Goal: Task Accomplishment & Management: Manage account settings

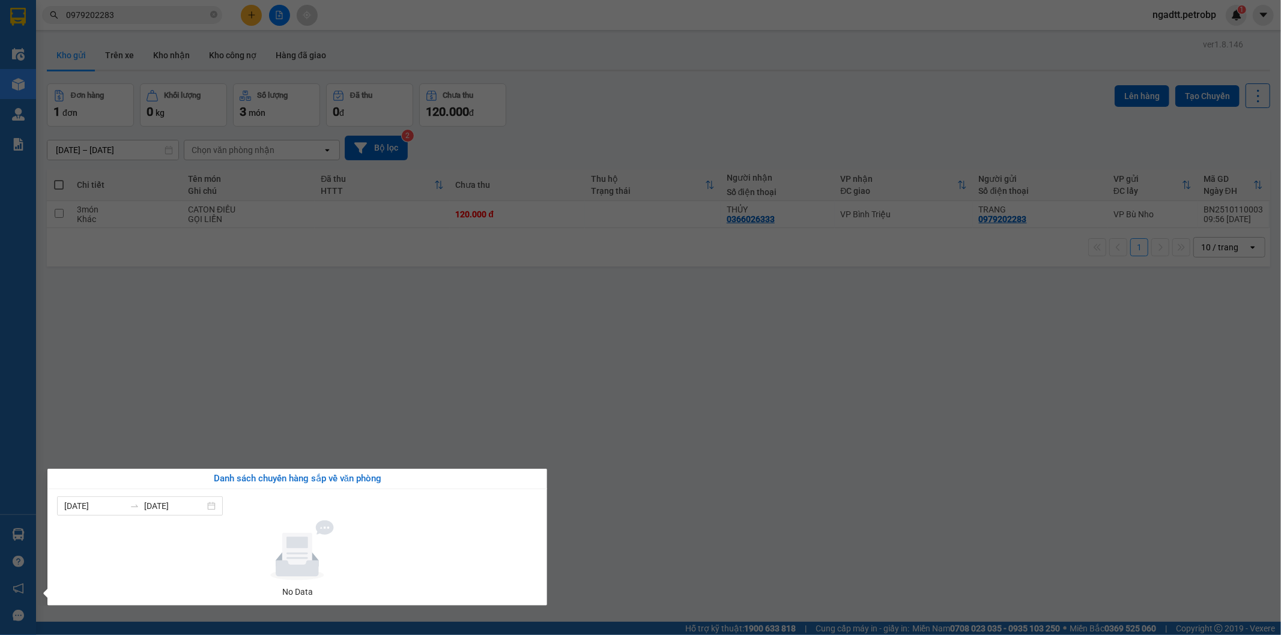
click at [1048, 506] on section "Kết quả tìm kiếm ( 25 ) Bộ lọc Mã ĐH Trạng thái Món hàng Tổng cước Chưa cước Ng…" at bounding box center [640, 317] width 1281 height 635
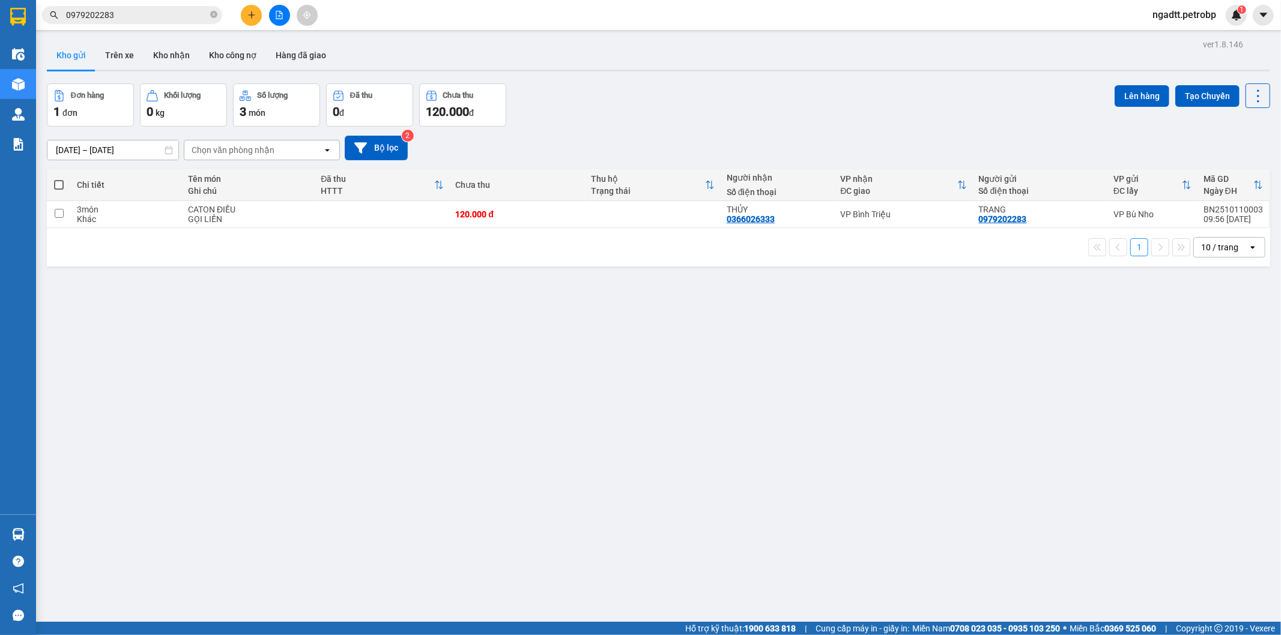
drag, startPoint x: 698, startPoint y: 535, endPoint x: 563, endPoint y: 604, distance: 151.0
click at [664, 560] on div "ver 1.8.146 Kho gửi Trên xe Kho nhận Kho công nợ Hàng đã giao Đơn hàng 1 đơn Kh…" at bounding box center [658, 353] width 1233 height 635
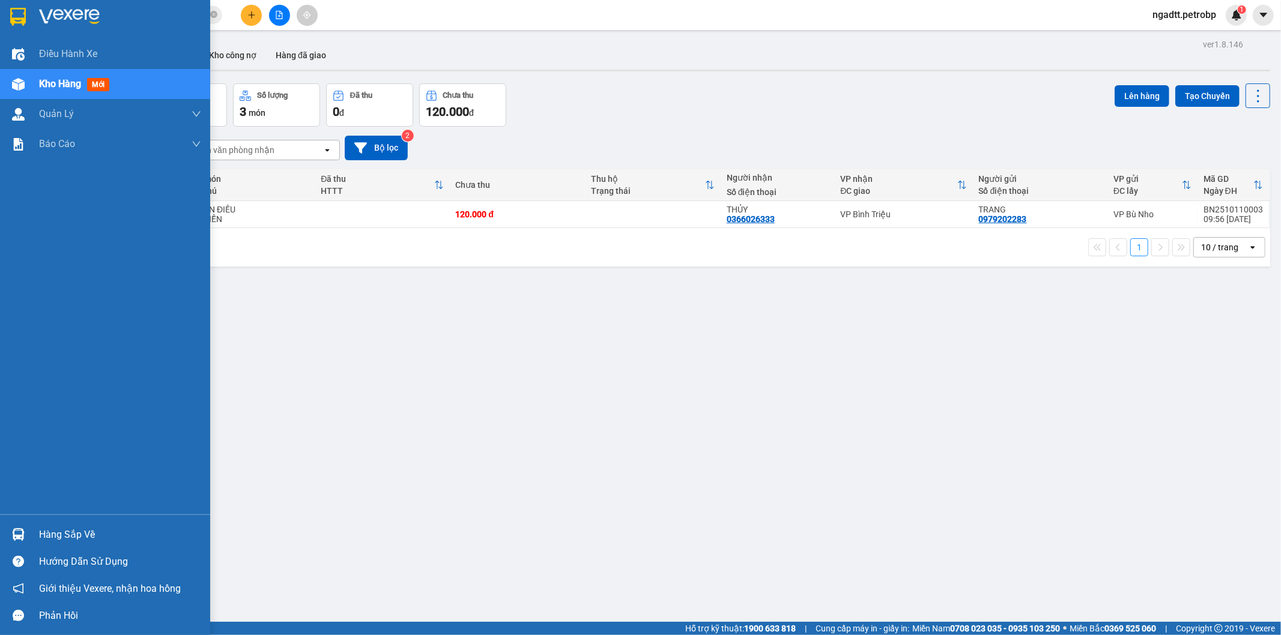
click at [14, 541] on img at bounding box center [18, 535] width 13 height 13
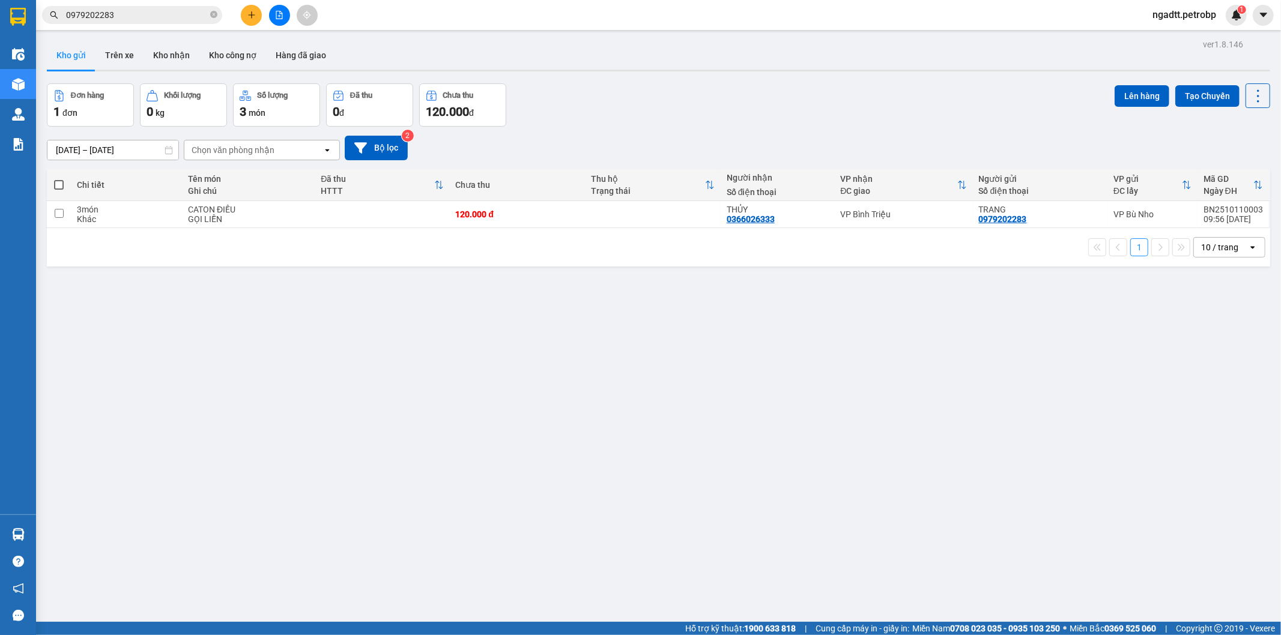
click at [405, 404] on section "Kết quả tìm kiếm ( 25 ) Bộ lọc Mã ĐH Trạng thái Món hàng Tổng cước Chưa cước Ng…" at bounding box center [640, 317] width 1281 height 635
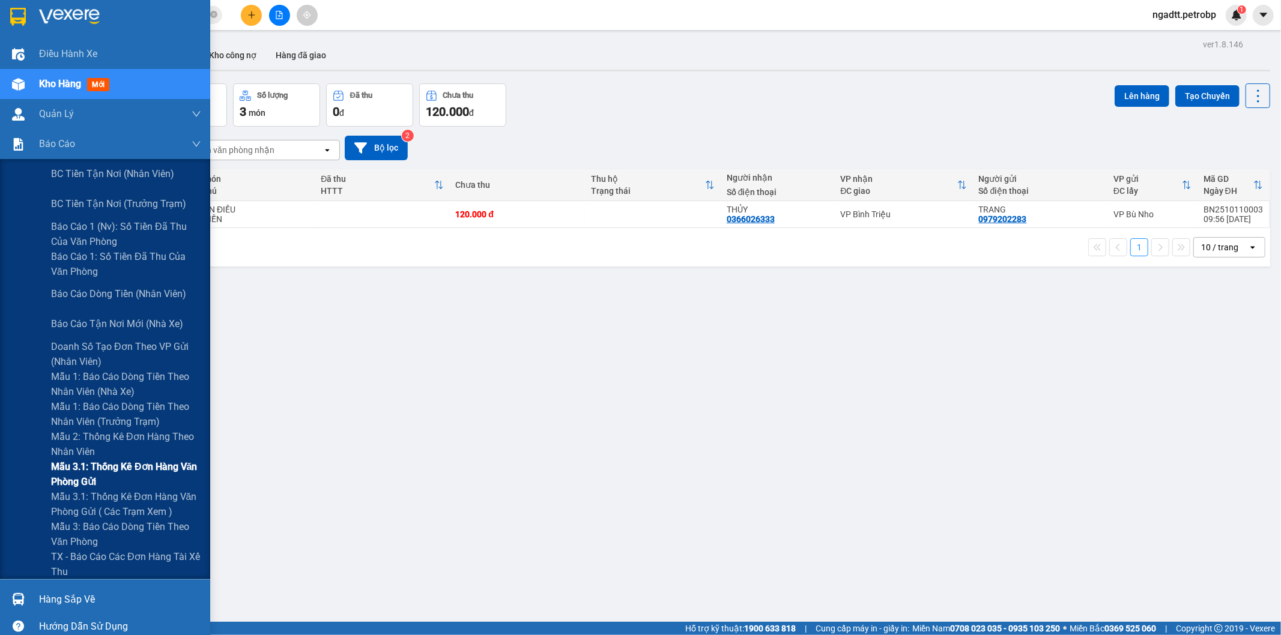
click at [139, 481] on span "Mẫu 3.1: Thống kê đơn hàng văn phòng gửi" at bounding box center [126, 474] width 150 height 30
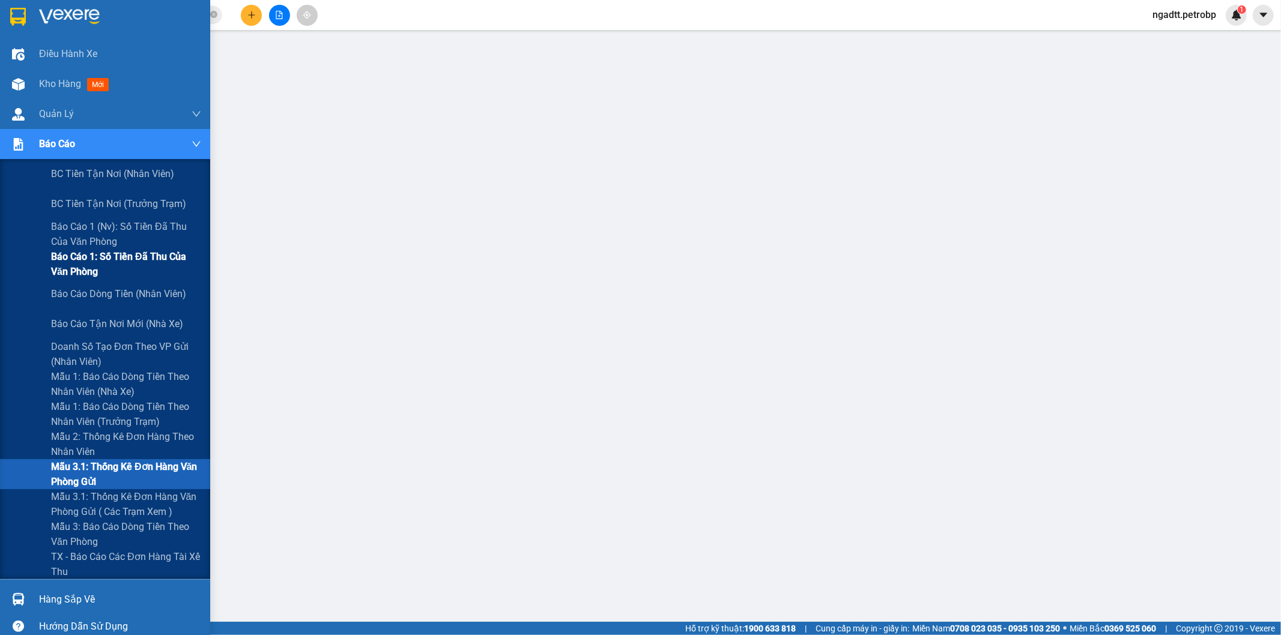
click at [119, 262] on span "Báo cáo 1: Số tiền đã thu của văn phòng" at bounding box center [126, 264] width 150 height 30
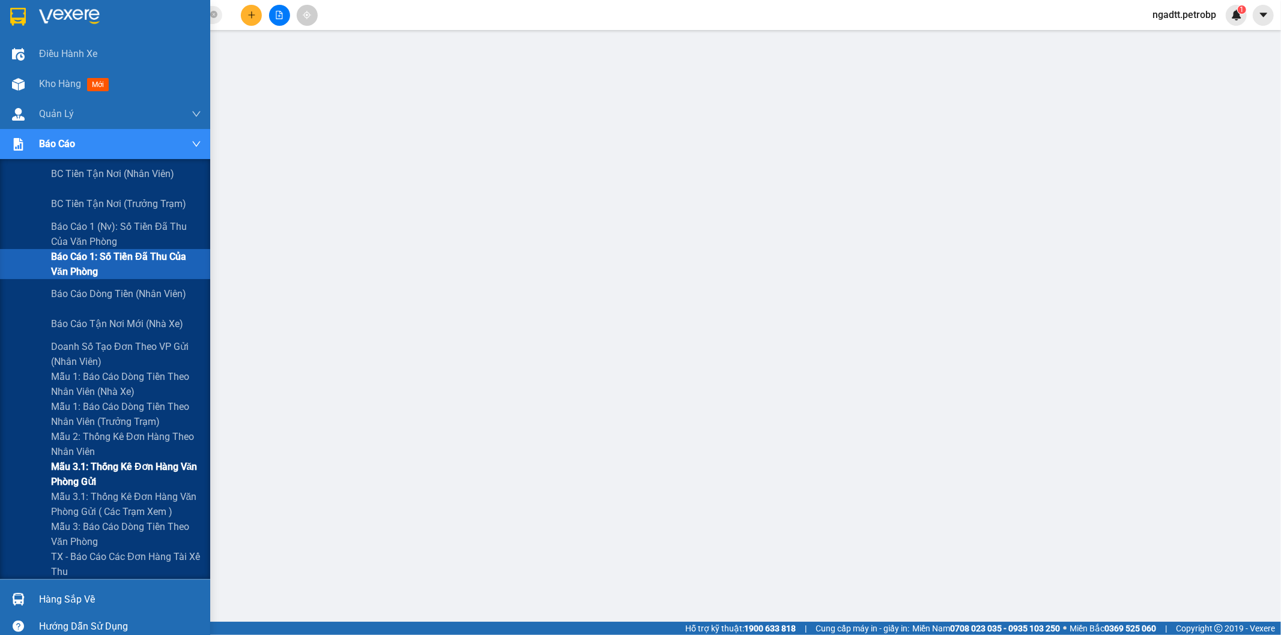
click at [122, 467] on span "Mẫu 3.1: Thống kê đơn hàng văn phòng gửi" at bounding box center [126, 474] width 150 height 30
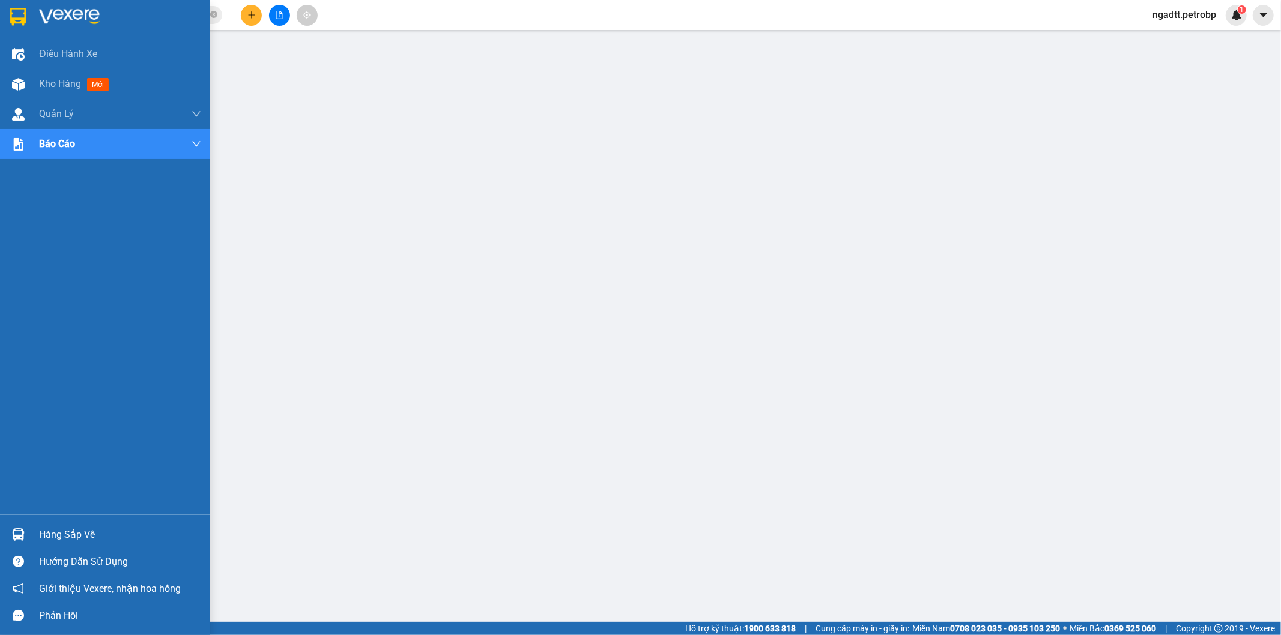
click at [16, 536] on img at bounding box center [18, 535] width 13 height 13
click at [25, 533] on div at bounding box center [18, 534] width 21 height 21
click at [20, 533] on img at bounding box center [18, 535] width 13 height 13
click at [13, 533] on img at bounding box center [18, 535] width 13 height 13
click at [25, 533] on div at bounding box center [18, 534] width 21 height 21
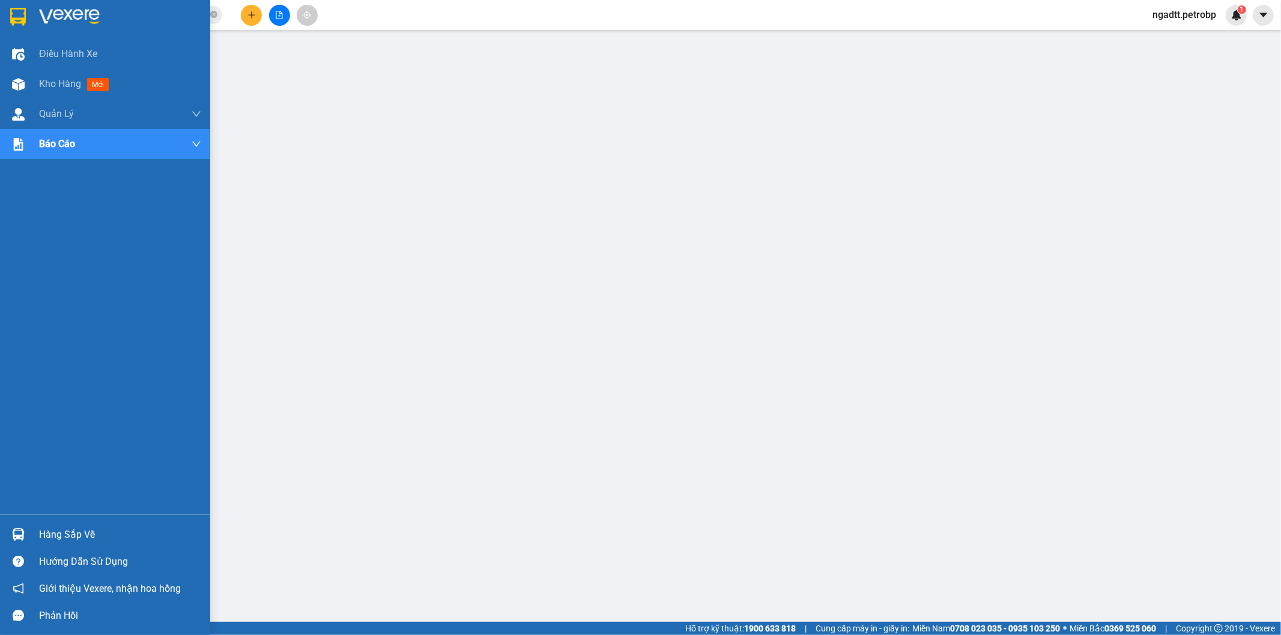
click at [14, 526] on div at bounding box center [18, 534] width 21 height 21
click at [28, 535] on div "Hàng sắp về" at bounding box center [105, 534] width 210 height 27
click at [111, 537] on div "Hàng sắp về" at bounding box center [120, 535] width 162 height 18
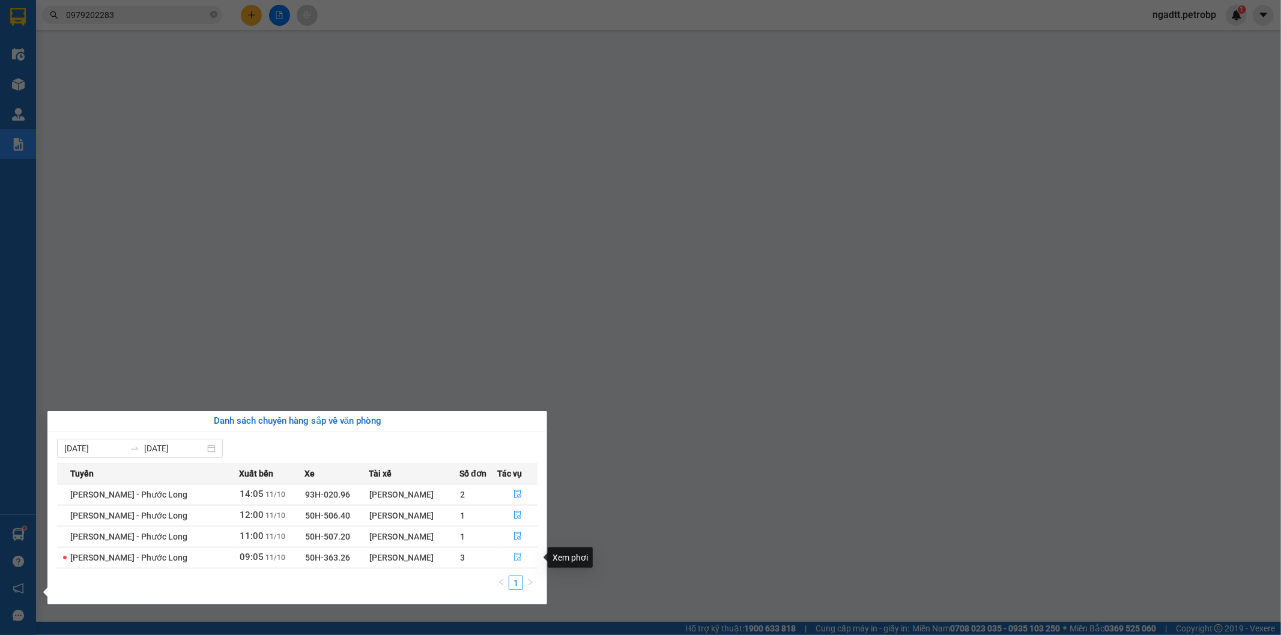
click at [521, 556] on icon "file-done" at bounding box center [518, 557] width 8 height 8
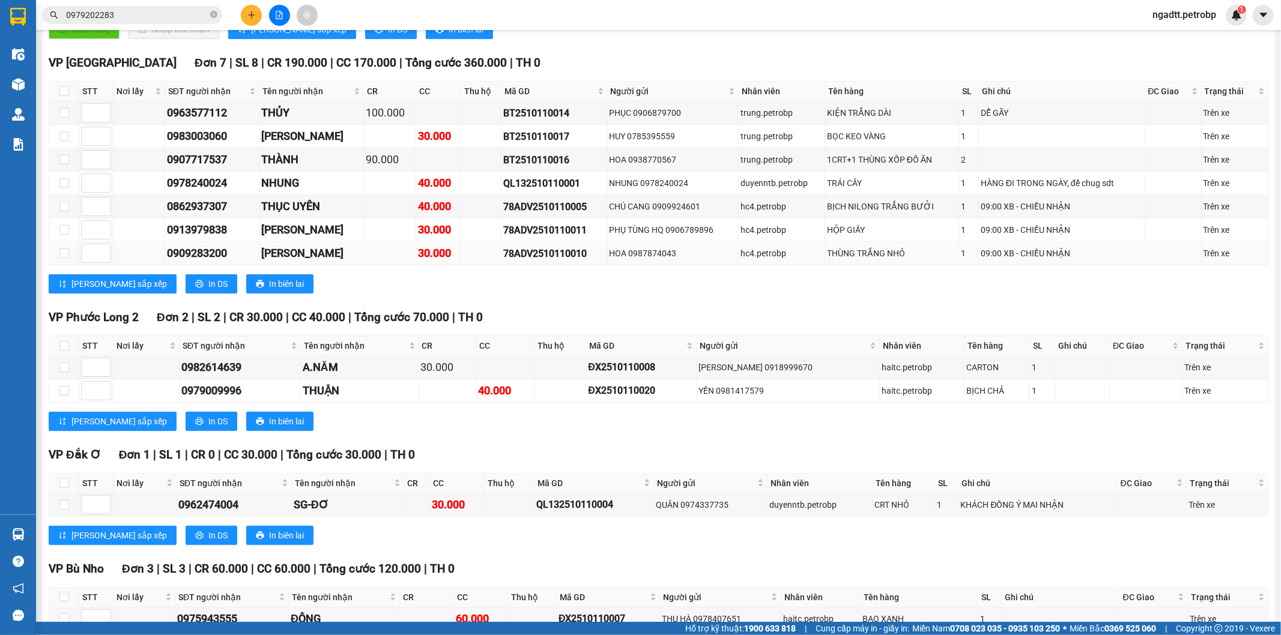
scroll to position [467, 0]
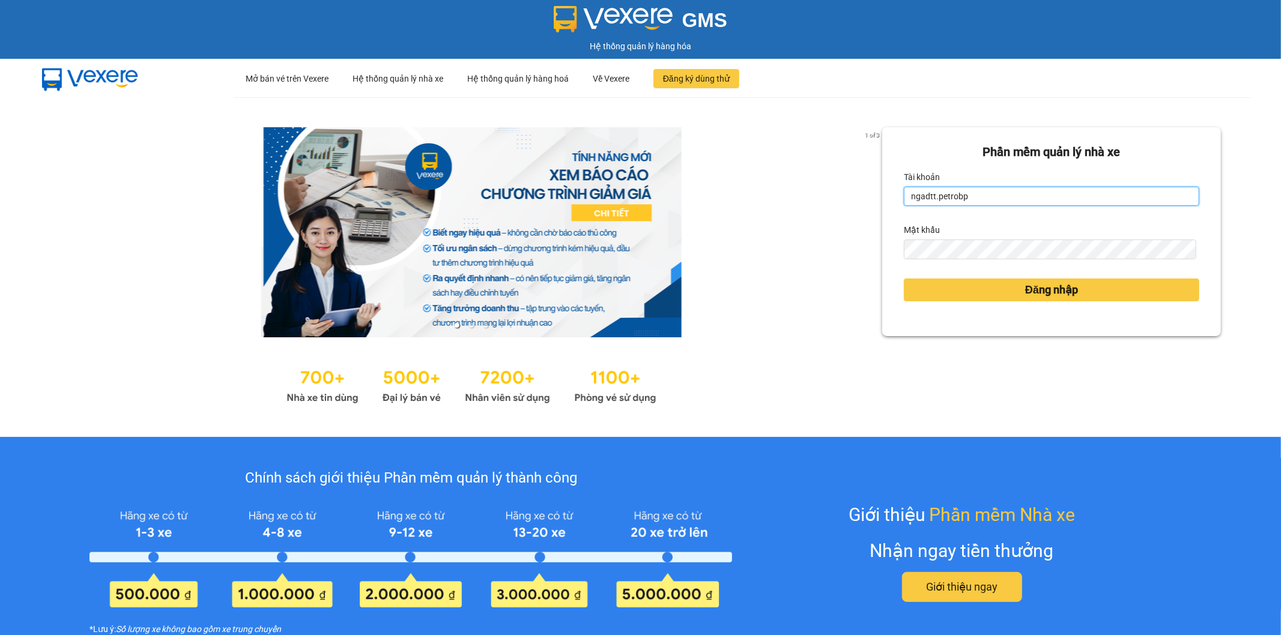
click at [993, 197] on input "ngadtt.petrobp" at bounding box center [1052, 196] width 296 height 19
type input "datnm.petrobp"
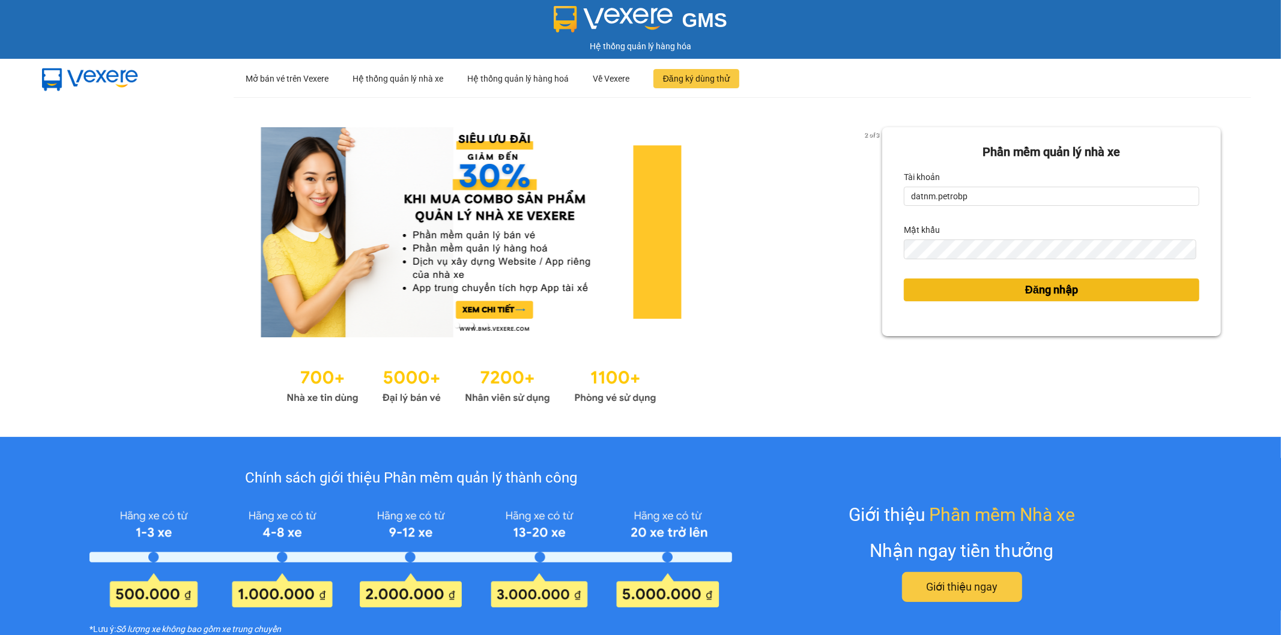
click at [1031, 289] on span "Đăng nhập" at bounding box center [1051, 290] width 53 height 17
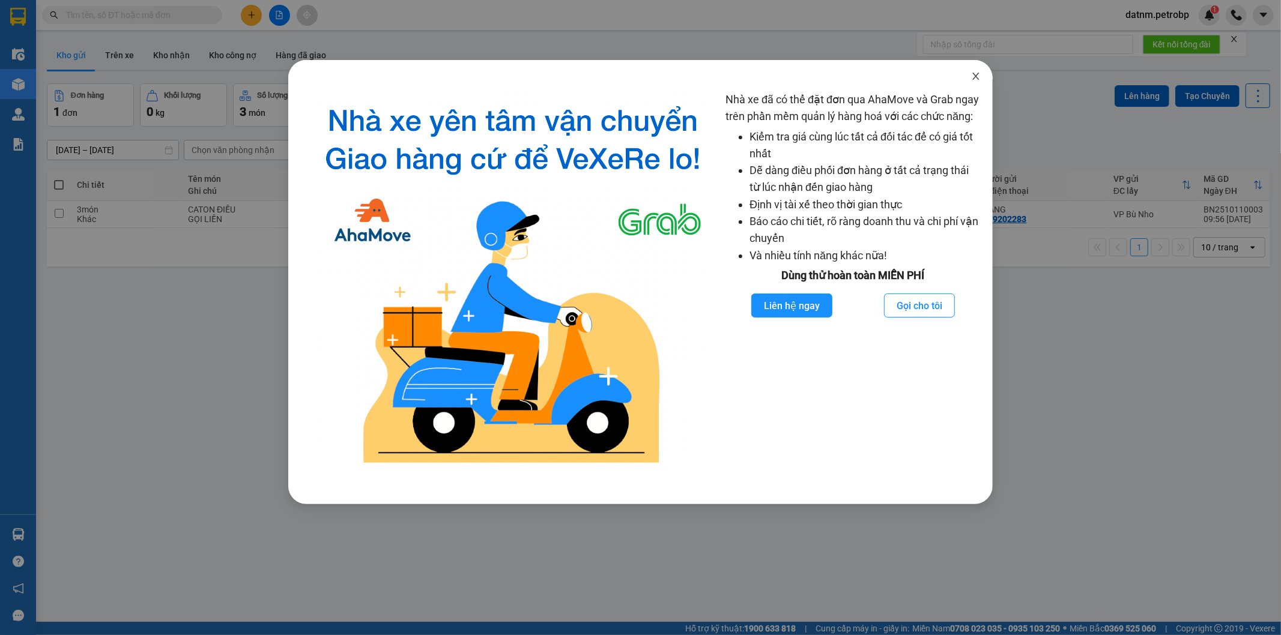
click at [975, 74] on icon "close" at bounding box center [976, 76] width 10 height 10
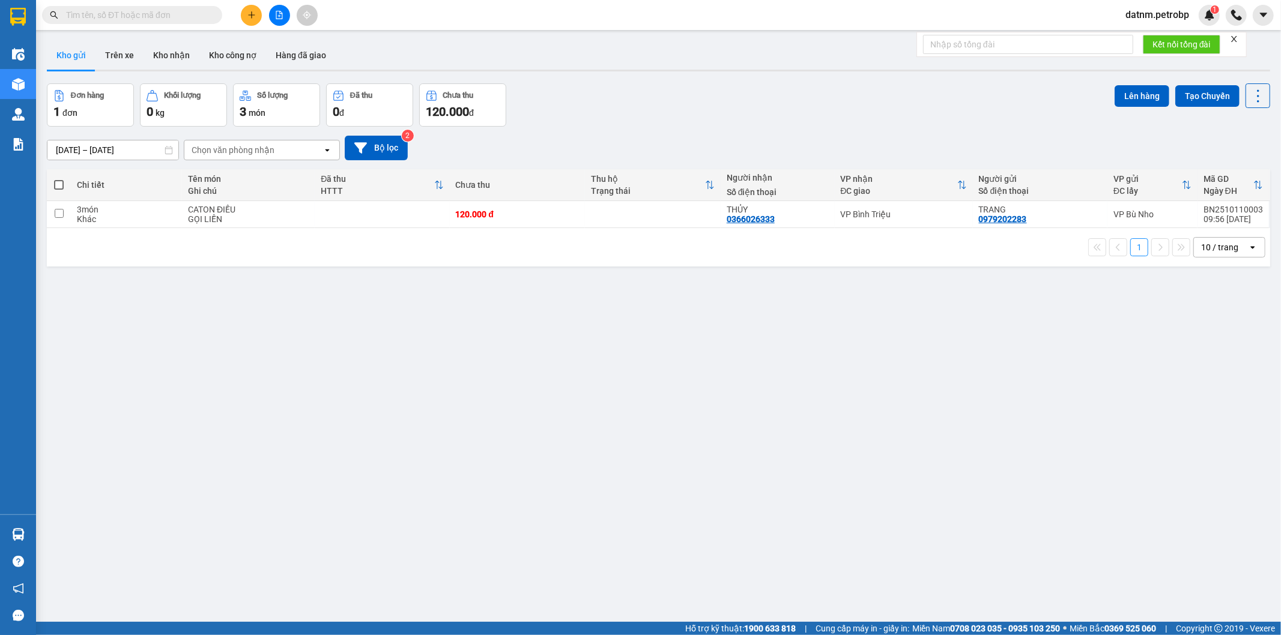
click at [70, 57] on button "Kho gửi" at bounding box center [71, 55] width 49 height 29
click at [109, 149] on input "[DATE] – [DATE]" at bounding box center [112, 150] width 131 height 19
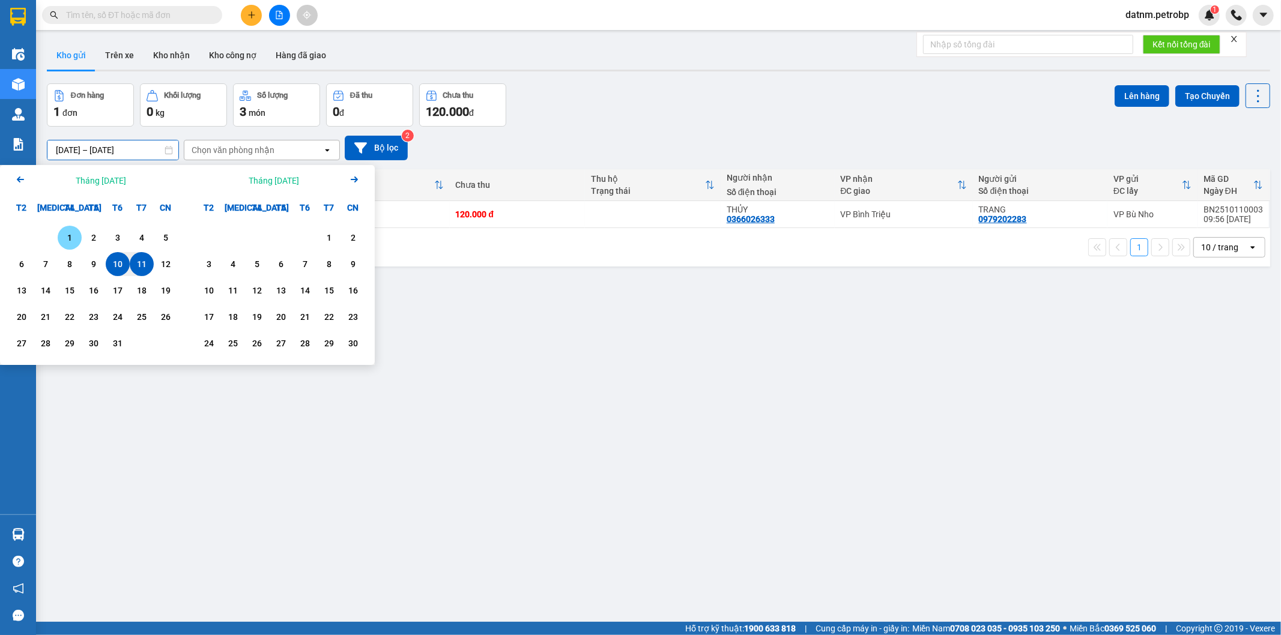
click at [78, 233] on div "1" at bounding box center [70, 238] width 24 height 24
click at [135, 260] on div "11" at bounding box center [141, 264] width 17 height 14
type input "[DATE] – [DATE]"
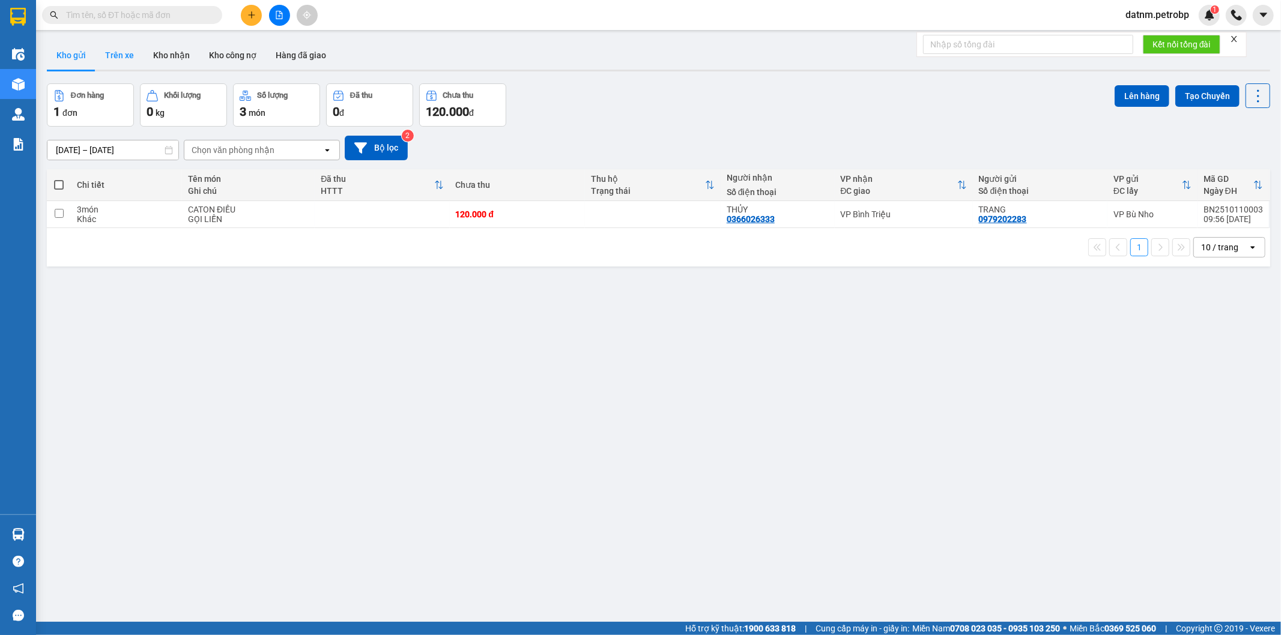
click at [123, 57] on button "Trên xe" at bounding box center [119, 55] width 48 height 29
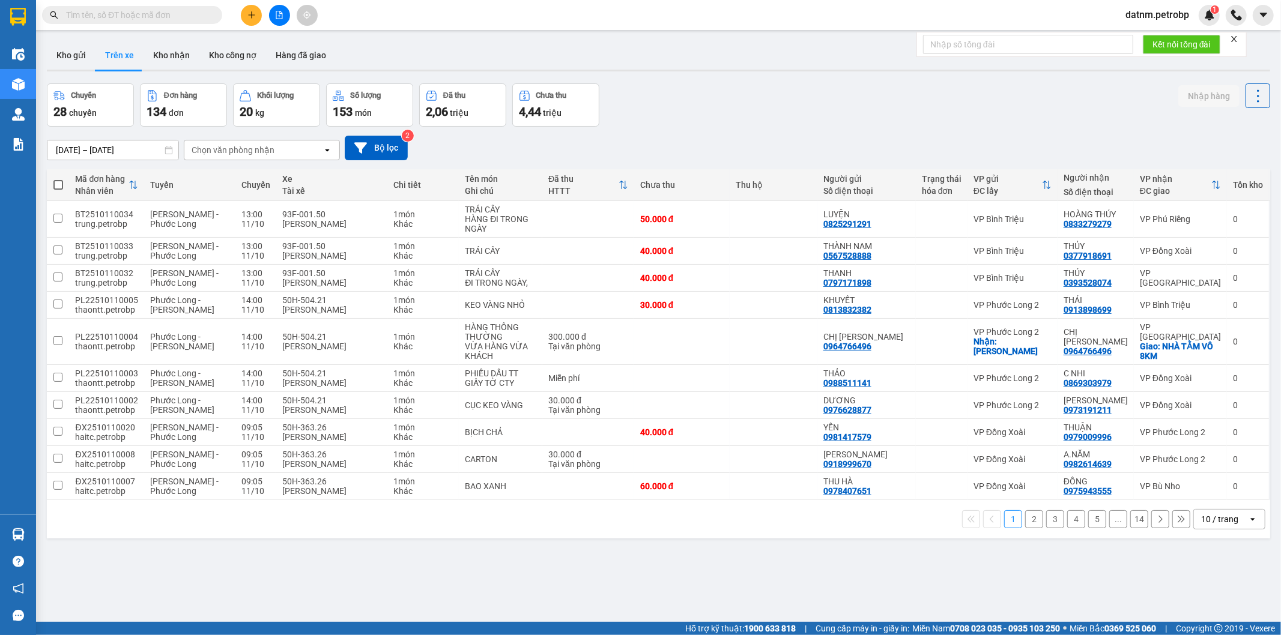
click at [91, 147] on input "[DATE] – [DATE]" at bounding box center [112, 150] width 131 height 19
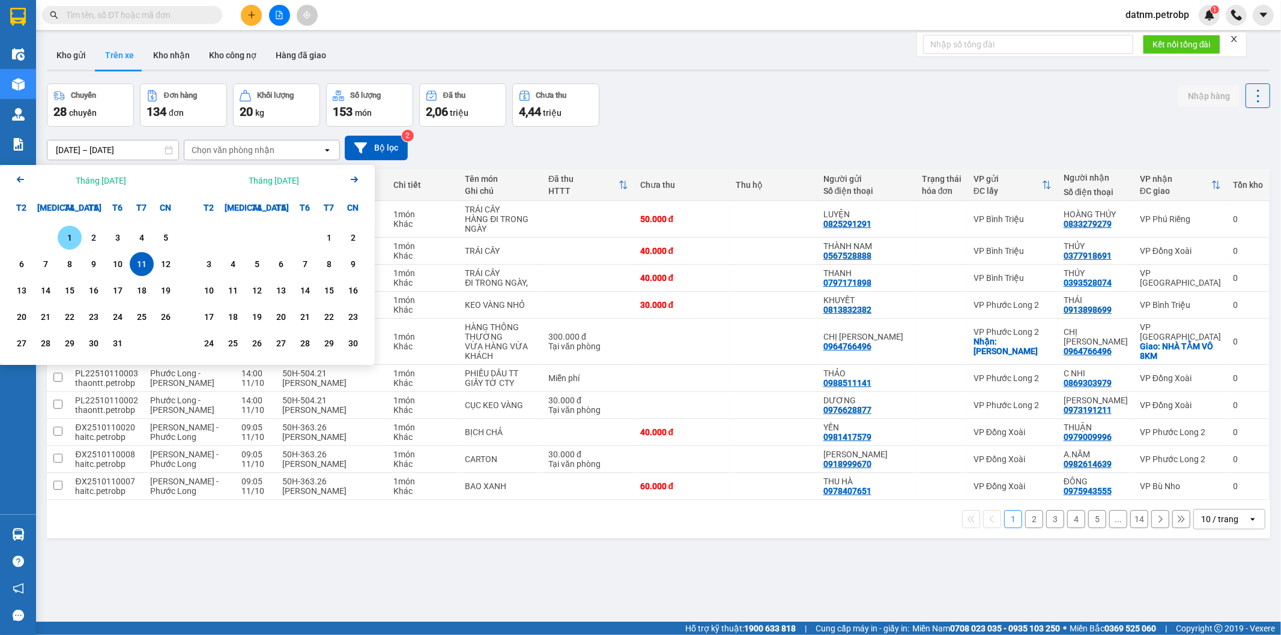
click at [74, 237] on div "1" at bounding box center [69, 238] width 17 height 14
click at [139, 261] on div "11" at bounding box center [141, 264] width 17 height 14
type input "[DATE] – [DATE]"
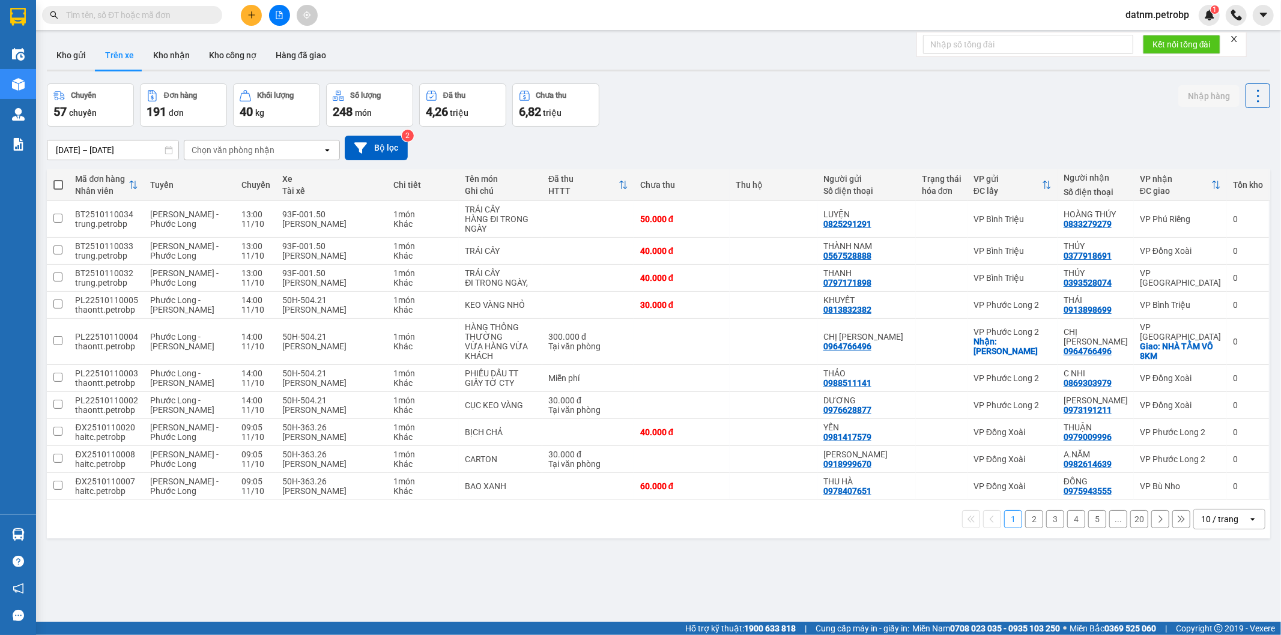
click at [224, 154] on div "Chọn văn phòng nhận" at bounding box center [233, 150] width 83 height 12
type input "BU"
click at [236, 174] on div "VP Bù Nho" at bounding box center [261, 176] width 156 height 22
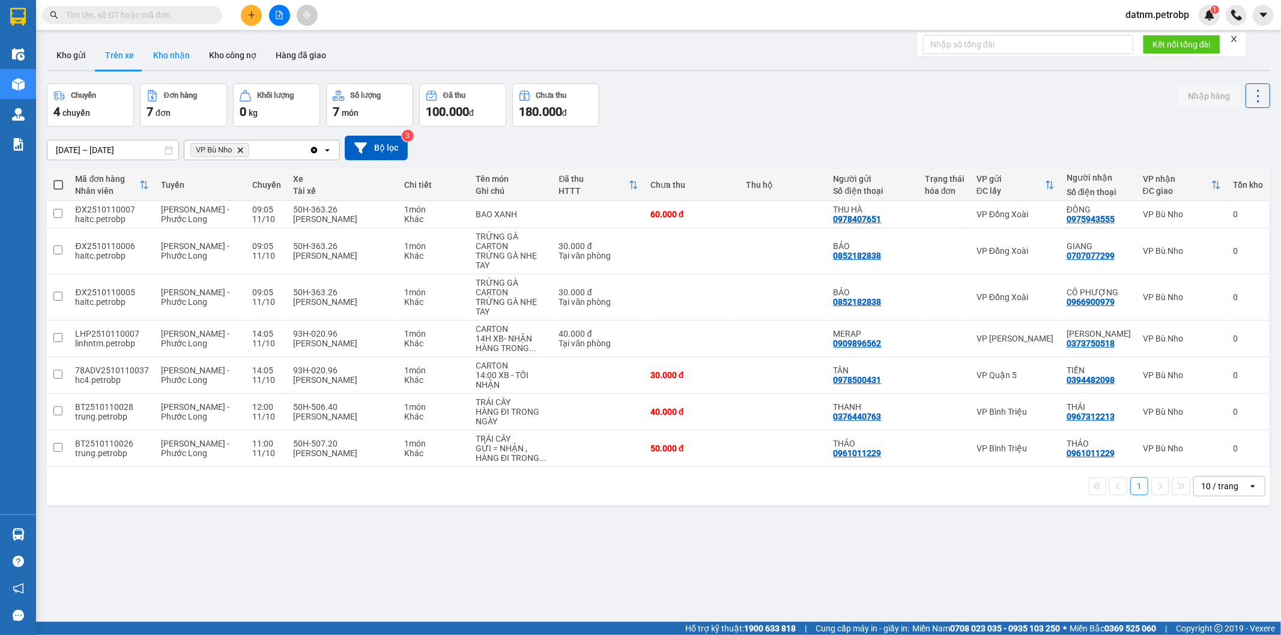
click at [179, 55] on button "Kho nhận" at bounding box center [172, 55] width 56 height 29
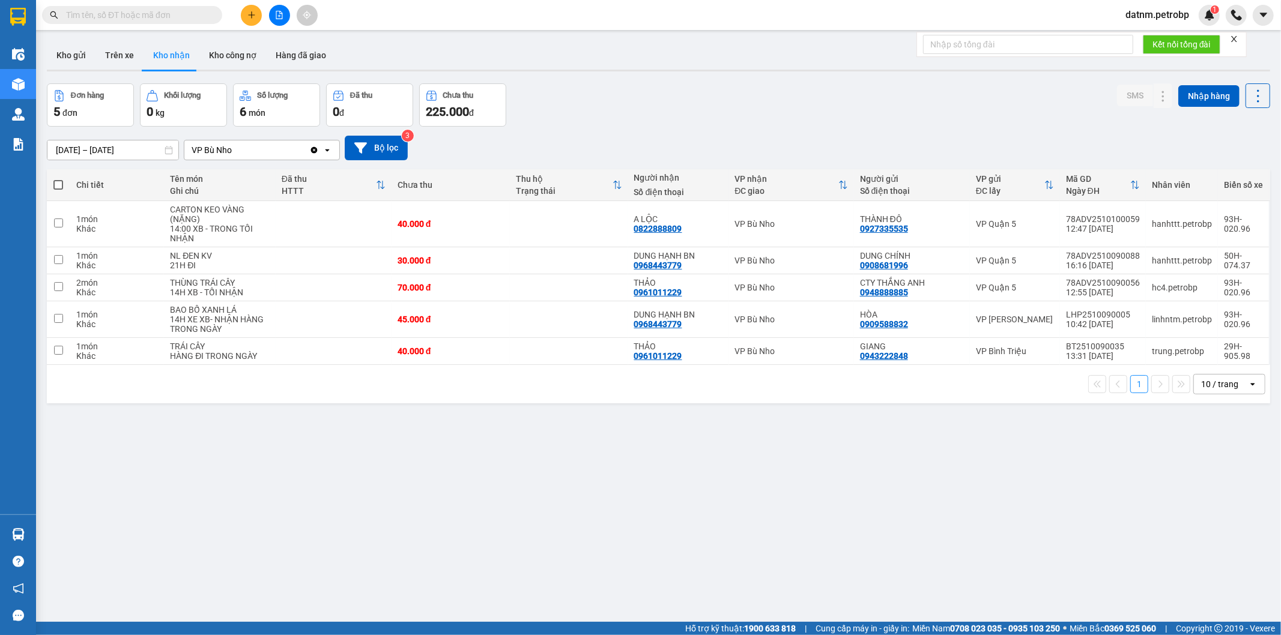
click at [79, 147] on input "[DATE] – [DATE]" at bounding box center [112, 150] width 131 height 19
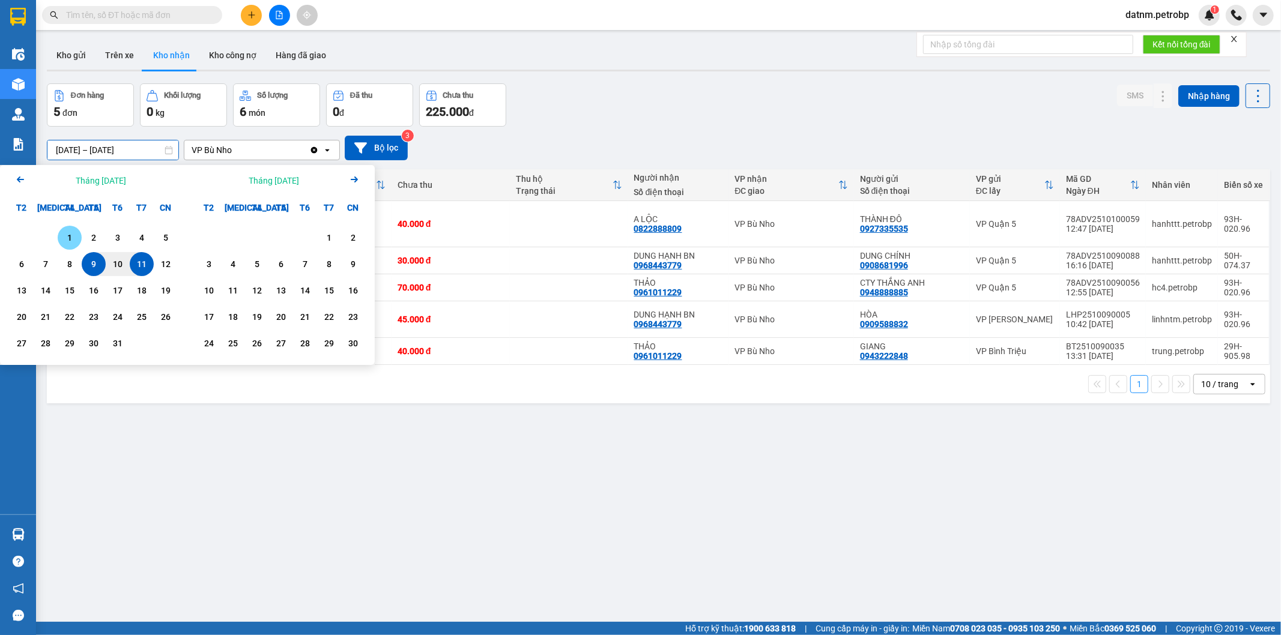
click at [70, 229] on div "1" at bounding box center [70, 238] width 24 height 24
click at [139, 254] on div "11" at bounding box center [142, 264] width 24 height 24
type input "[DATE] – [DATE]"
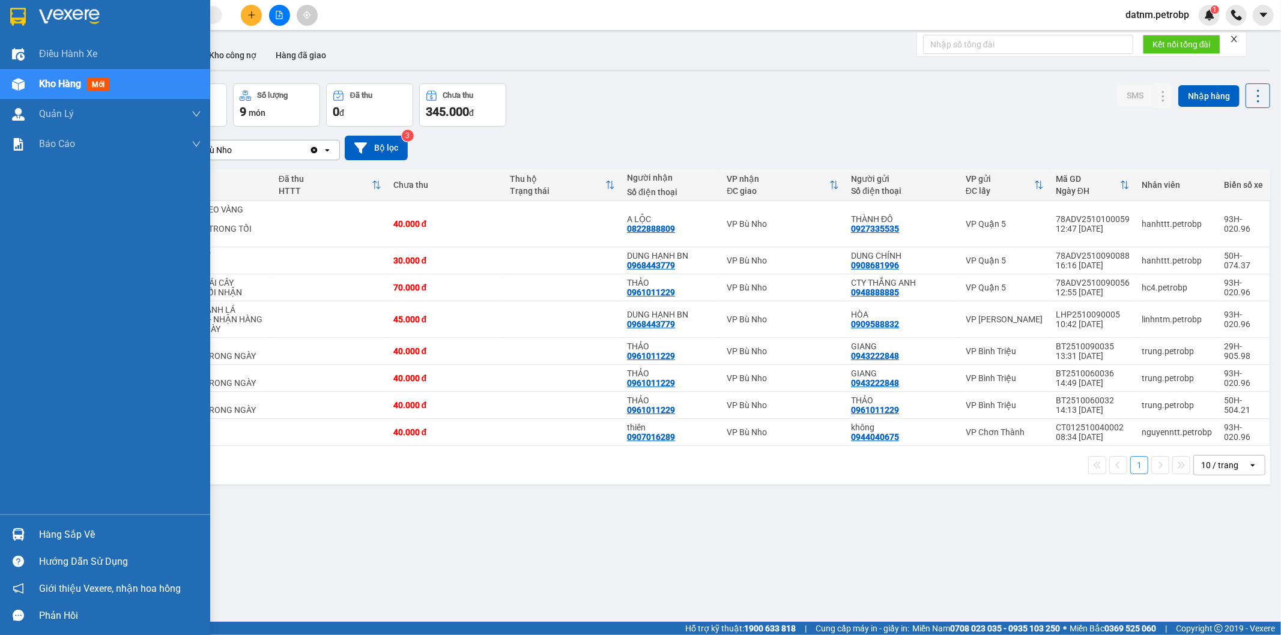
click at [89, 533] on div "Hàng sắp về" at bounding box center [120, 535] width 162 height 18
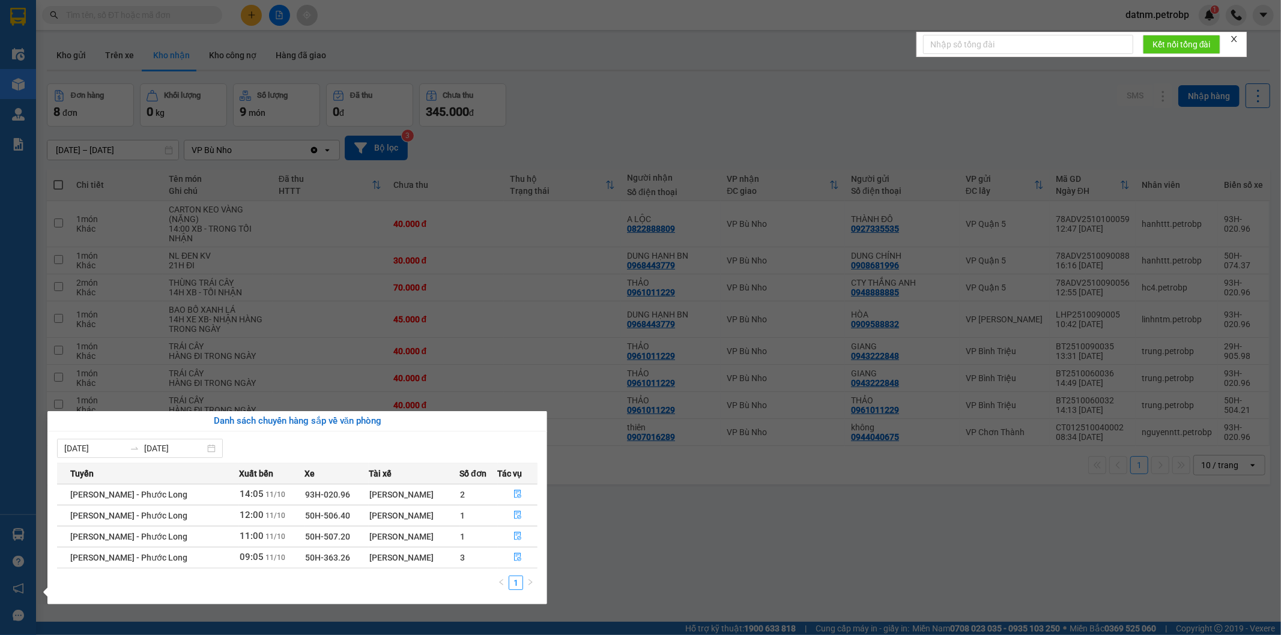
click at [778, 526] on section "Kết quả tìm kiếm ( 0 ) Bộ lọc No Data datnm.petrobp 1 Điều hành xe Kho hàng mới…" at bounding box center [640, 317] width 1281 height 635
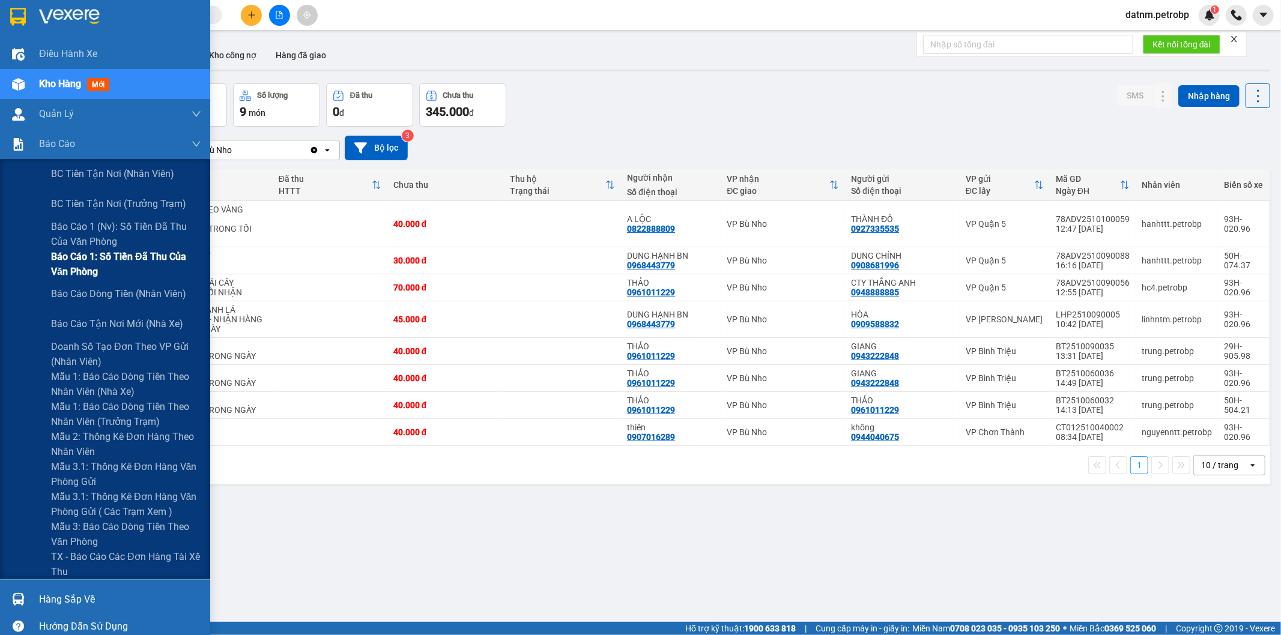
click at [115, 259] on span "Báo cáo 1: Số tiền đã thu của văn phòng" at bounding box center [126, 264] width 150 height 30
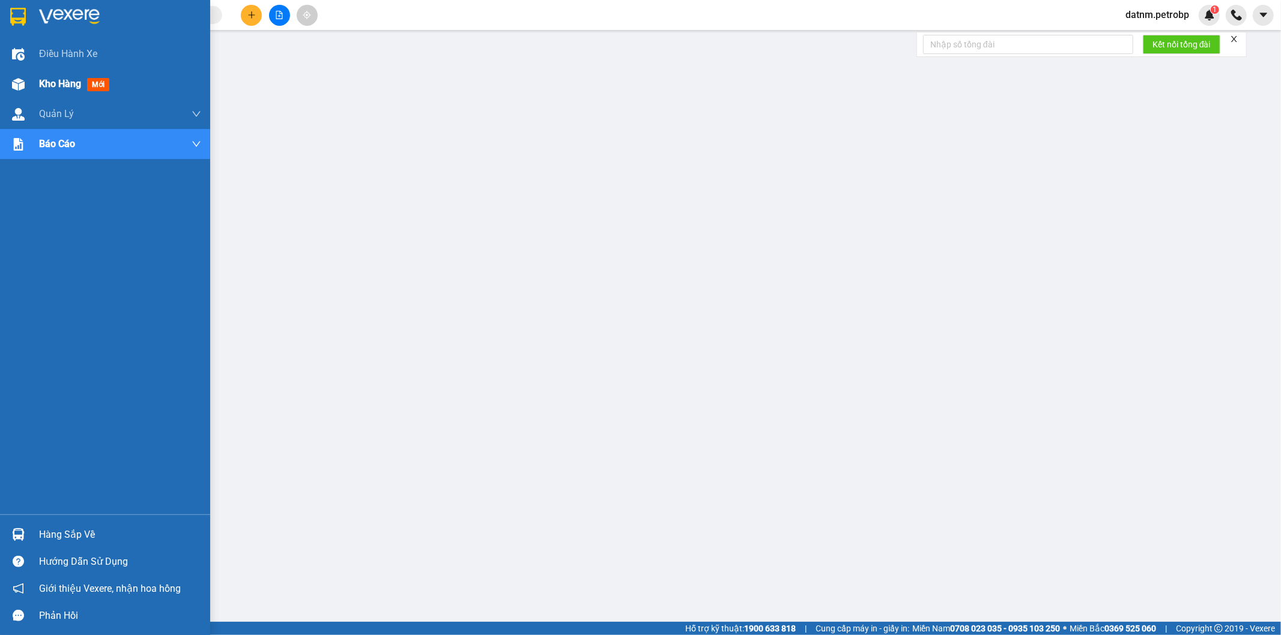
click at [67, 84] on span "Kho hàng" at bounding box center [60, 83] width 42 height 11
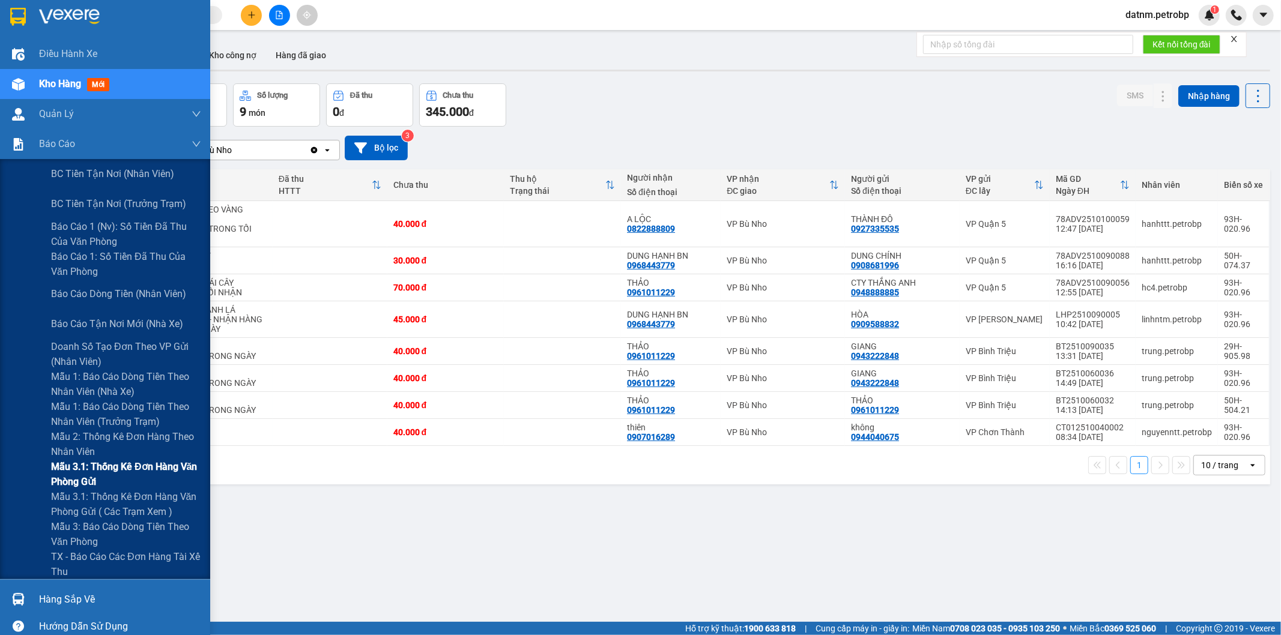
click at [72, 470] on span "Mẫu 3.1: Thống kê đơn hàng văn phòng gửi" at bounding box center [126, 474] width 150 height 30
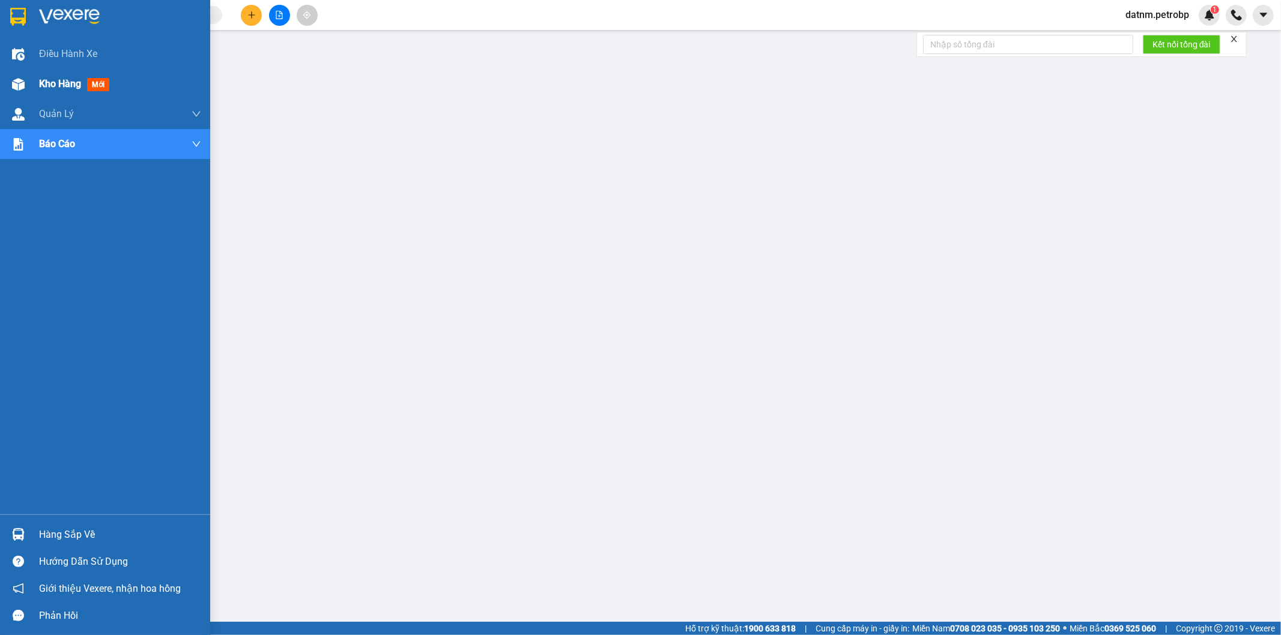
click at [60, 85] on span "Kho hàng" at bounding box center [60, 83] width 42 height 11
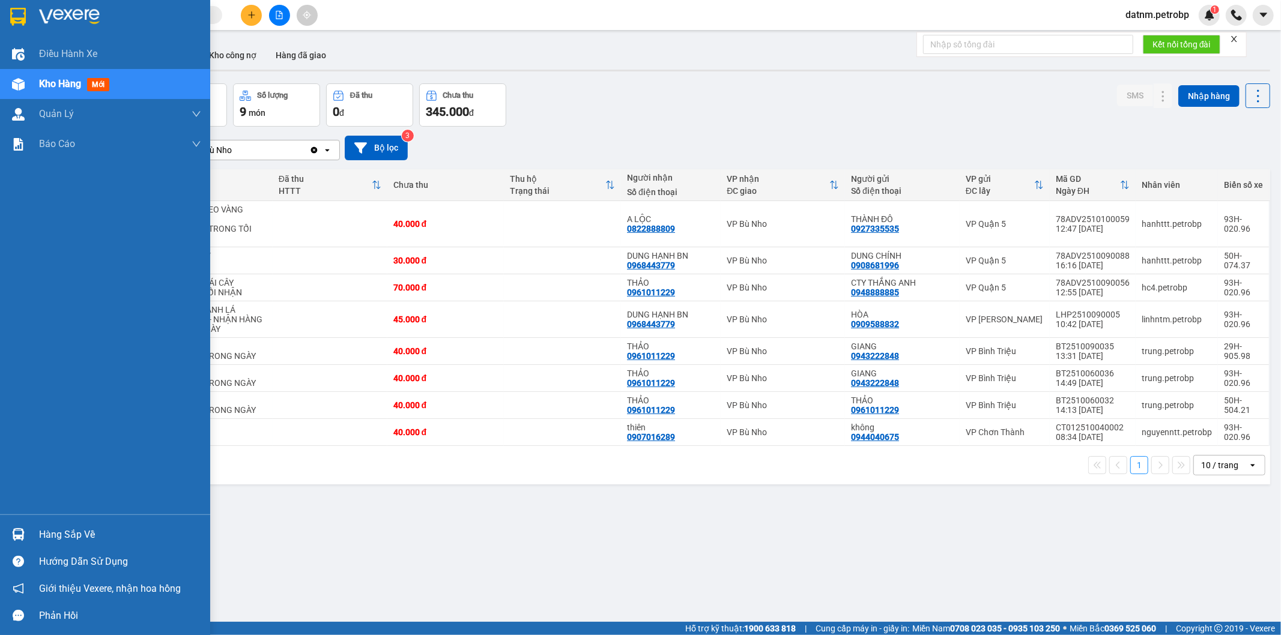
click at [63, 533] on div "Hàng sắp về" at bounding box center [120, 535] width 162 height 18
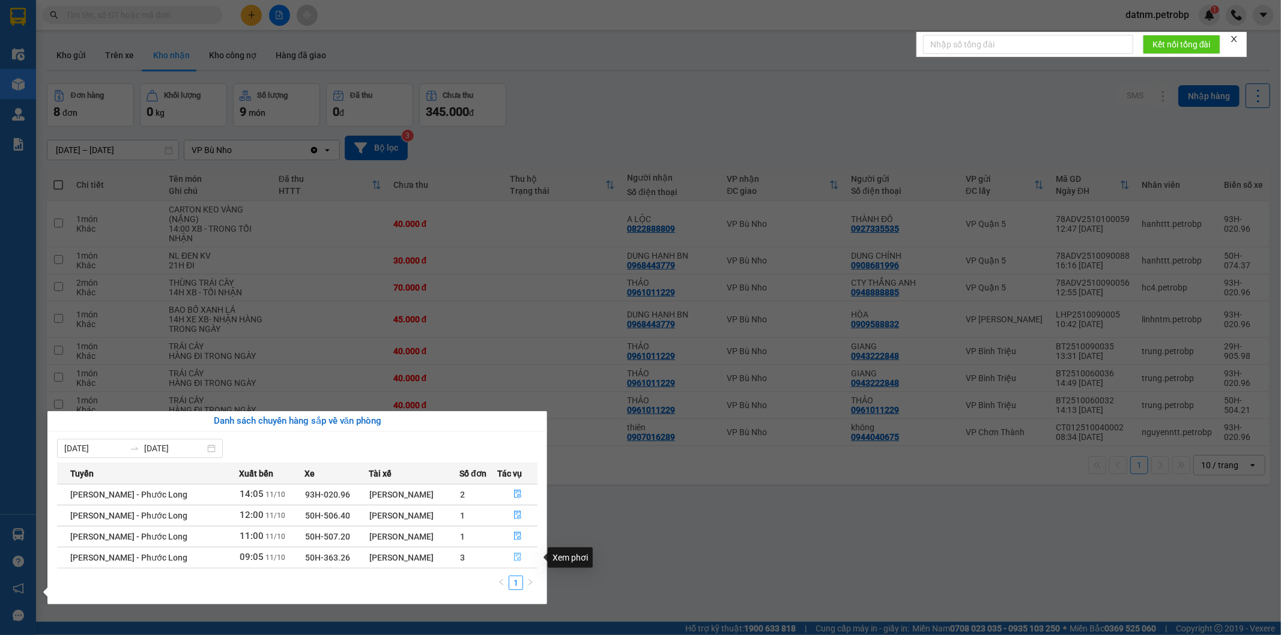
click at [517, 560] on icon "file-done" at bounding box center [517, 557] width 7 height 8
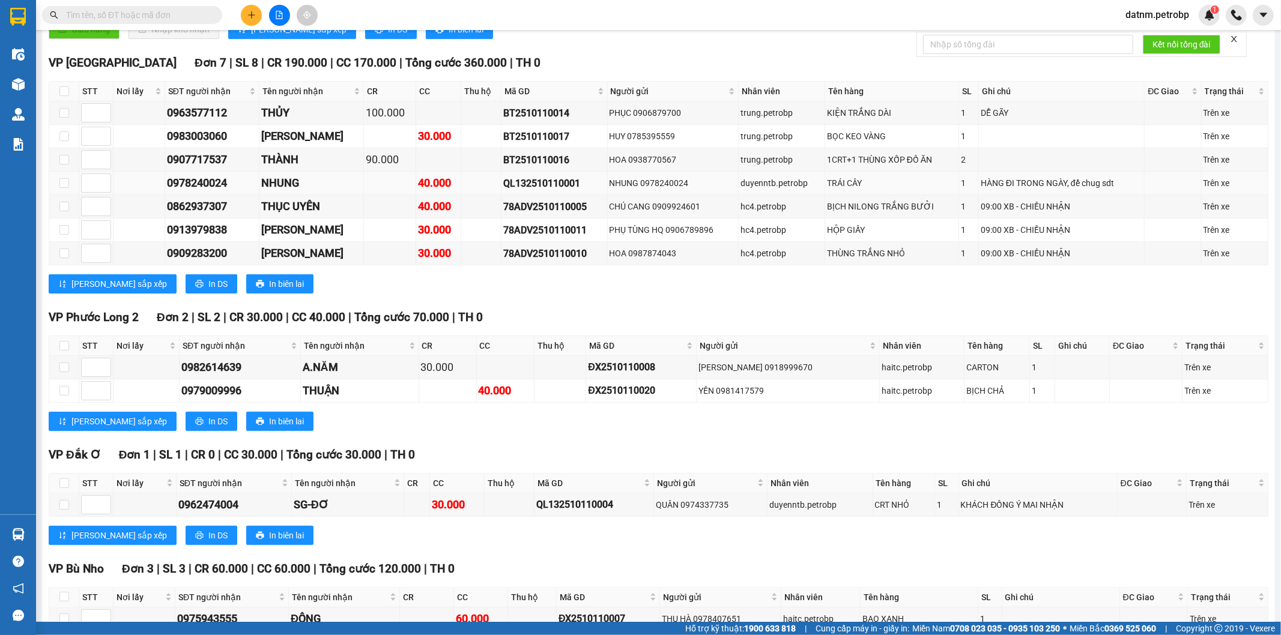
scroll to position [467, 0]
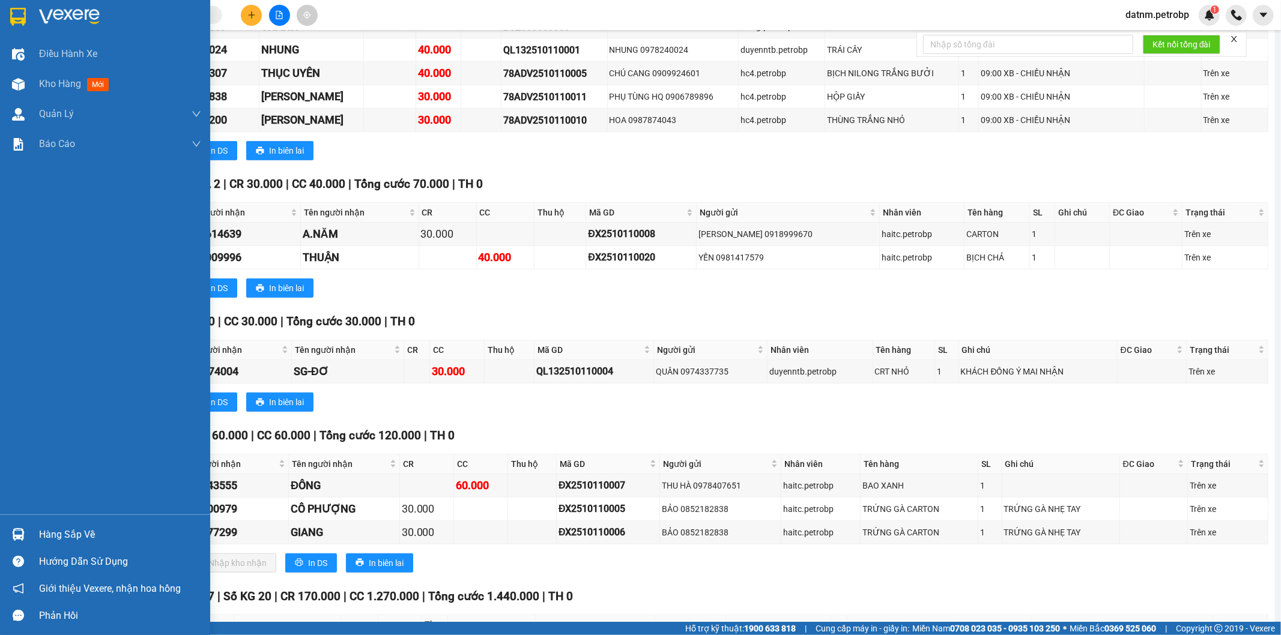
click at [80, 535] on div "Hàng sắp về" at bounding box center [120, 535] width 162 height 18
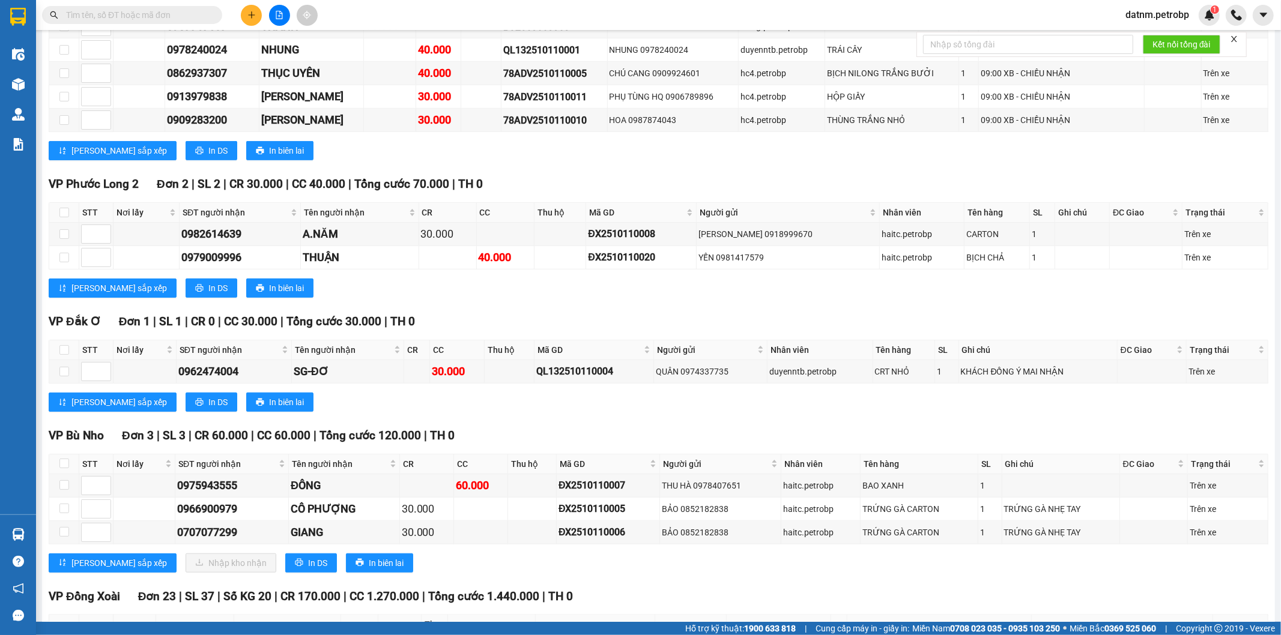
click at [758, 593] on section "Kết quả tìm kiếm ( 0 ) Bộ lọc No Data datnm.petrobp 1 Điều hành xe Kho hàng mới…" at bounding box center [640, 317] width 1281 height 635
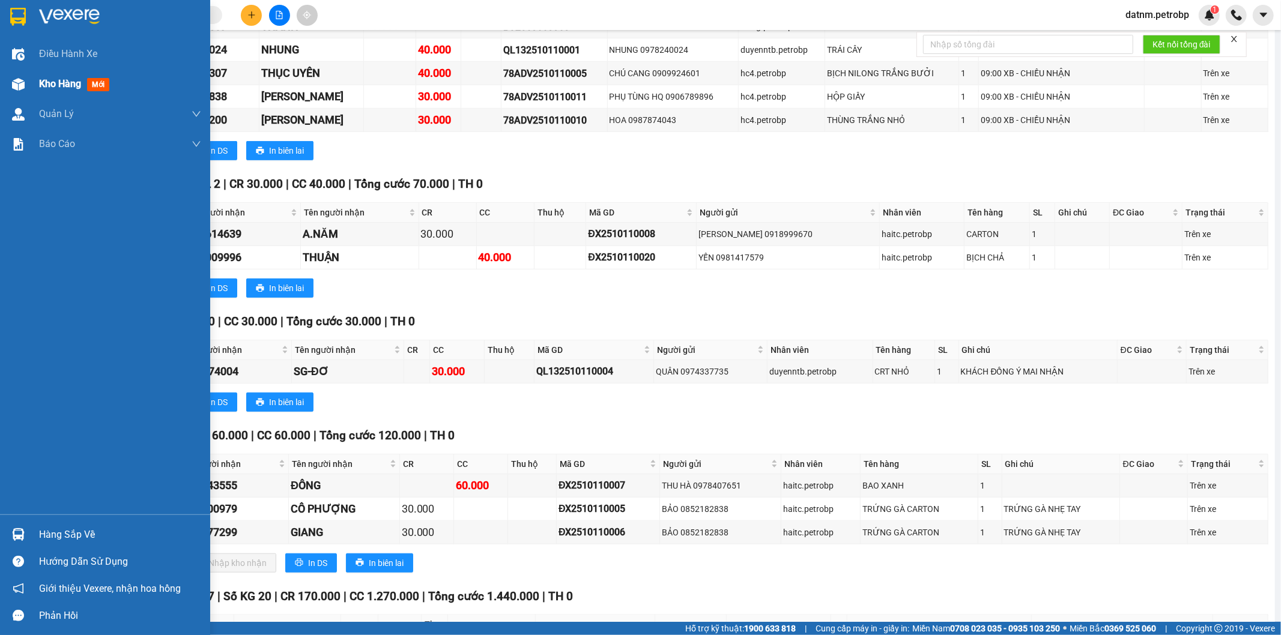
click at [64, 86] on span "Kho hàng" at bounding box center [60, 83] width 42 height 11
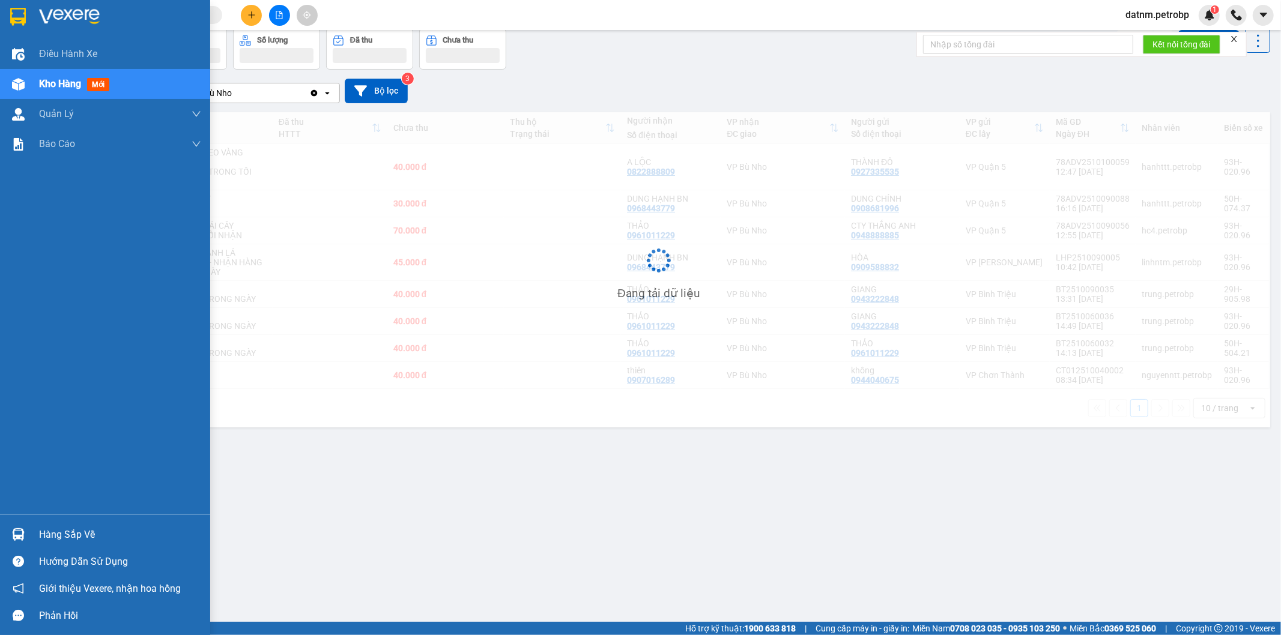
scroll to position [55, 0]
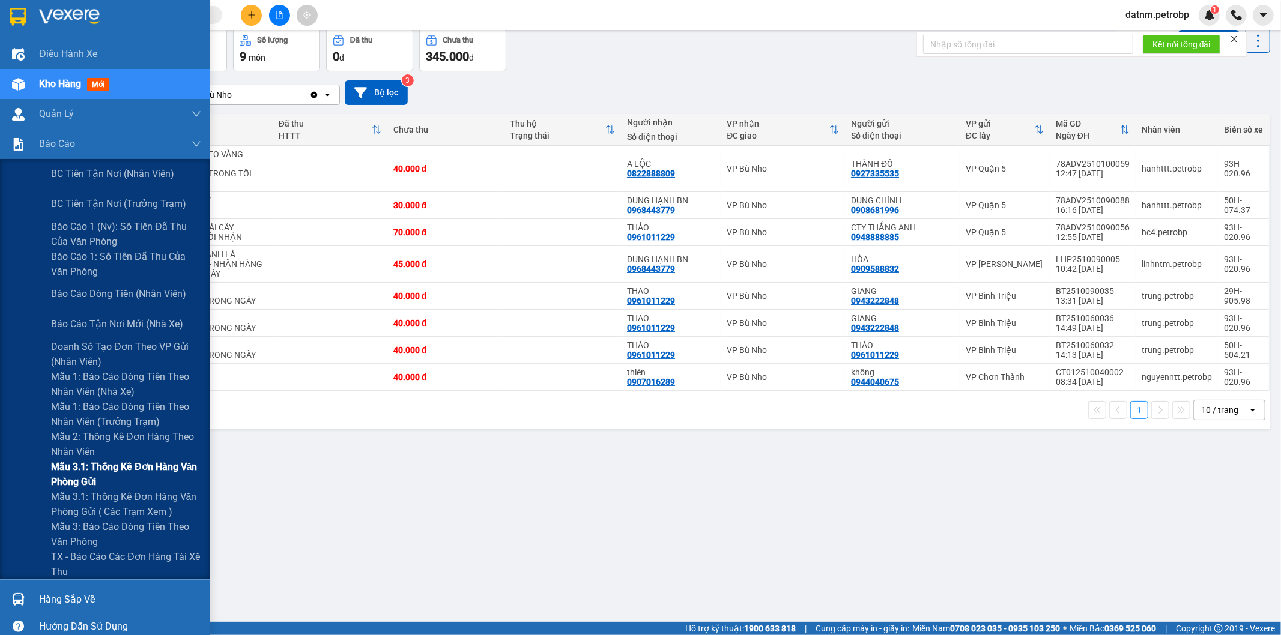
click at [100, 472] on span "Mẫu 3.1: Thống kê đơn hàng văn phòng gửi" at bounding box center [126, 474] width 150 height 30
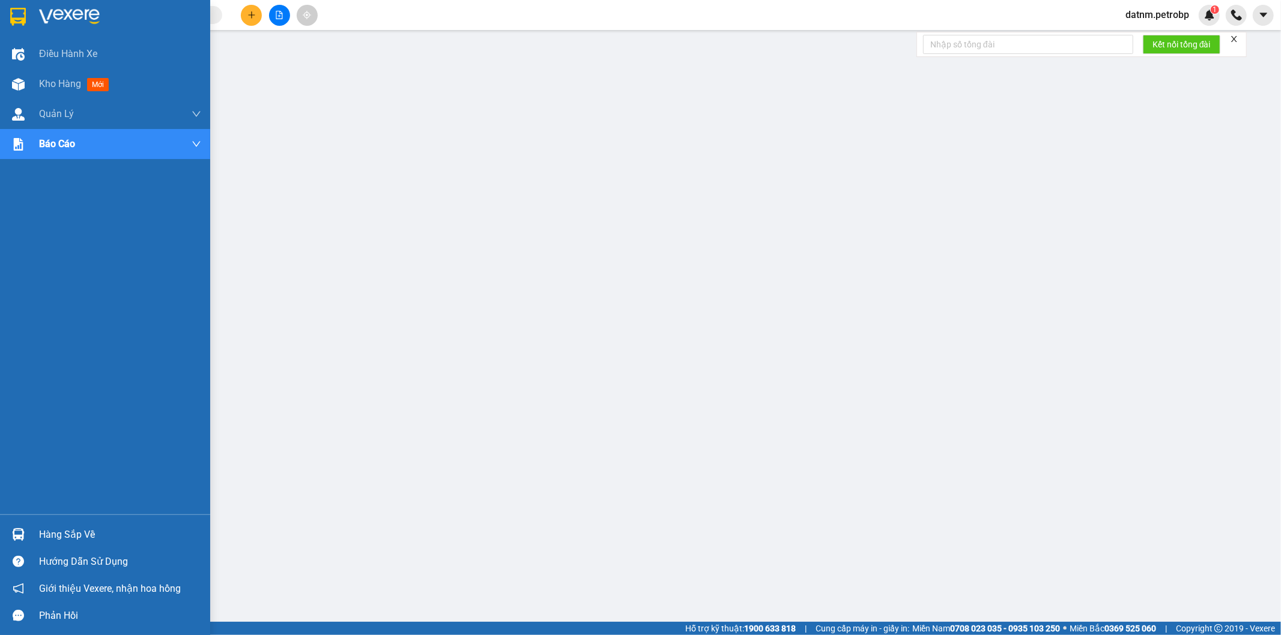
click at [56, 86] on span "Kho hàng" at bounding box center [60, 83] width 42 height 11
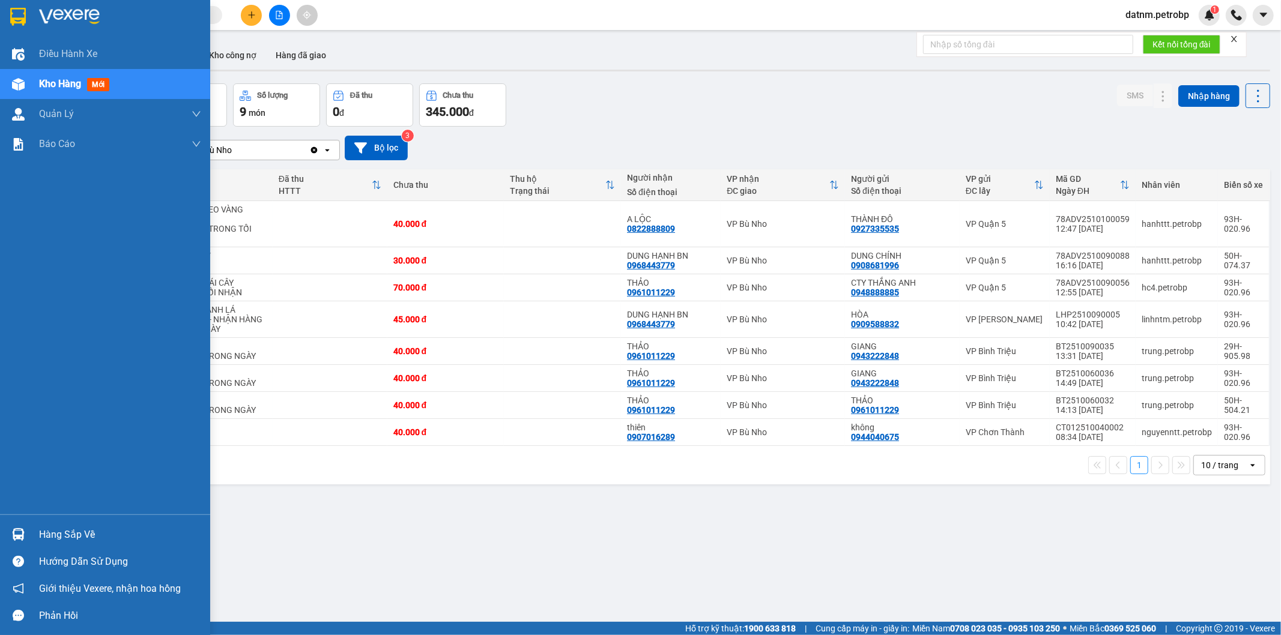
click at [61, 532] on div "Hàng sắp về" at bounding box center [120, 535] width 162 height 18
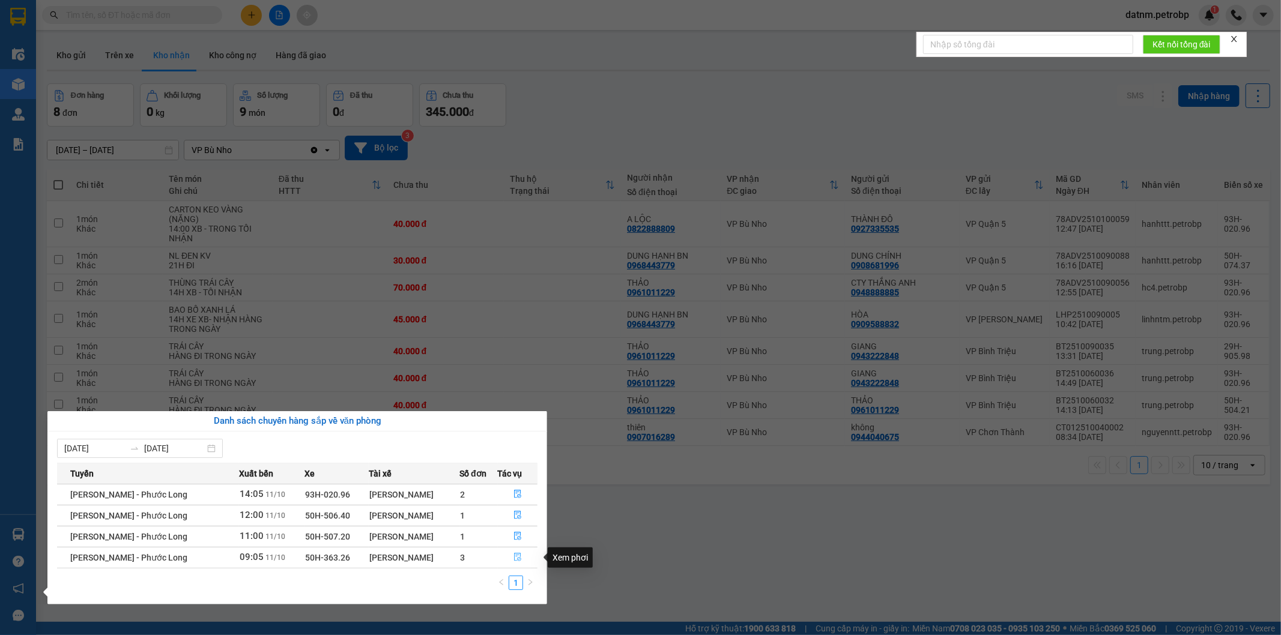
click at [520, 559] on icon "file-done" at bounding box center [517, 557] width 7 height 8
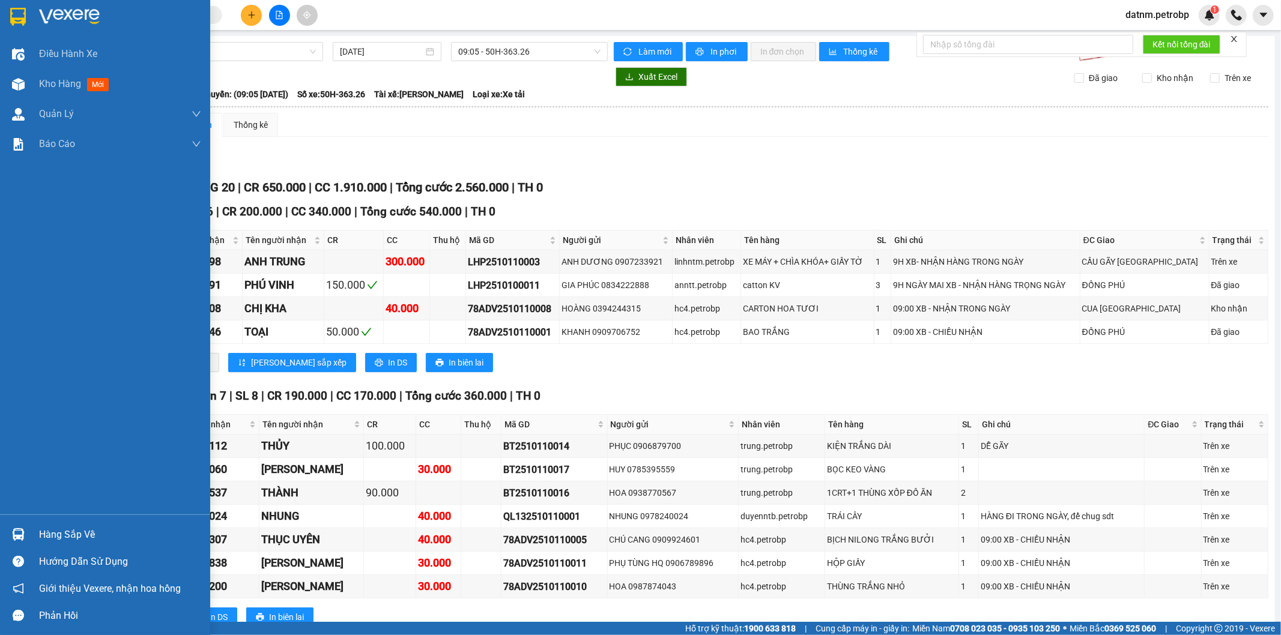
click at [52, 538] on div "Hàng sắp về" at bounding box center [120, 535] width 162 height 18
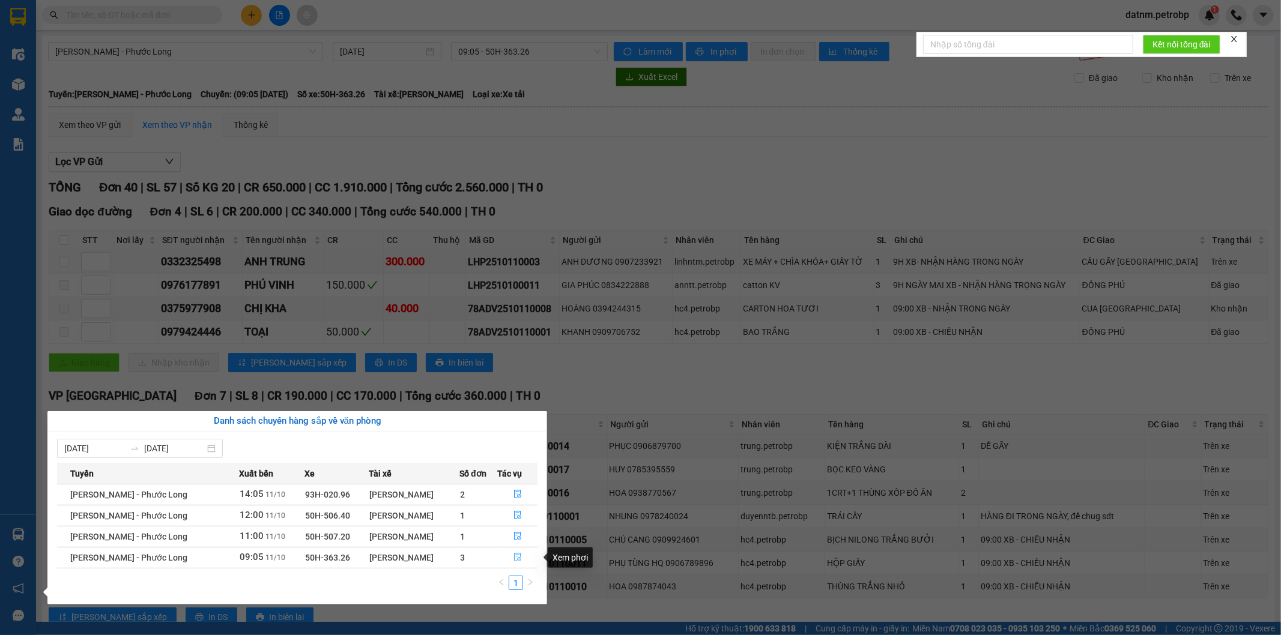
click at [519, 559] on icon "file-done" at bounding box center [518, 557] width 8 height 8
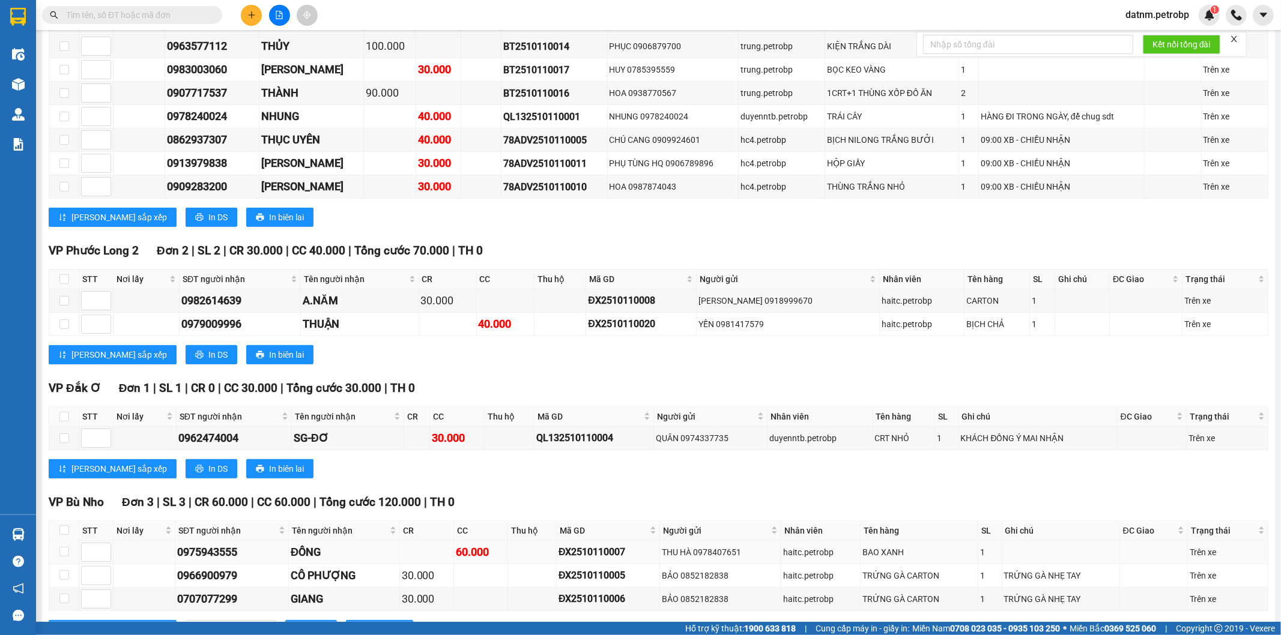
scroll to position [467, 0]
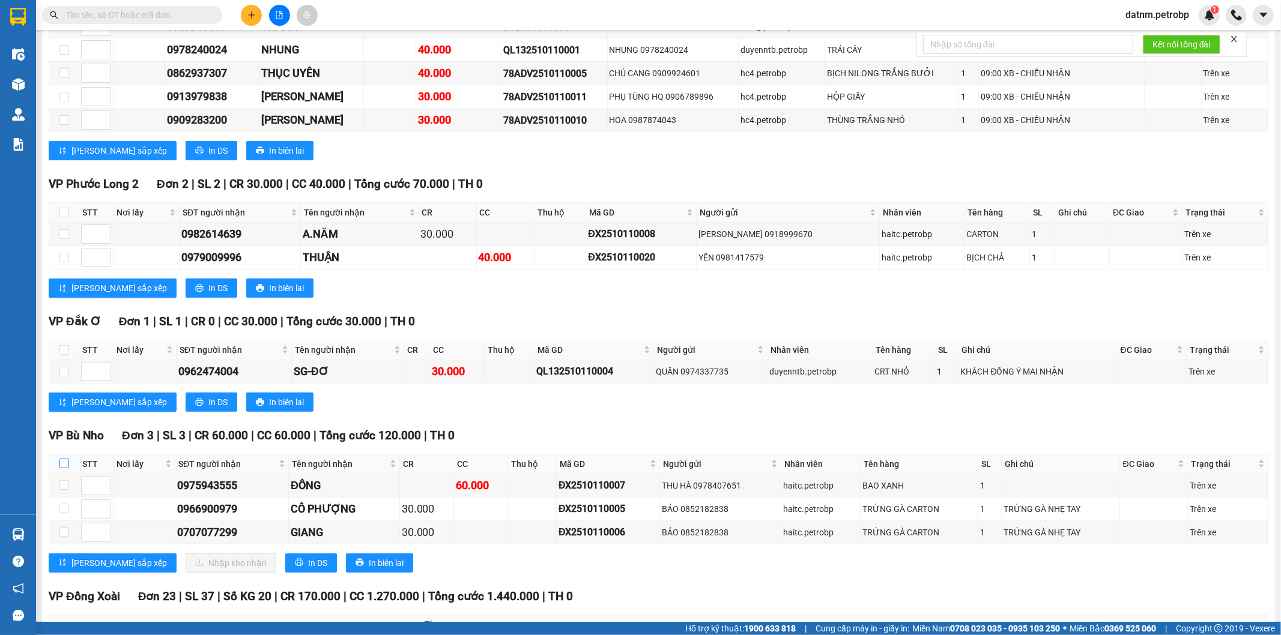
click at [64, 467] on input "checkbox" at bounding box center [64, 464] width 10 height 10
checkbox input "true"
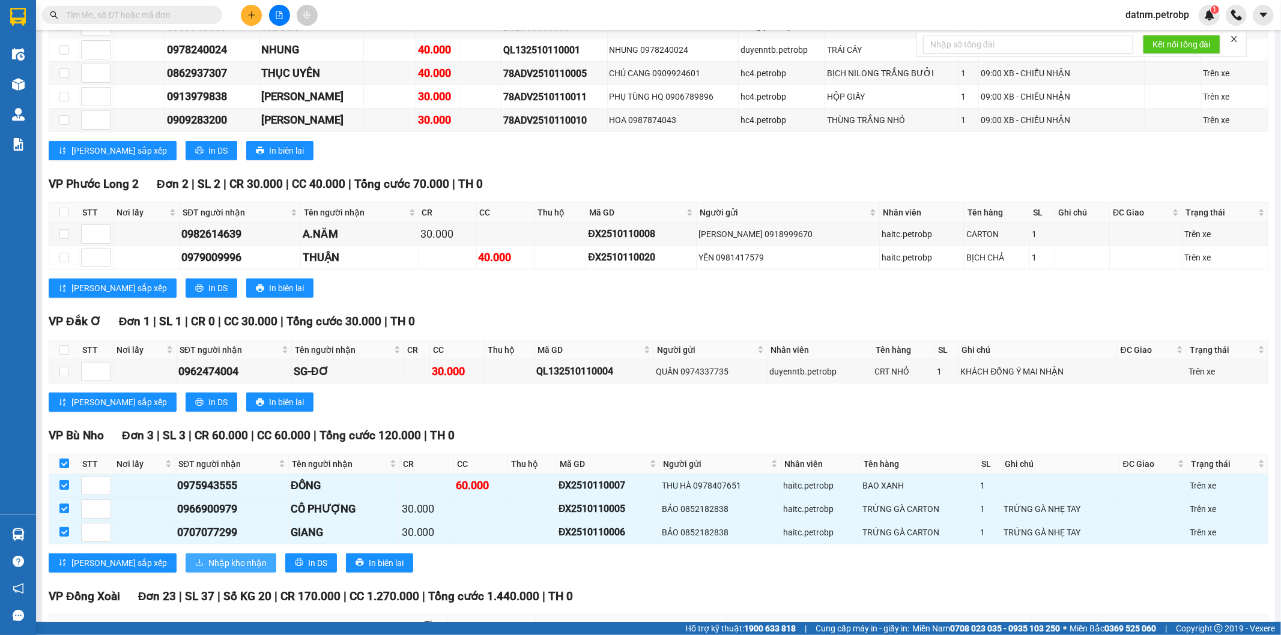
click at [208, 569] on span "Nhập kho nhận" at bounding box center [237, 563] width 58 height 13
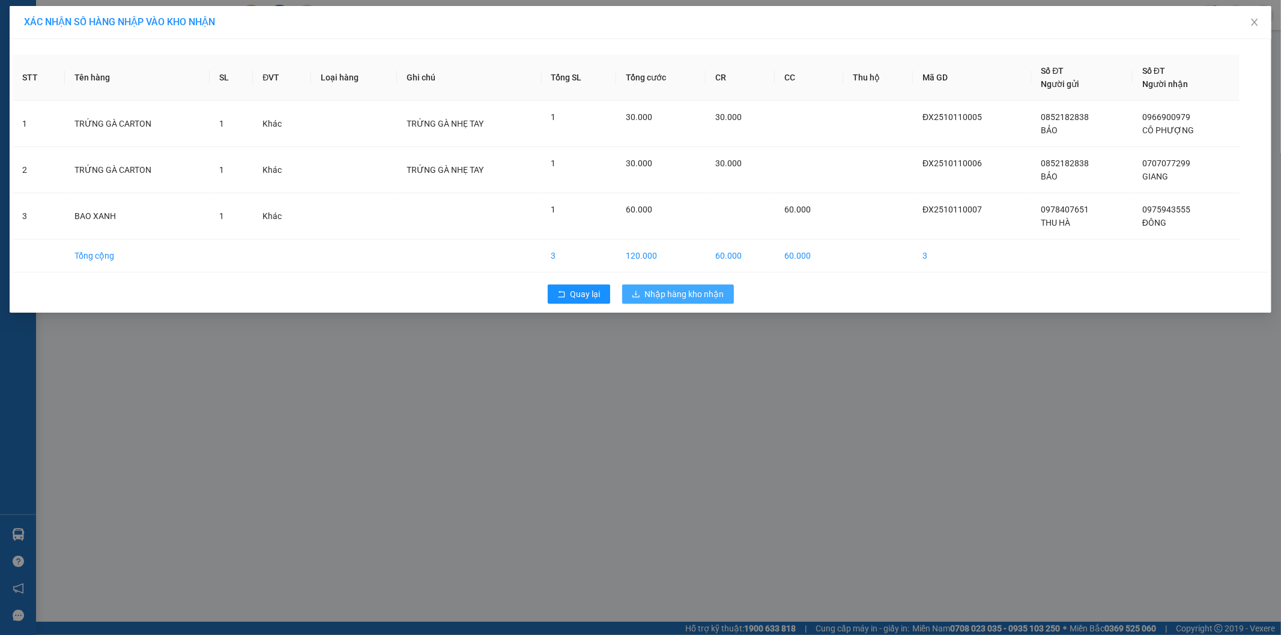
click at [675, 297] on span "Nhập hàng kho nhận" at bounding box center [684, 294] width 79 height 13
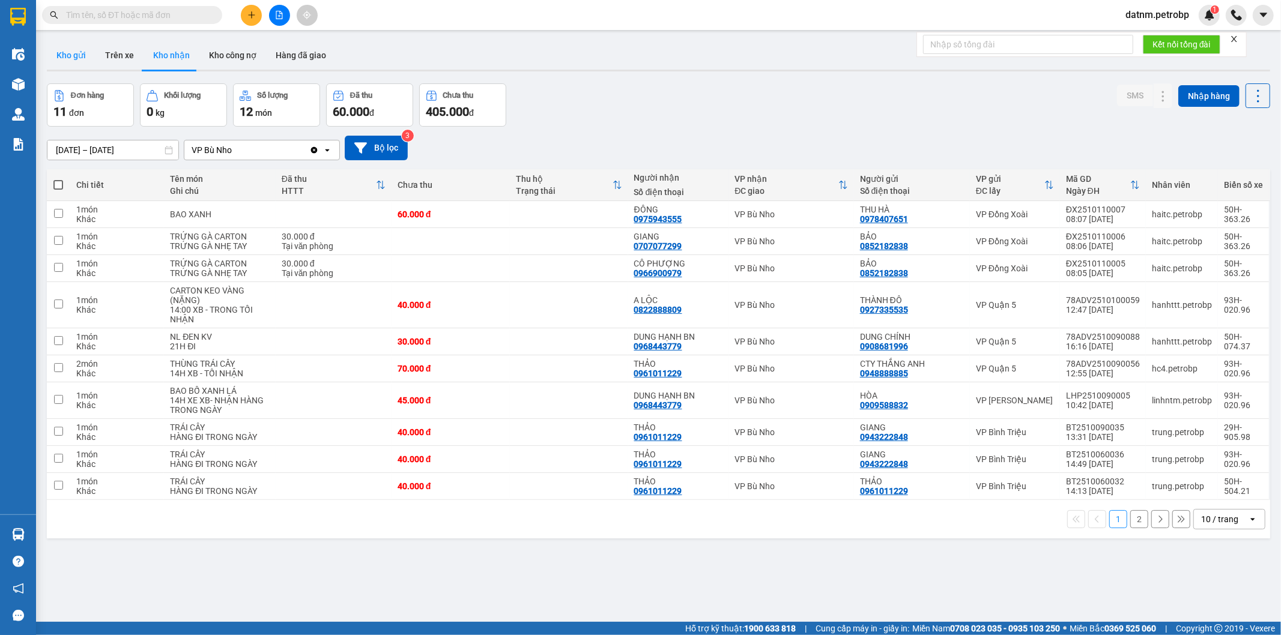
click at [80, 56] on button "Kho gửi" at bounding box center [71, 55] width 49 height 29
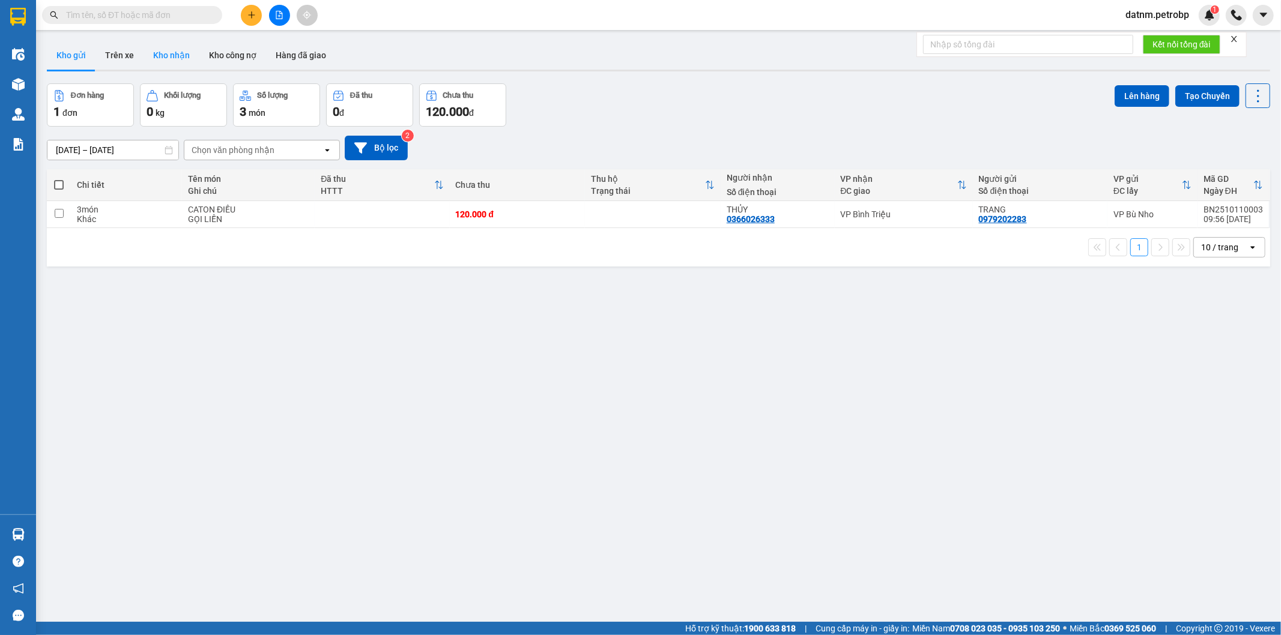
click at [169, 45] on button "Kho nhận" at bounding box center [172, 55] width 56 height 29
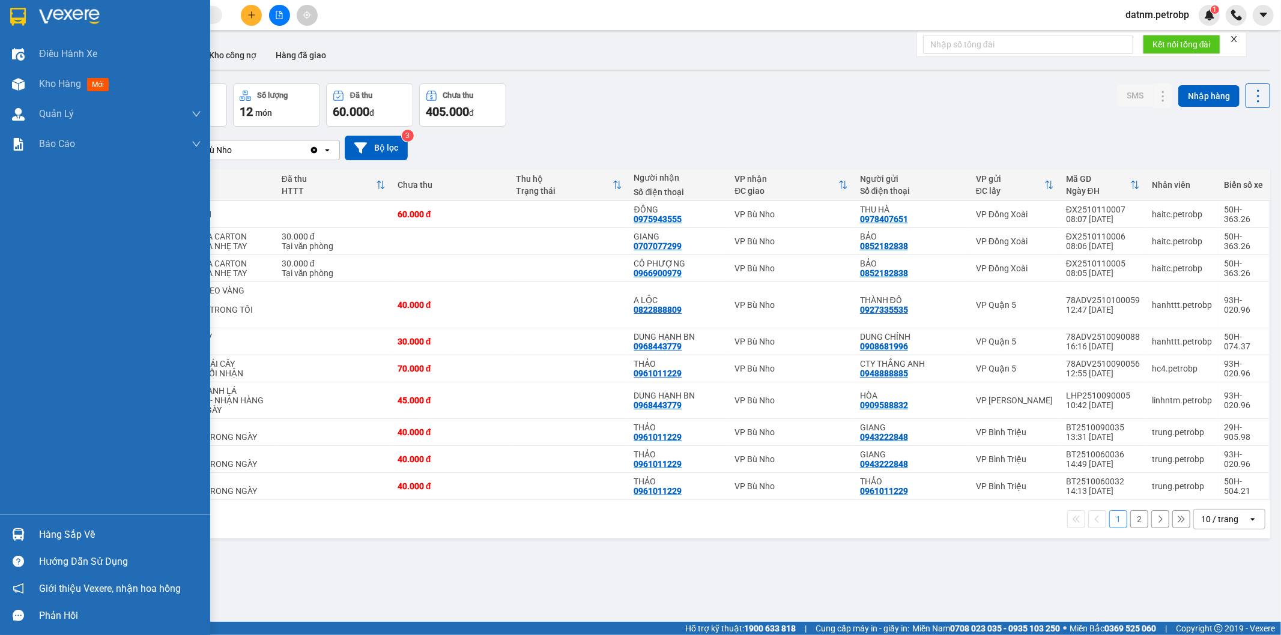
click at [55, 529] on div "Hàng sắp về" at bounding box center [120, 535] width 162 height 18
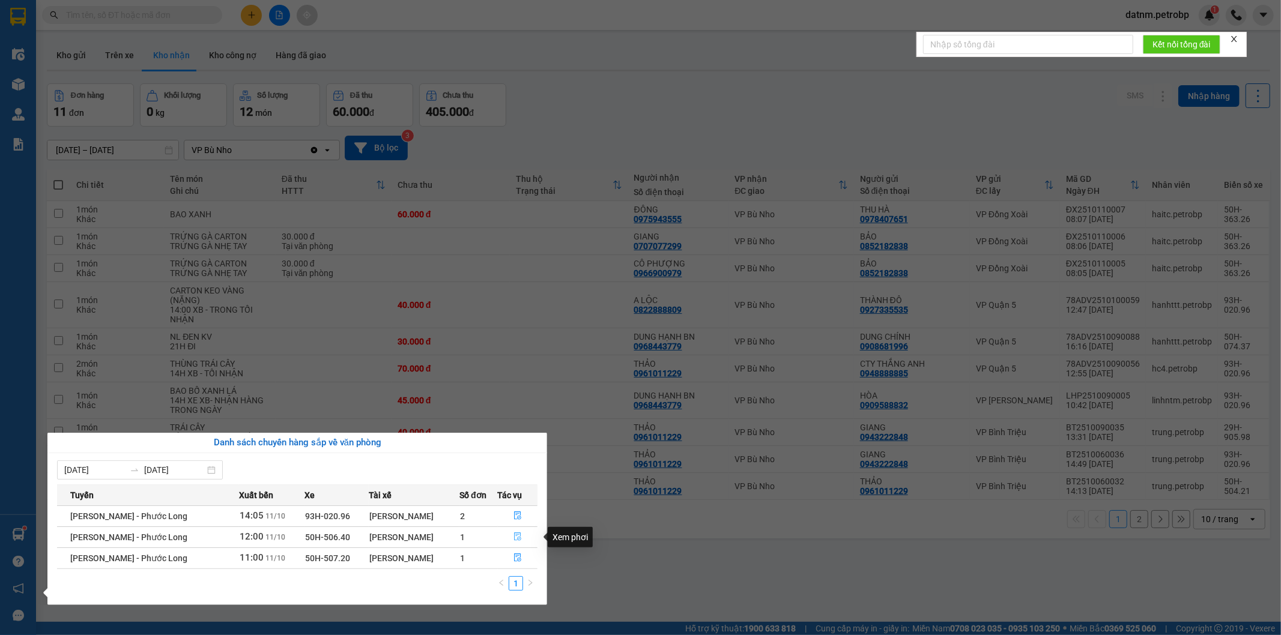
click at [514, 535] on icon "file-done" at bounding box center [518, 537] width 8 height 8
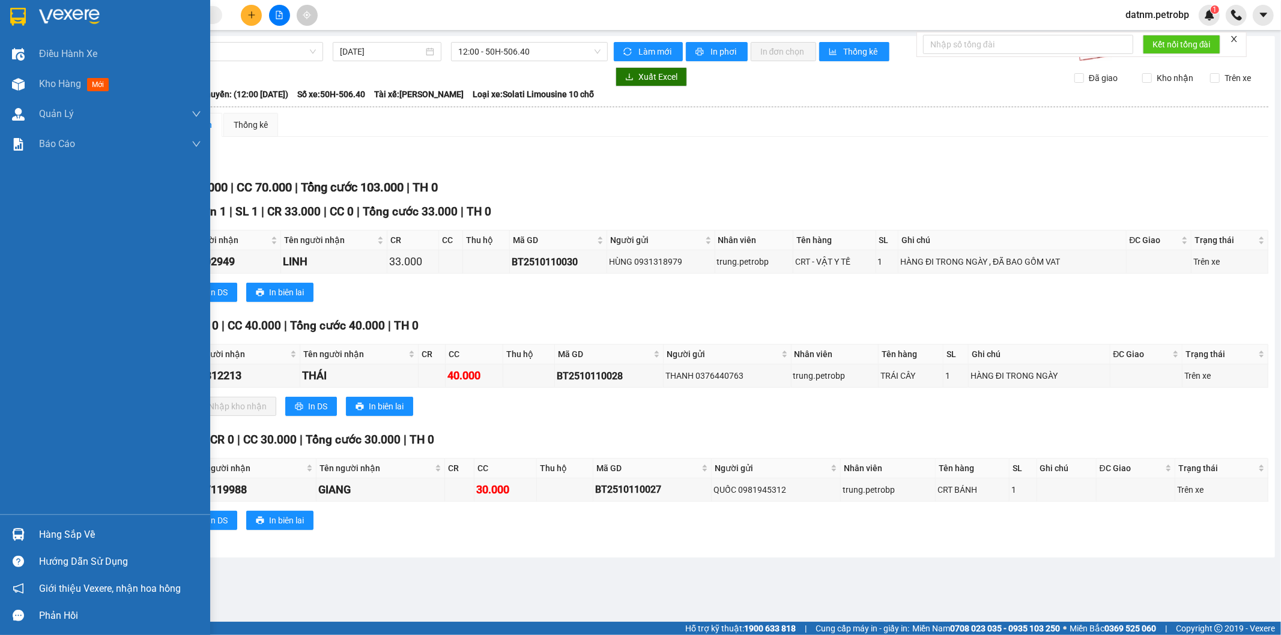
click at [56, 532] on div "Hàng sắp về" at bounding box center [120, 535] width 162 height 18
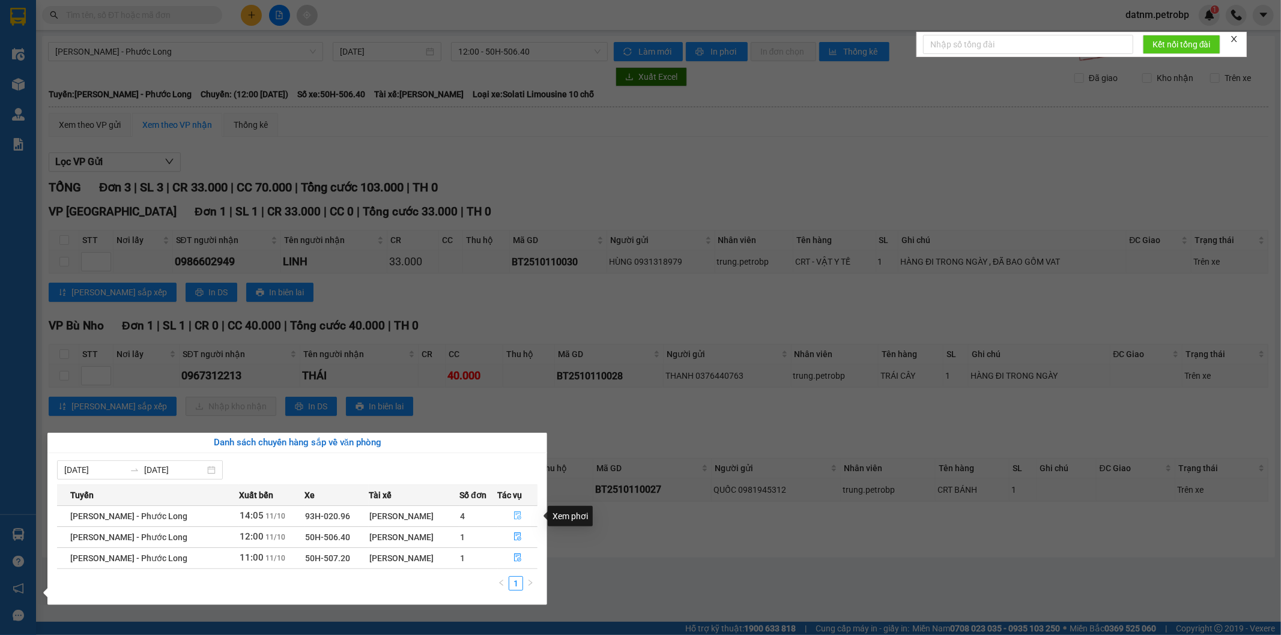
click at [517, 514] on icon "file-done" at bounding box center [518, 516] width 8 height 8
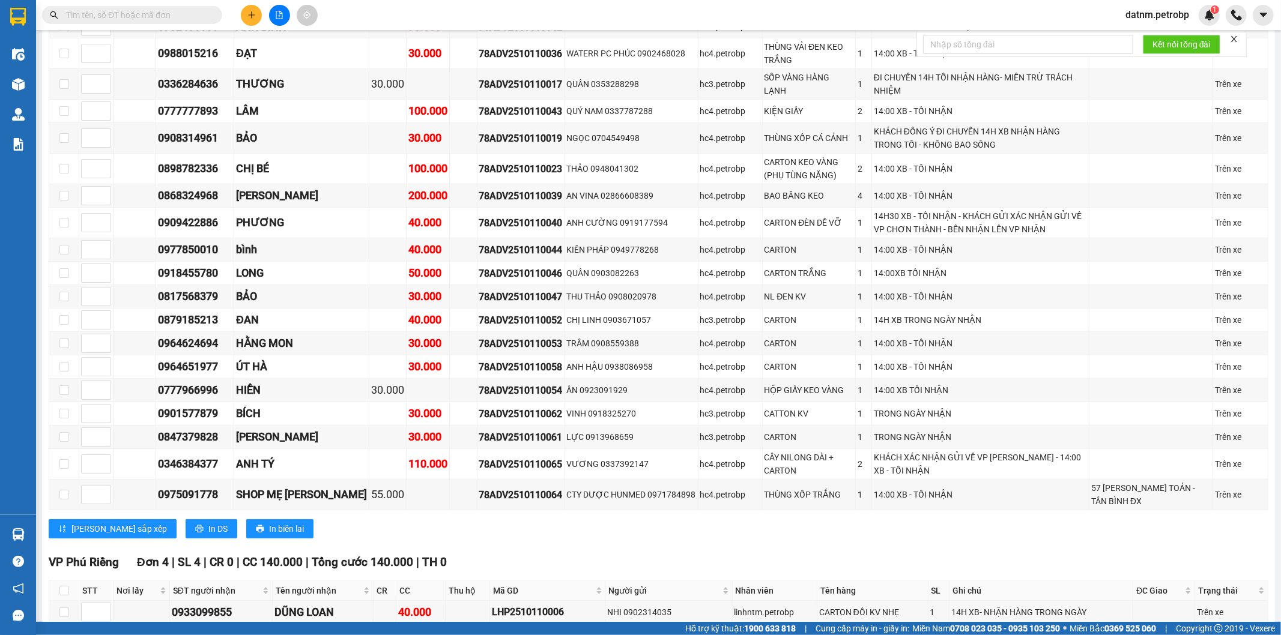
scroll to position [1335, 0]
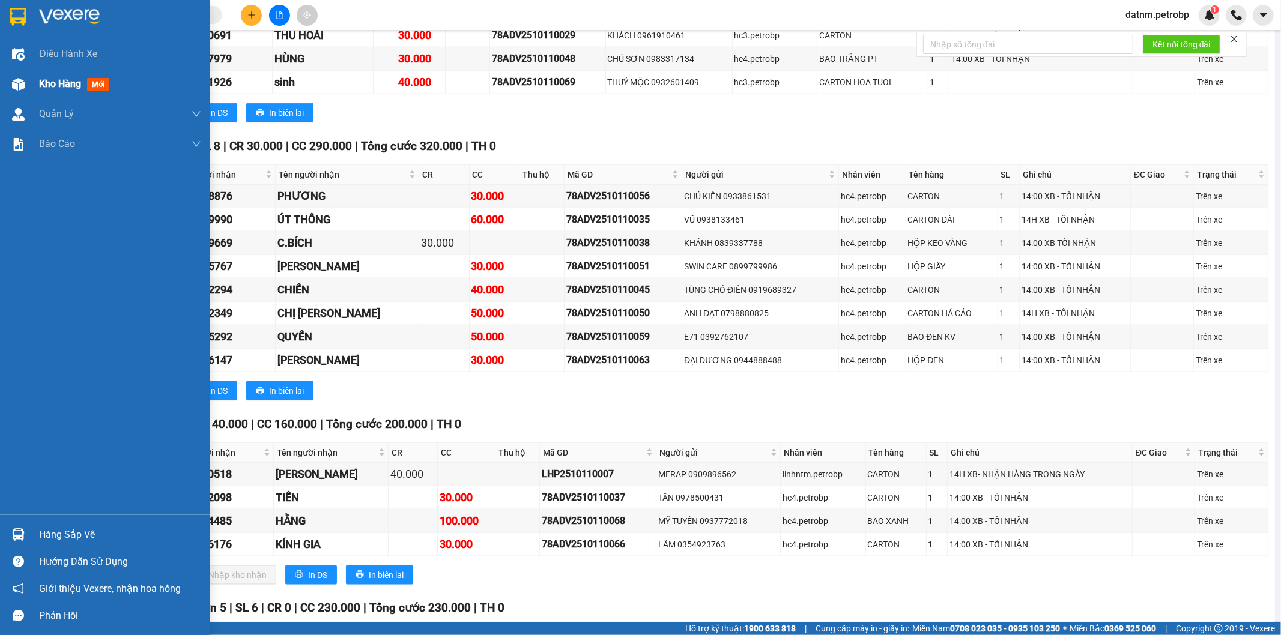
click at [55, 89] on span "Kho hàng" at bounding box center [60, 83] width 42 height 11
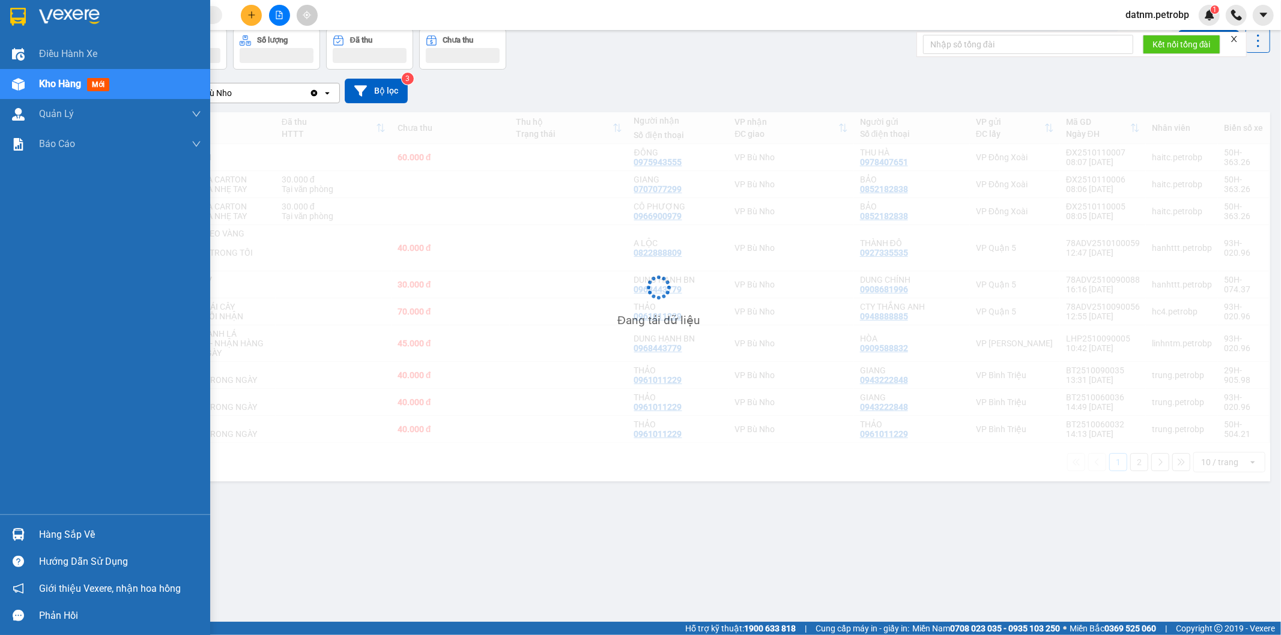
scroll to position [55, 0]
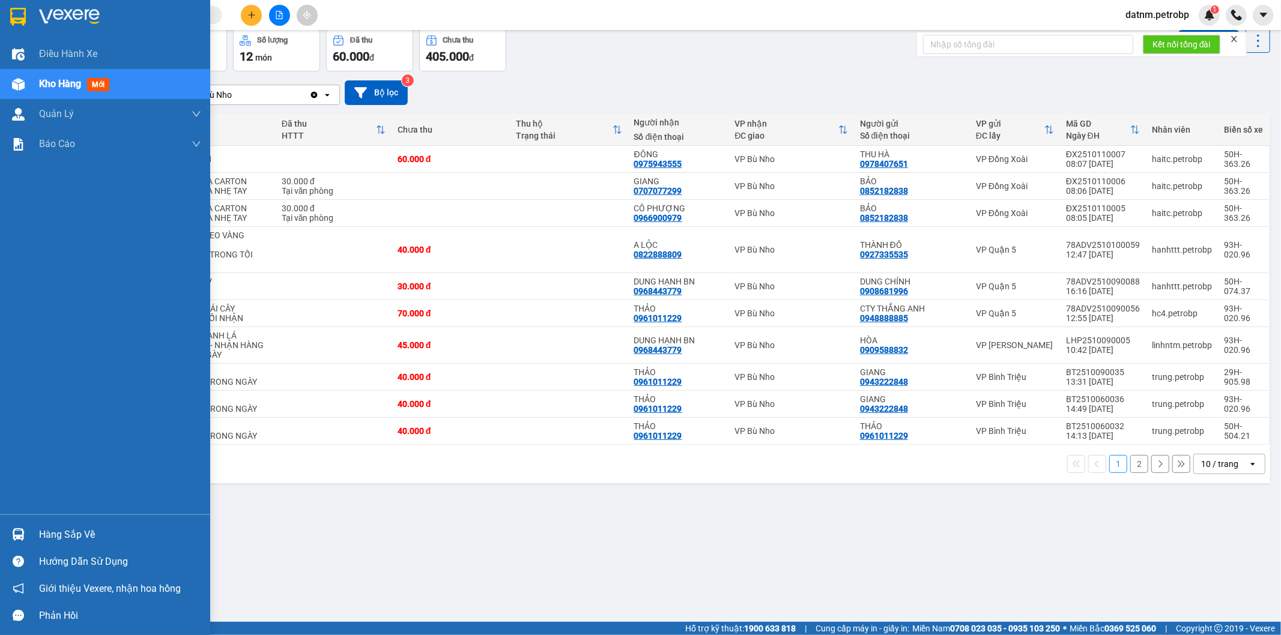
click at [56, 530] on div "Hàng sắp về" at bounding box center [120, 535] width 162 height 18
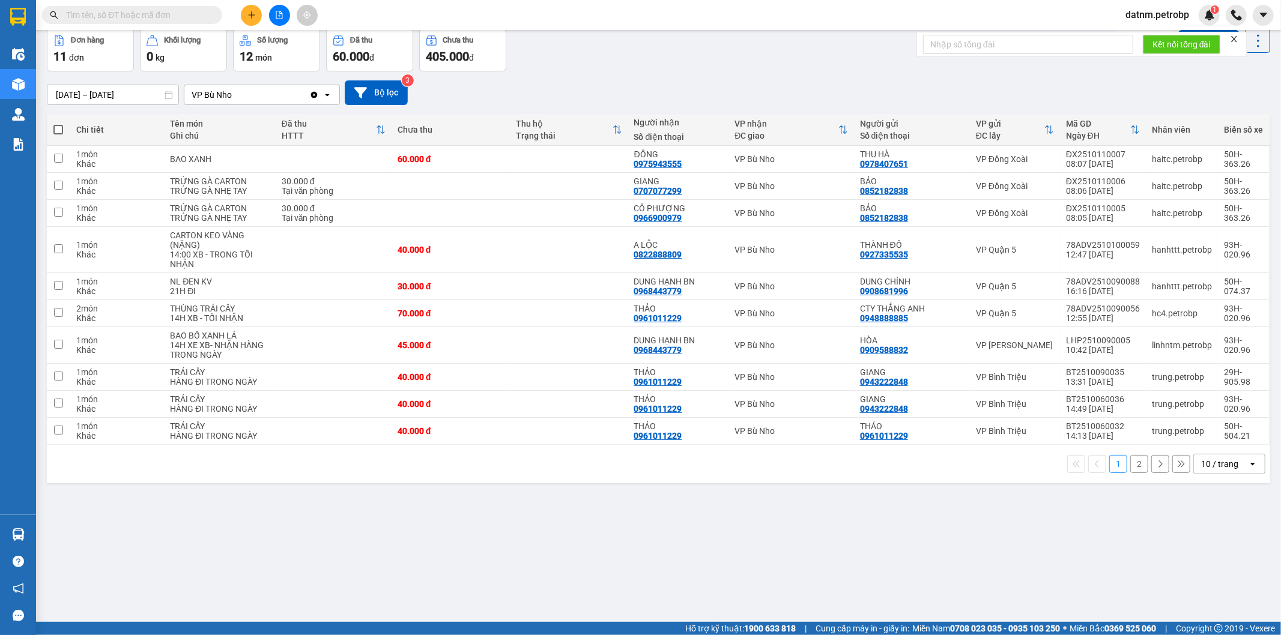
click at [807, 557] on section "Kết quả tìm kiếm ( 0 ) Bộ lọc No Data datnm.petrobp 1 Điều hành xe Kho hàng mới…" at bounding box center [640, 317] width 1281 height 635
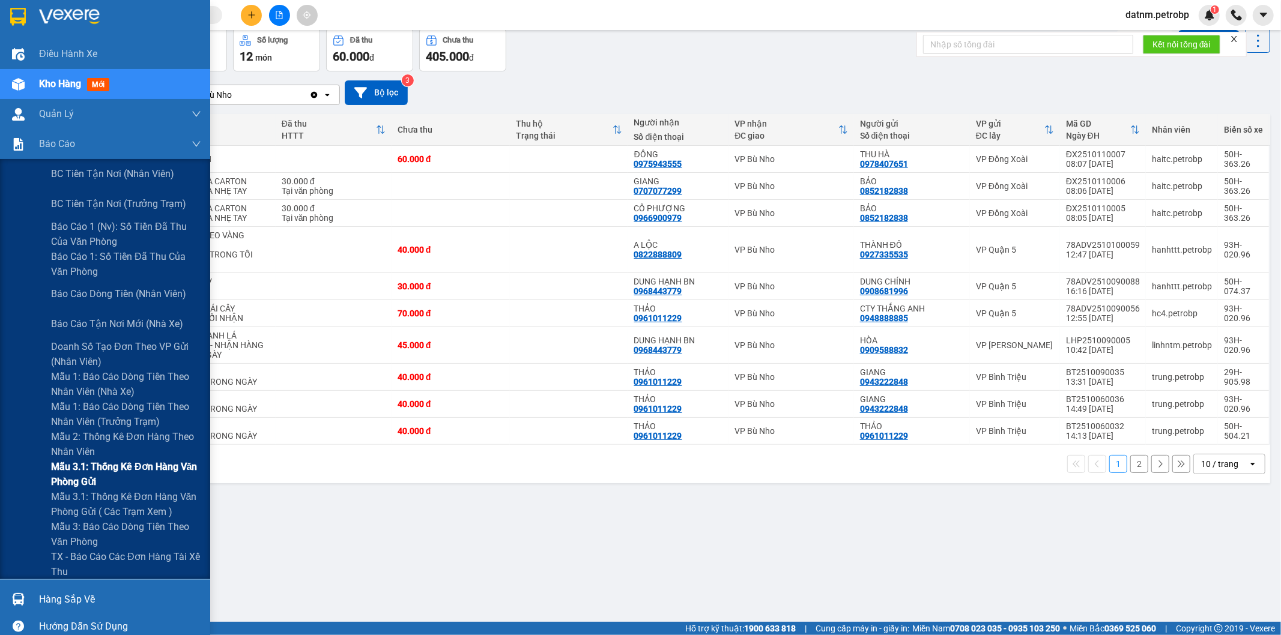
click at [92, 476] on span "Mẫu 3.1: Thống kê đơn hàng văn phòng gửi" at bounding box center [126, 474] width 150 height 30
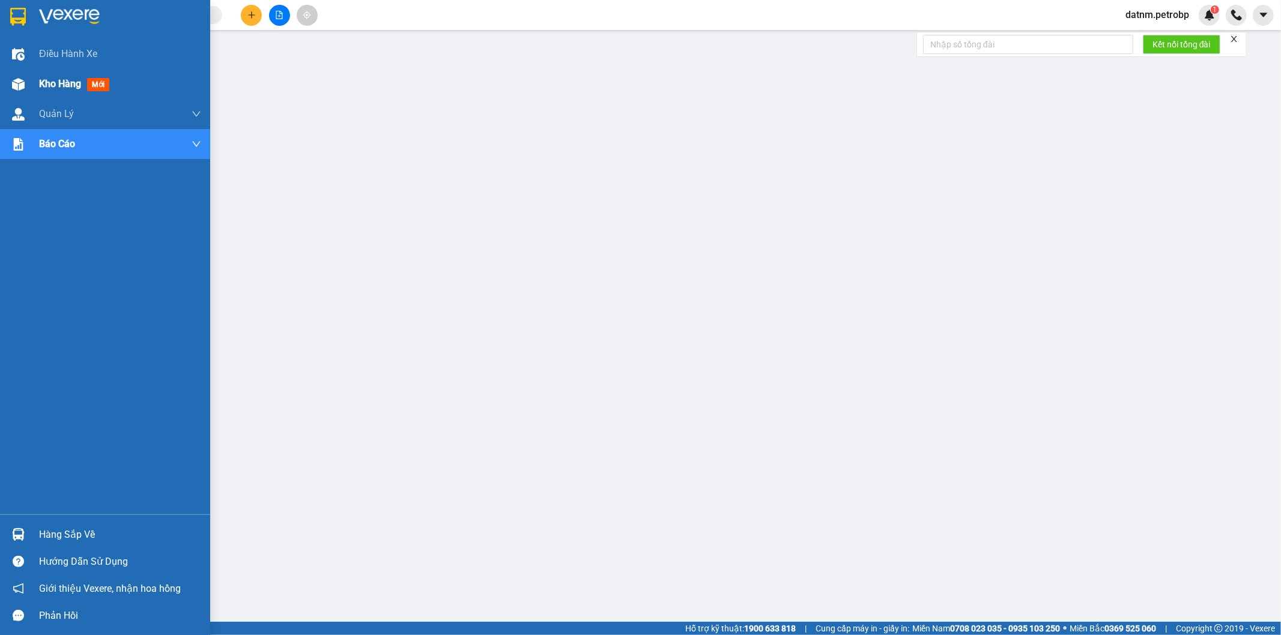
click at [64, 80] on span "Kho hàng" at bounding box center [60, 83] width 42 height 11
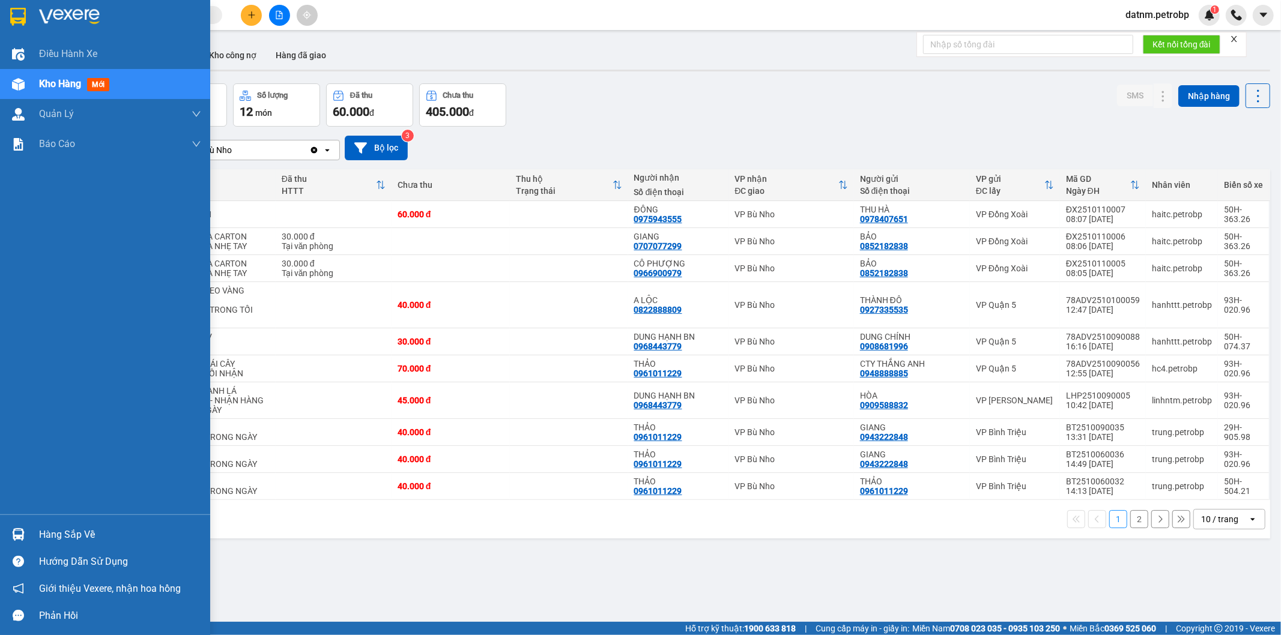
click at [49, 531] on div "Hàng sắp về" at bounding box center [120, 535] width 162 height 18
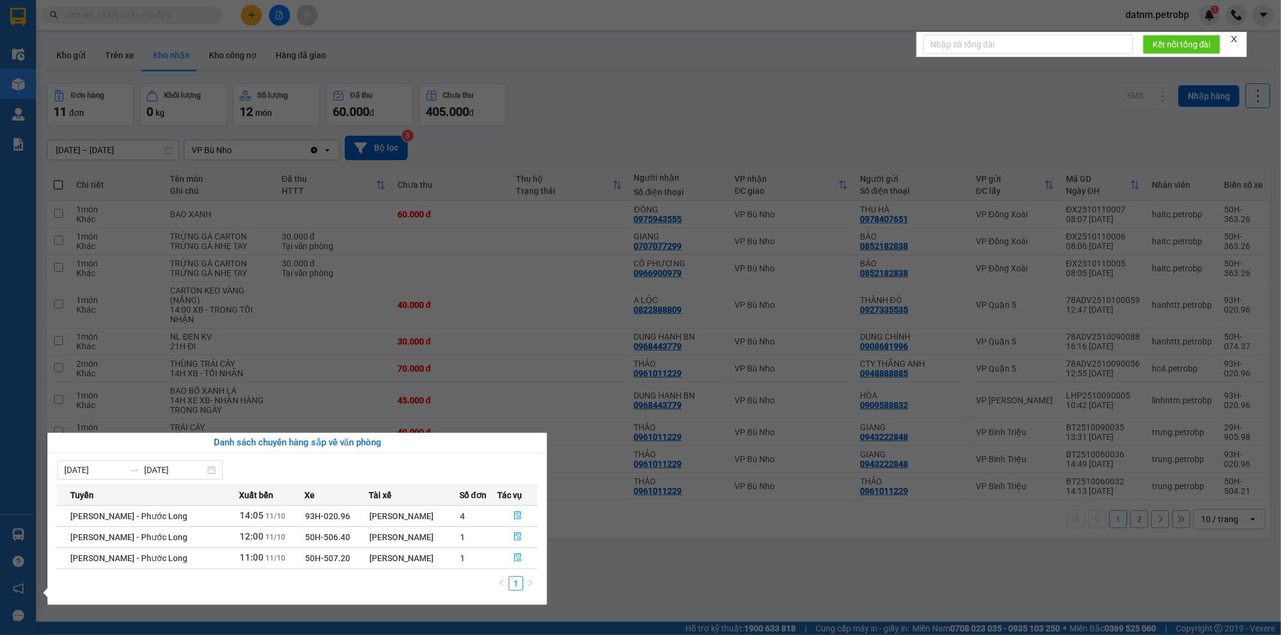
click at [718, 571] on section "Kết quả tìm kiếm ( 0 ) Bộ lọc No Data datnm.petrobp 1 Điều hành xe Kho hàng mới…" at bounding box center [640, 317] width 1281 height 635
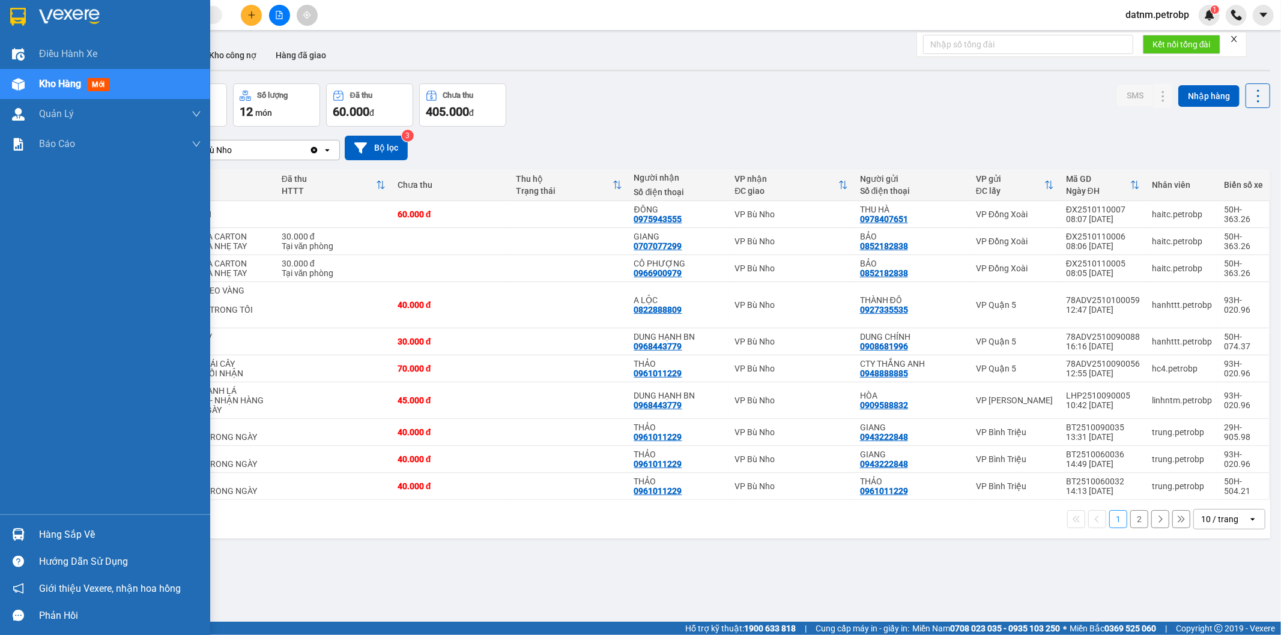
click at [77, 539] on div "Hàng sắp về" at bounding box center [120, 535] width 162 height 18
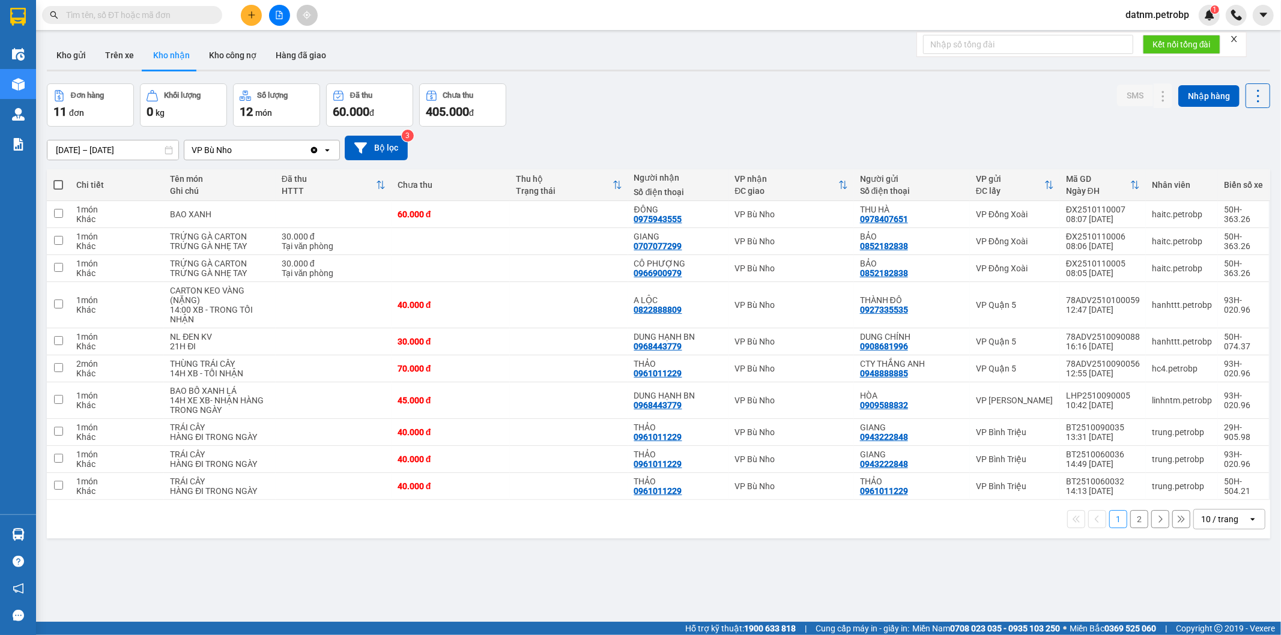
click at [775, 590] on section "Kết quả tìm kiếm ( 0 ) Bộ lọc No Data datnm.petrobp 1 Điều hành xe Kho hàng mới…" at bounding box center [640, 317] width 1281 height 635
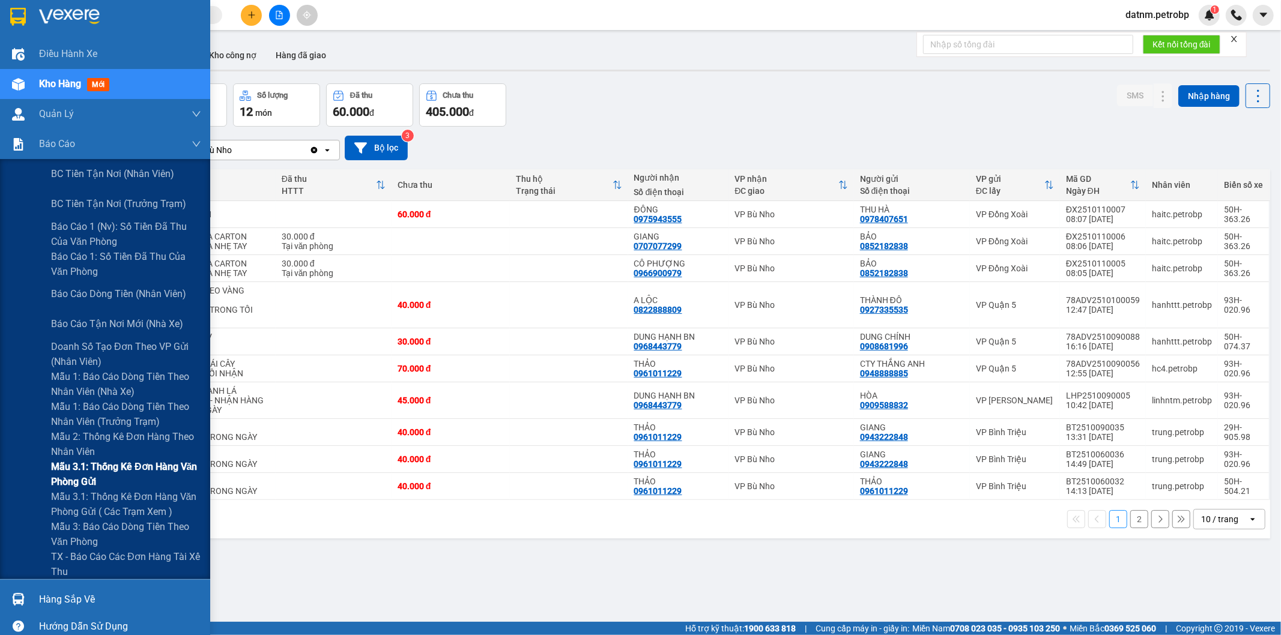
click at [92, 462] on span "Mẫu 3.1: Thống kê đơn hàng văn phòng gửi" at bounding box center [126, 474] width 150 height 30
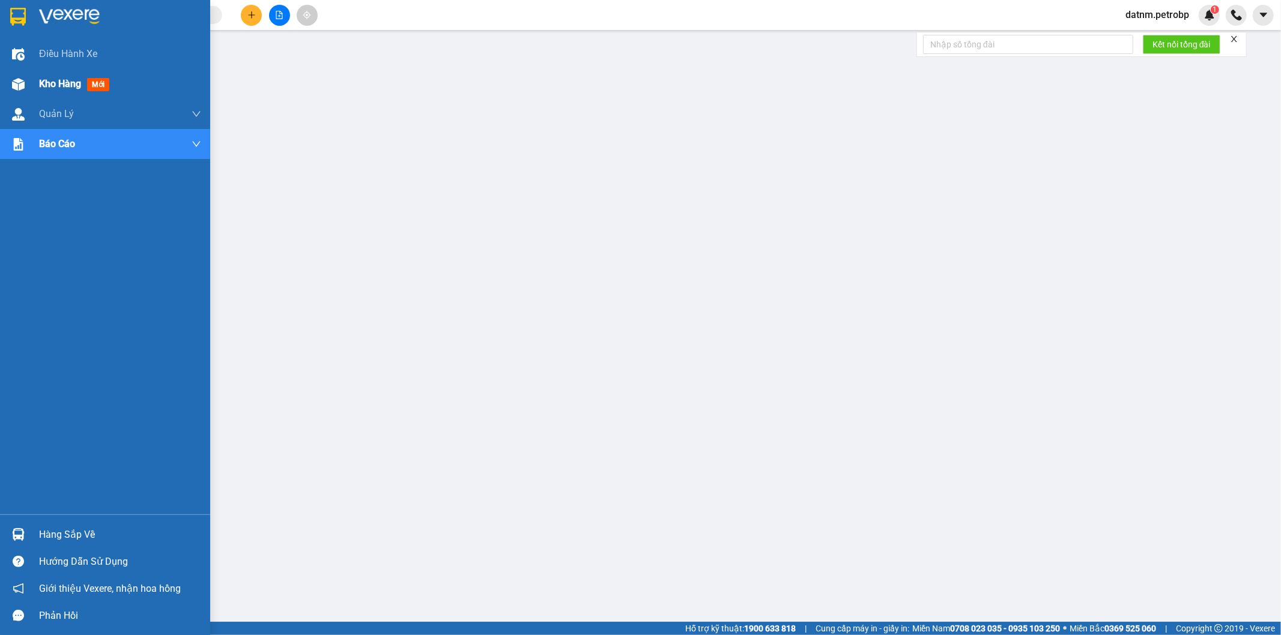
click at [57, 85] on span "Kho hàng" at bounding box center [60, 83] width 42 height 11
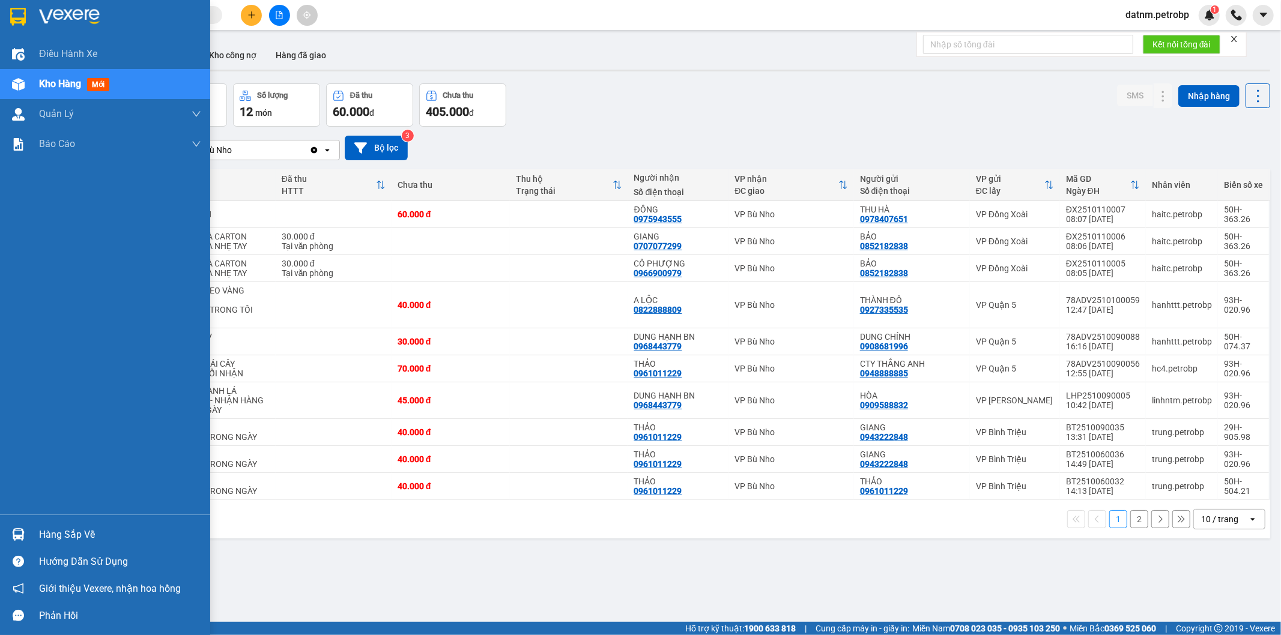
click at [82, 533] on div "Hàng sắp về" at bounding box center [120, 535] width 162 height 18
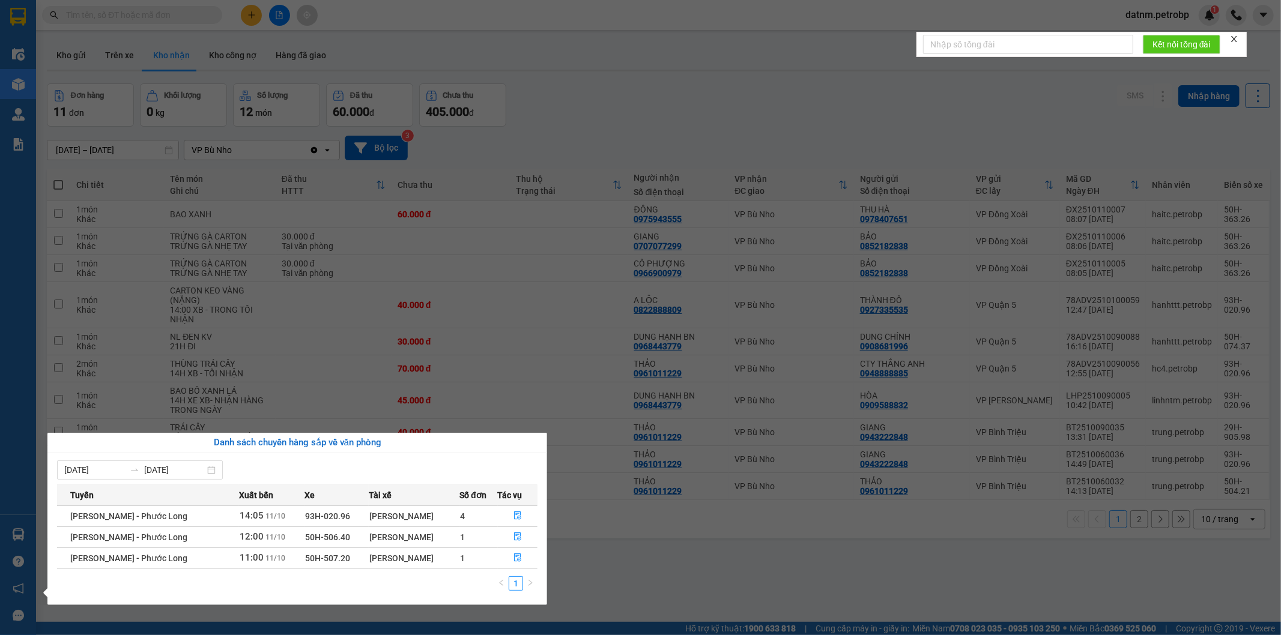
click at [691, 575] on section "Kết quả tìm kiếm ( 0 ) Bộ lọc No Data datnm.petrobp 1 Điều hành xe Kho hàng mới…" at bounding box center [640, 317] width 1281 height 635
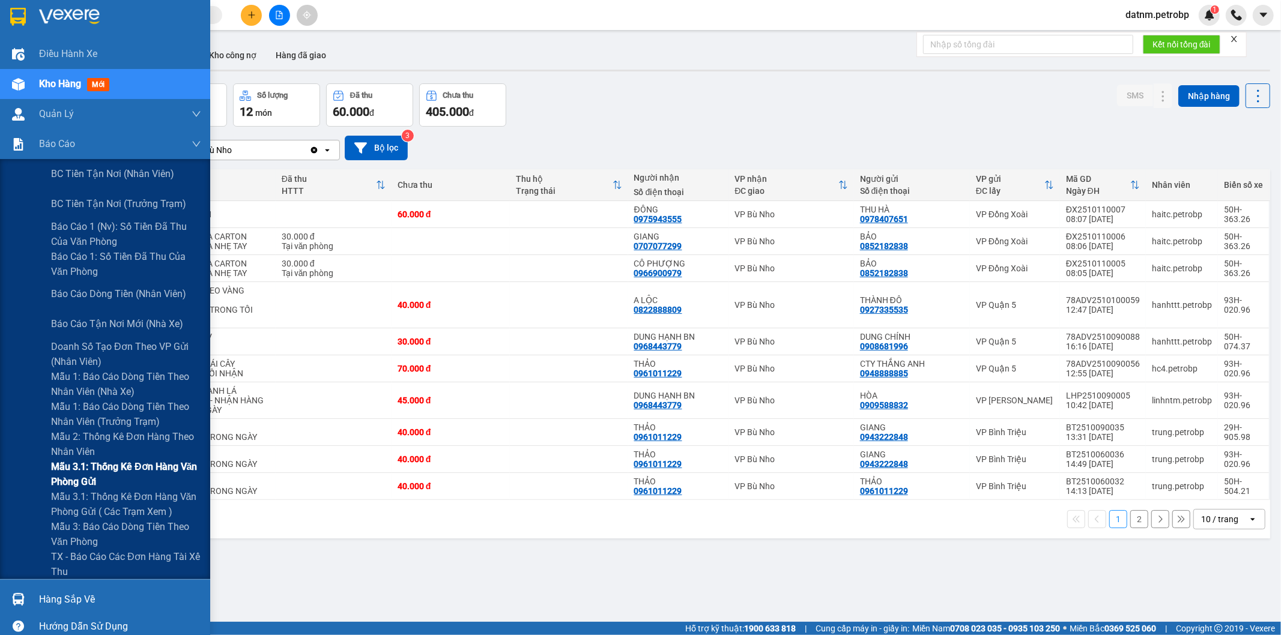
click at [97, 469] on span "Mẫu 3.1: Thống kê đơn hàng văn phòng gửi" at bounding box center [126, 474] width 150 height 30
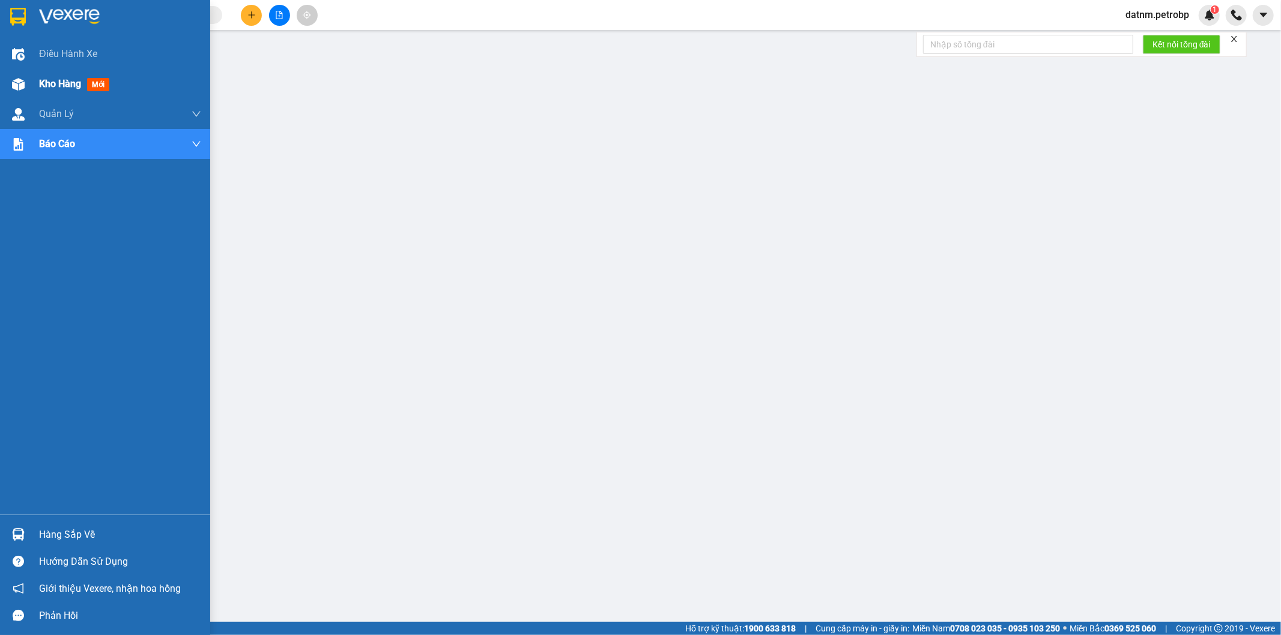
click at [56, 85] on span "Kho hàng" at bounding box center [60, 83] width 42 height 11
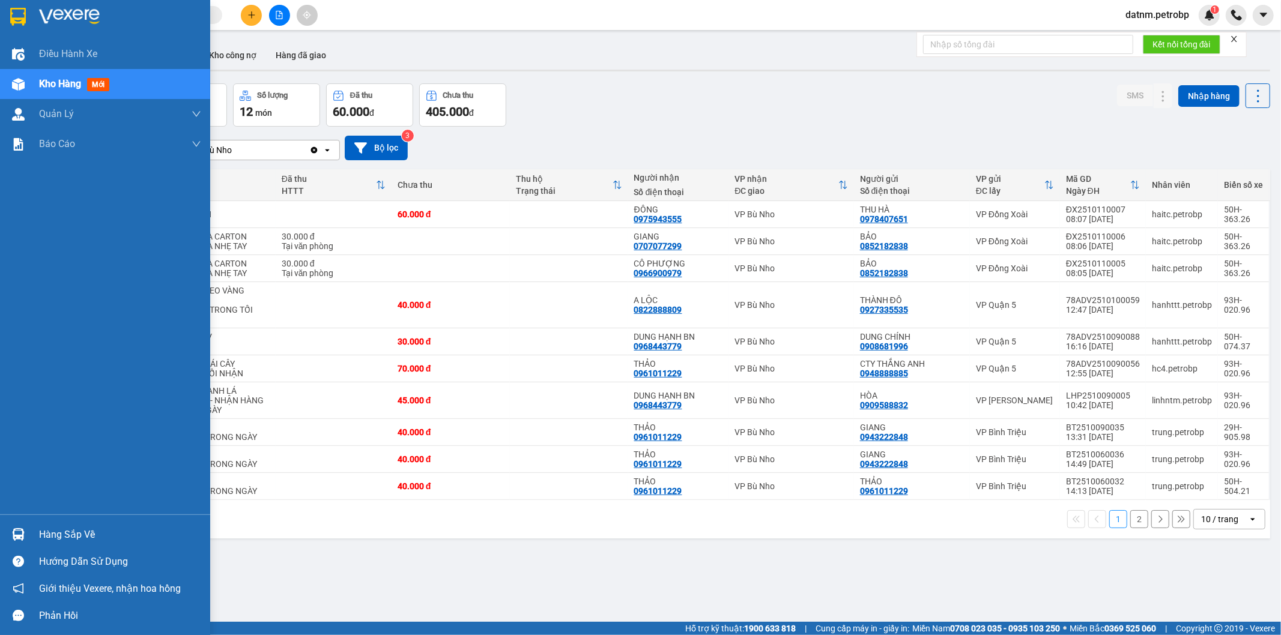
click at [50, 537] on div "Hàng sắp về" at bounding box center [120, 535] width 162 height 18
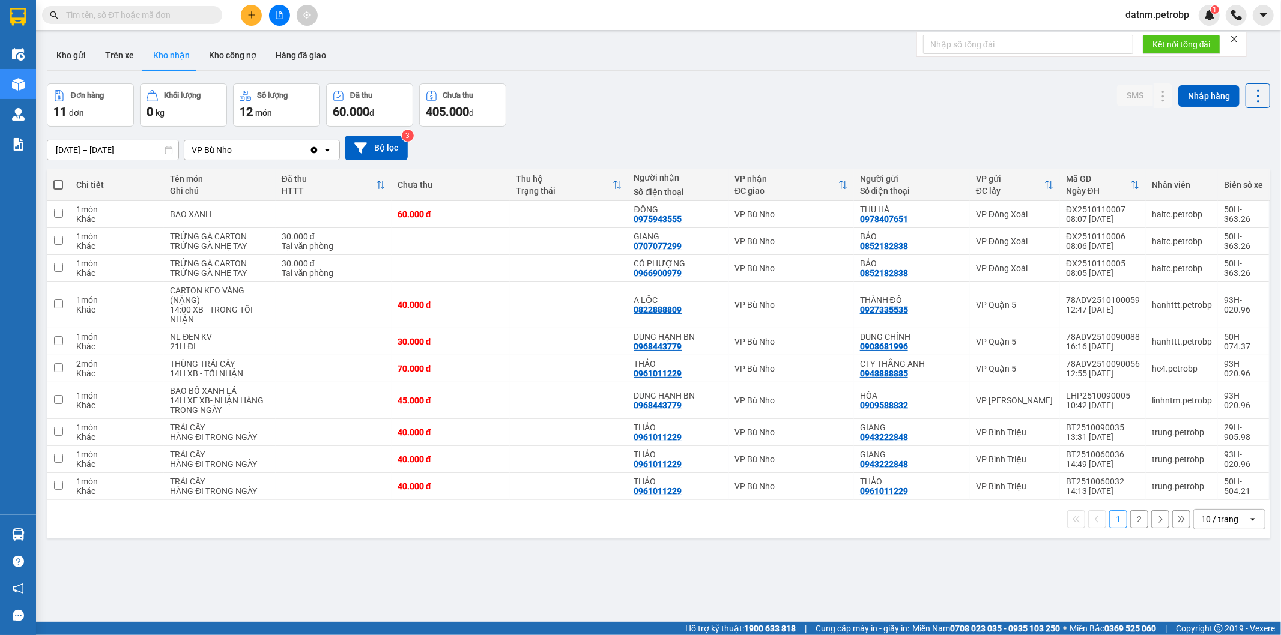
click at [610, 569] on section "Kết quả tìm kiếm ( 0 ) Bộ lọc No Data datnm.petrobp 1 Điều hành xe Kho hàng mới…" at bounding box center [640, 317] width 1281 height 635
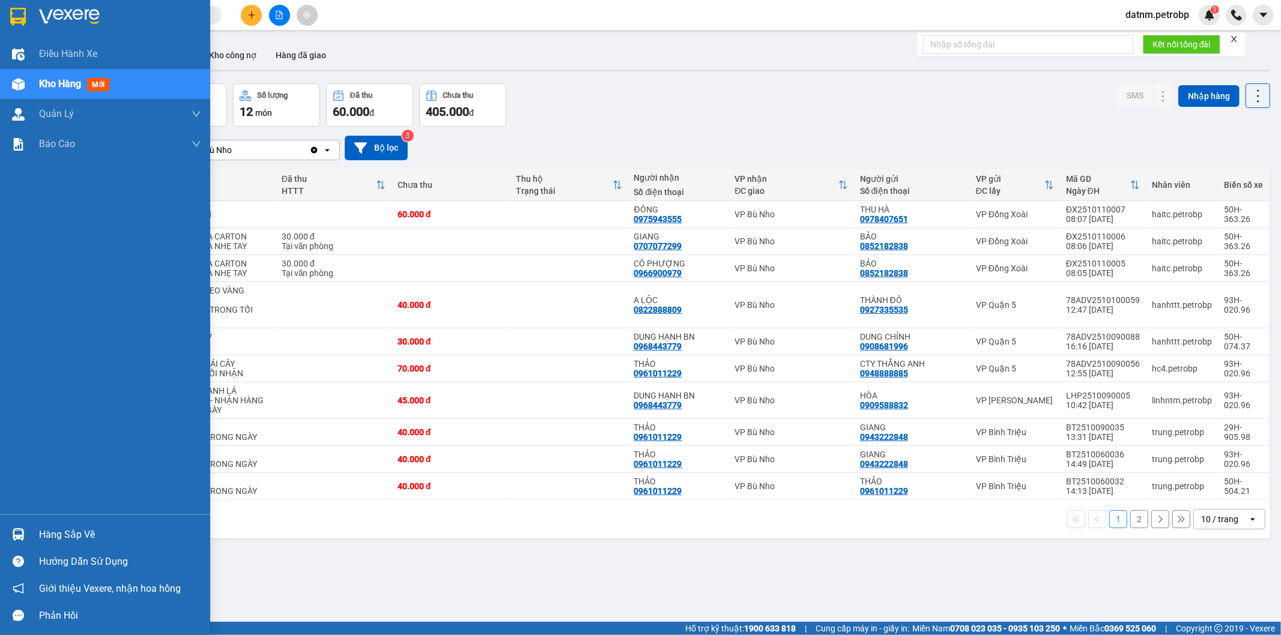
click at [55, 539] on div "Hàng sắp về" at bounding box center [120, 535] width 162 height 18
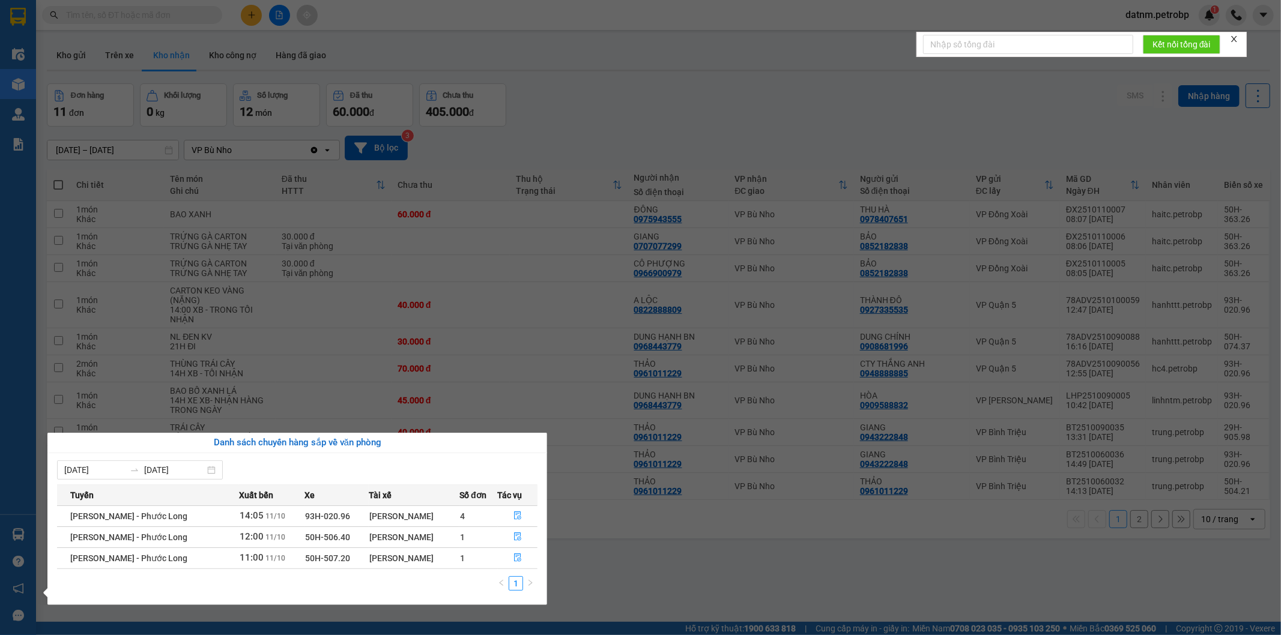
click at [768, 562] on section "Kết quả tìm kiếm ( 0 ) Bộ lọc No Data datnm.petrobp 1 Điều hành xe Kho hàng mới…" at bounding box center [640, 317] width 1281 height 635
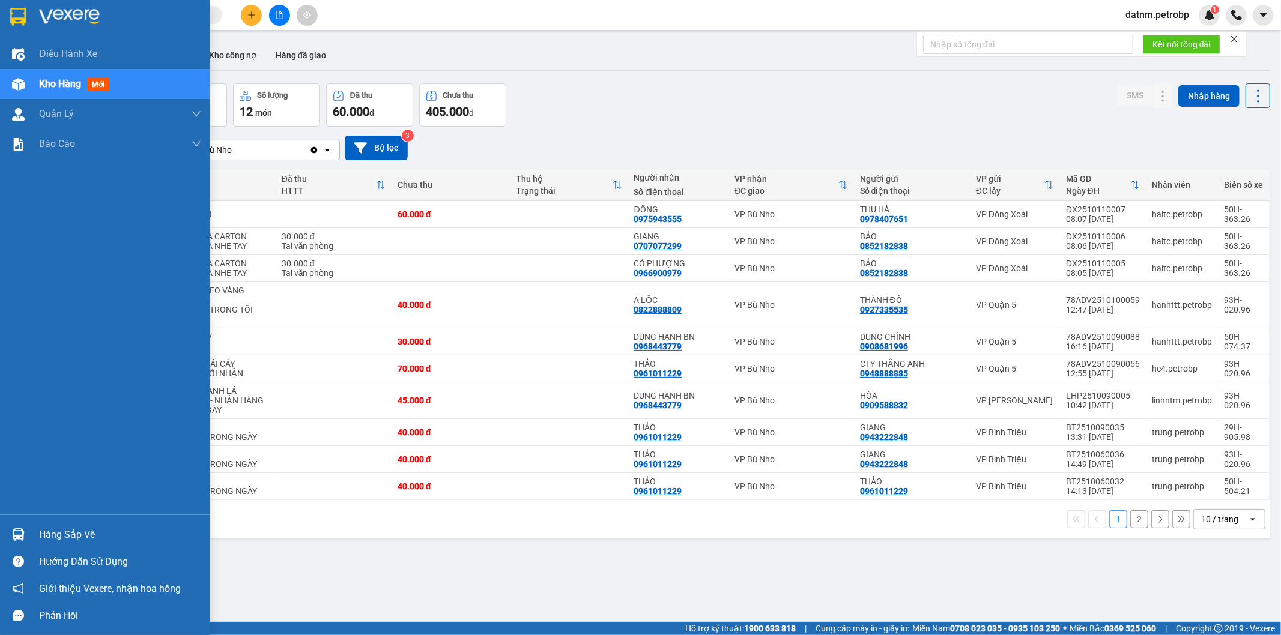
click at [71, 536] on div "Hàng sắp về" at bounding box center [120, 535] width 162 height 18
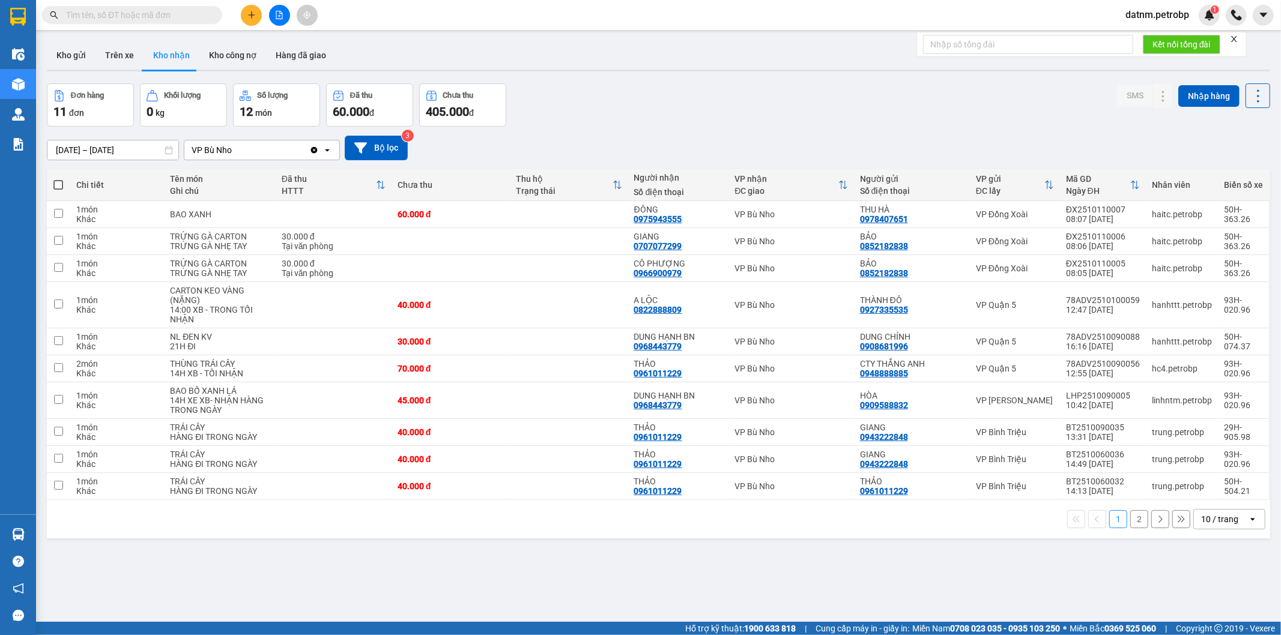
click at [675, 613] on section "Kết quả tìm kiếm ( 0 ) Bộ lọc No Data datnm.petrobp 1 Điều hành xe Kho hàng mới…" at bounding box center [640, 317] width 1281 height 635
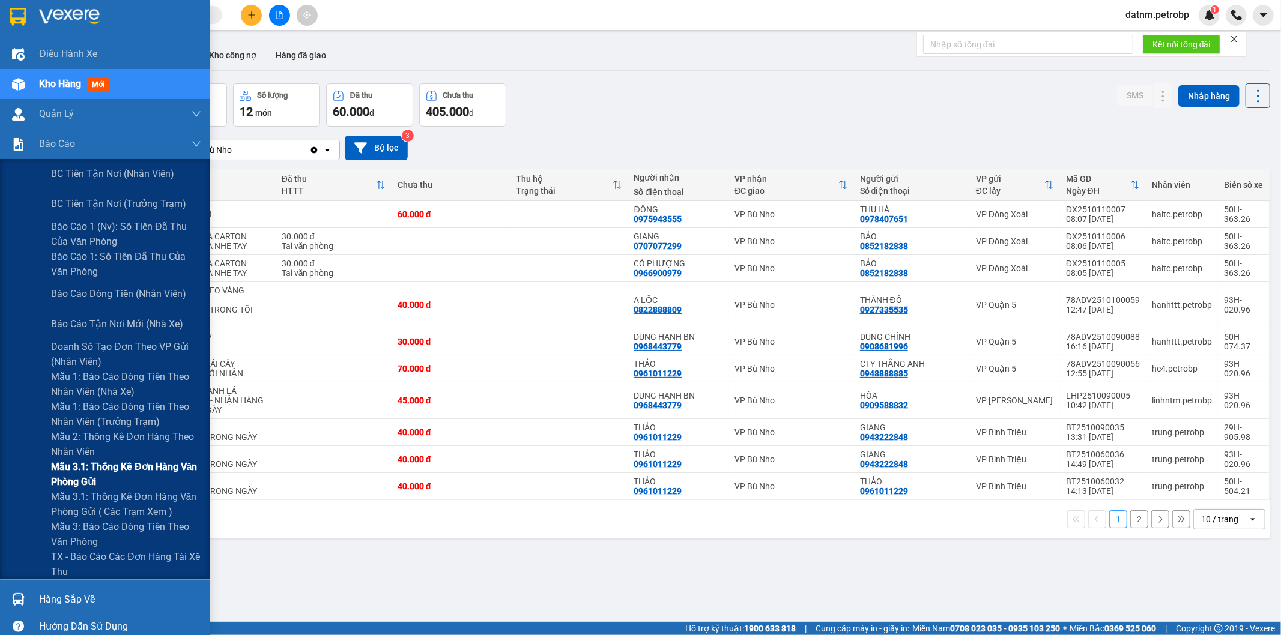
click at [97, 470] on span "Mẫu 3.1: Thống kê đơn hàng văn phòng gửi" at bounding box center [126, 474] width 150 height 30
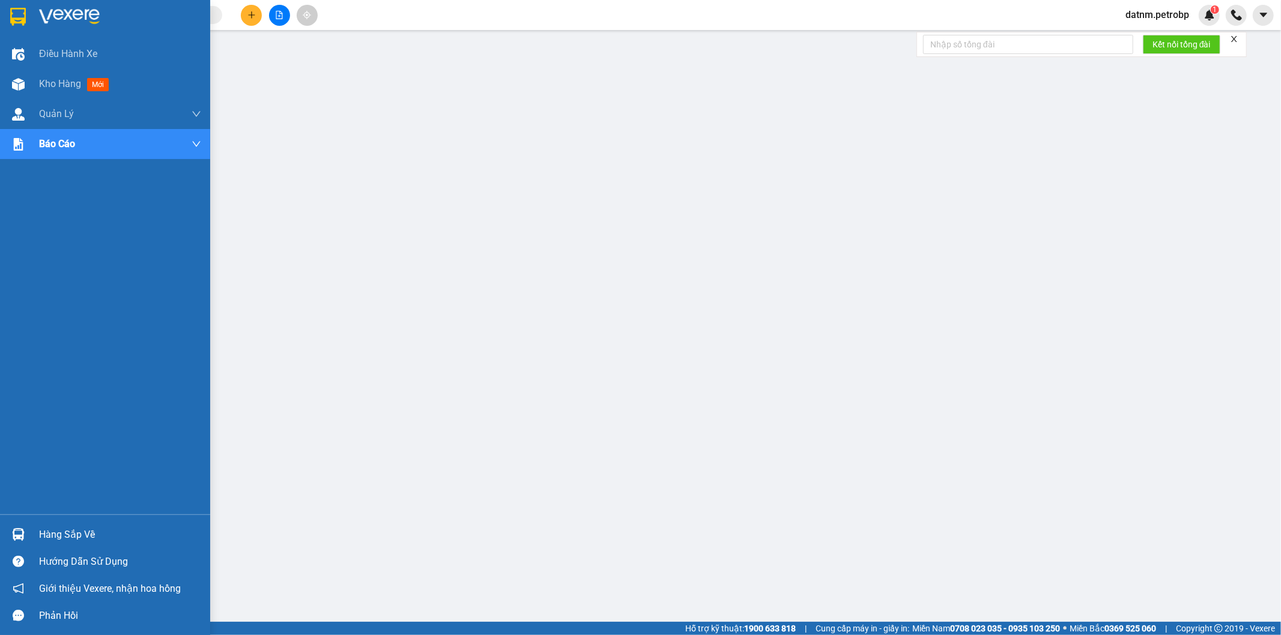
click at [81, 532] on div "Hàng sắp về" at bounding box center [120, 535] width 162 height 18
click at [81, 532] on div "Điều hành xe Kho hàng mới Quản [PERSON_NAME] lý chuyến Quản lý khách hàng Quản …" at bounding box center [105, 317] width 210 height 635
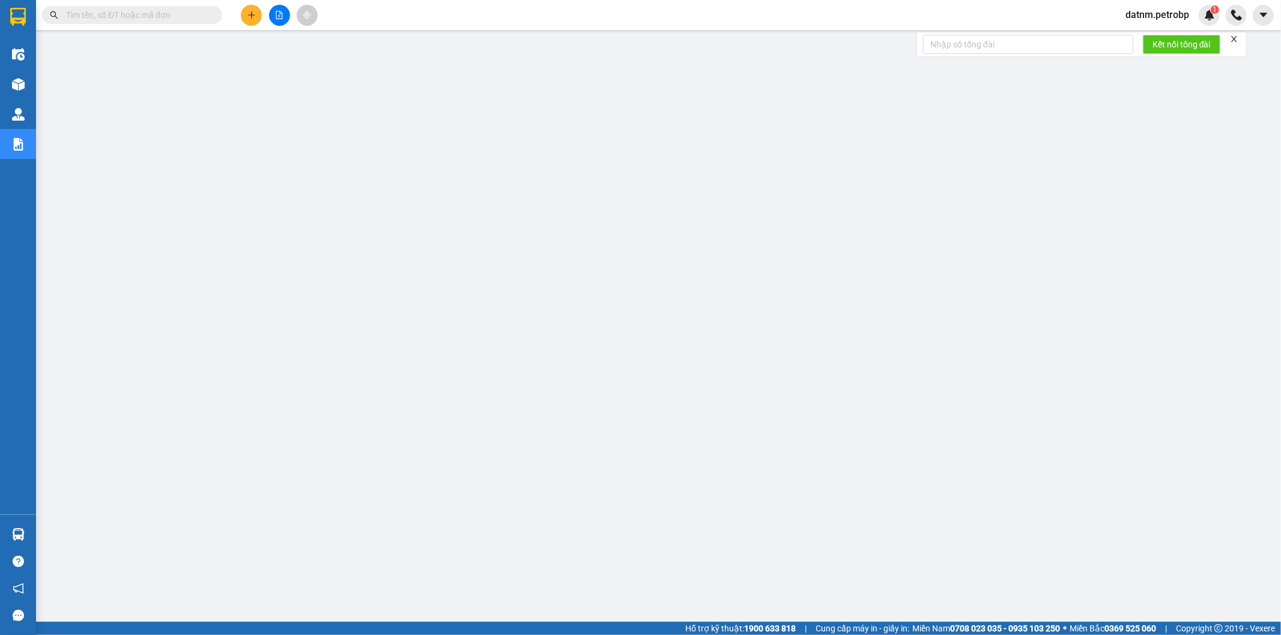
click at [1005, 608] on main at bounding box center [640, 311] width 1281 height 622
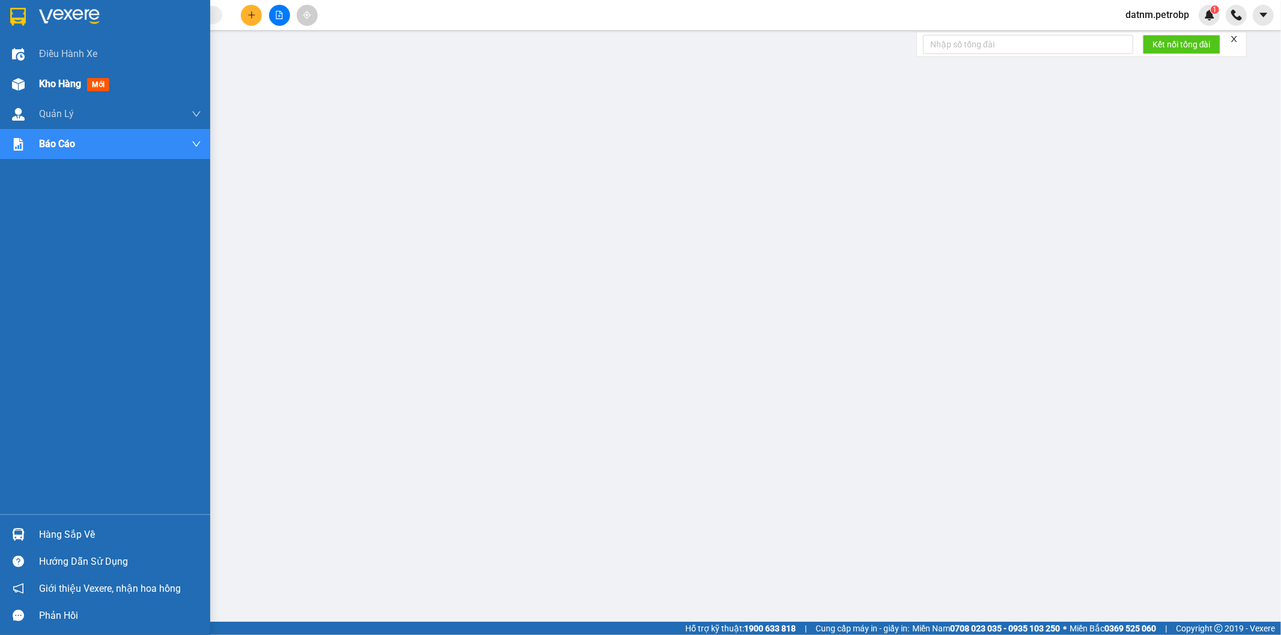
click at [55, 89] on span "Kho hàng" at bounding box center [60, 83] width 42 height 11
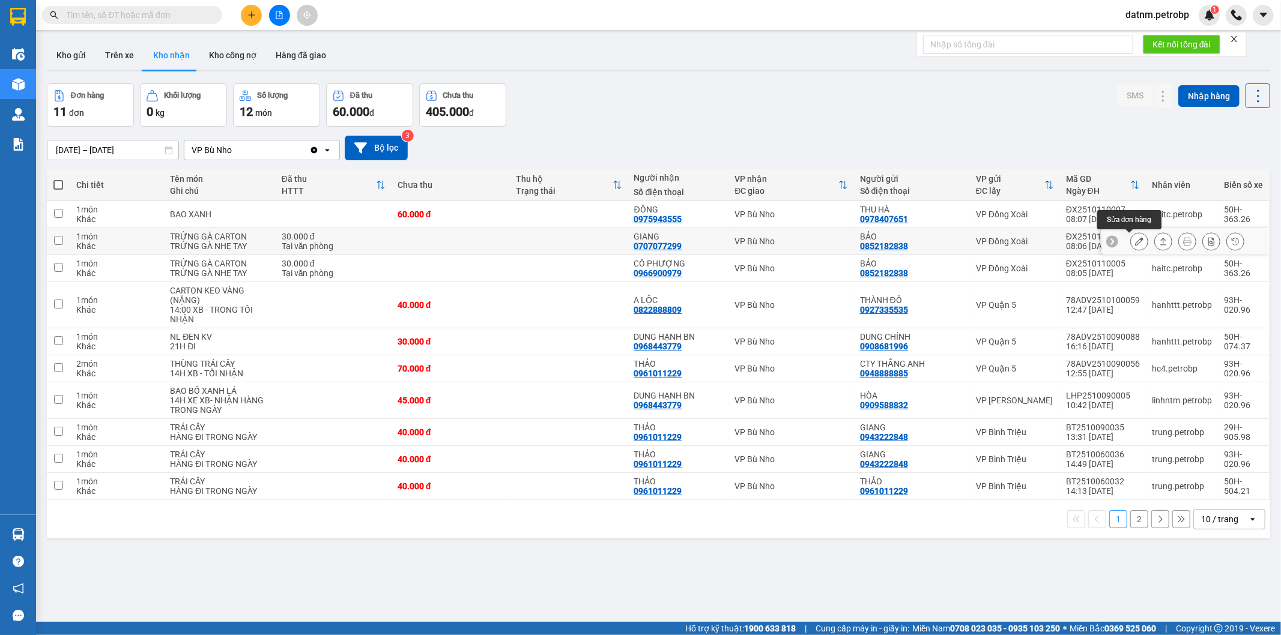
click at [1135, 242] on icon at bounding box center [1139, 241] width 8 height 8
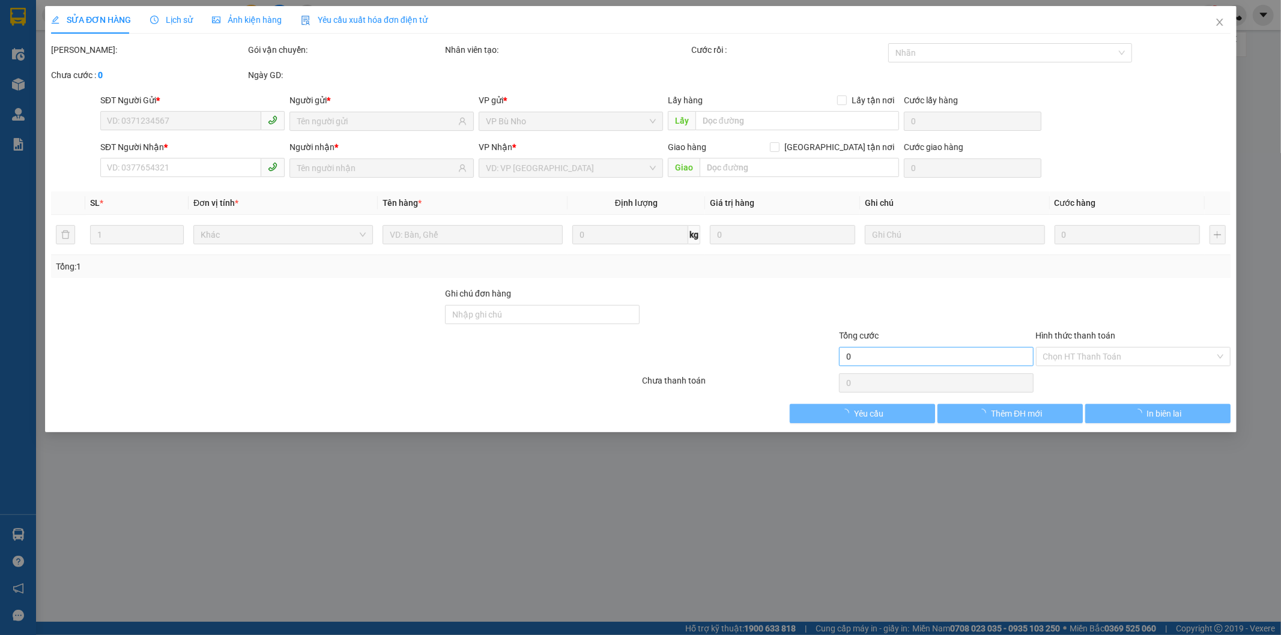
type input "0852182838"
type input "BẢO"
type input "0707077299"
type input "GIANG"
type input "30.000"
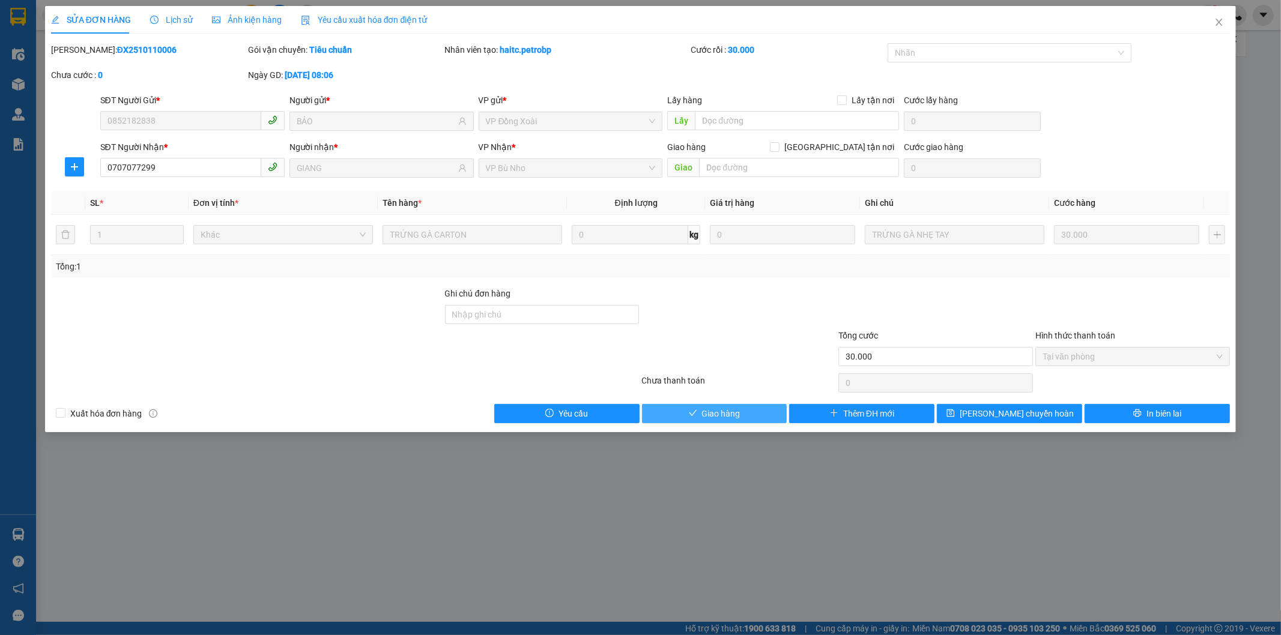
click at [753, 411] on button "Giao hàng" at bounding box center [714, 413] width 145 height 19
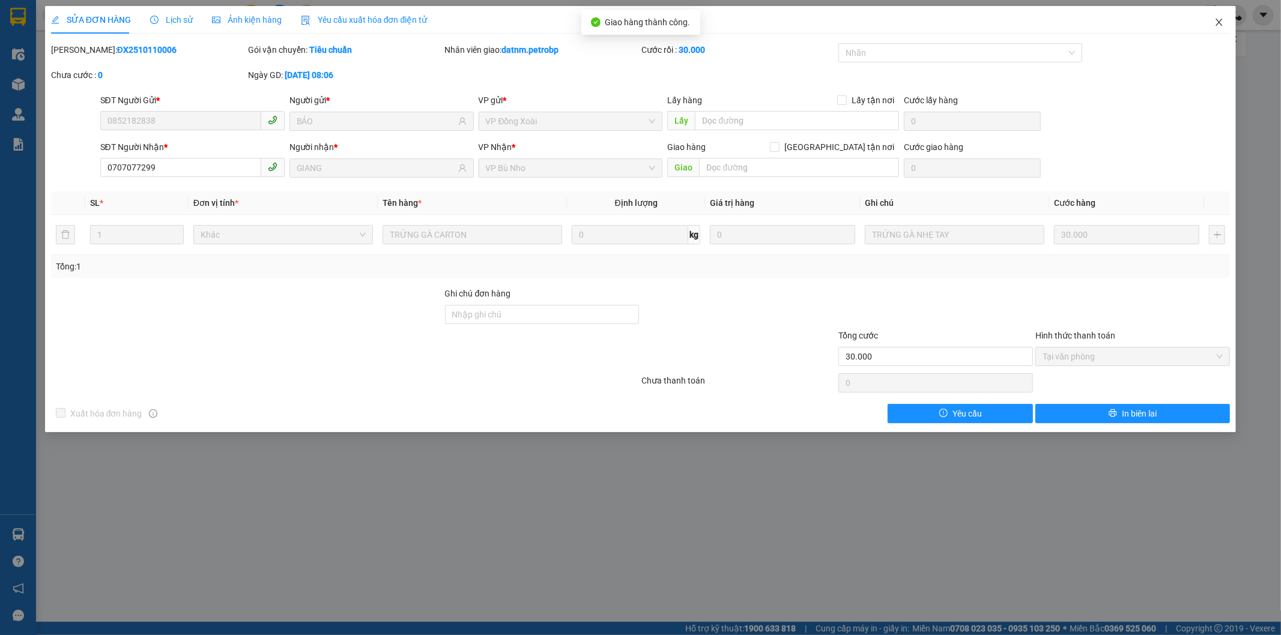
click at [1218, 24] on icon "close" at bounding box center [1219, 22] width 7 height 7
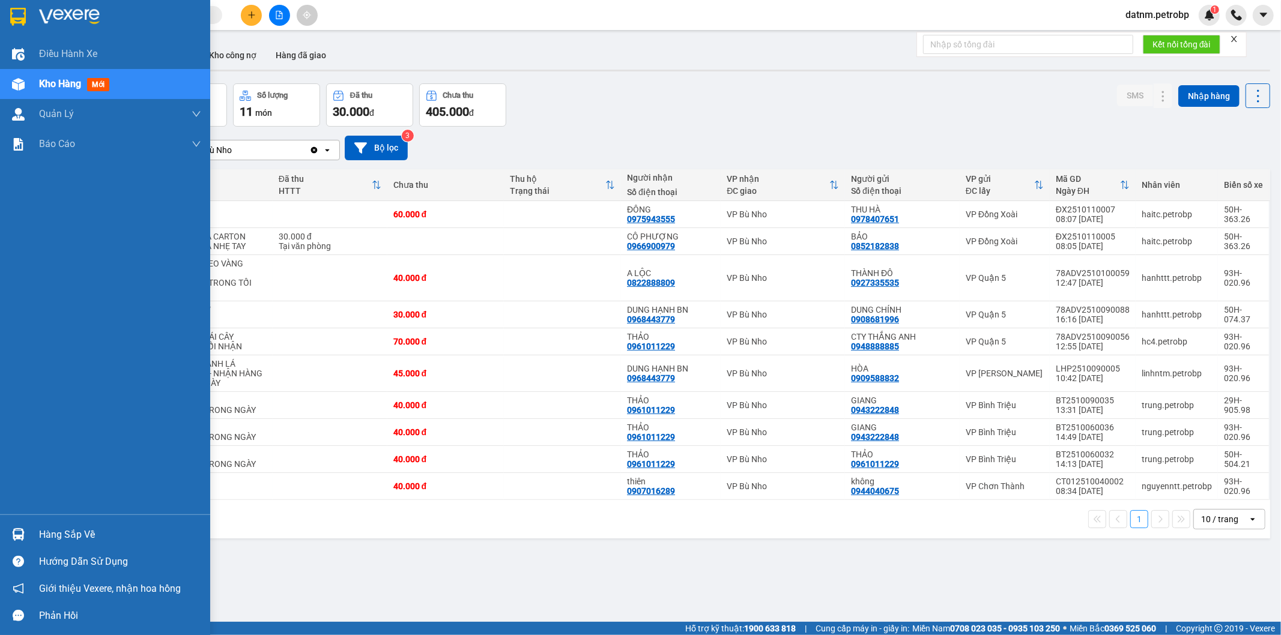
click at [57, 538] on div "Hàng sắp về" at bounding box center [120, 535] width 162 height 18
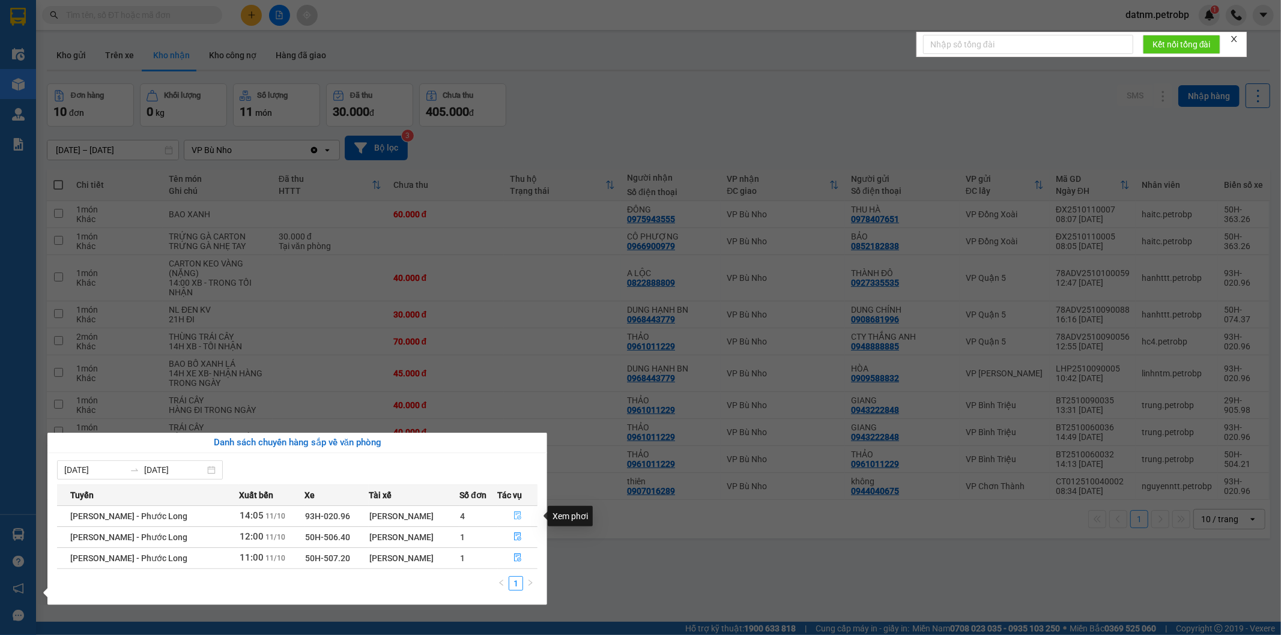
click at [517, 513] on icon "file-done" at bounding box center [517, 516] width 7 height 8
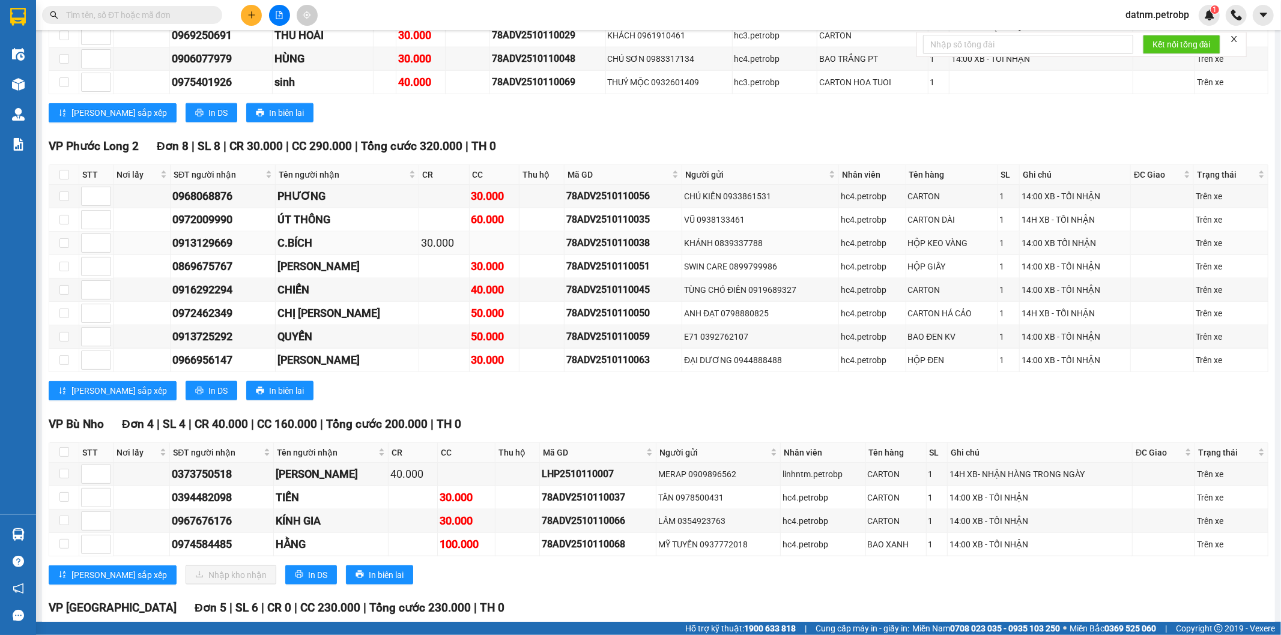
scroll to position [1401, 0]
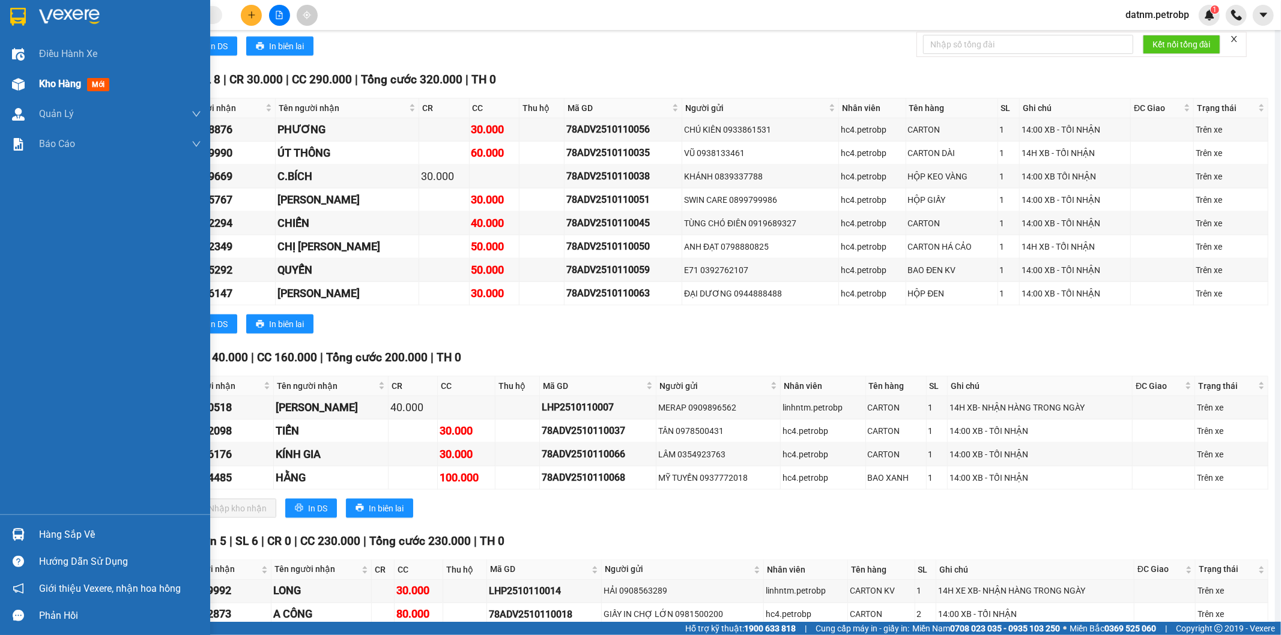
click at [48, 86] on span "Kho hàng" at bounding box center [60, 83] width 42 height 11
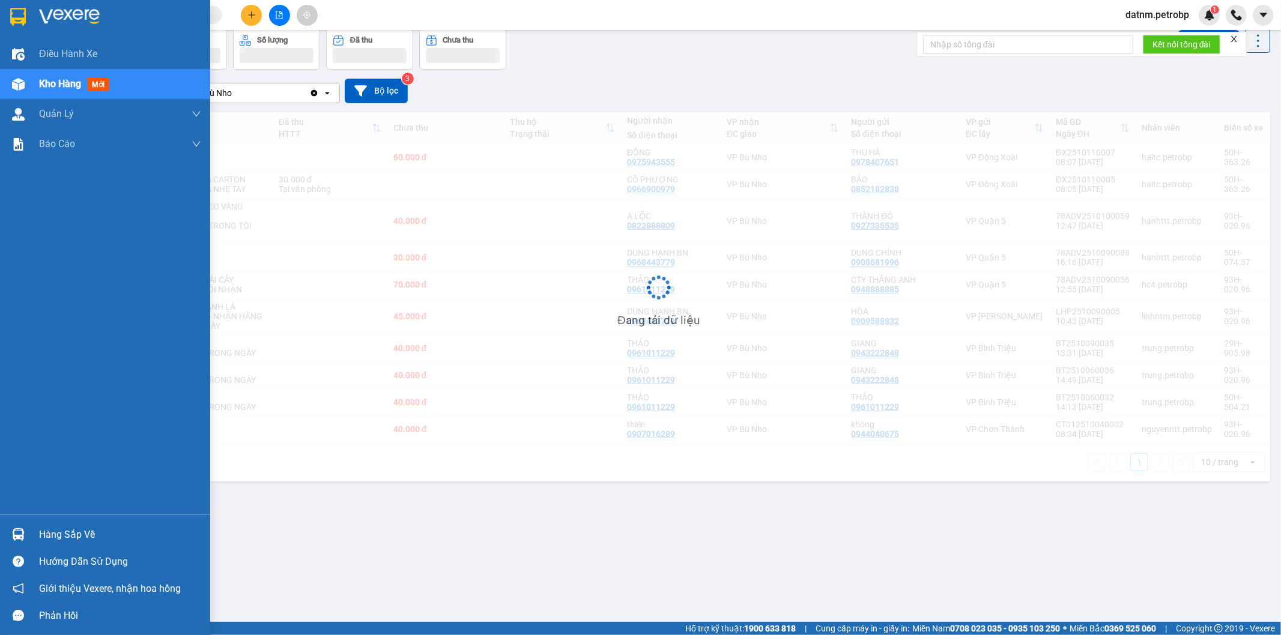
scroll to position [55, 0]
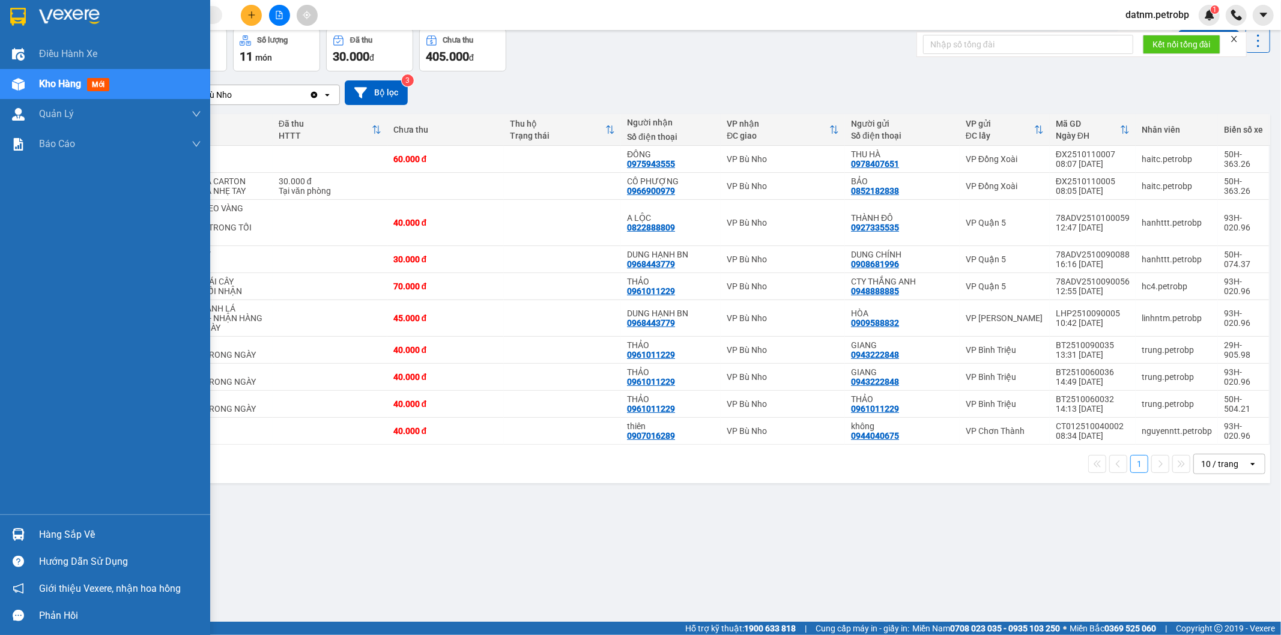
click at [53, 537] on div "Hàng sắp về" at bounding box center [120, 535] width 162 height 18
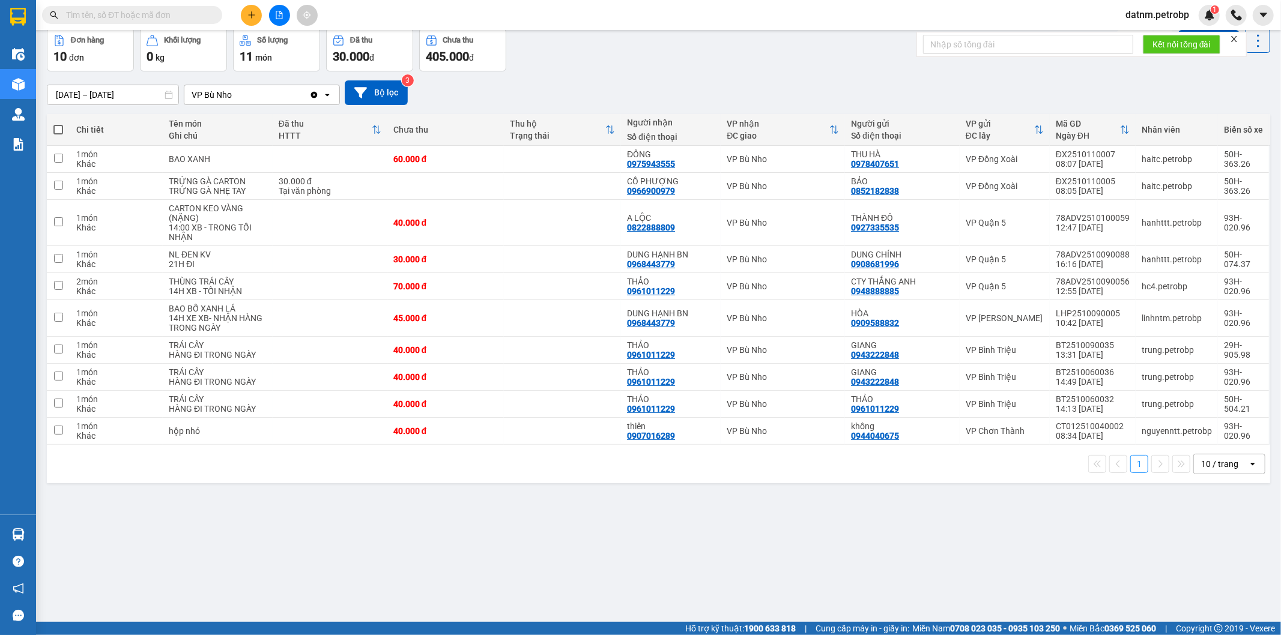
click at [621, 544] on section "Kết quả tìm kiếm ( 0 ) Bộ lọc No Data datnm.petrobp 1 Điều hành xe Kho hàng mới…" at bounding box center [640, 317] width 1281 height 635
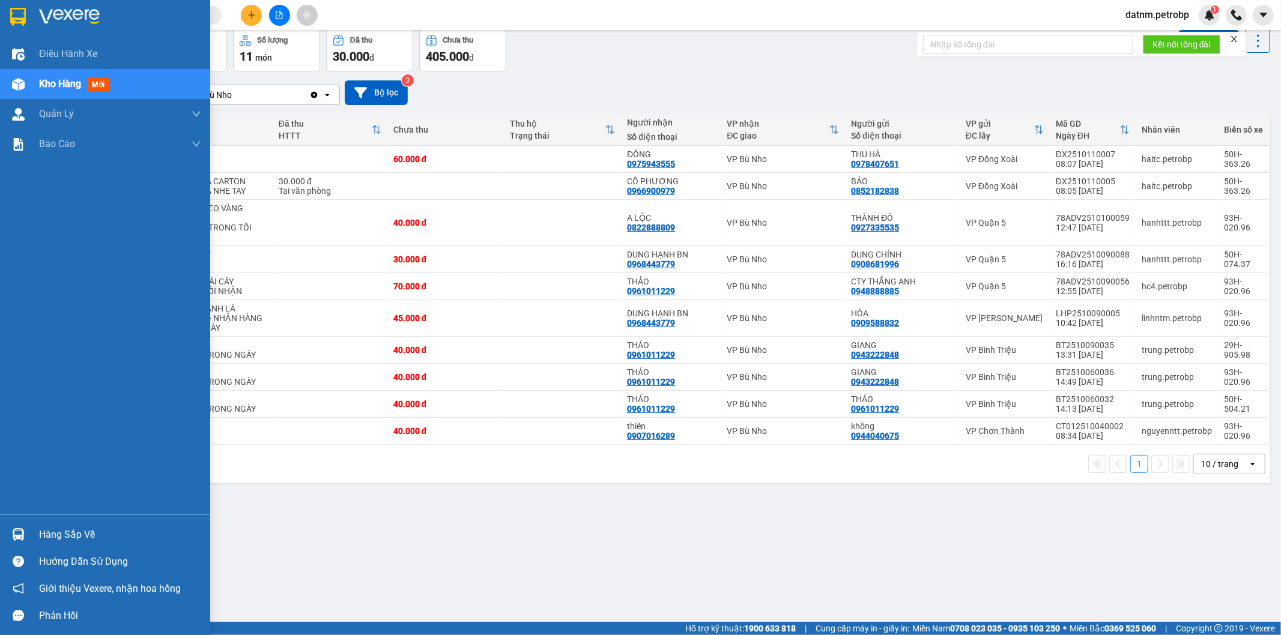
click at [75, 532] on div "Hàng sắp về" at bounding box center [120, 535] width 162 height 18
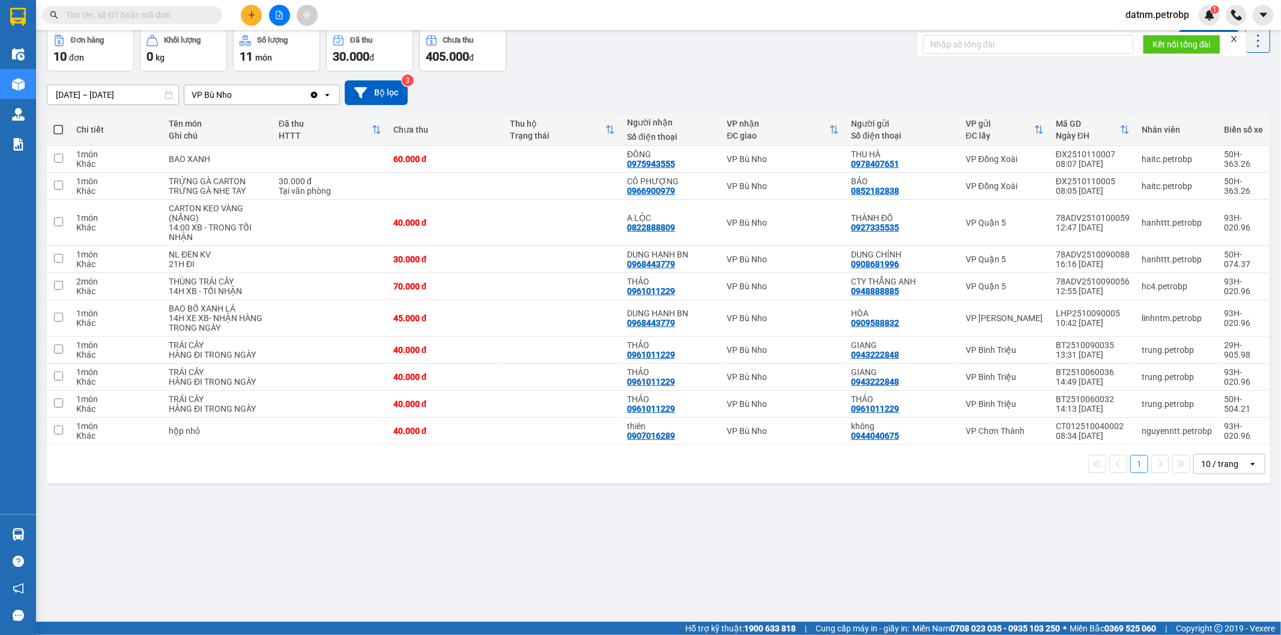
click at [769, 556] on section "Kết quả tìm kiếm ( 0 ) Bộ lọc No Data datnm.petrobp 1 Điều hành xe Kho hàng mới…" at bounding box center [640, 317] width 1281 height 635
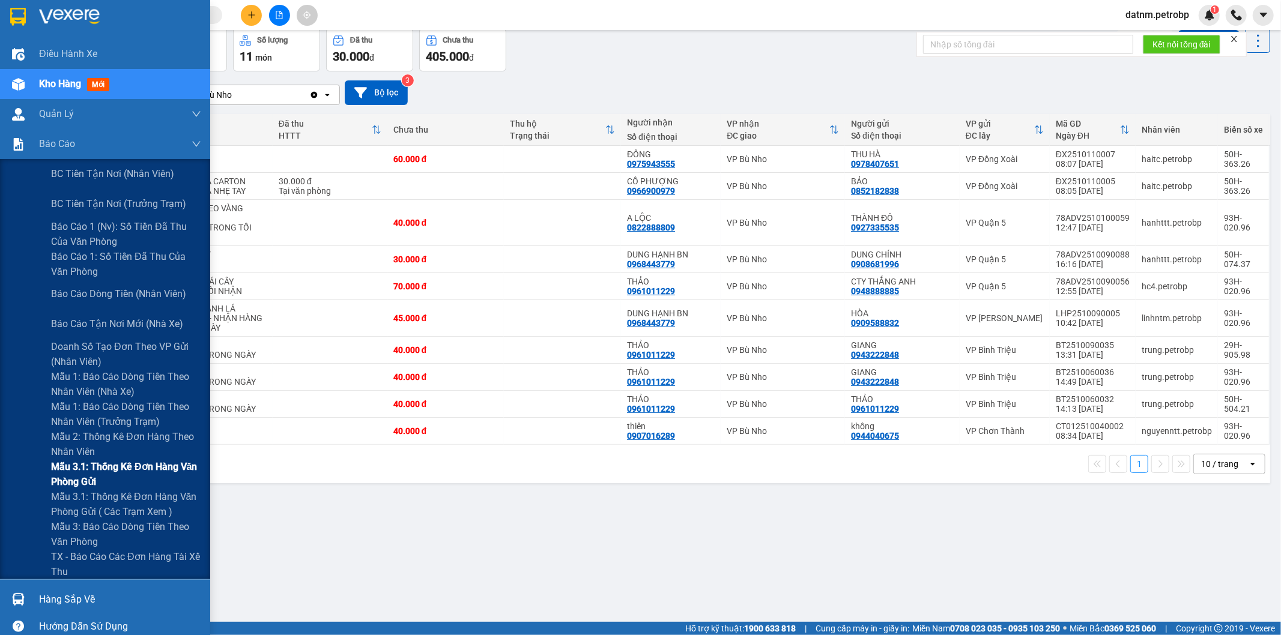
click at [93, 469] on span "Mẫu 3.1: Thống kê đơn hàng văn phòng gửi" at bounding box center [126, 474] width 150 height 30
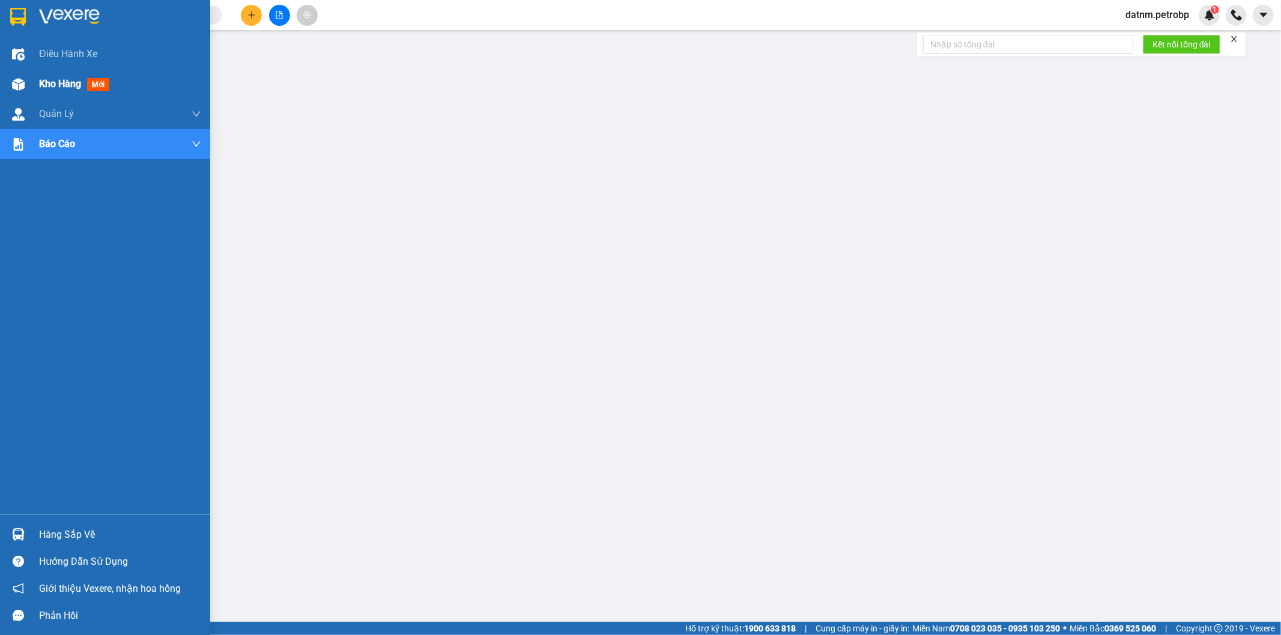
click at [50, 82] on span "Kho hàng" at bounding box center [60, 83] width 42 height 11
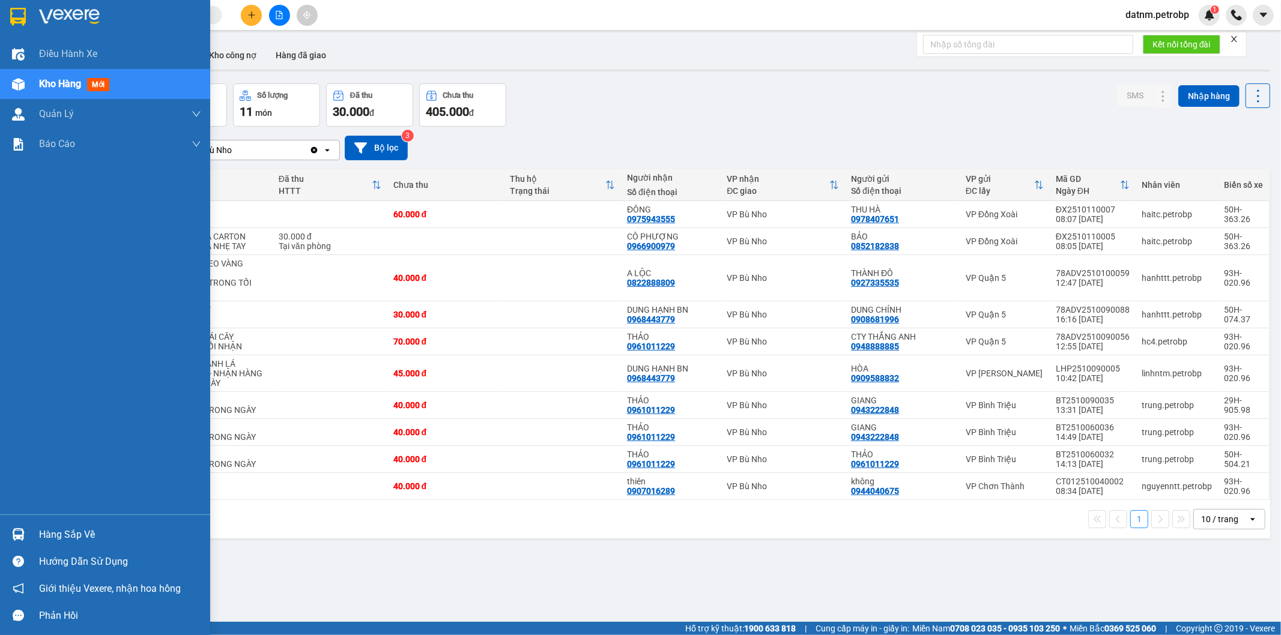
click at [62, 538] on div "Hàng sắp về" at bounding box center [120, 535] width 162 height 18
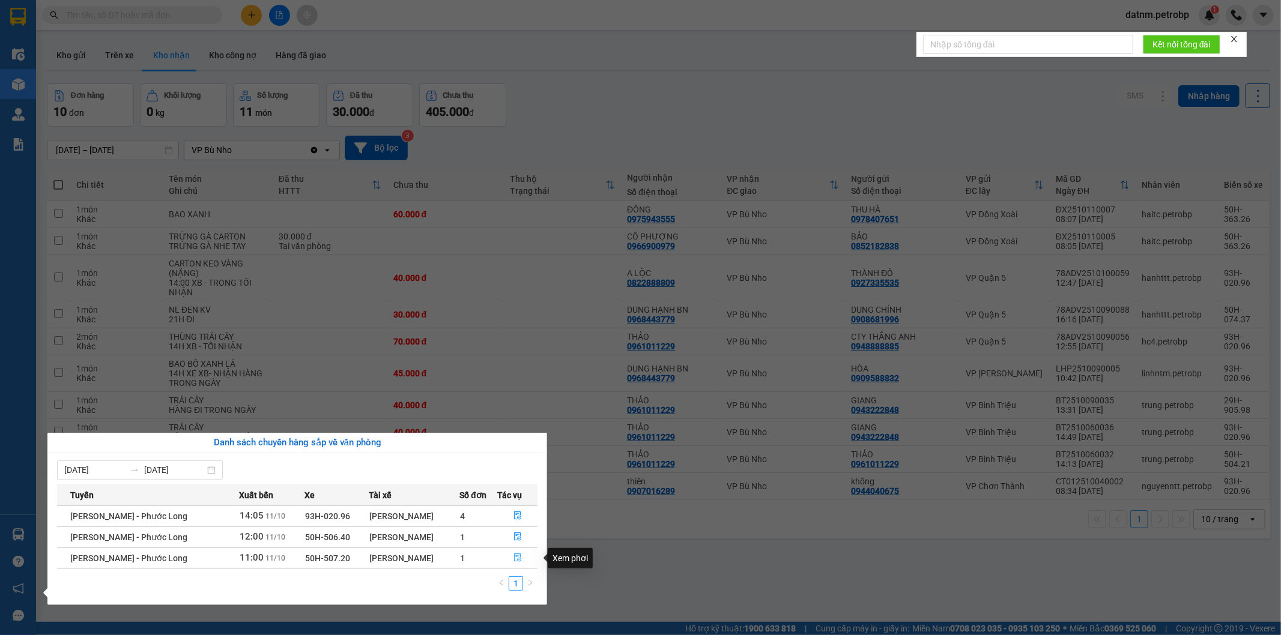
click at [515, 557] on icon "file-done" at bounding box center [518, 558] width 8 height 8
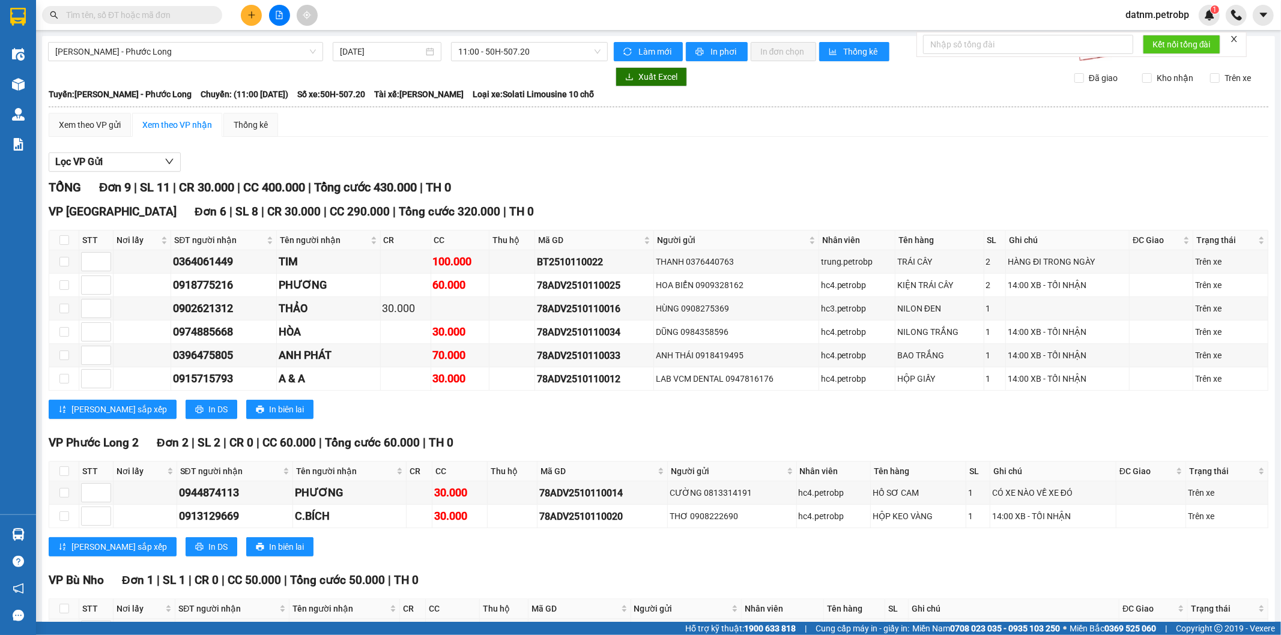
scroll to position [84, 0]
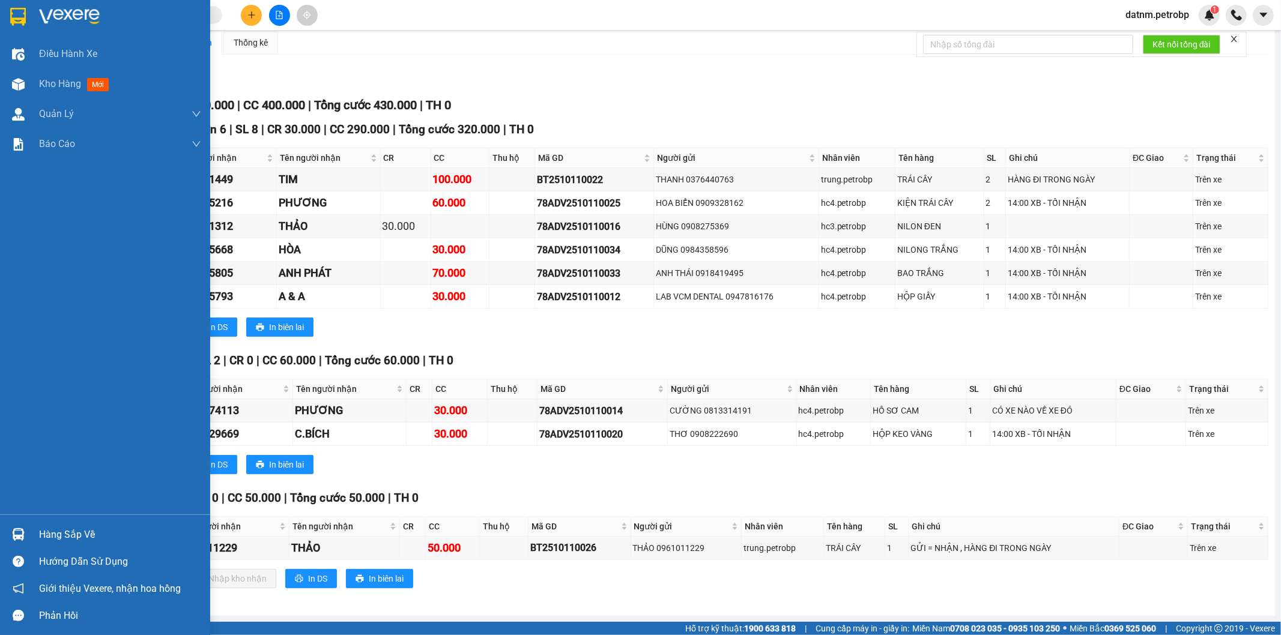
click at [78, 533] on div "Hàng sắp về" at bounding box center [120, 535] width 162 height 18
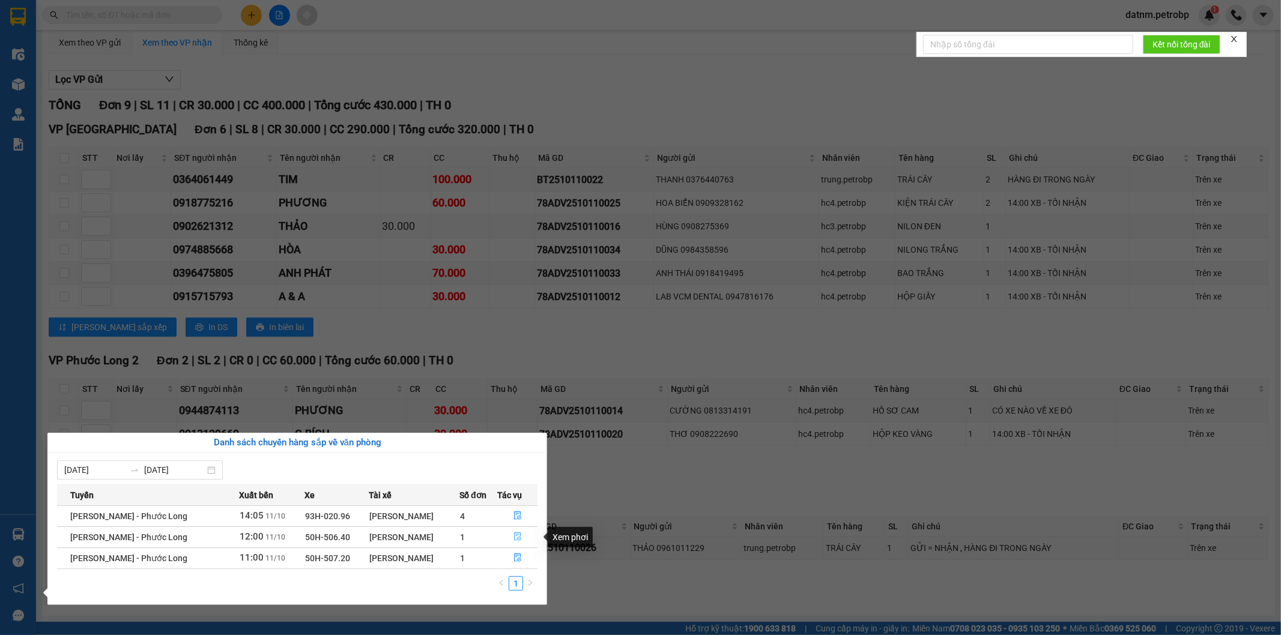
click at [519, 535] on icon "file-done" at bounding box center [518, 537] width 8 height 8
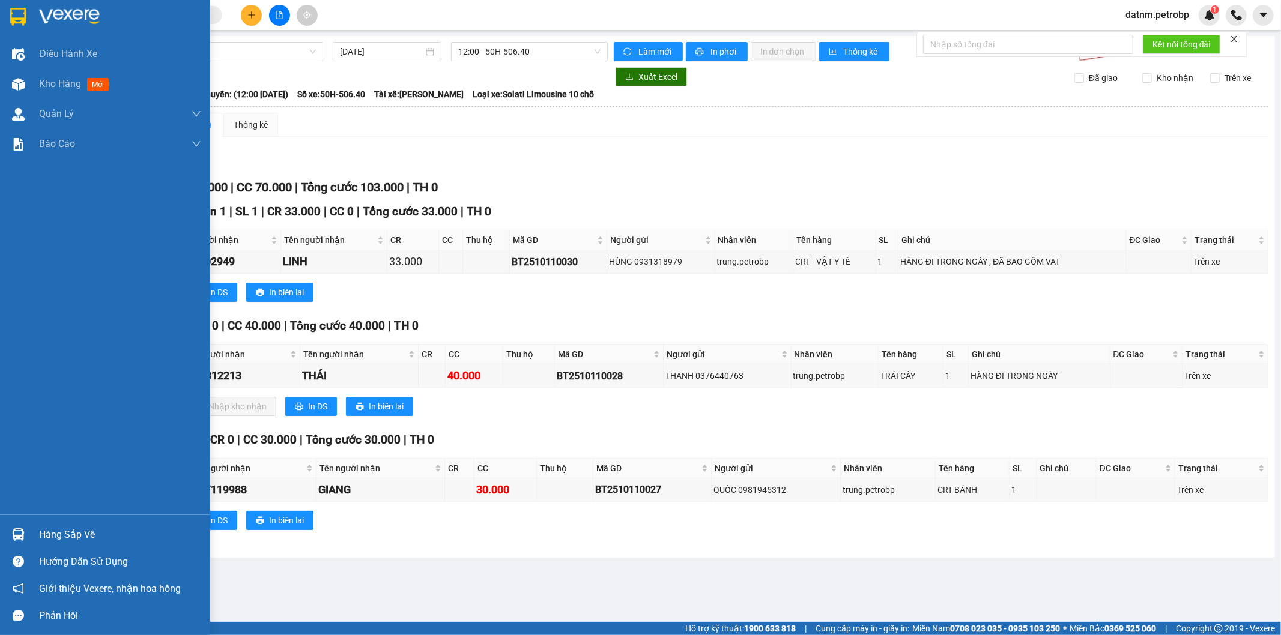
click at [47, 530] on div "Hàng sắp về" at bounding box center [120, 535] width 162 height 18
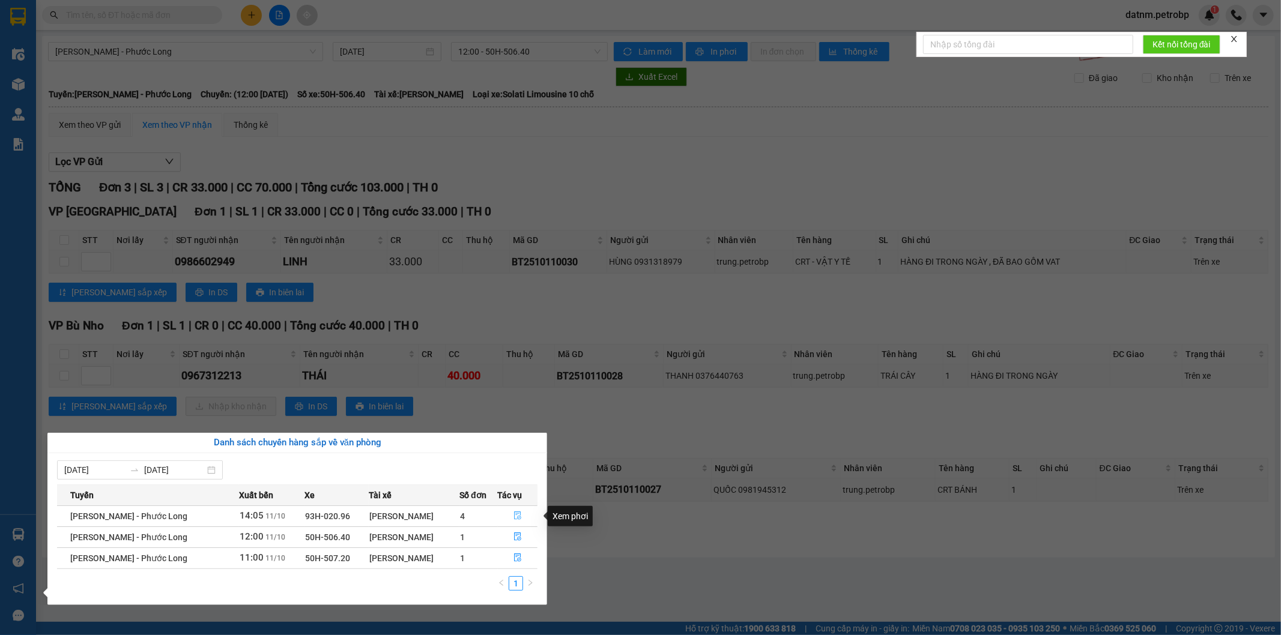
click at [517, 515] on icon "file-done" at bounding box center [518, 516] width 8 height 8
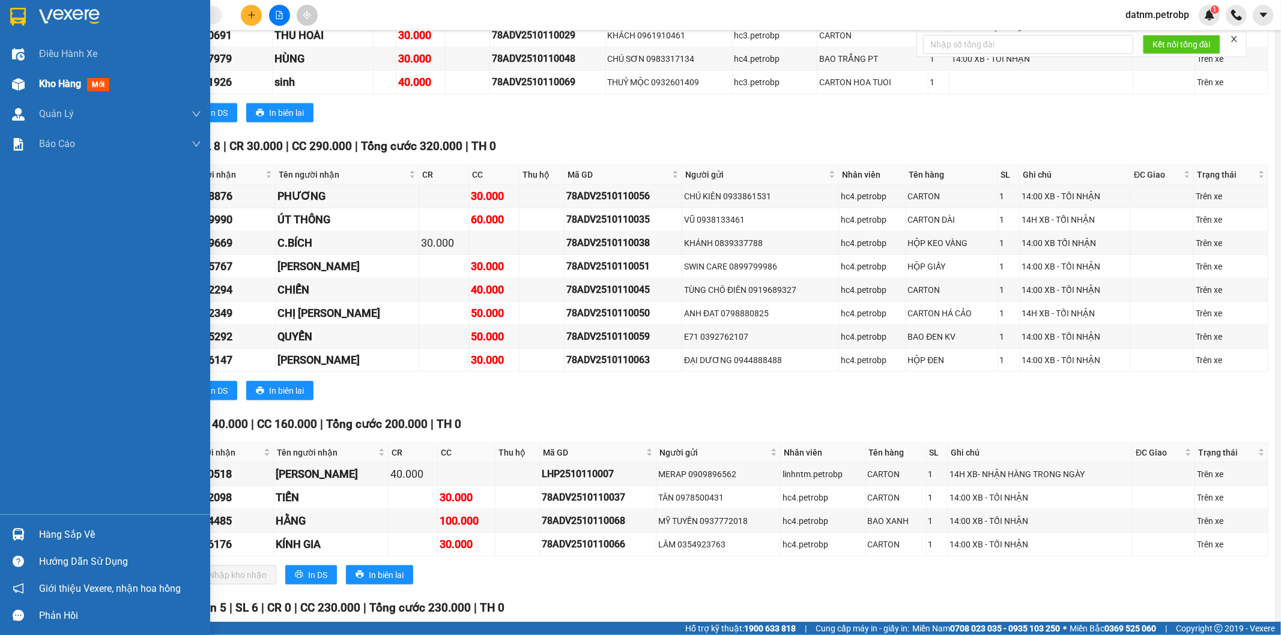
scroll to position [1335, 0]
click at [48, 87] on span "Kho hàng" at bounding box center [60, 83] width 42 height 11
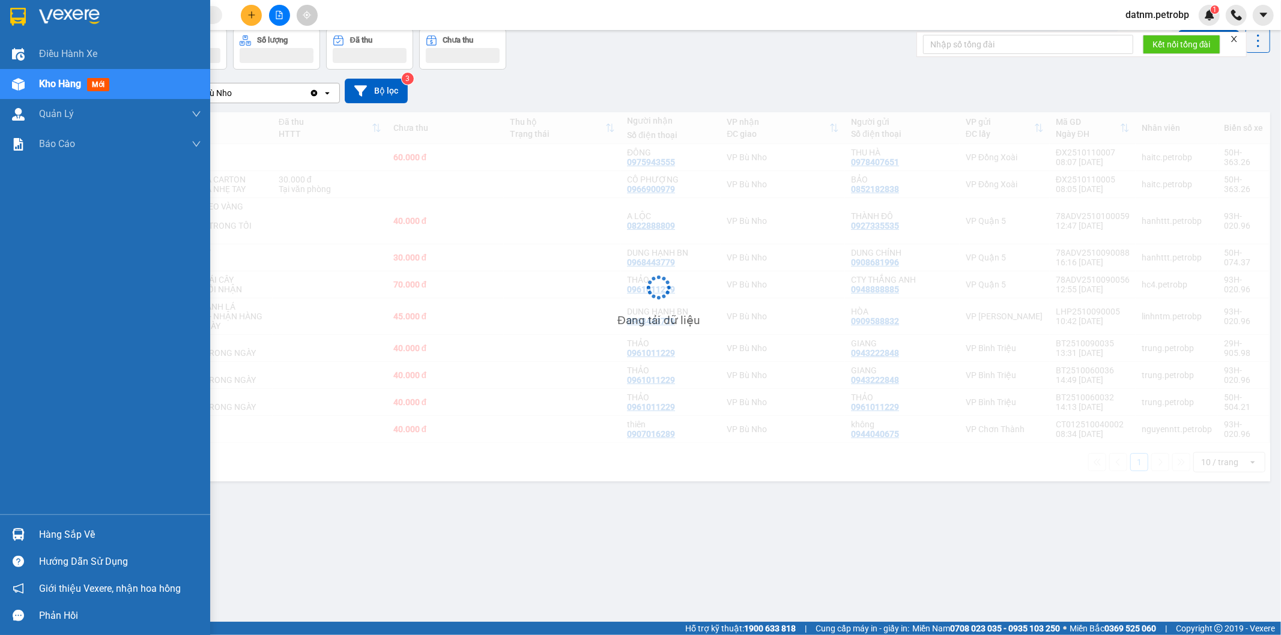
scroll to position [55, 0]
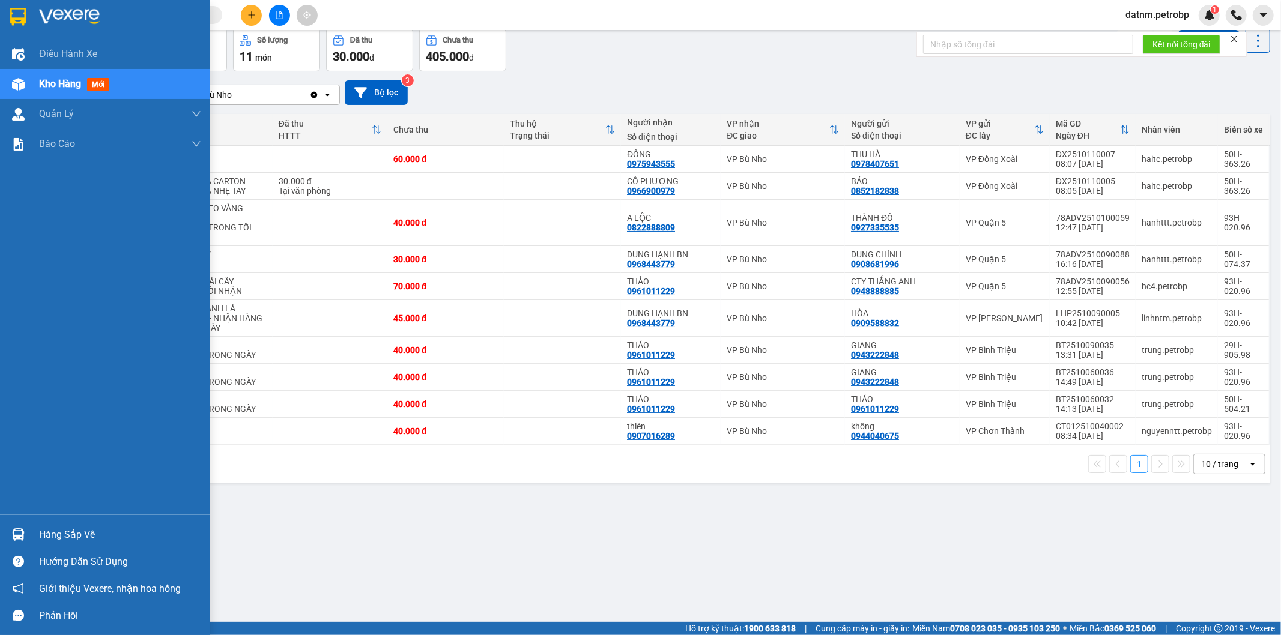
click at [72, 531] on div "Hàng sắp về" at bounding box center [120, 535] width 162 height 18
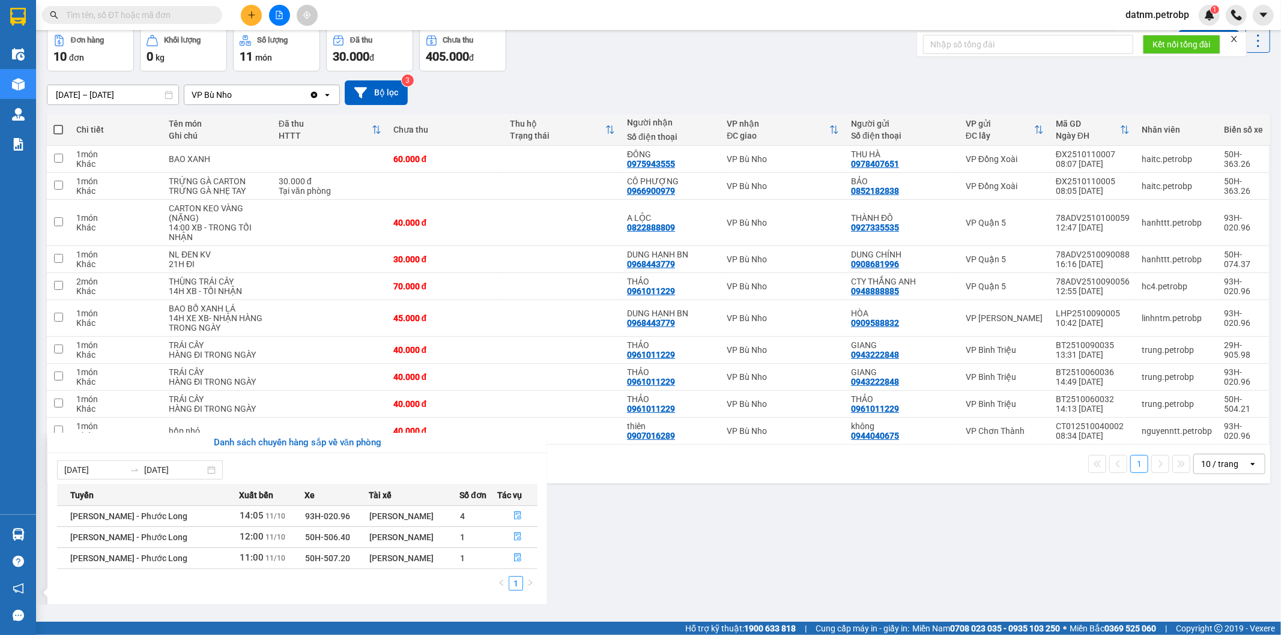
click at [707, 566] on section "Kết quả tìm kiếm ( 0 ) Bộ lọc No Data datnm.petrobp 1 Điều hành xe Kho hàng mới…" at bounding box center [640, 317] width 1281 height 635
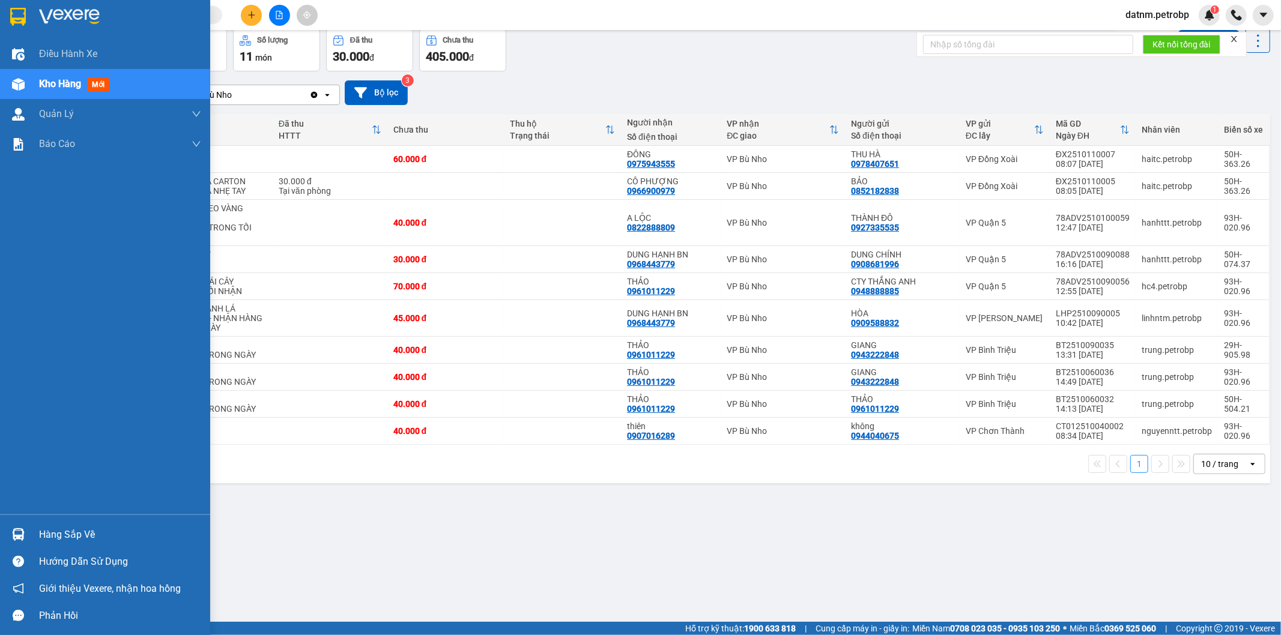
click at [61, 535] on div "Hàng sắp về" at bounding box center [120, 535] width 162 height 18
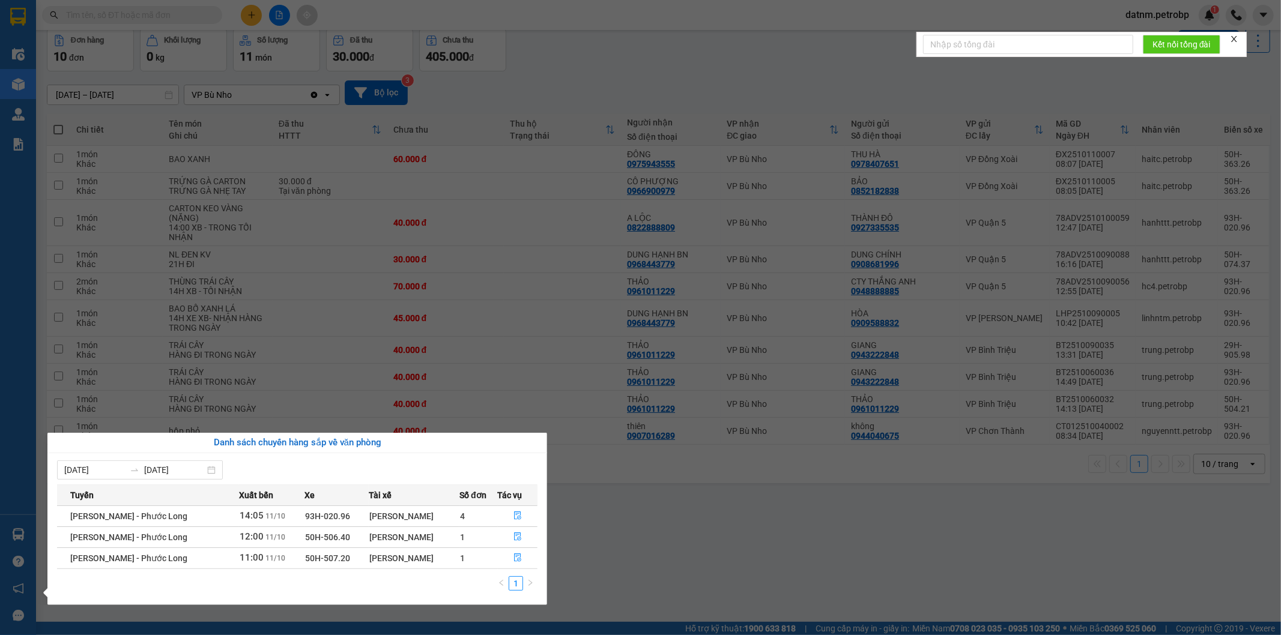
click at [751, 530] on section "Kết quả tìm kiếm ( 0 ) Bộ lọc No Data datnm.petrobp 1 Điều hành xe Kho hàng mới…" at bounding box center [640, 317] width 1281 height 635
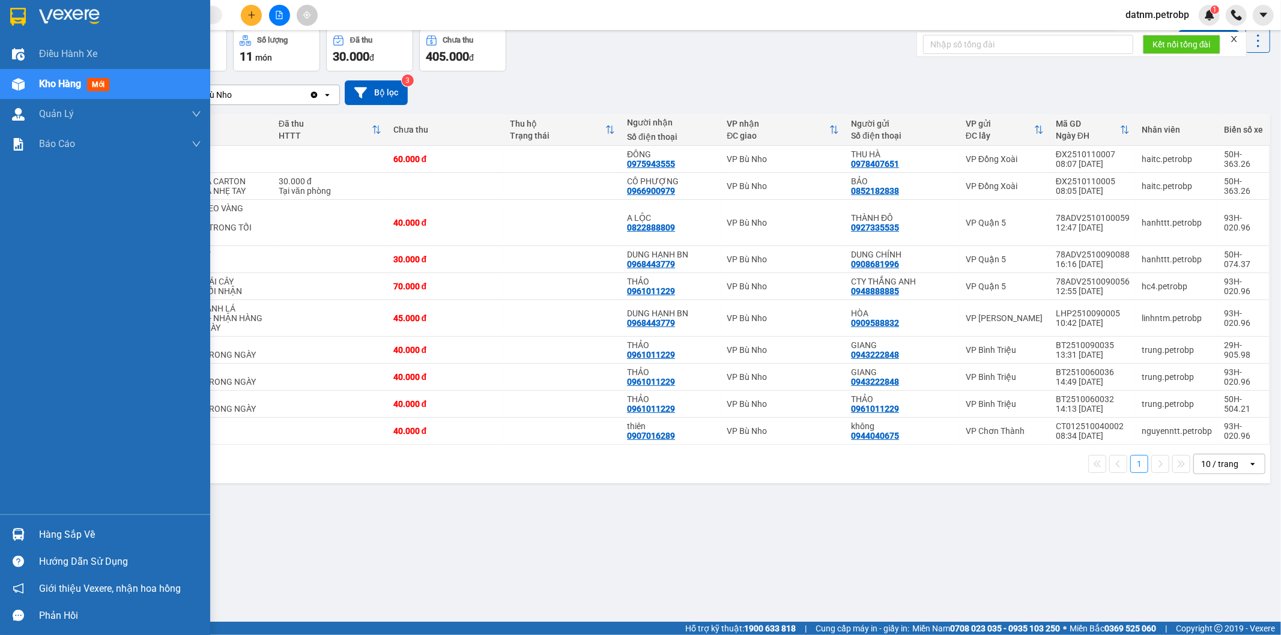
click at [60, 536] on div "Hàng sắp về" at bounding box center [120, 535] width 162 height 18
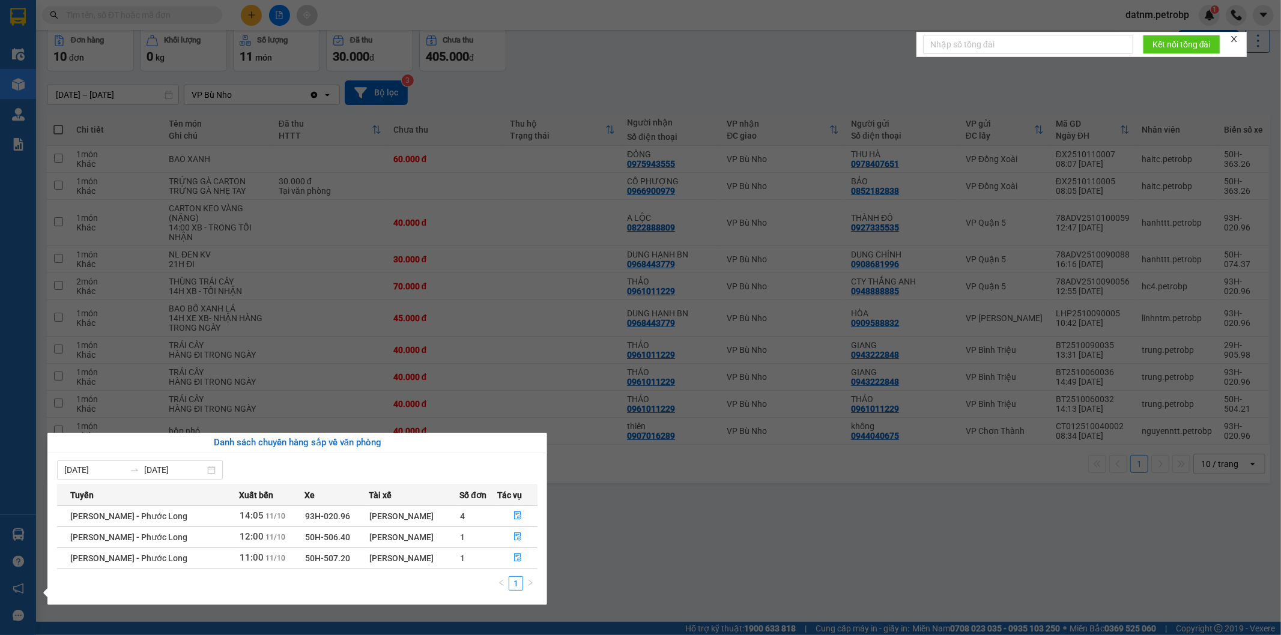
click at [818, 511] on section "Kết quả tìm kiếm ( 0 ) Bộ lọc No Data datnm.petrobp 1 Điều hành xe Kho hàng mới…" at bounding box center [640, 317] width 1281 height 635
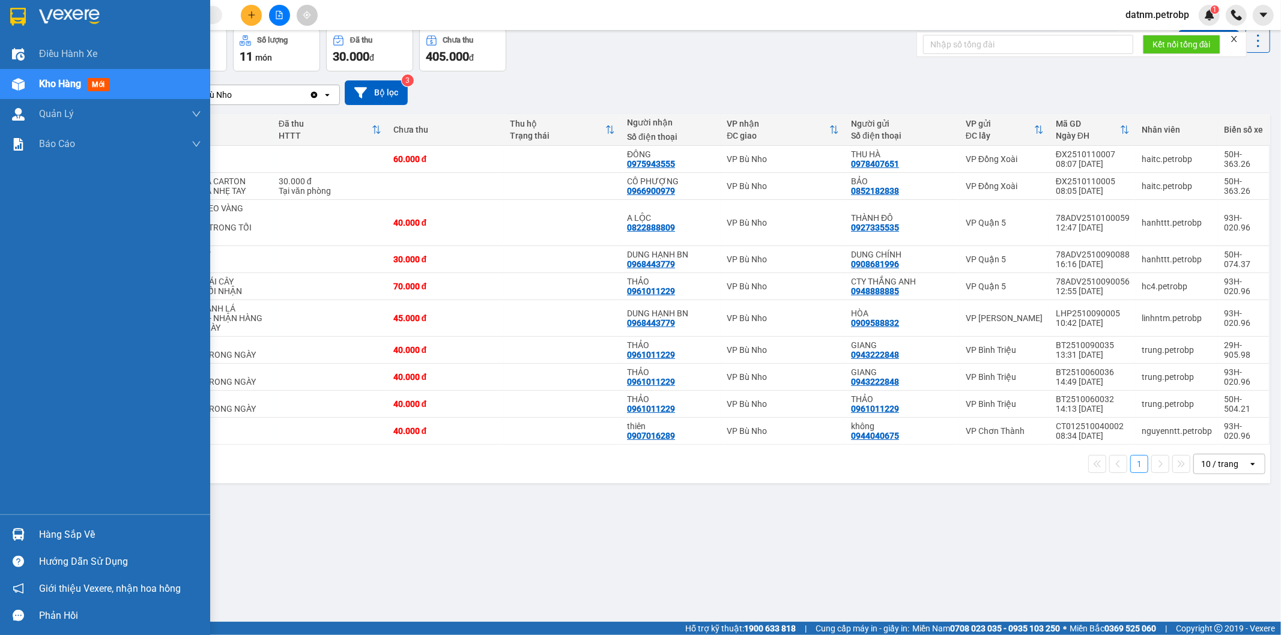
click at [55, 532] on div "Hàng sắp về" at bounding box center [120, 535] width 162 height 18
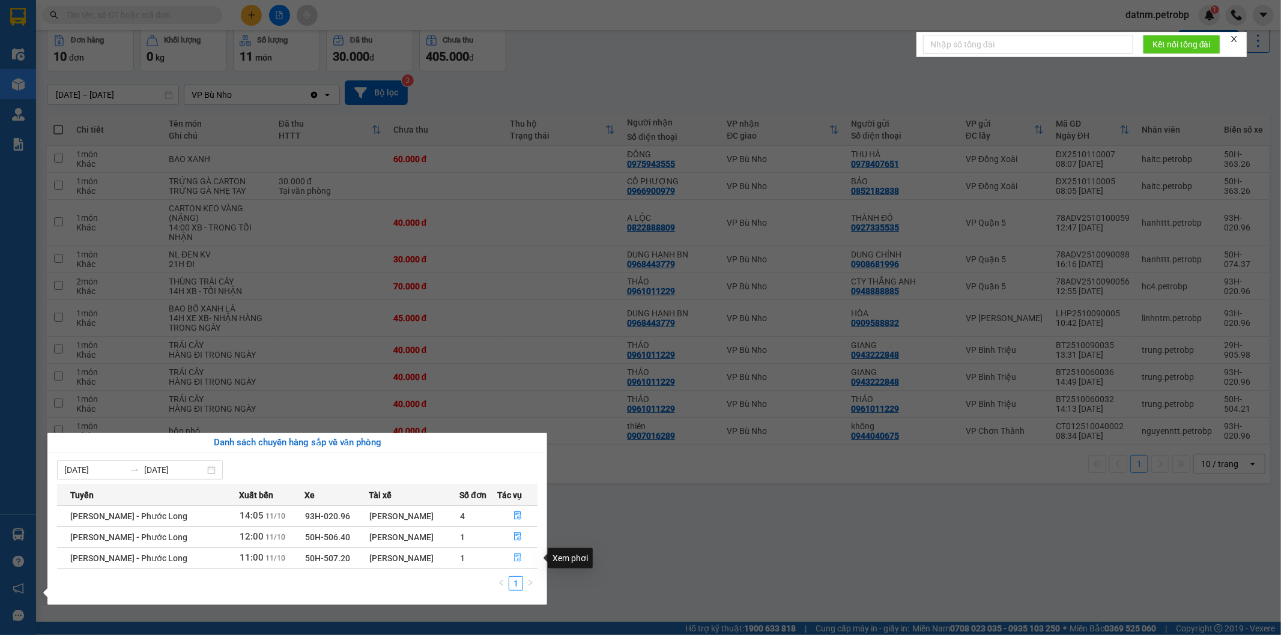
click at [514, 557] on icon "file-done" at bounding box center [517, 558] width 7 height 8
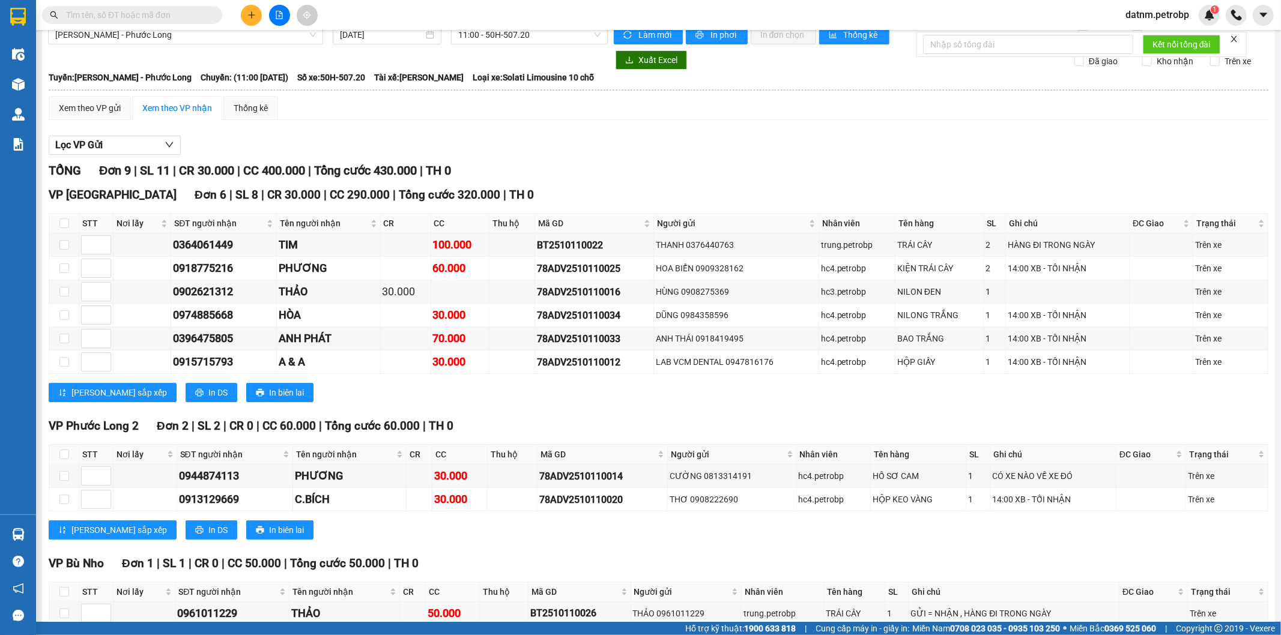
scroll to position [84, 0]
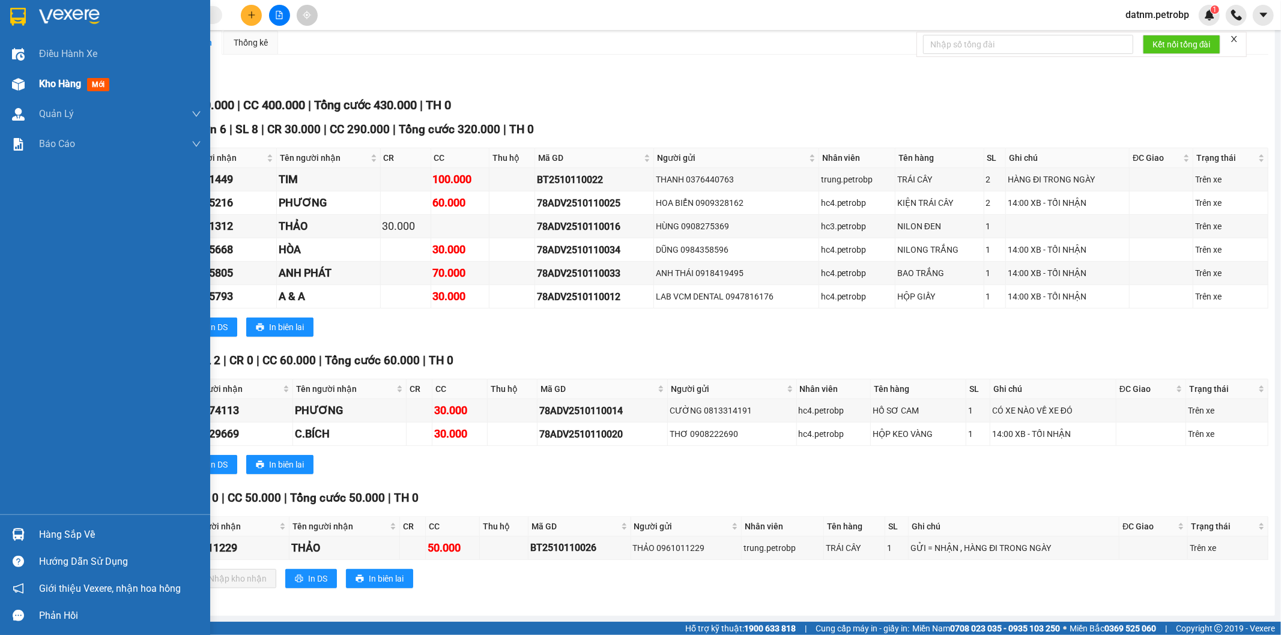
click at [51, 89] on span "Kho hàng" at bounding box center [60, 83] width 42 height 11
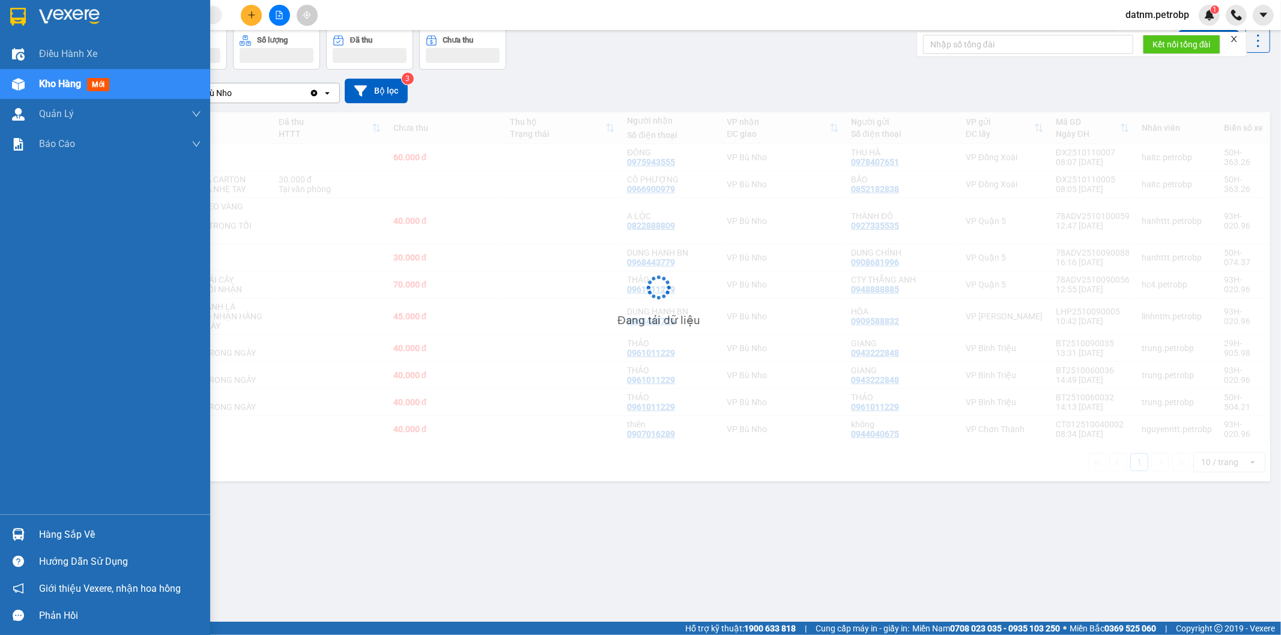
scroll to position [55, 0]
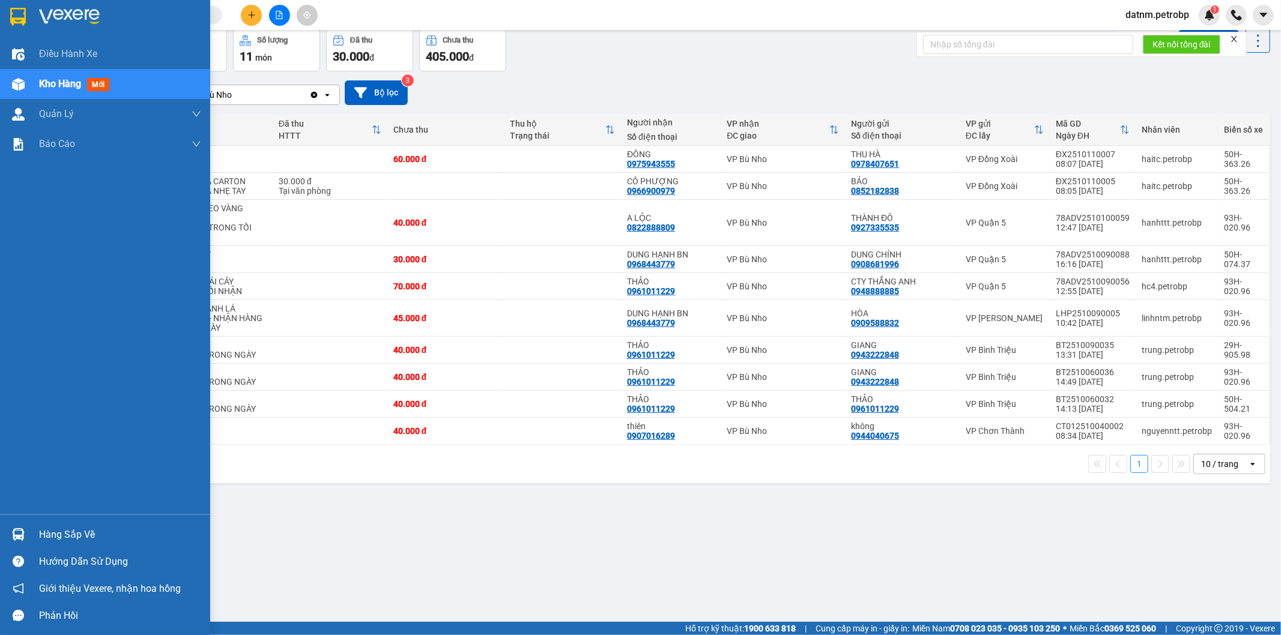
click at [52, 524] on div "Hàng sắp về" at bounding box center [105, 534] width 210 height 27
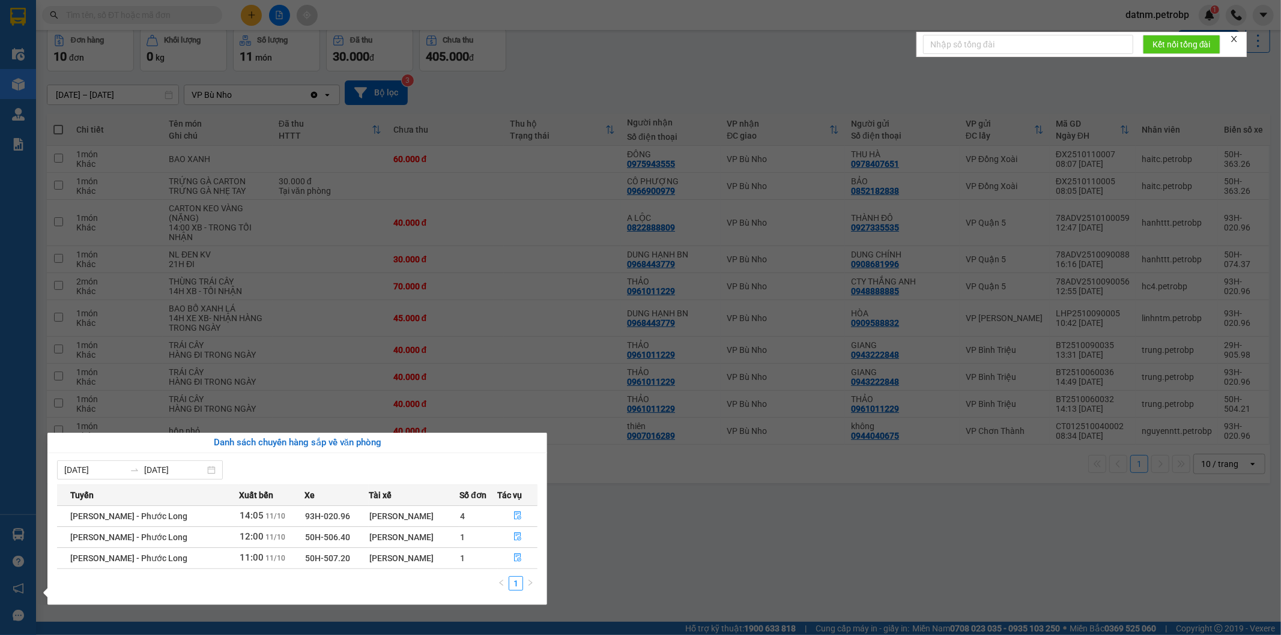
click at [687, 547] on section "Kết quả tìm kiếm ( 0 ) Bộ lọc No Data datnm.petrobp 1 Điều hành xe Kho hàng mới…" at bounding box center [640, 317] width 1281 height 635
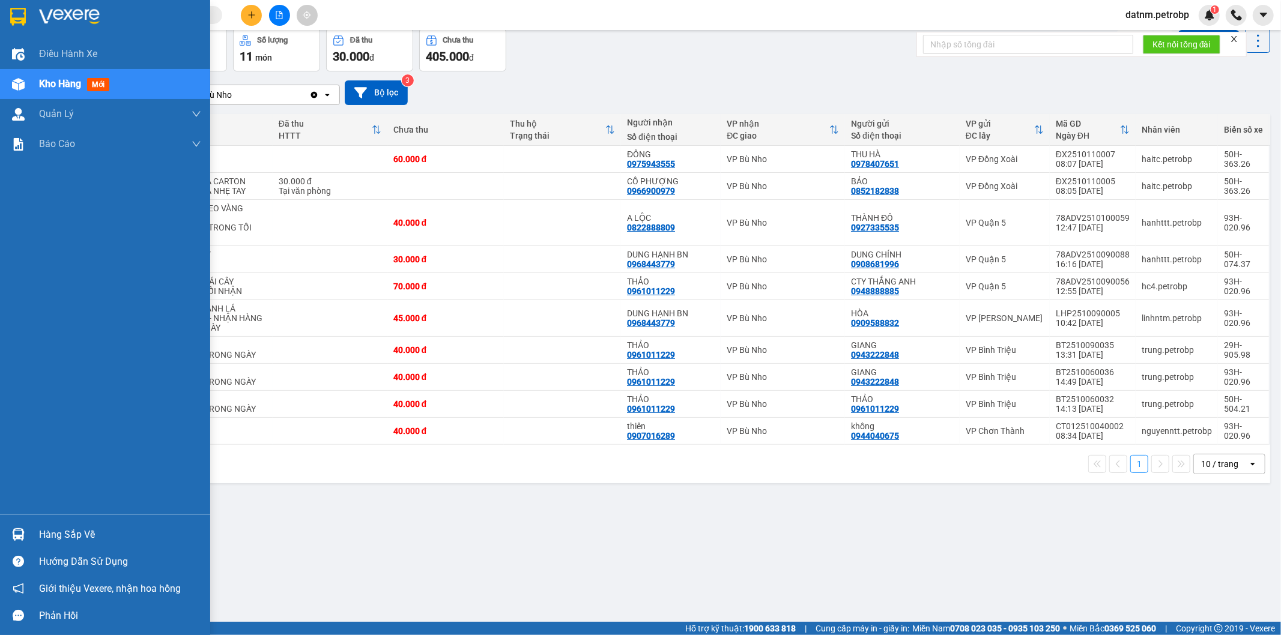
click at [76, 526] on div "Hàng sắp về" at bounding box center [120, 535] width 162 height 18
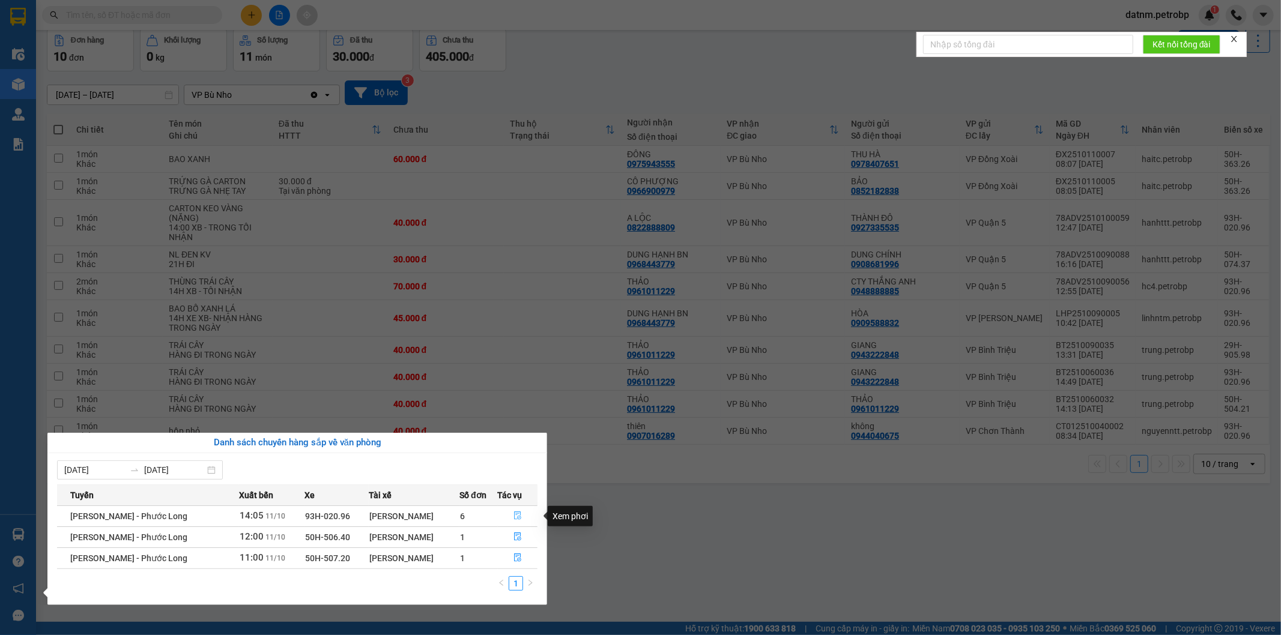
click at [515, 517] on icon "file-done" at bounding box center [518, 516] width 8 height 8
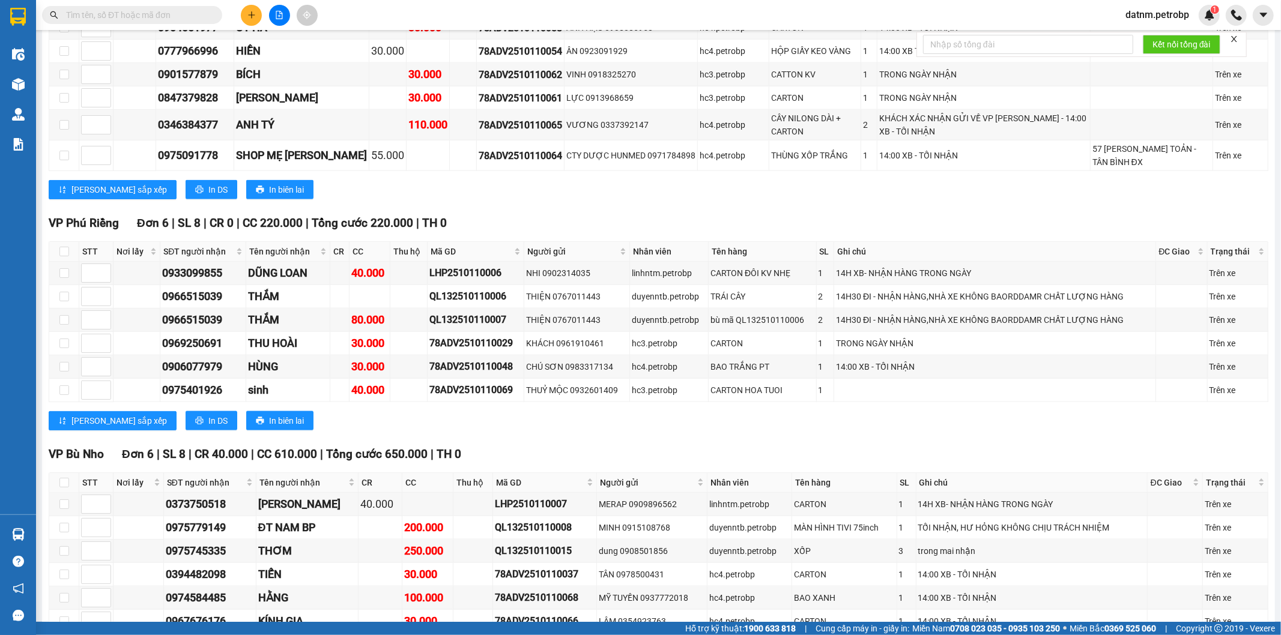
scroll to position [1335, 0]
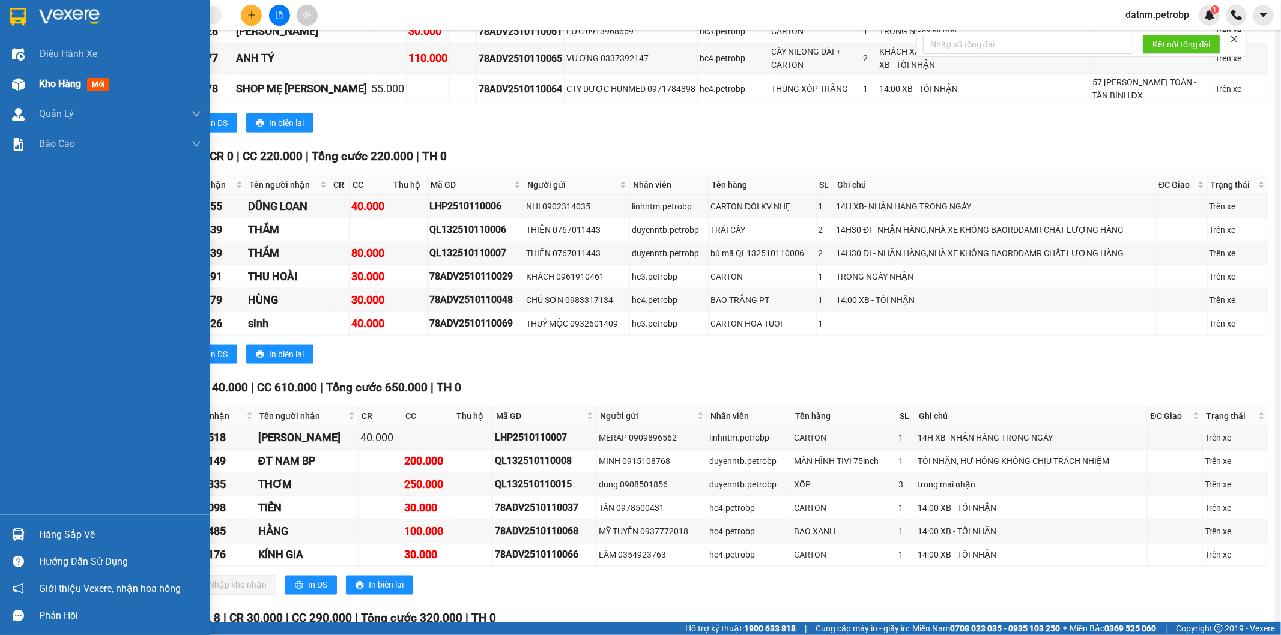
click at [62, 86] on span "Kho hàng" at bounding box center [60, 83] width 42 height 11
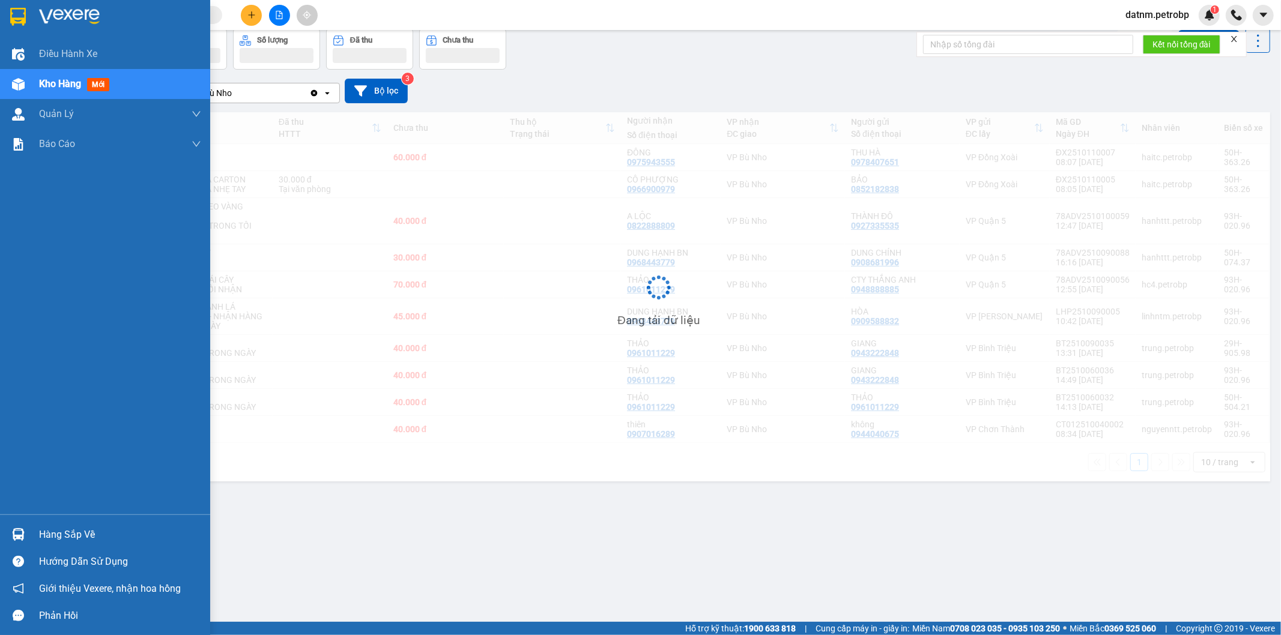
scroll to position [55, 0]
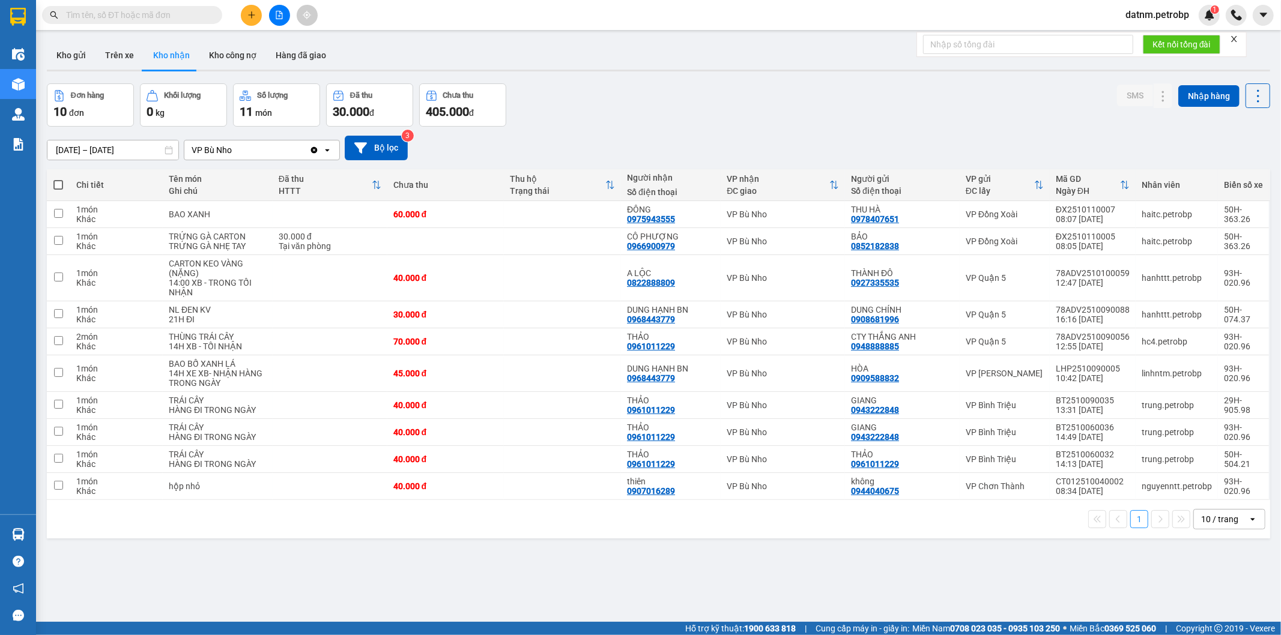
scroll to position [55, 0]
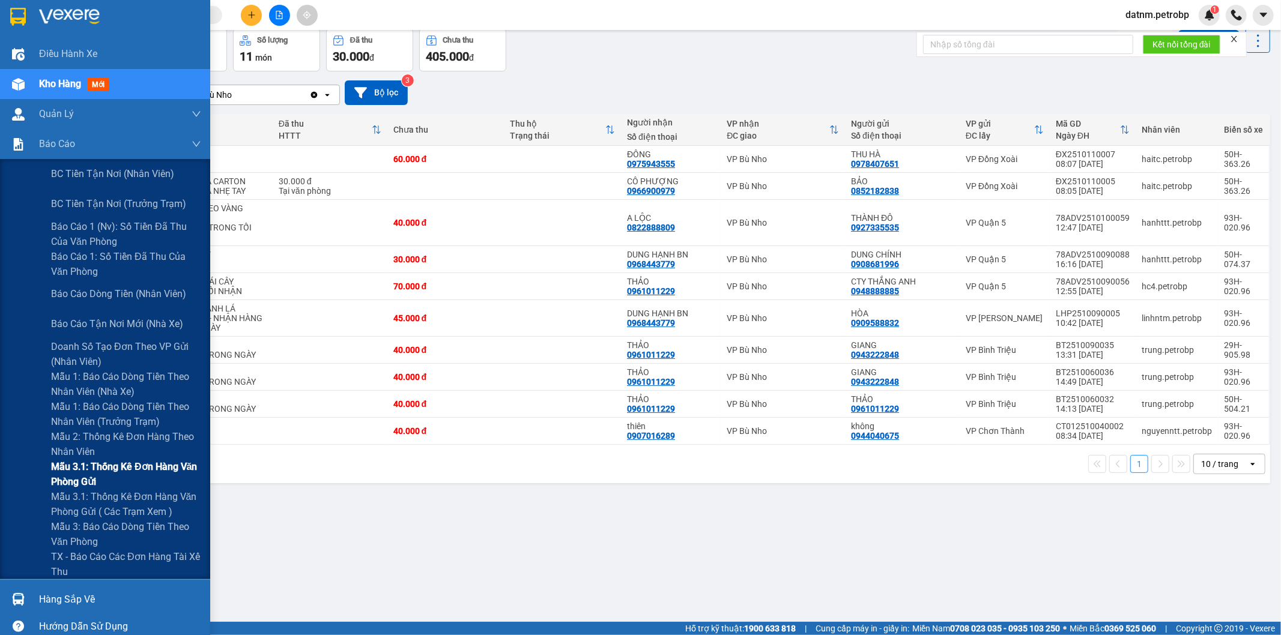
click at [93, 475] on span "Mẫu 3.1: Thống kê đơn hàng văn phòng gửi" at bounding box center [126, 474] width 150 height 30
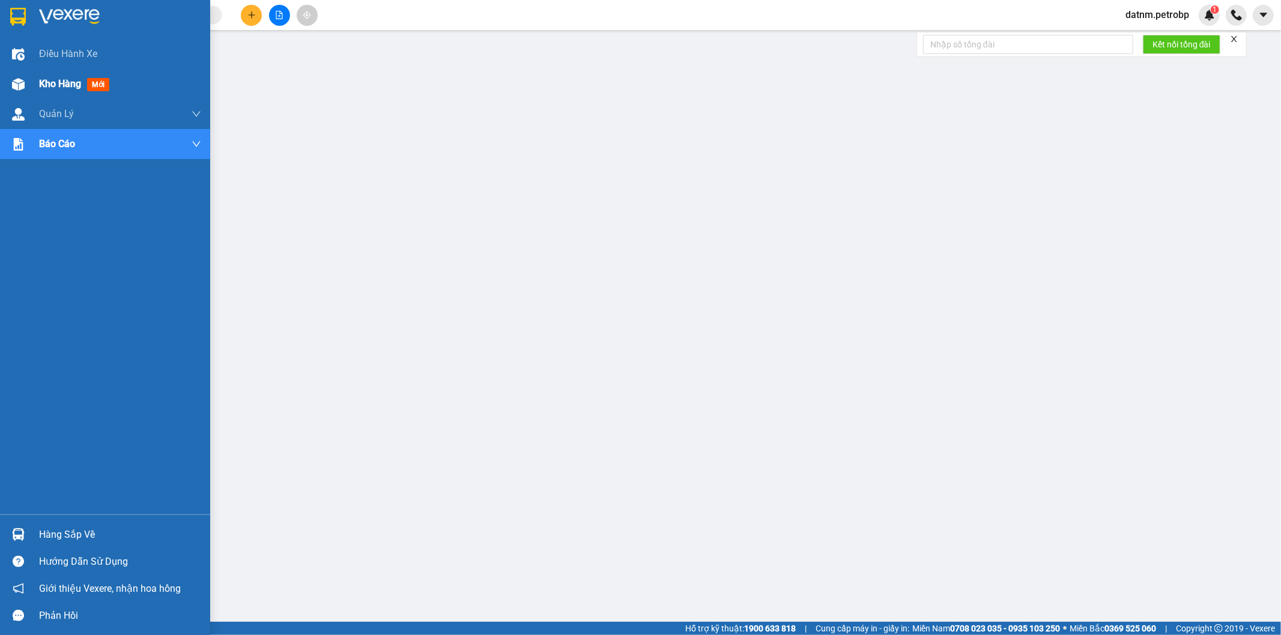
click at [59, 87] on span "Kho hàng" at bounding box center [60, 83] width 42 height 11
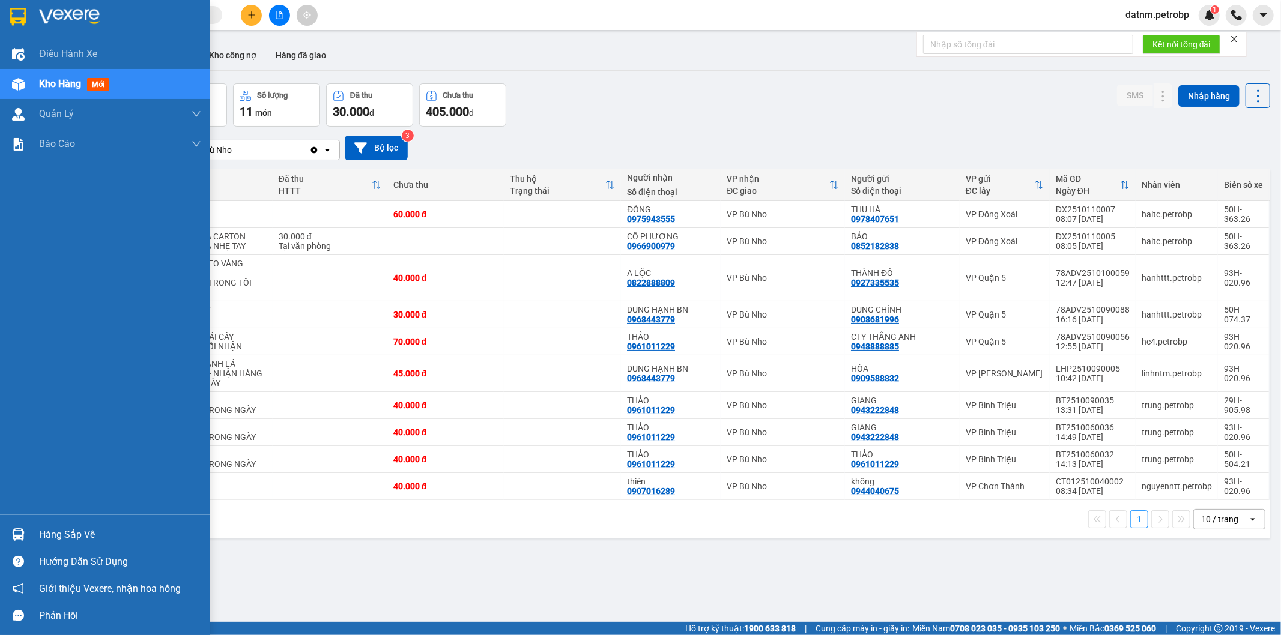
click at [76, 532] on div "Hàng sắp về" at bounding box center [120, 535] width 162 height 18
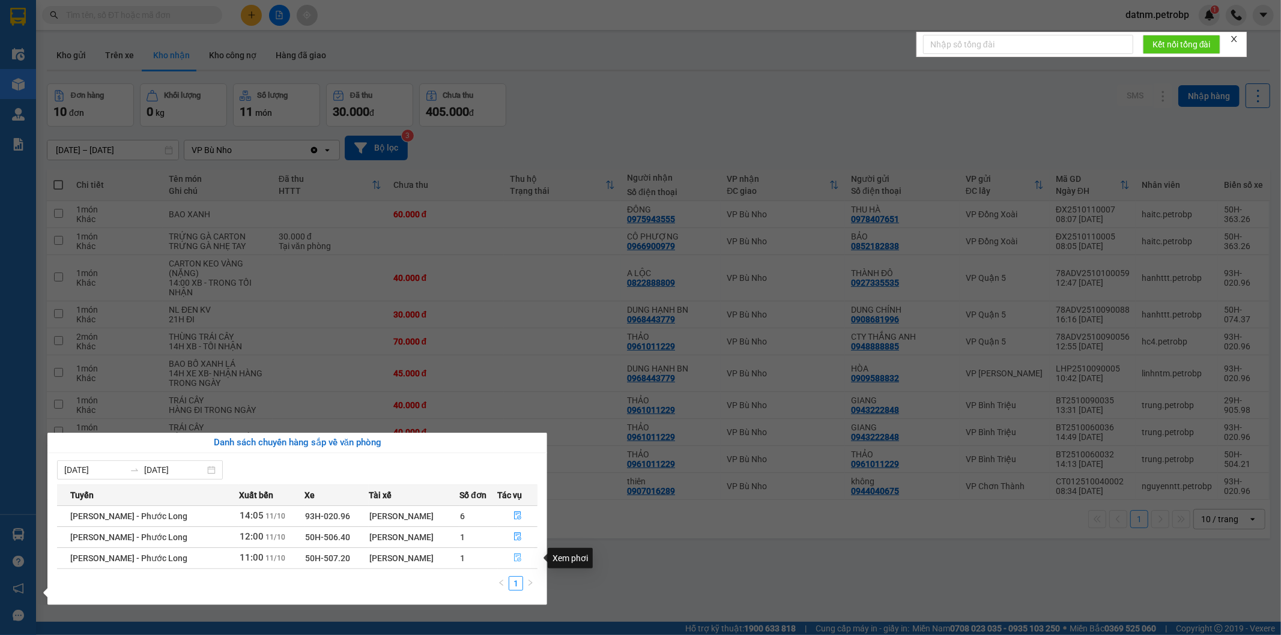
click at [520, 557] on icon "file-done" at bounding box center [518, 558] width 8 height 8
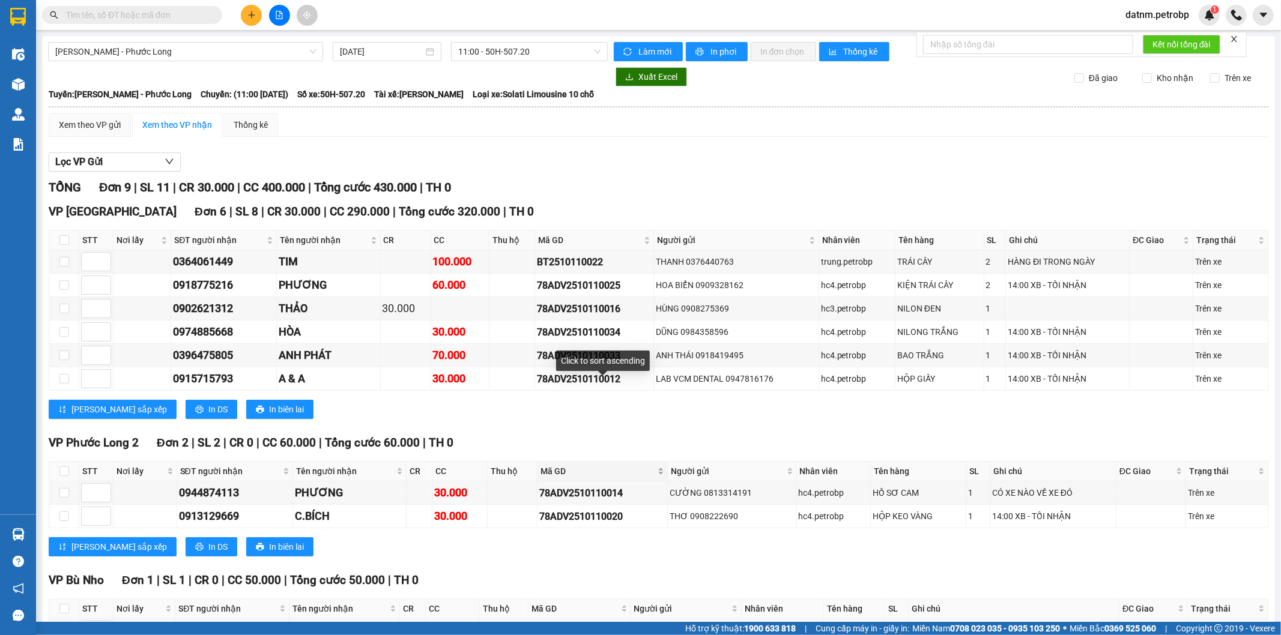
scroll to position [84, 0]
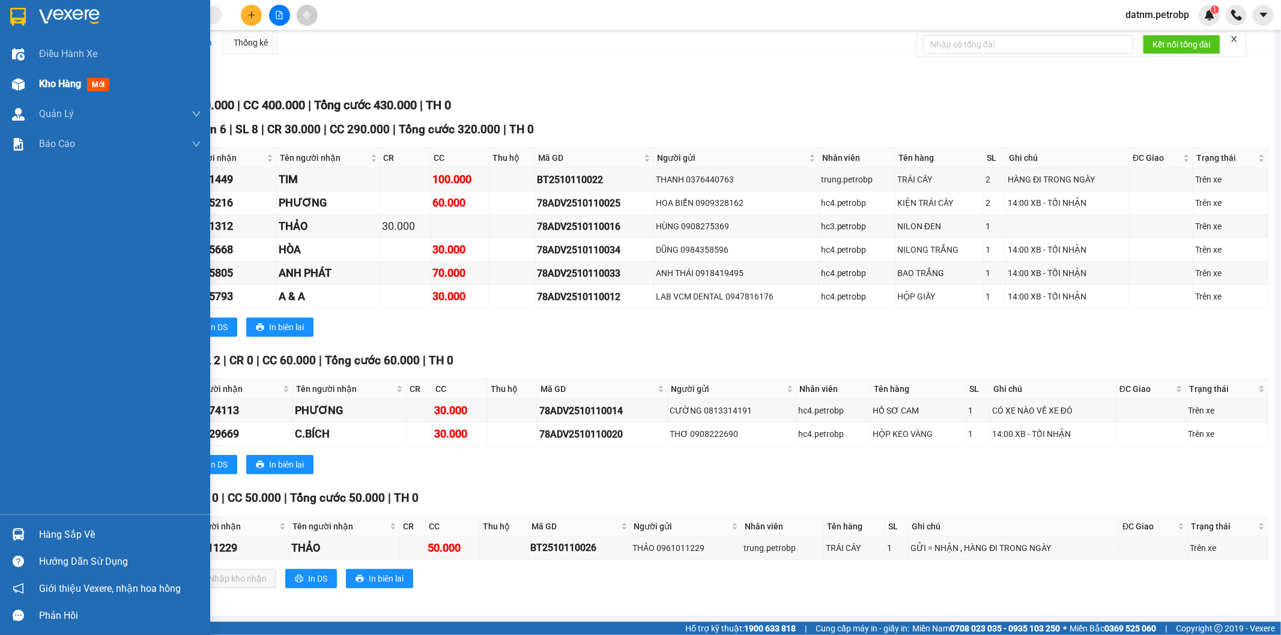
click at [46, 86] on span "Kho hàng" at bounding box center [60, 83] width 42 height 11
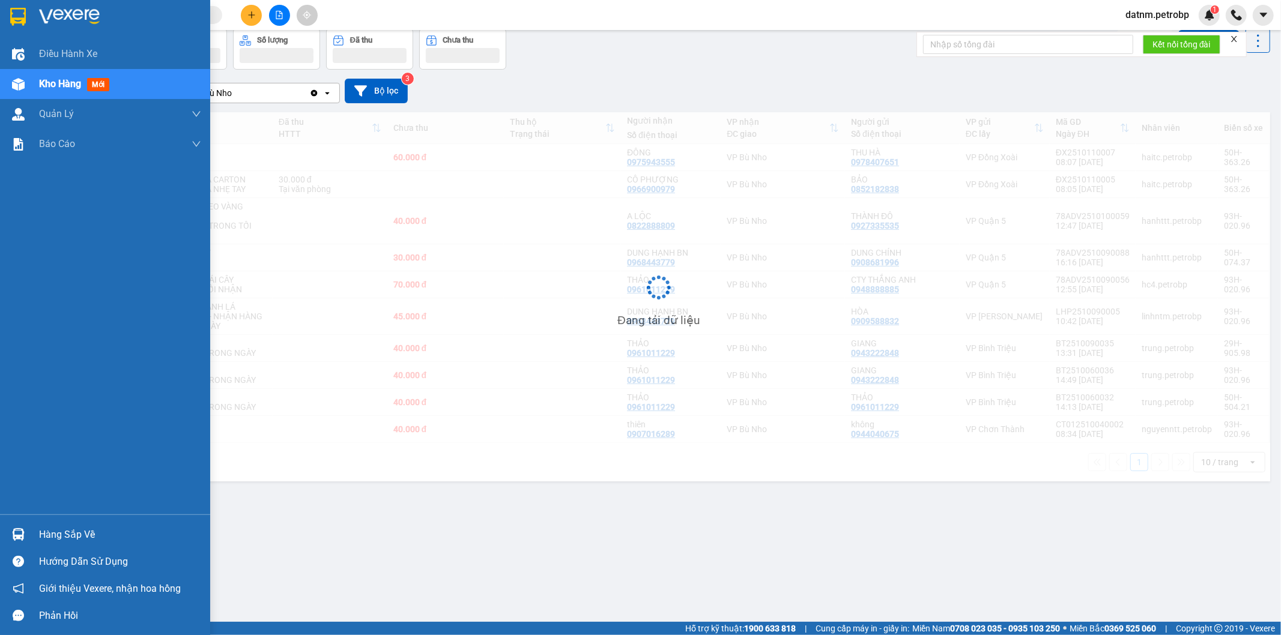
scroll to position [55, 0]
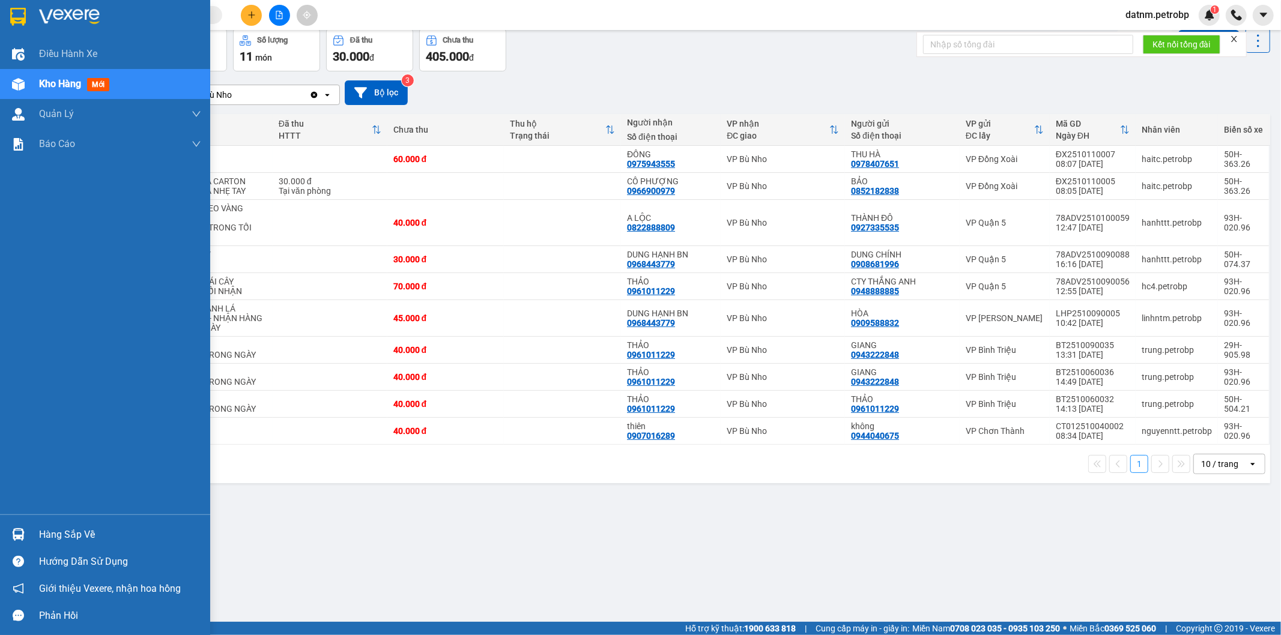
click at [57, 536] on div "Hàng sắp về" at bounding box center [120, 535] width 162 height 18
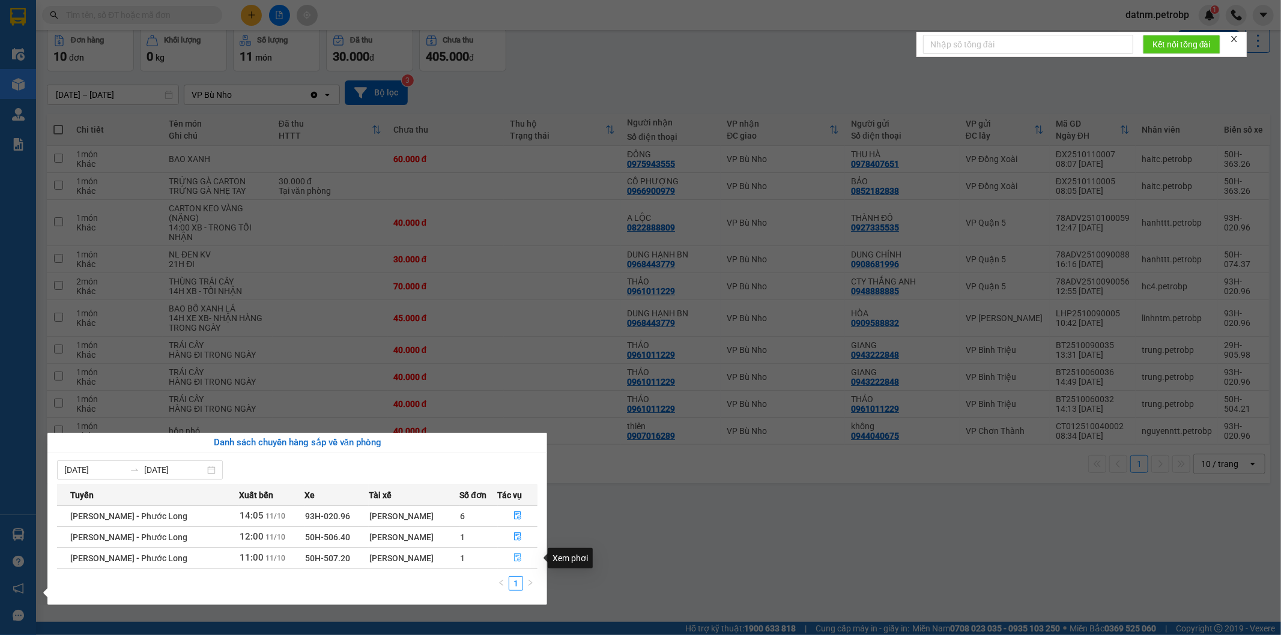
click at [519, 560] on icon "file-done" at bounding box center [518, 558] width 8 height 8
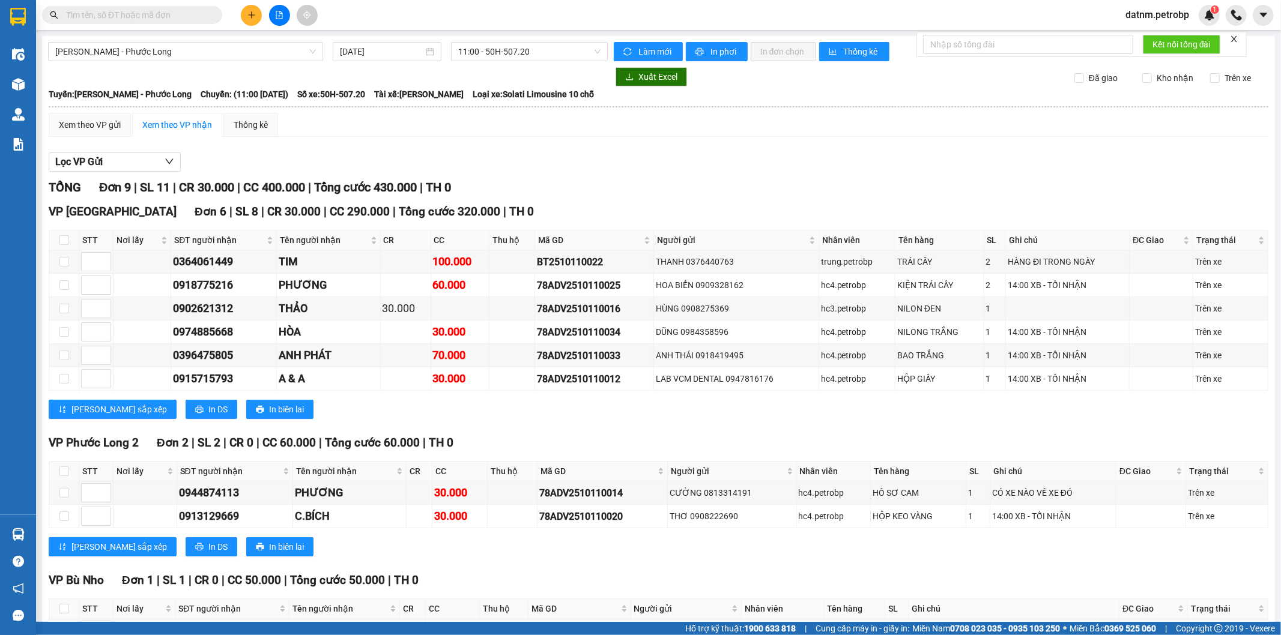
scroll to position [84, 0]
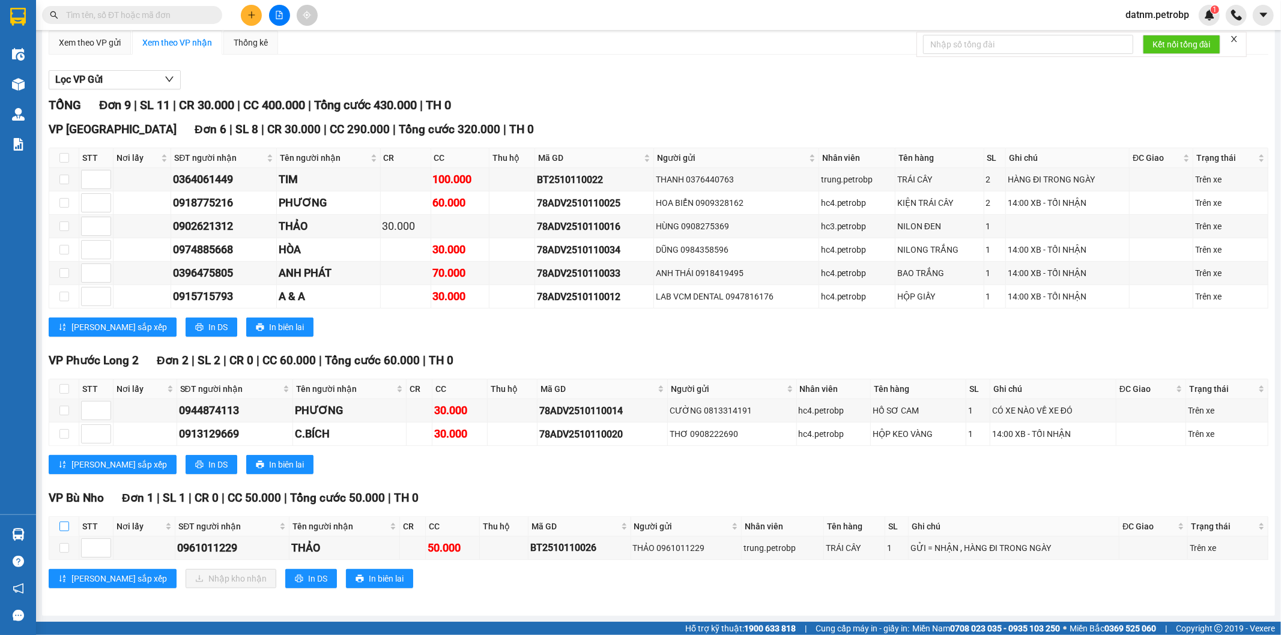
click at [65, 529] on input "checkbox" at bounding box center [64, 527] width 10 height 10
checkbox input "true"
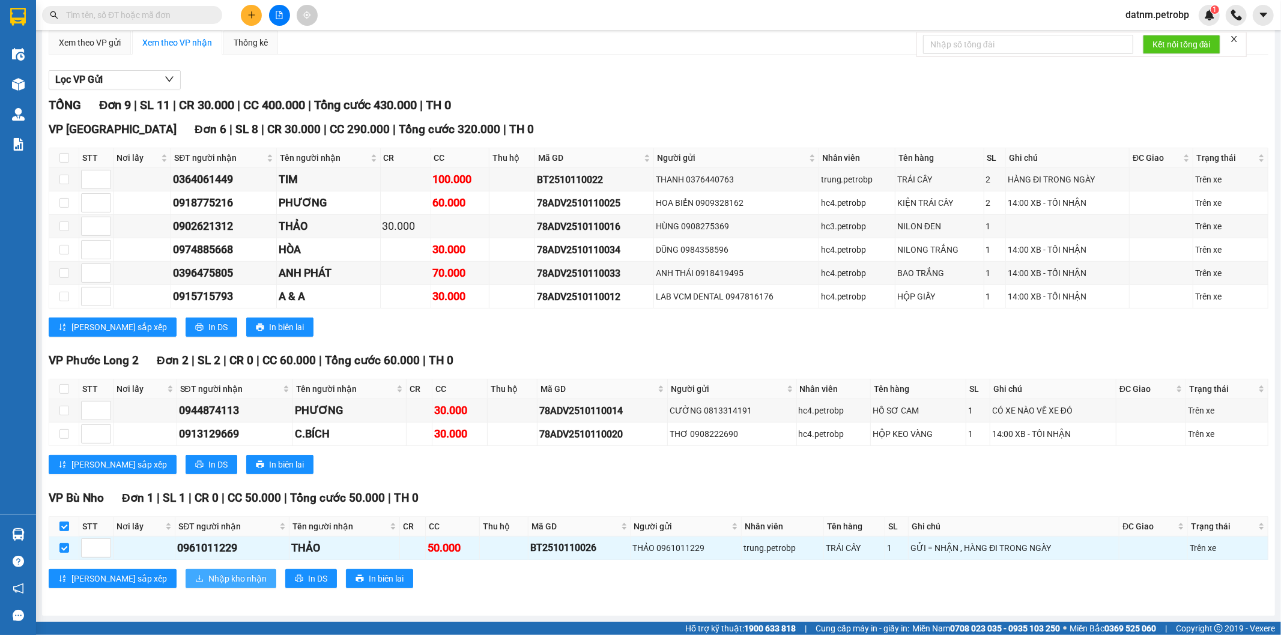
click at [215, 580] on button "Nhập kho nhận" at bounding box center [231, 578] width 91 height 19
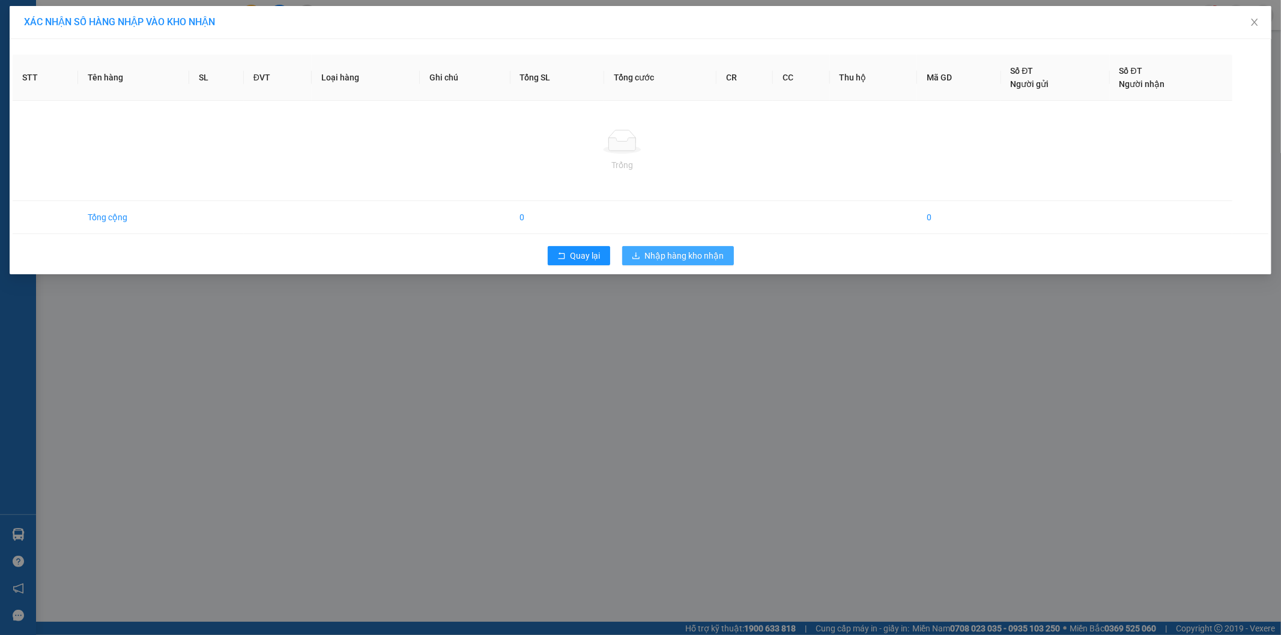
click at [684, 257] on span "Nhập hàng kho nhận" at bounding box center [684, 255] width 79 height 13
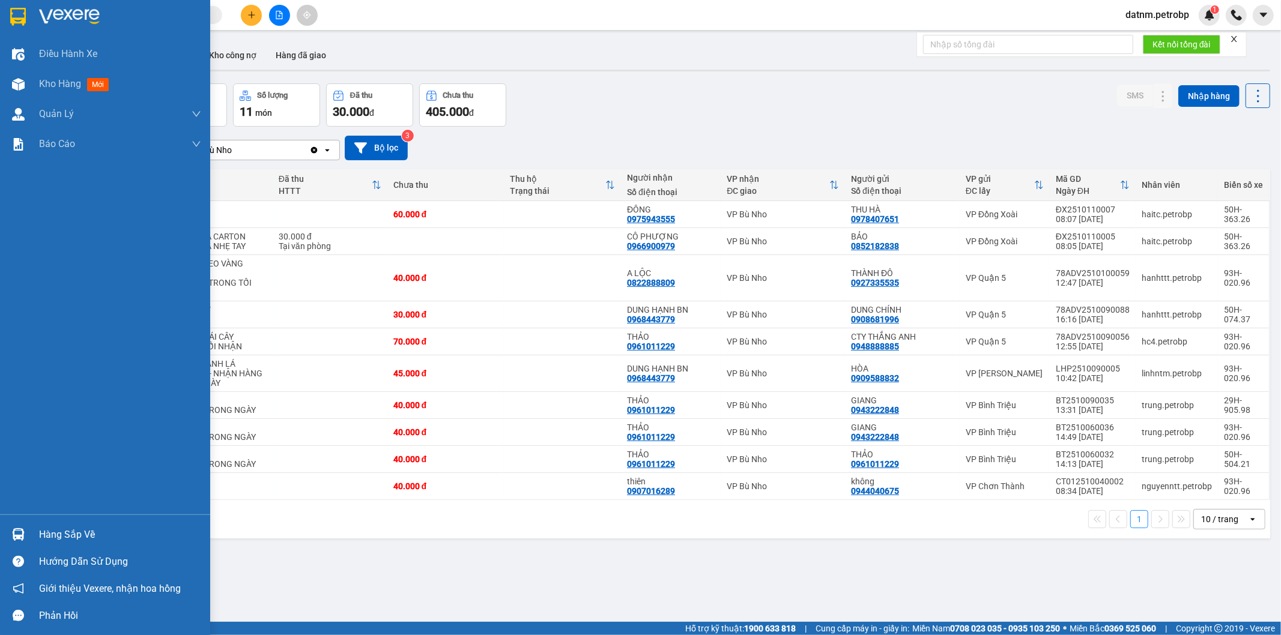
click at [79, 532] on div "Hàng sắp về" at bounding box center [120, 535] width 162 height 18
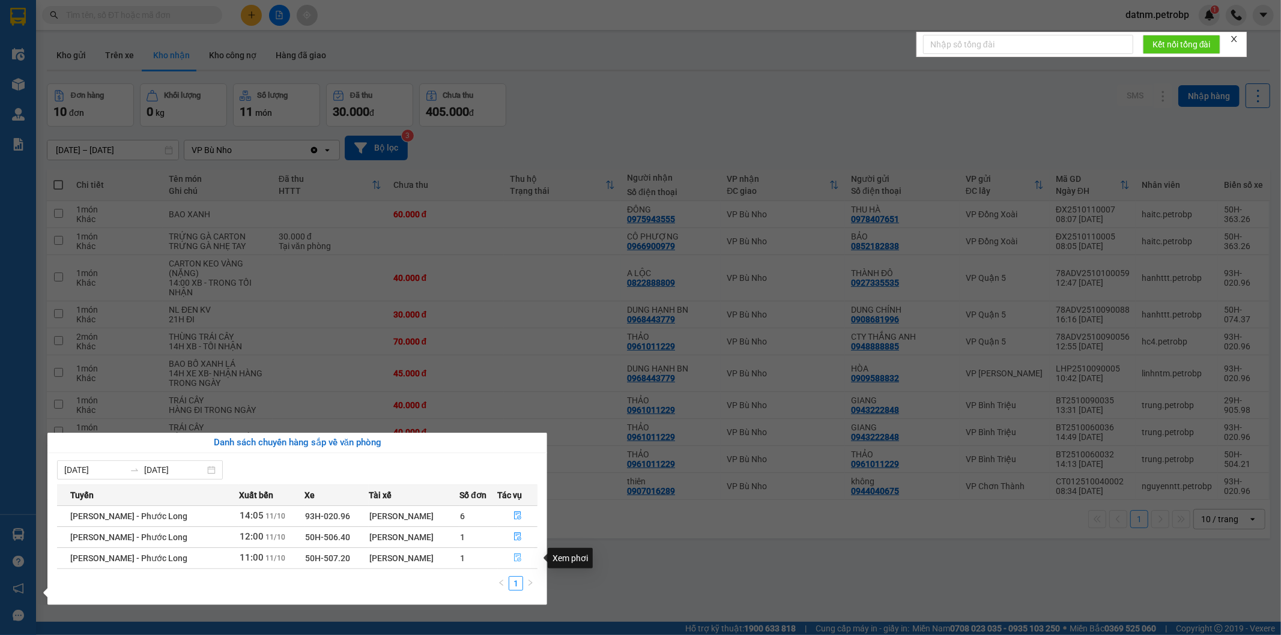
click at [515, 557] on icon "file-done" at bounding box center [518, 558] width 8 height 8
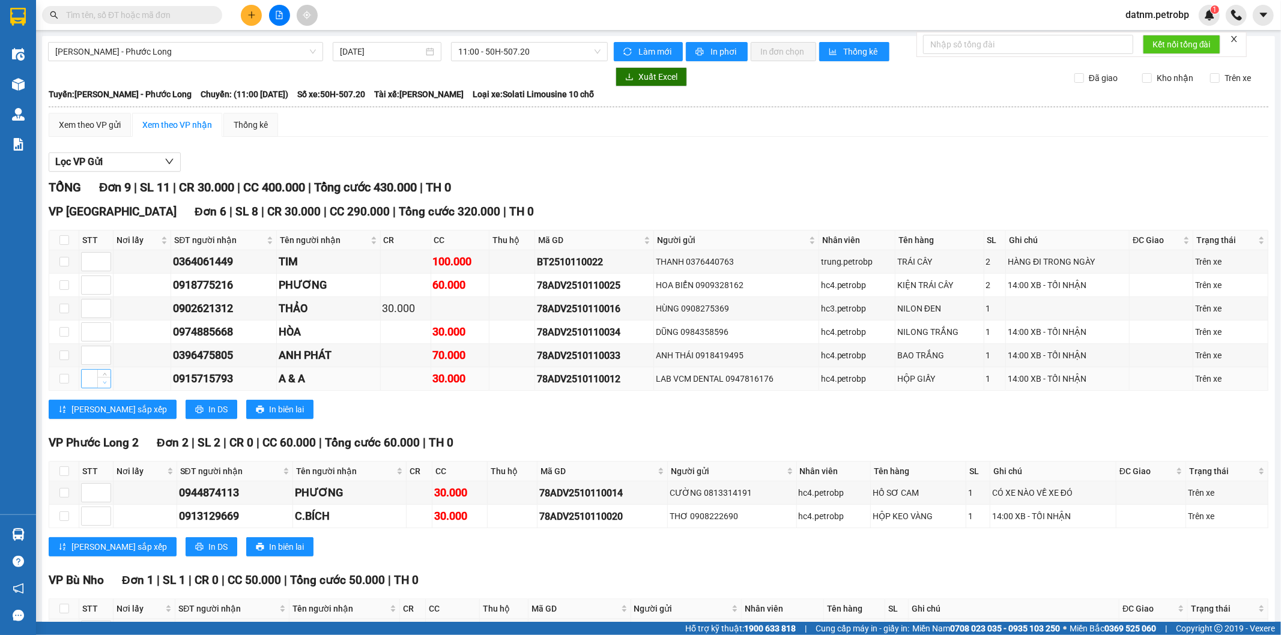
scroll to position [84, 0]
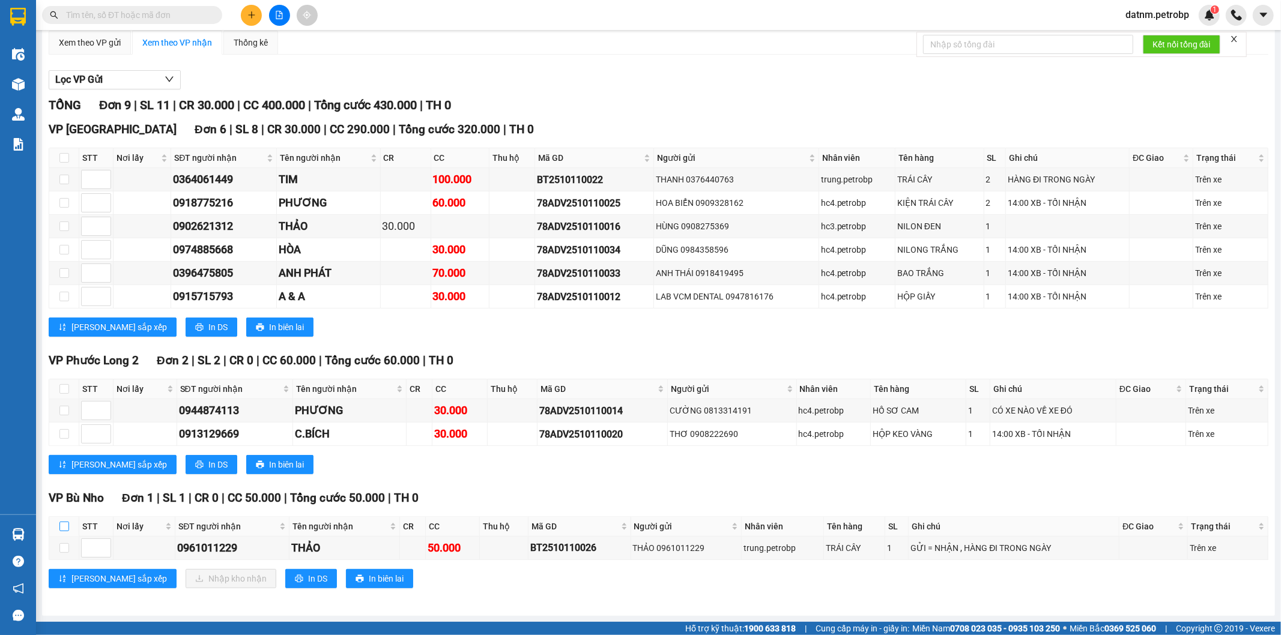
click at [66, 531] on input "checkbox" at bounding box center [64, 527] width 10 height 10
checkbox input "true"
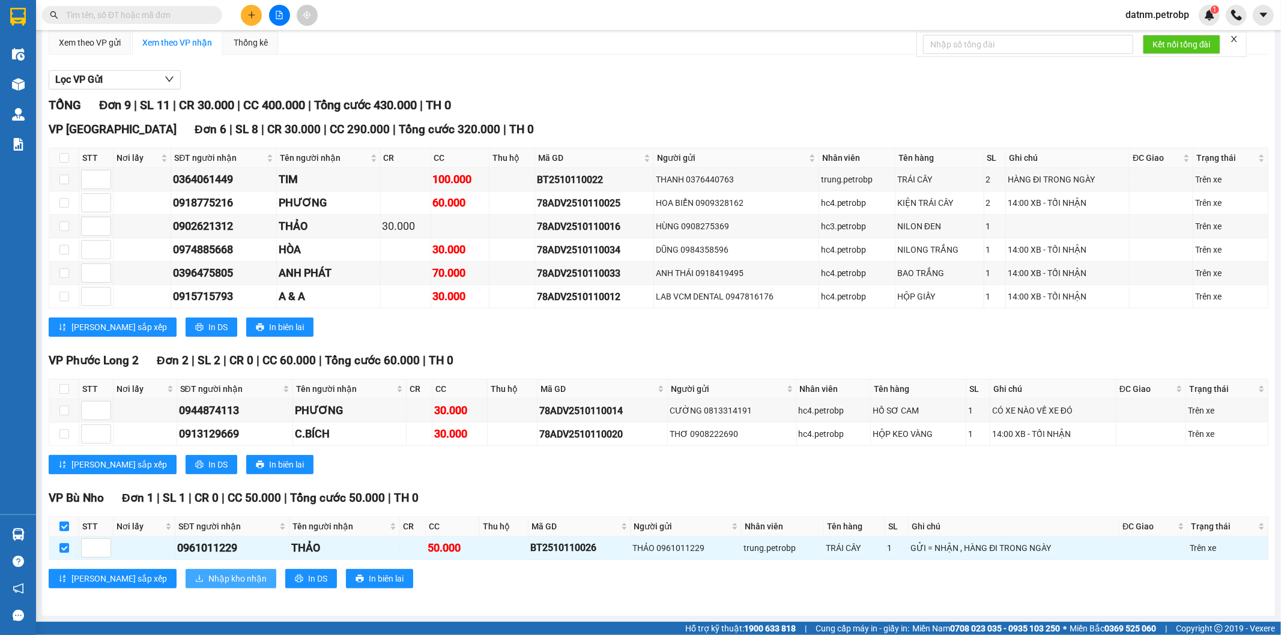
click at [208, 577] on span "Nhập kho nhận" at bounding box center [237, 578] width 58 height 13
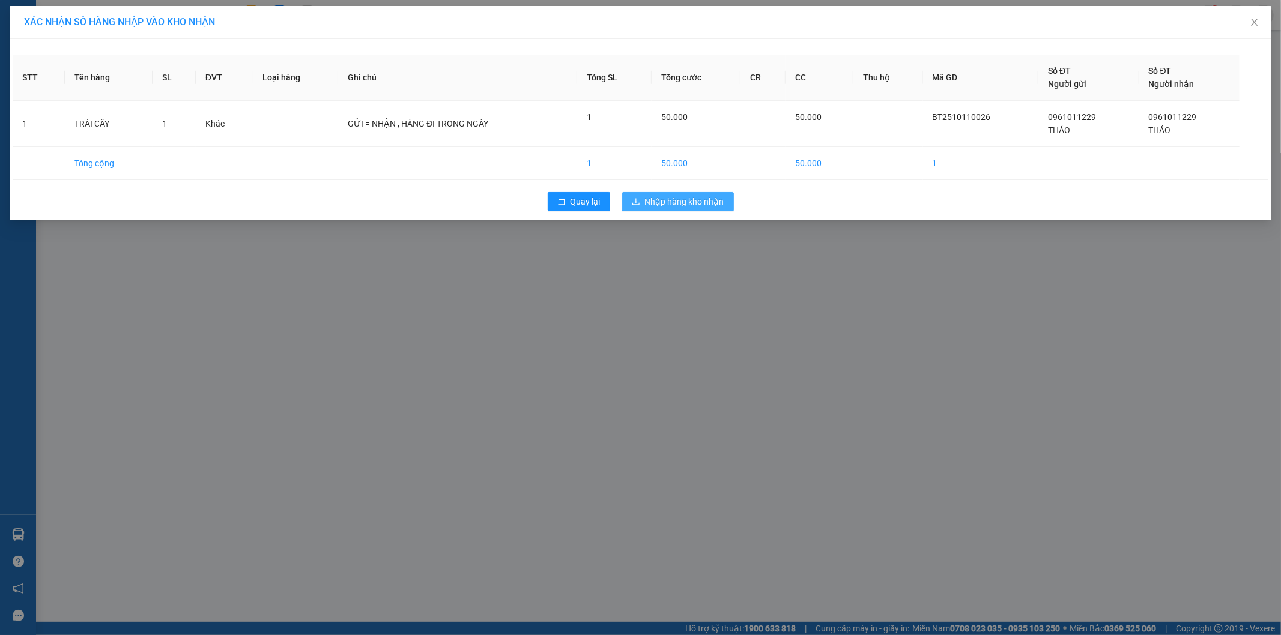
click at [677, 193] on button "Nhập hàng kho nhận" at bounding box center [678, 201] width 112 height 19
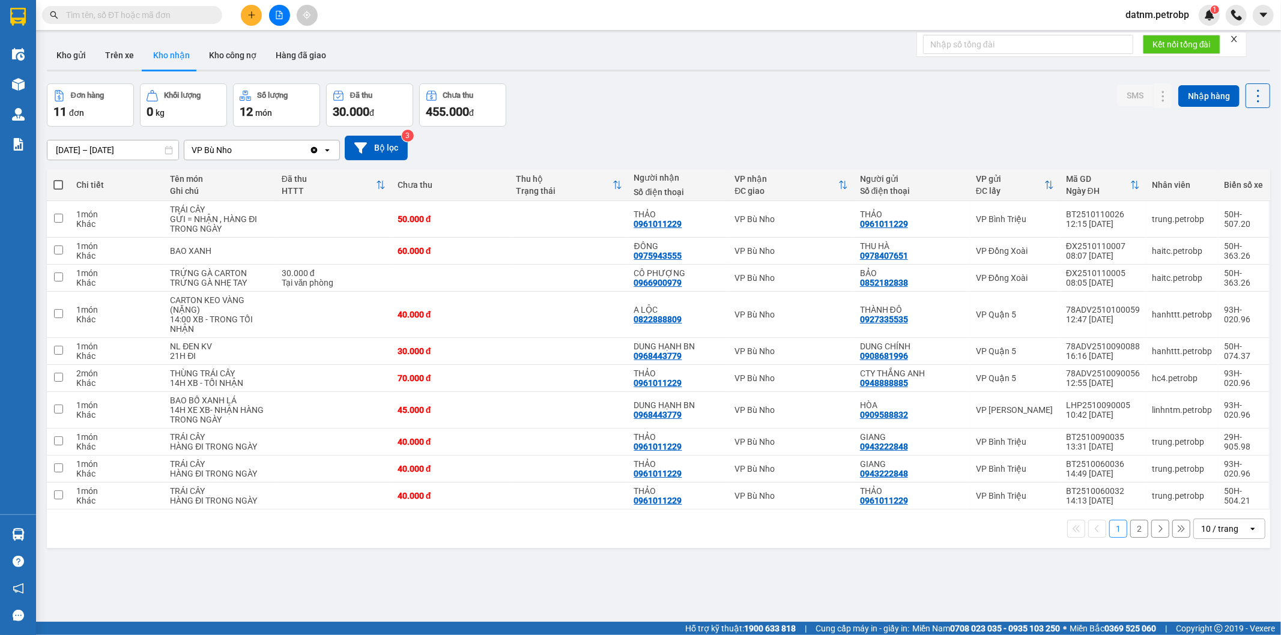
click at [1130, 533] on button "2" at bounding box center [1139, 529] width 18 height 18
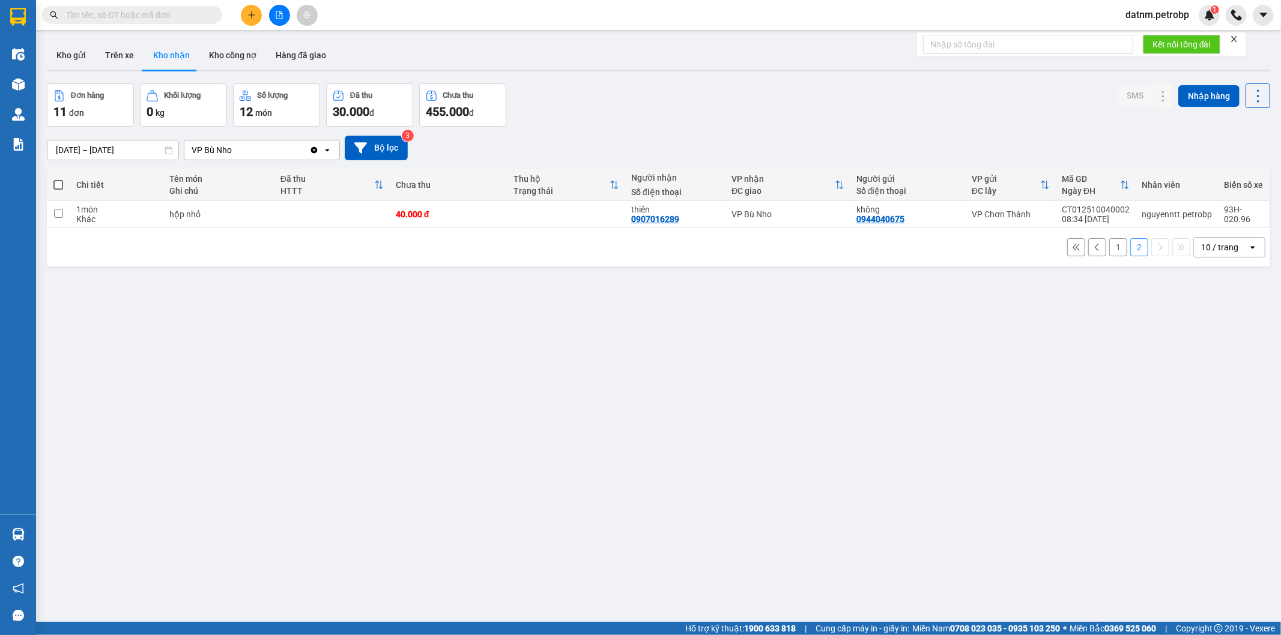
click at [1112, 251] on button "1" at bounding box center [1118, 247] width 18 height 18
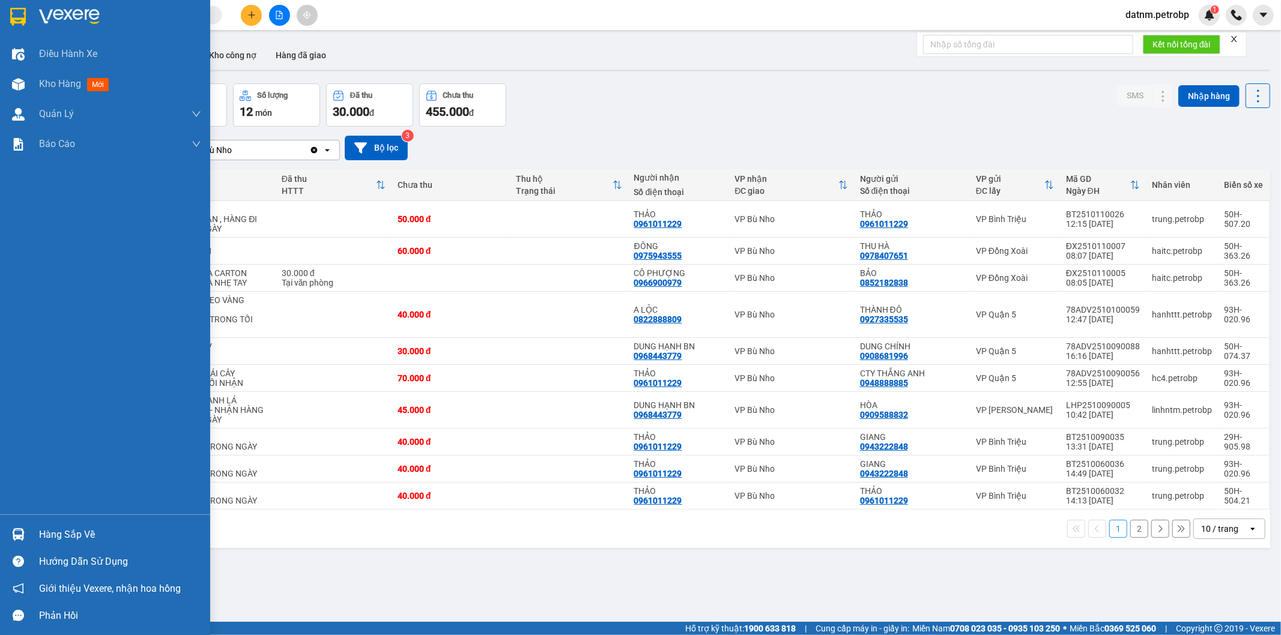
click at [76, 535] on div "Hàng sắp về" at bounding box center [120, 535] width 162 height 18
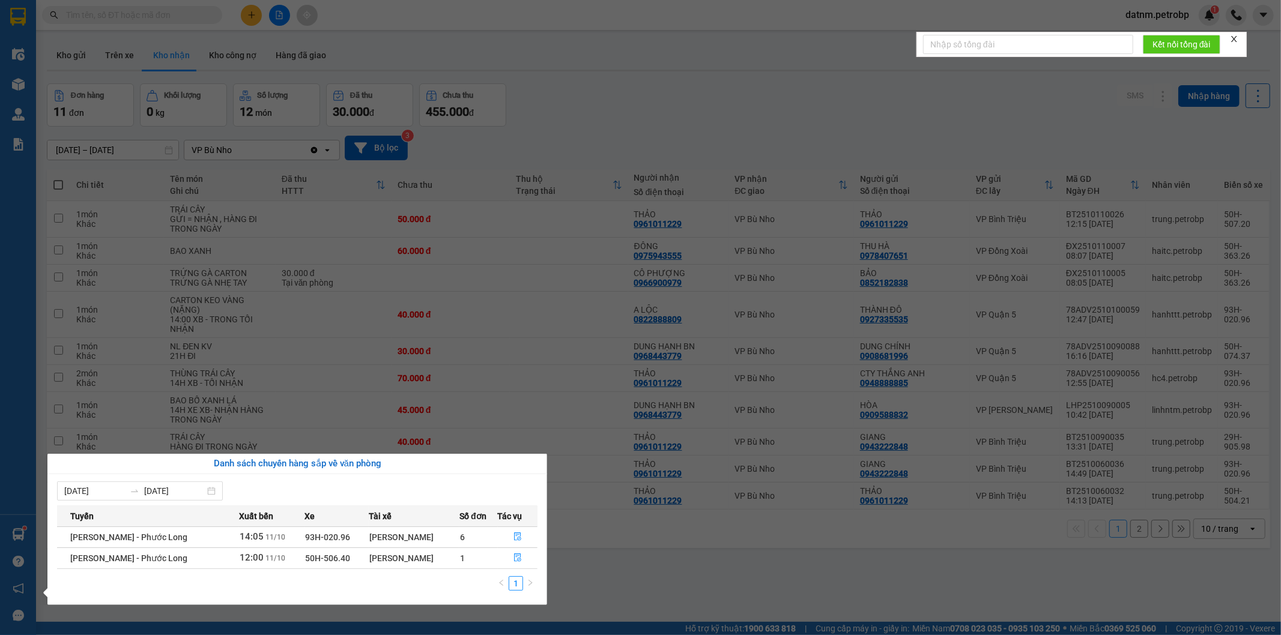
click at [572, 568] on section "Kết quả tìm kiếm ( 0 ) Bộ lọc No Data datnm.petrobp 1 Điều hành xe Kho hàng mới…" at bounding box center [640, 317] width 1281 height 635
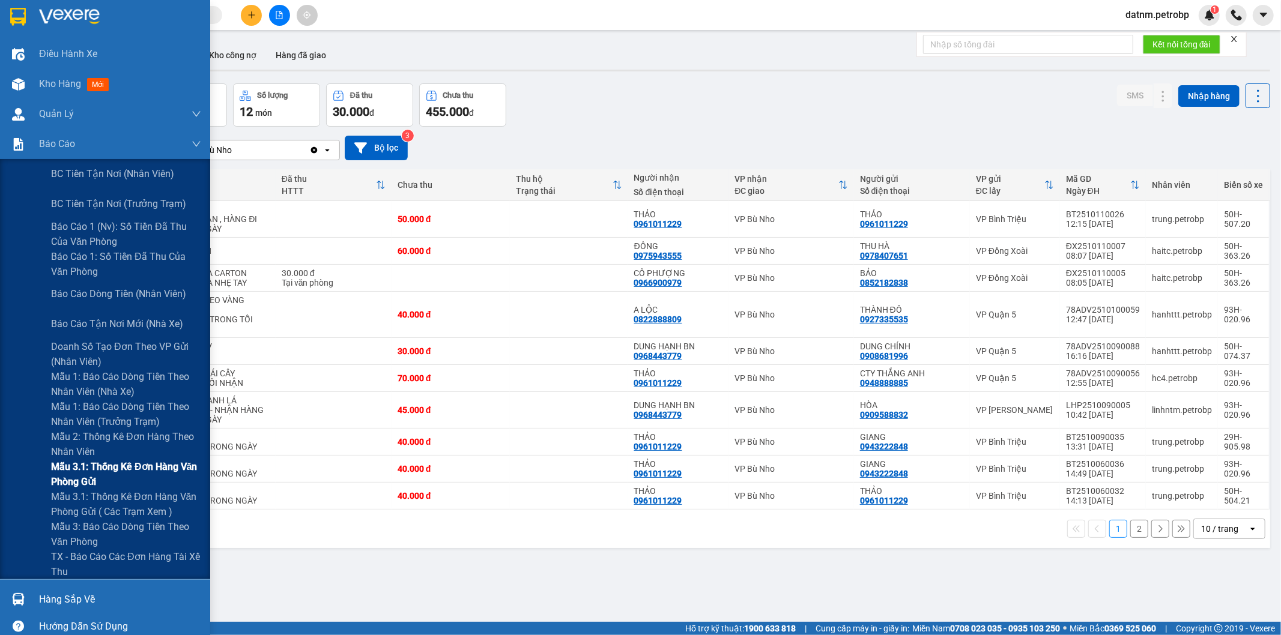
click at [106, 467] on span "Mẫu 3.1: Thống kê đơn hàng văn phòng gửi" at bounding box center [126, 474] width 150 height 30
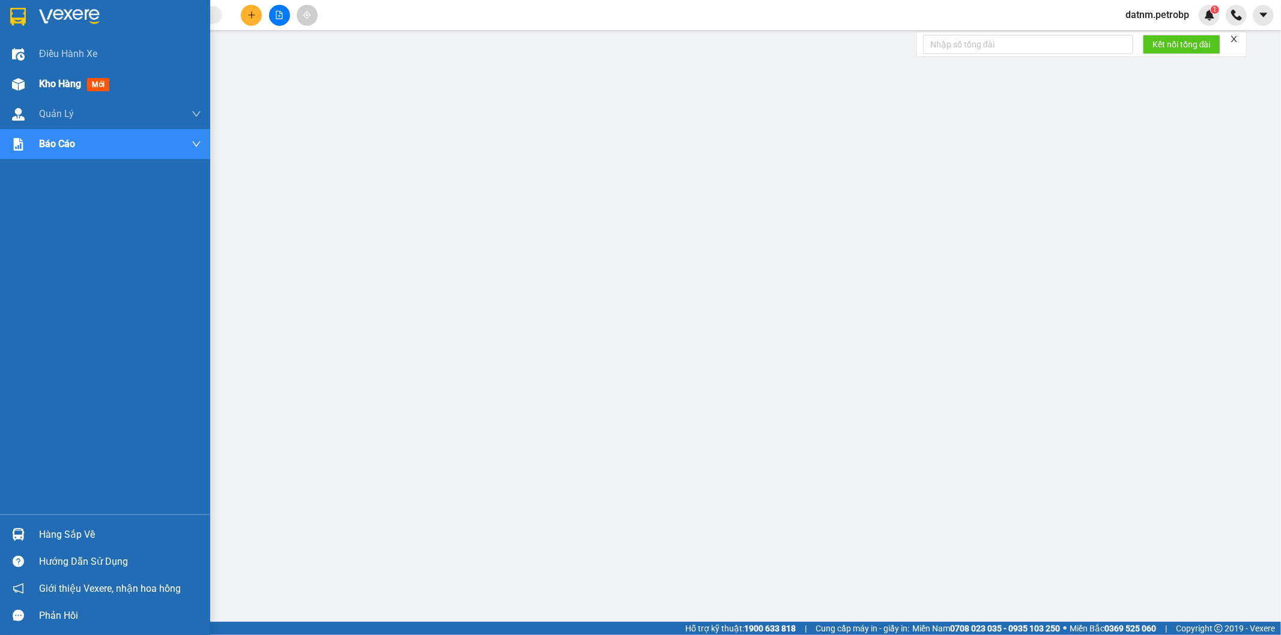
click at [62, 84] on span "Kho hàng" at bounding box center [60, 83] width 42 height 11
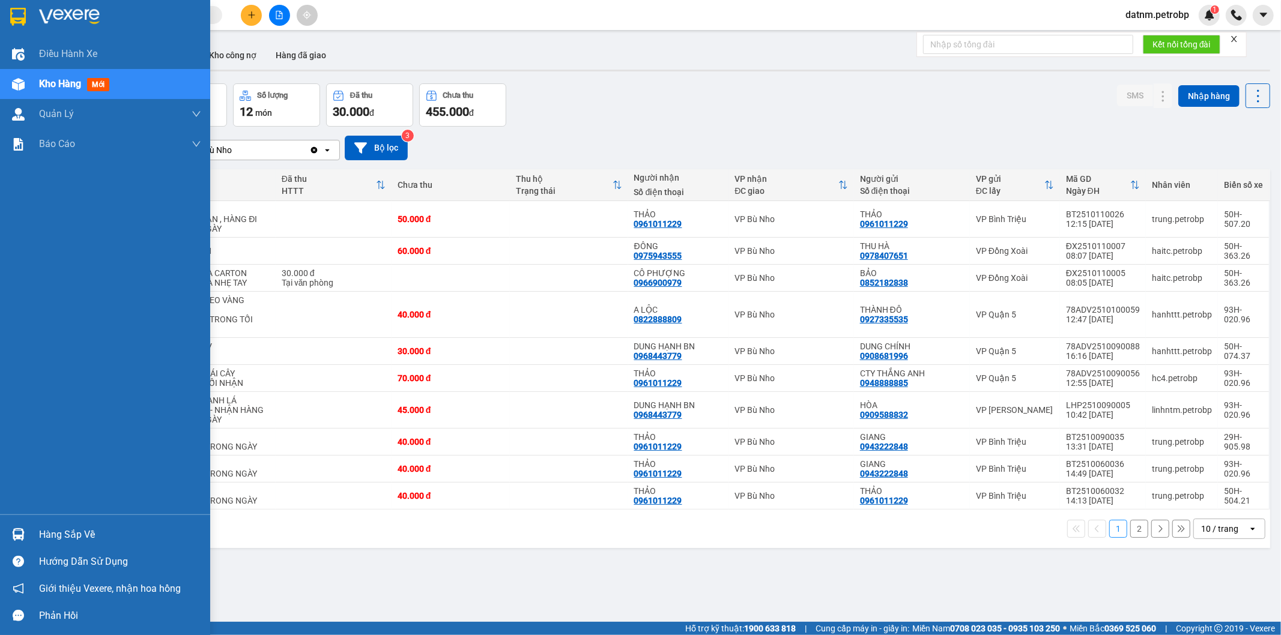
click at [79, 532] on div "Hàng sắp về" at bounding box center [120, 535] width 162 height 18
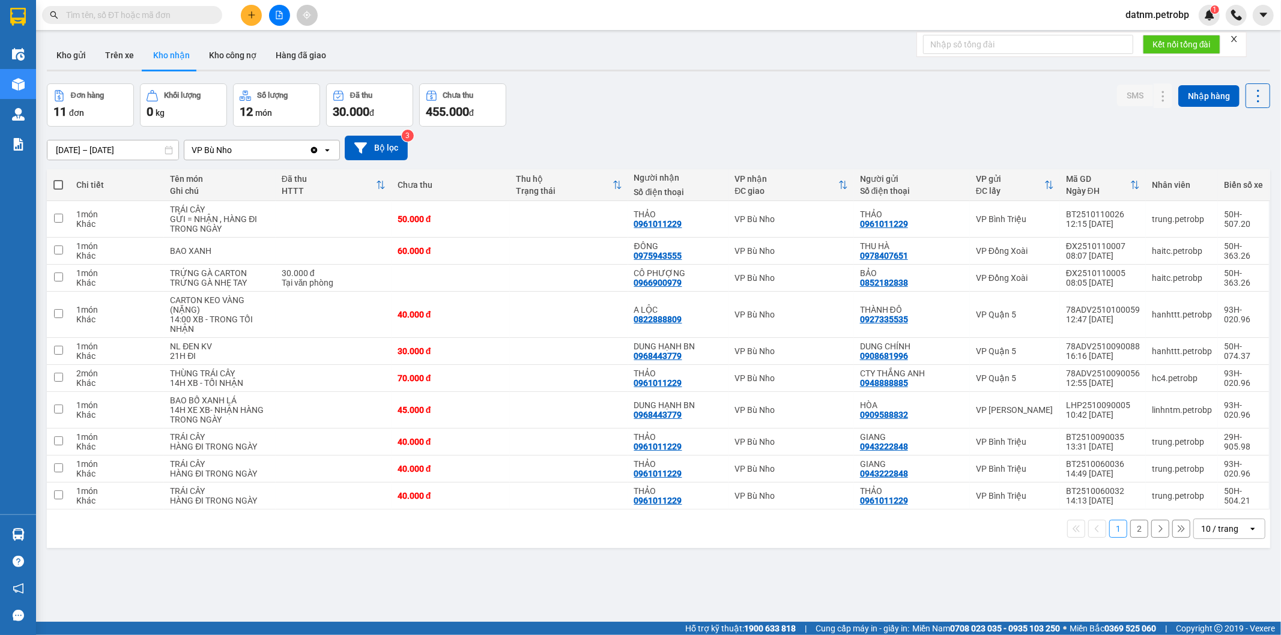
click at [722, 587] on section "Kết quả tìm kiếm ( 0 ) Bộ lọc No Data datnm.petrobp 1 Điều hành xe Kho hàng mới…" at bounding box center [640, 317] width 1281 height 635
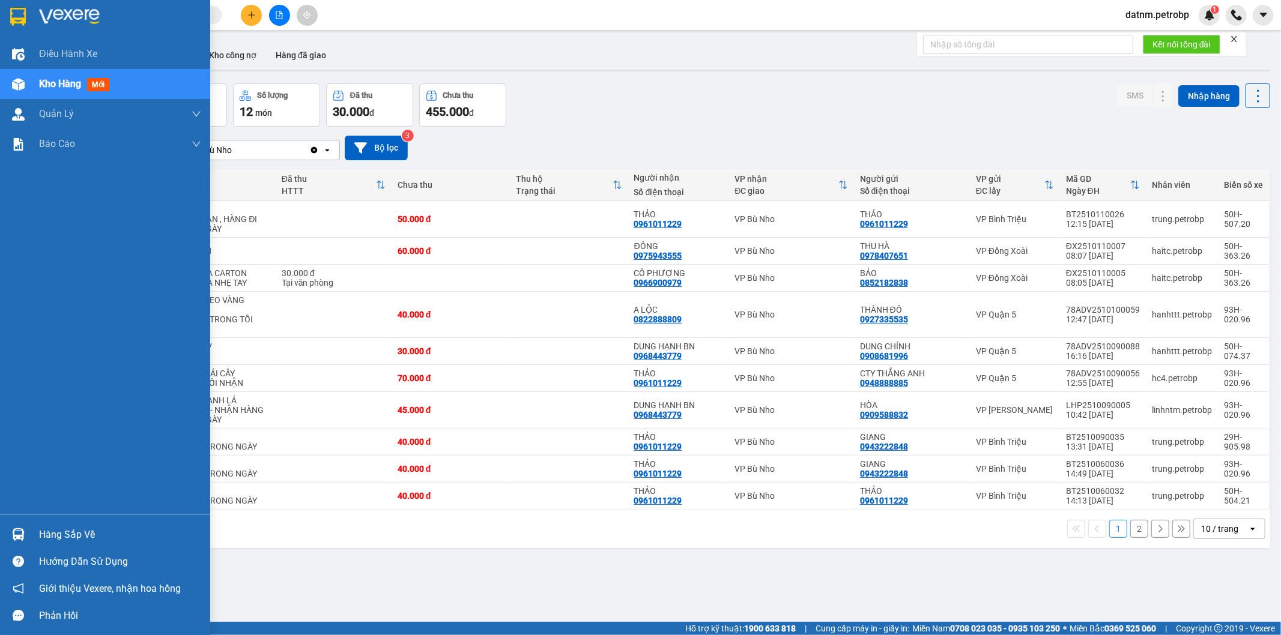
click at [79, 539] on div "Hàng sắp về" at bounding box center [120, 535] width 162 height 18
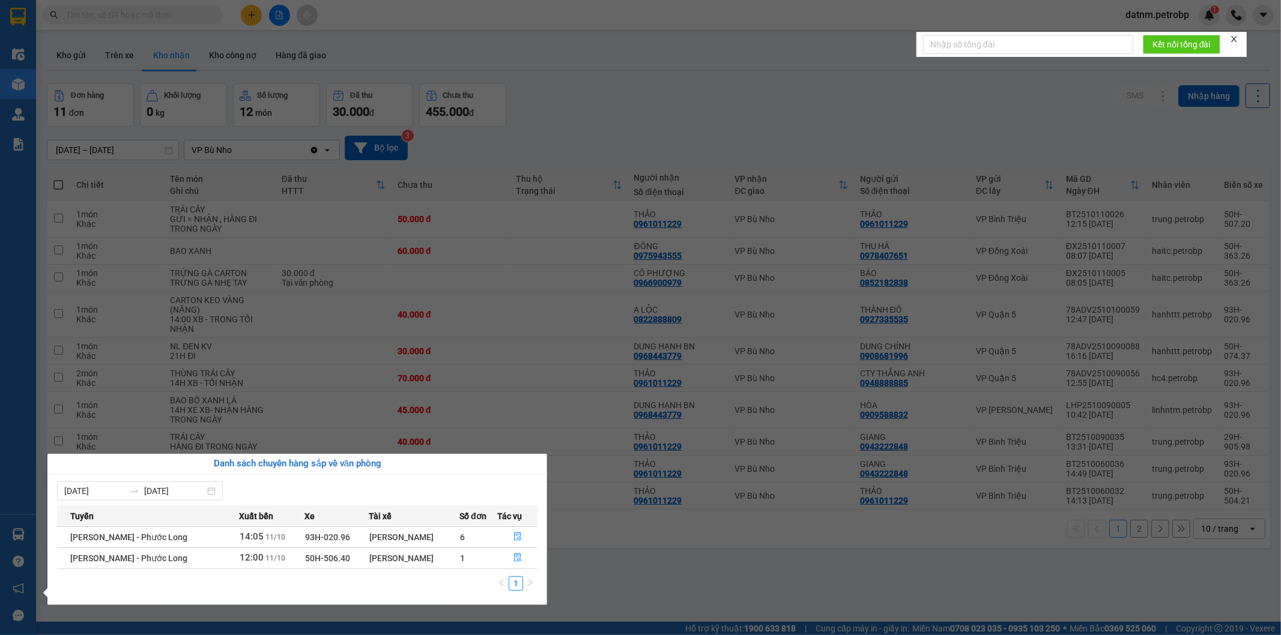
click at [714, 584] on section "Kết quả tìm kiếm ( 0 ) Bộ lọc No Data datnm.petrobp 1 Điều hành xe Kho hàng mới…" at bounding box center [640, 317] width 1281 height 635
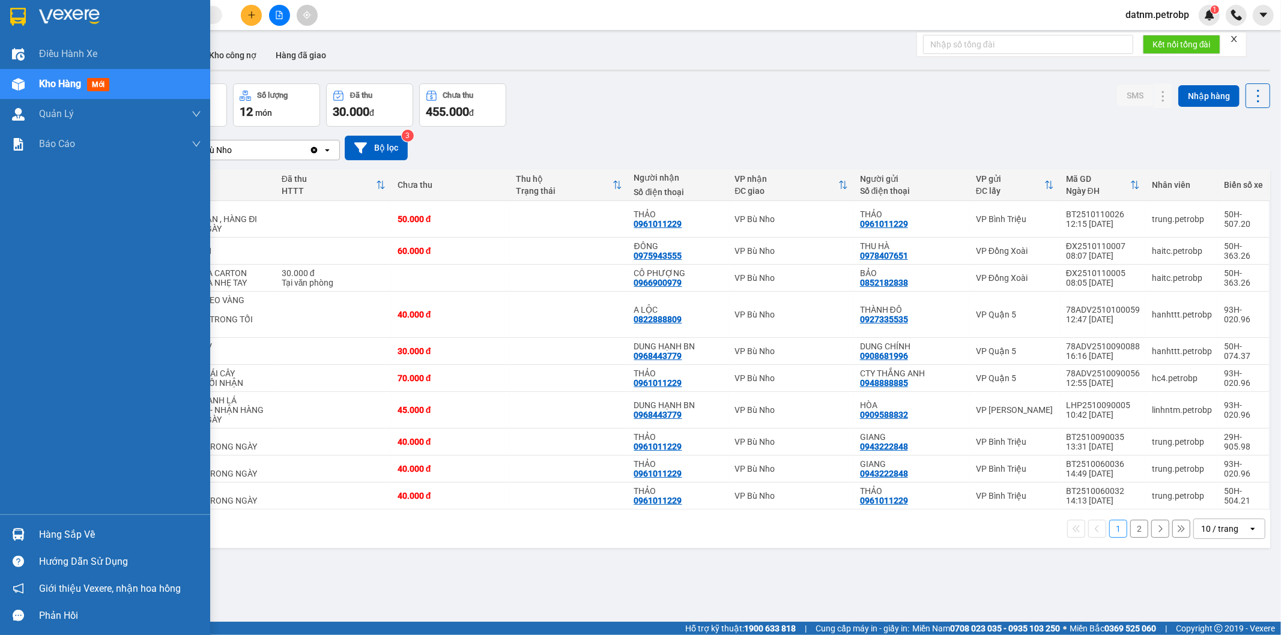
click at [74, 533] on div "Hàng sắp về" at bounding box center [120, 535] width 162 height 18
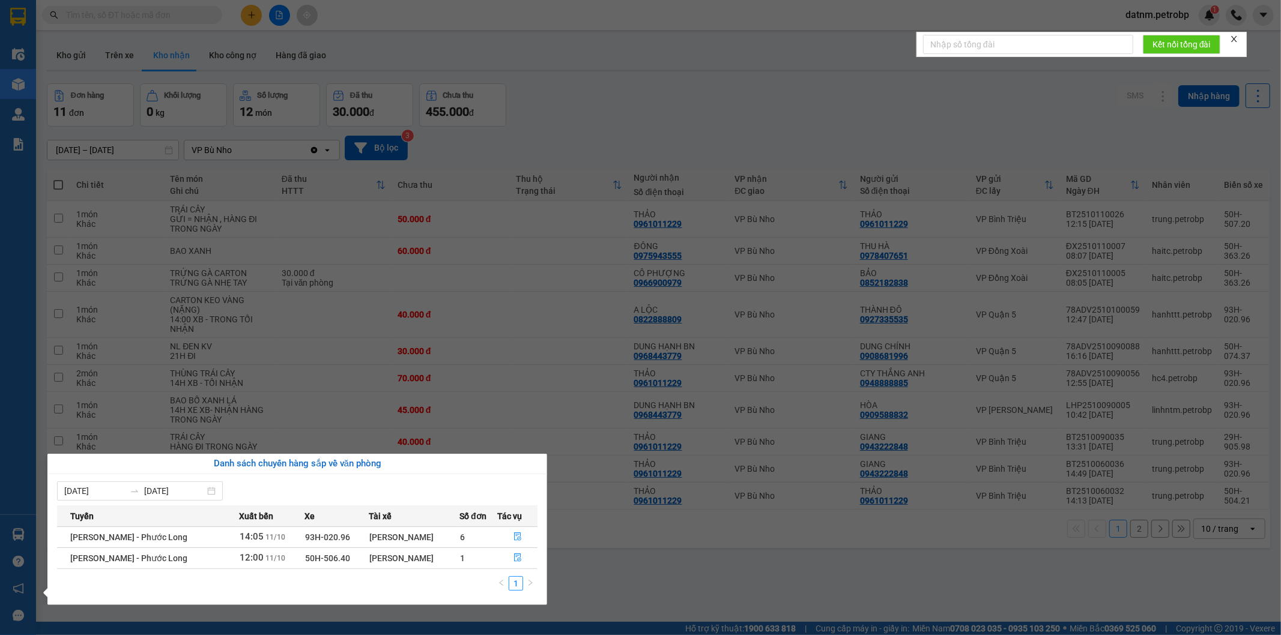
click at [625, 579] on section "Kết quả tìm kiếm ( 0 ) Bộ lọc No Data datnm.petrobp 1 Điều hành xe Kho hàng mới…" at bounding box center [640, 317] width 1281 height 635
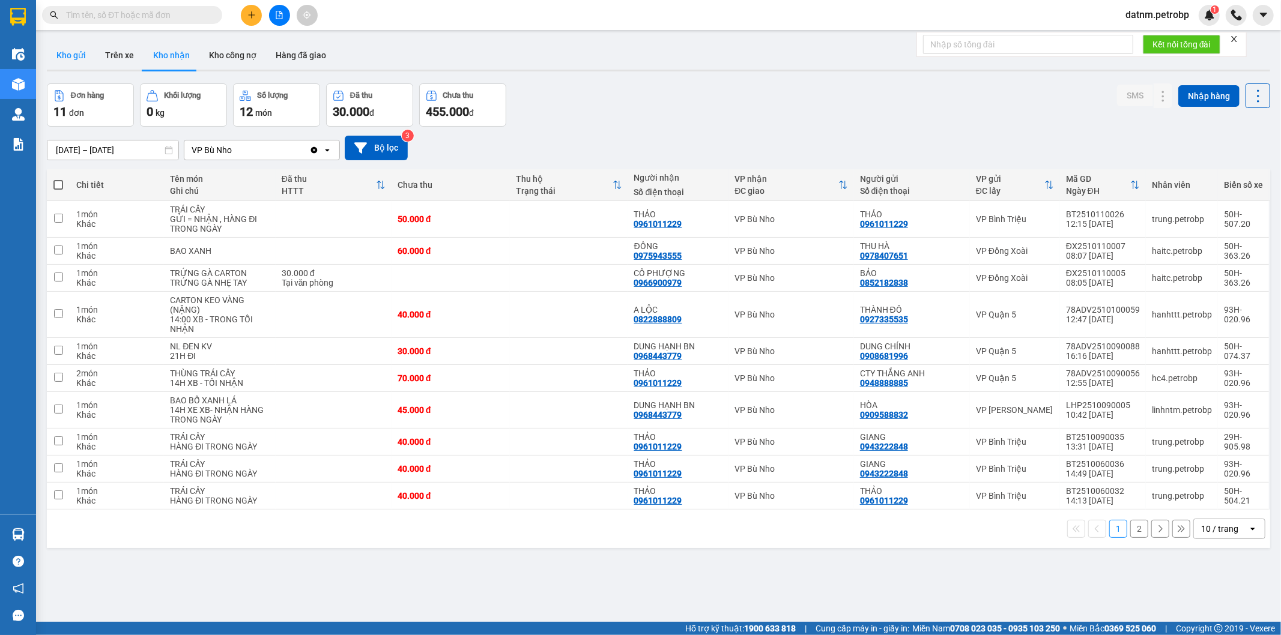
click at [73, 55] on button "Kho gửi" at bounding box center [71, 55] width 49 height 29
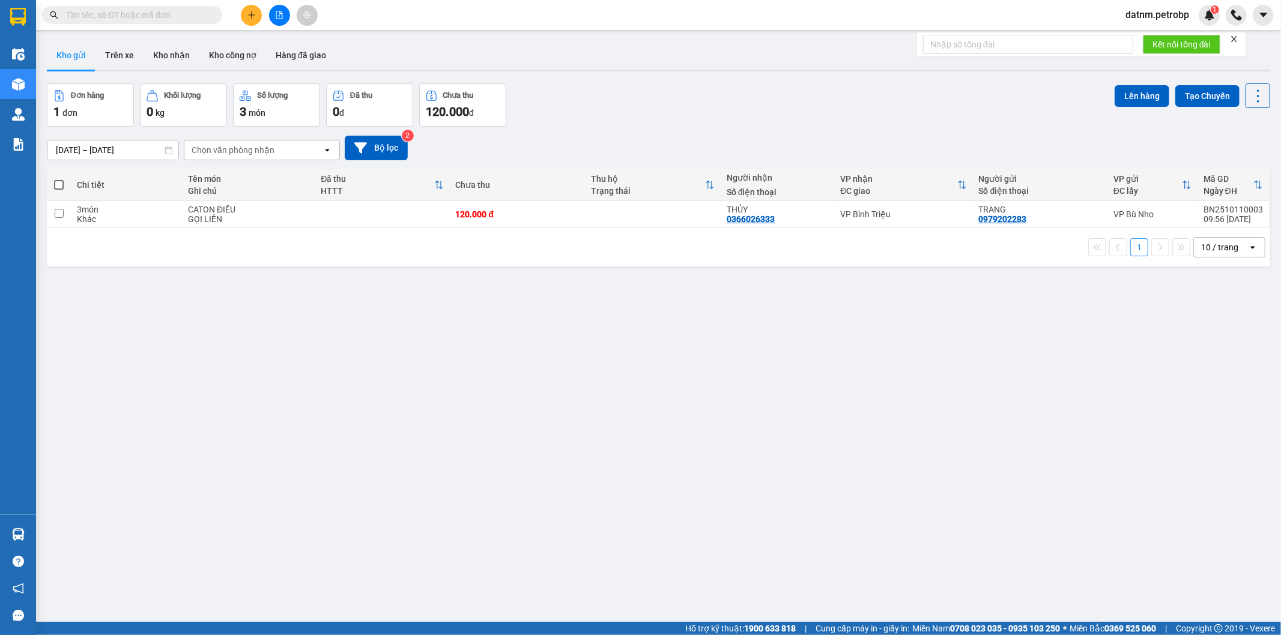
click at [79, 54] on button "Kho gửi" at bounding box center [71, 55] width 49 height 29
click at [61, 182] on span at bounding box center [59, 185] width 10 height 10
click at [59, 179] on input "checkbox" at bounding box center [59, 179] width 0 height 0
checkbox input "true"
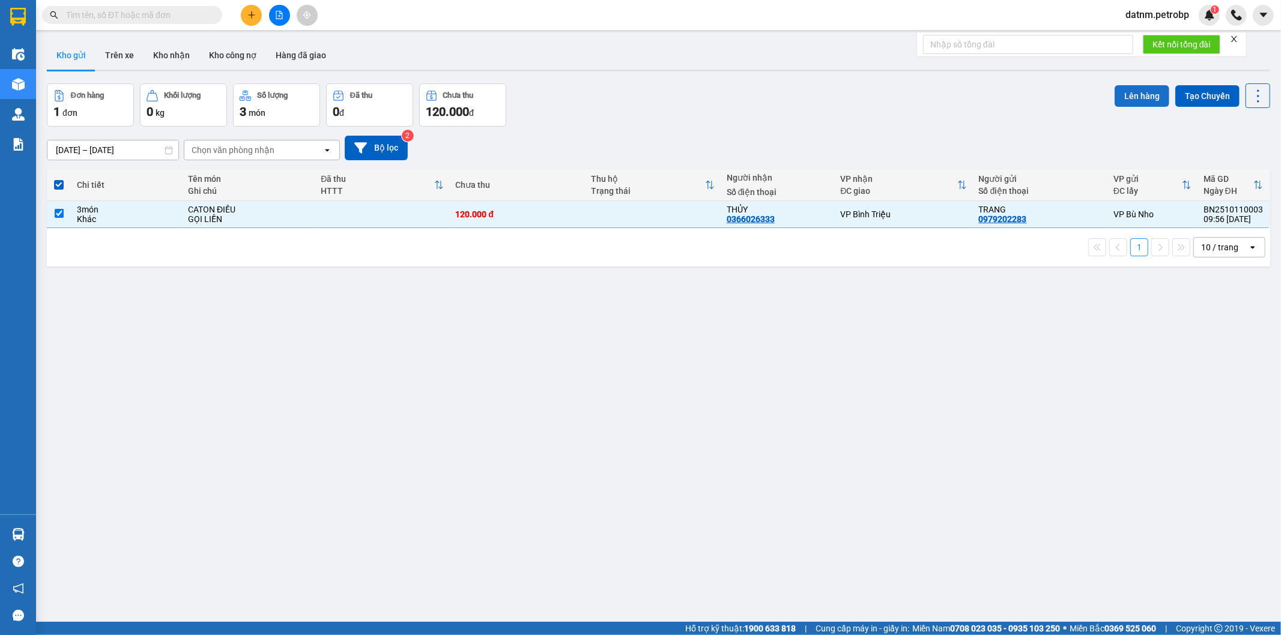
click at [1129, 94] on button "Lên hàng" at bounding box center [1142, 96] width 55 height 22
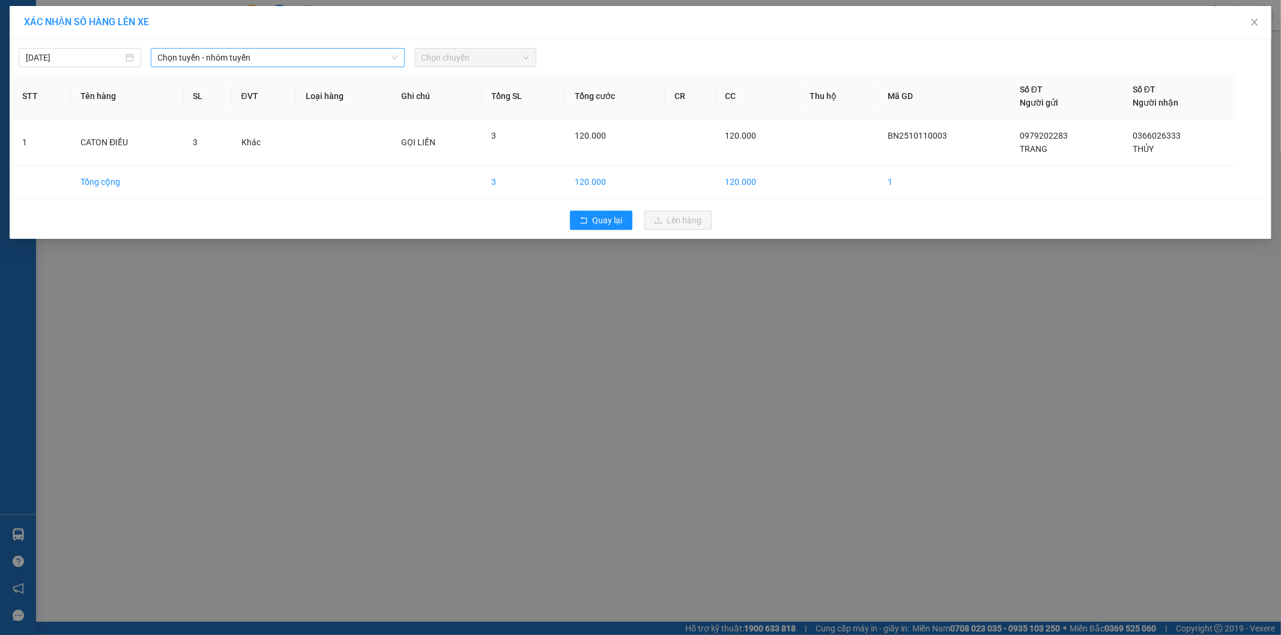
click at [252, 54] on span "Chọn tuyến - nhóm tuyến" at bounding box center [278, 58] width 240 height 18
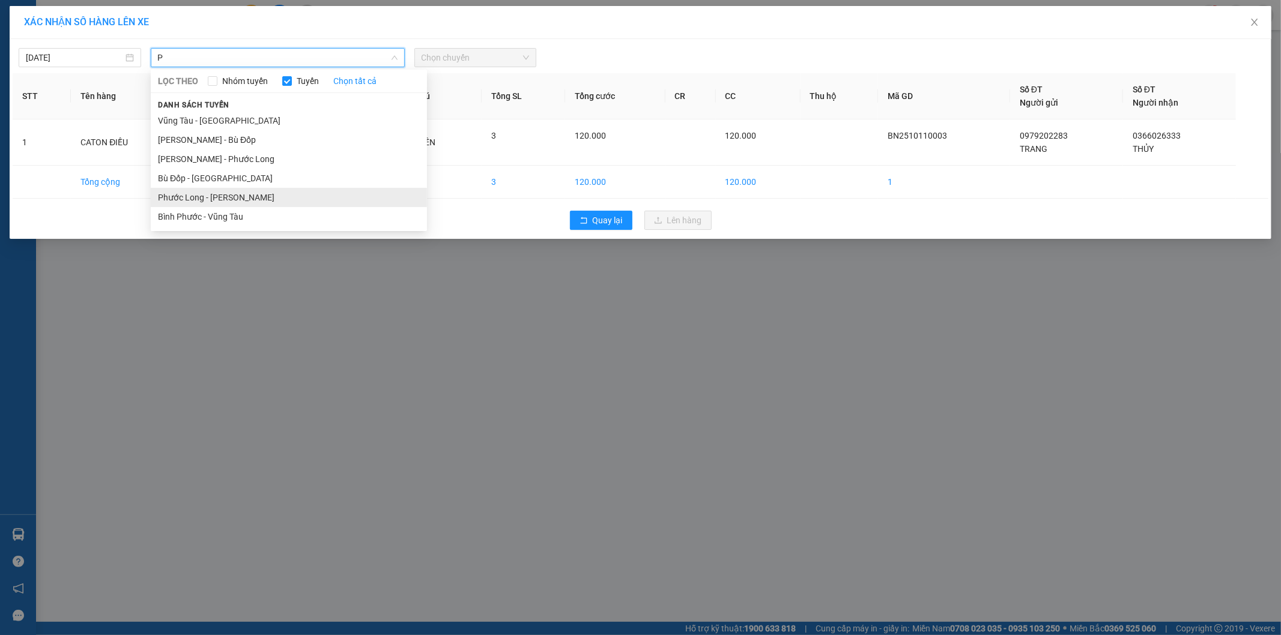
type input "P"
click at [226, 193] on li "Phước Long - [PERSON_NAME]" at bounding box center [289, 197] width 276 height 19
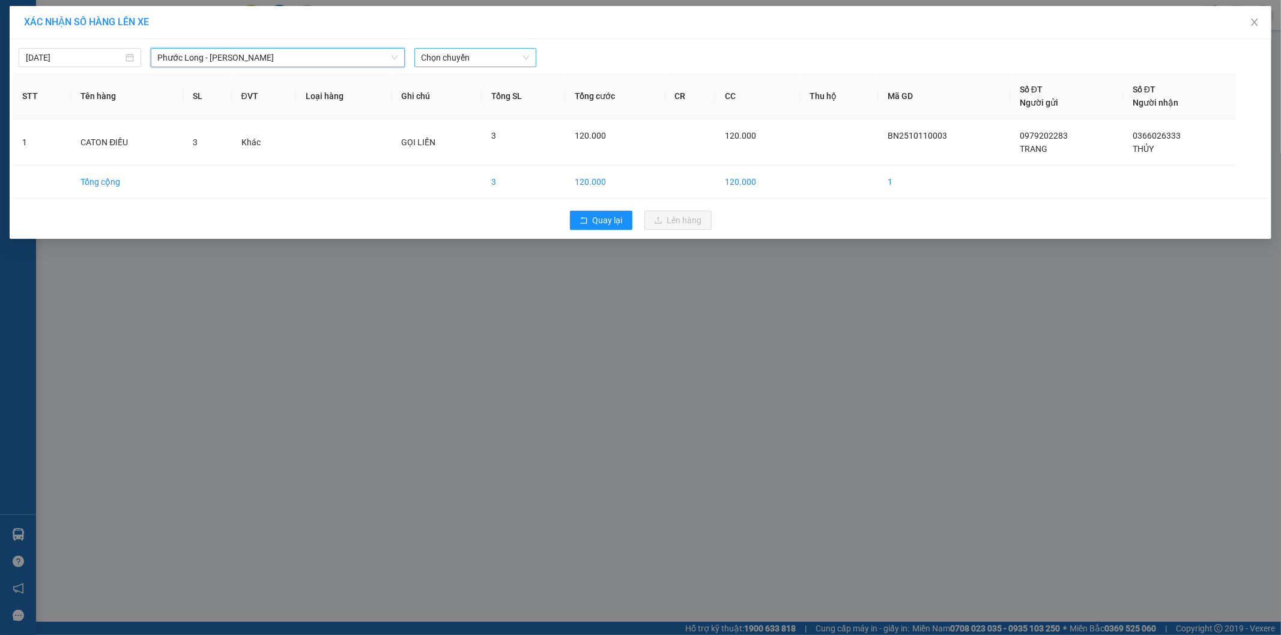
click at [487, 63] on span "Chọn chuyến" at bounding box center [476, 58] width 108 height 18
type input "437"
click at [479, 76] on div "15:05 - 50H-074.37" at bounding box center [469, 81] width 94 height 13
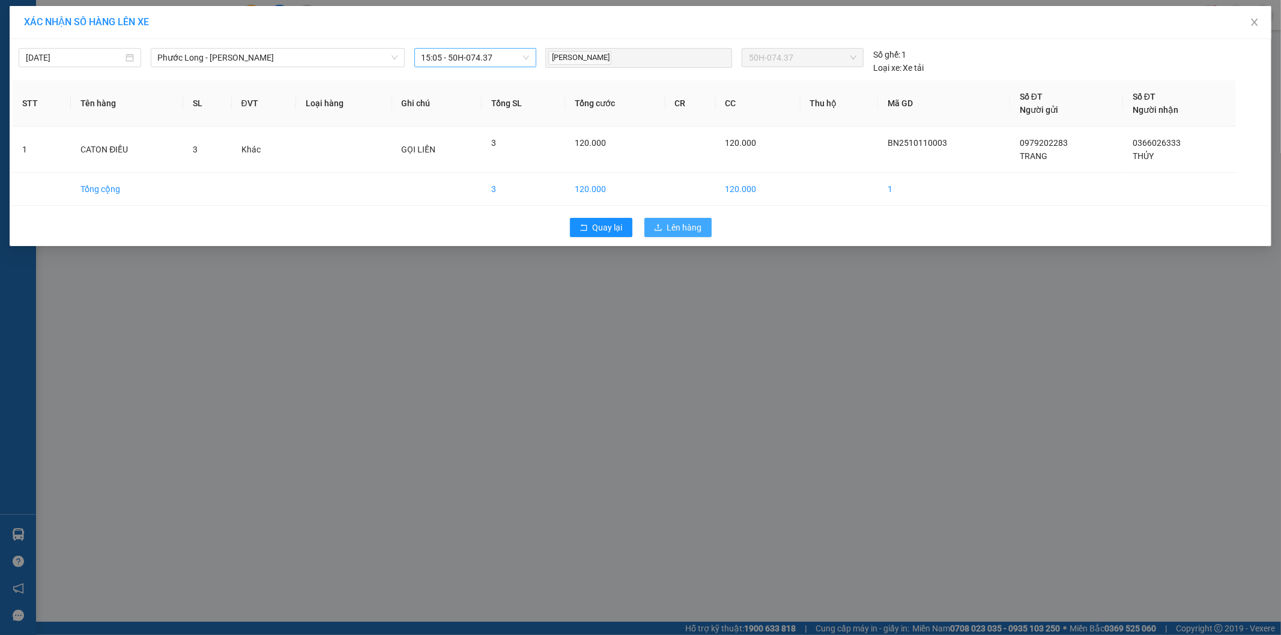
click at [677, 225] on span "Lên hàng" at bounding box center [684, 227] width 35 height 13
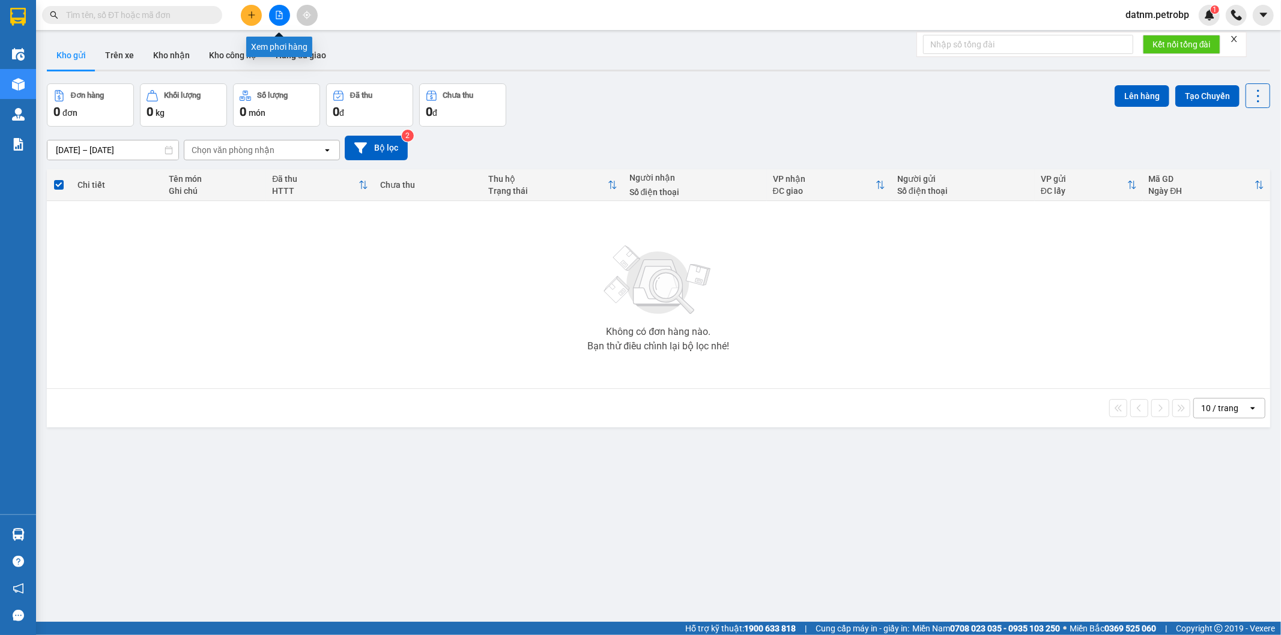
click at [276, 14] on icon "file-add" at bounding box center [279, 15] width 7 height 8
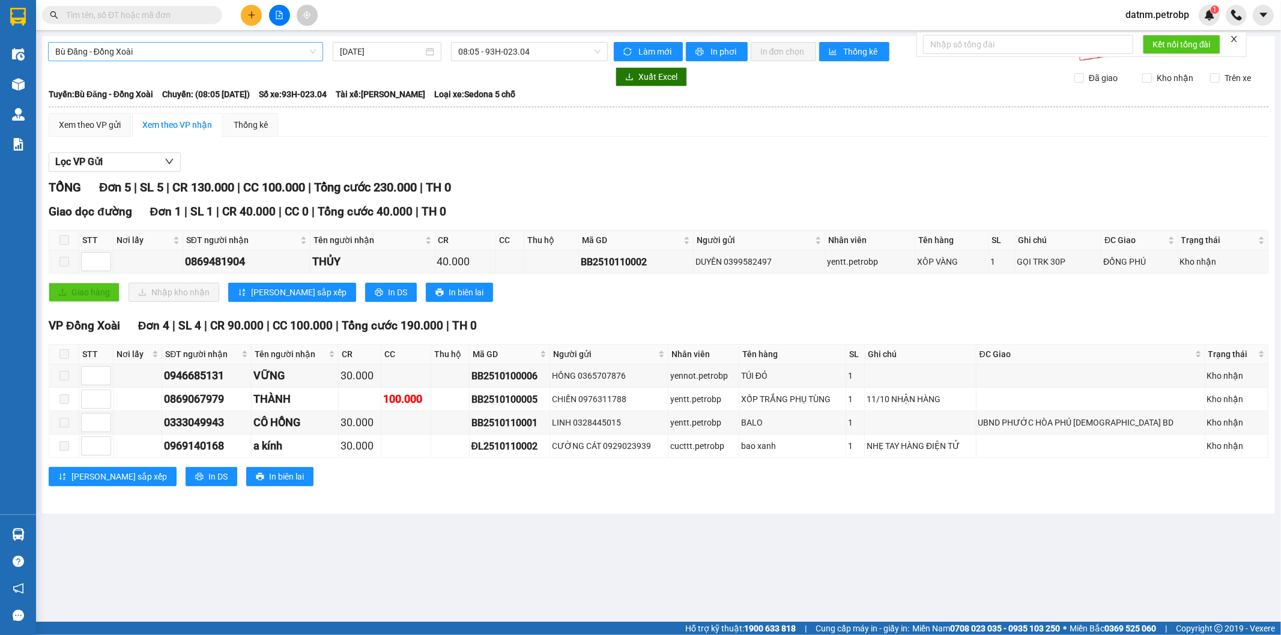
click at [164, 57] on span "Bù Đăng - Đồng Xoài" at bounding box center [185, 52] width 261 height 18
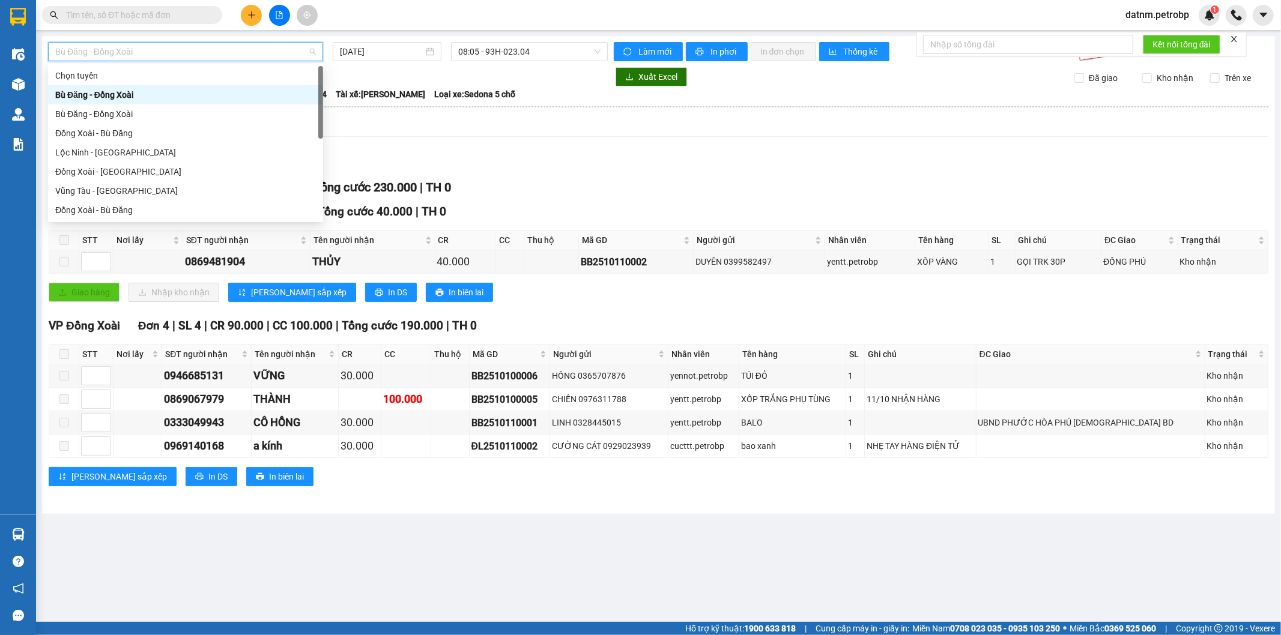
type input "P"
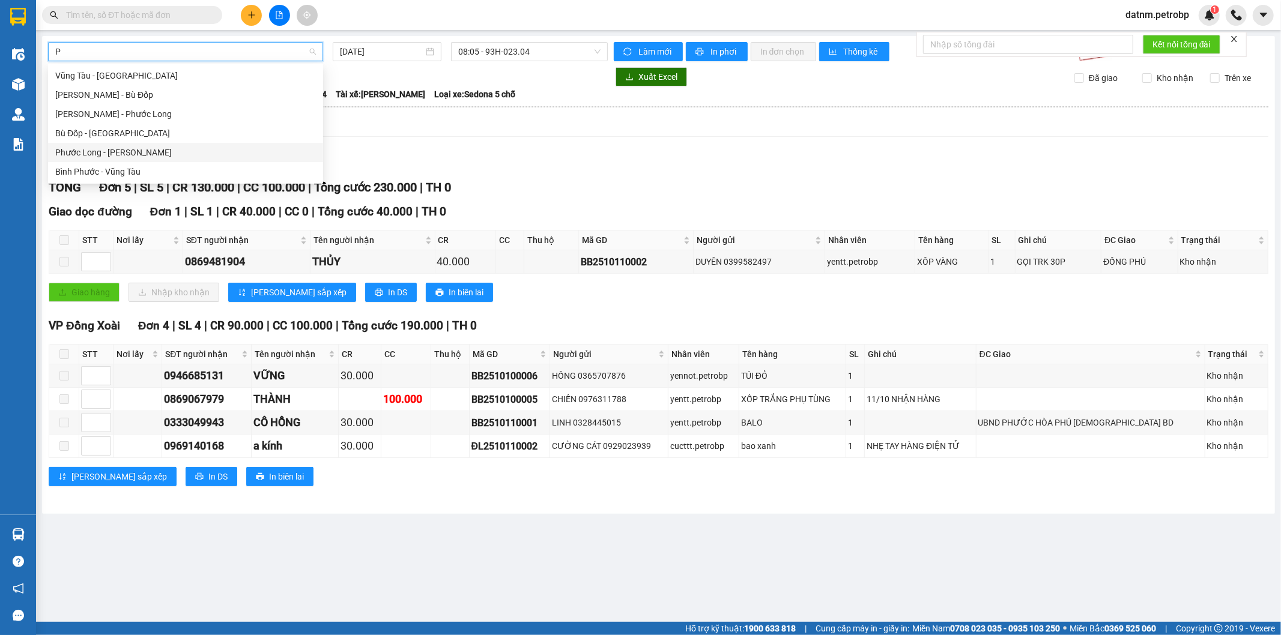
click at [120, 158] on div "Phước Long - [PERSON_NAME]" at bounding box center [185, 152] width 261 height 13
type input "[DATE]"
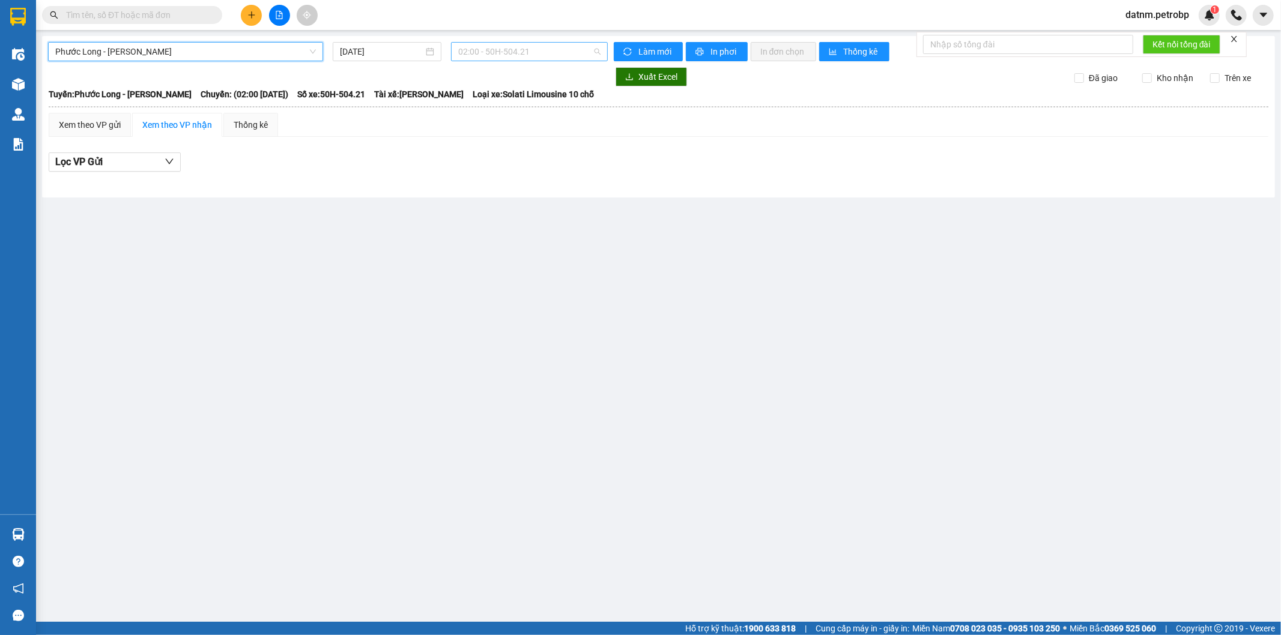
click at [497, 56] on span "02:00 - 50H-504.21" at bounding box center [529, 52] width 142 height 18
type input "437"
click at [505, 73] on div "15:05 - 50H-074.37" at bounding box center [505, 75] width 94 height 13
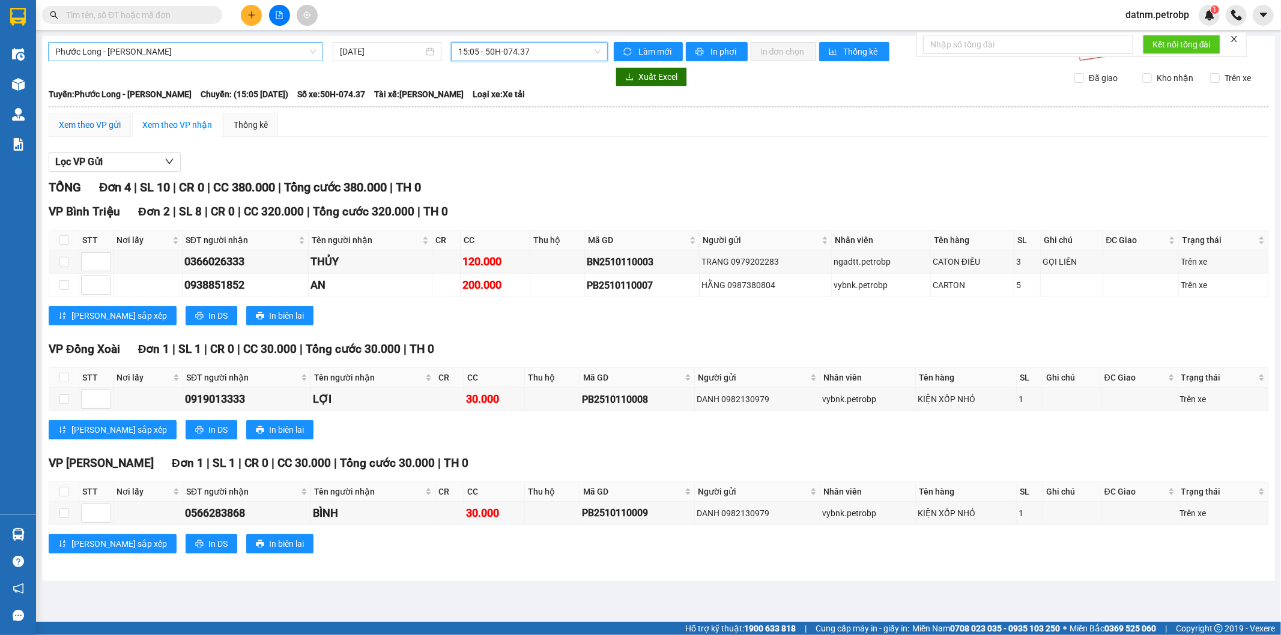
click at [69, 124] on div "Xem theo VP gửi" at bounding box center [90, 124] width 62 height 13
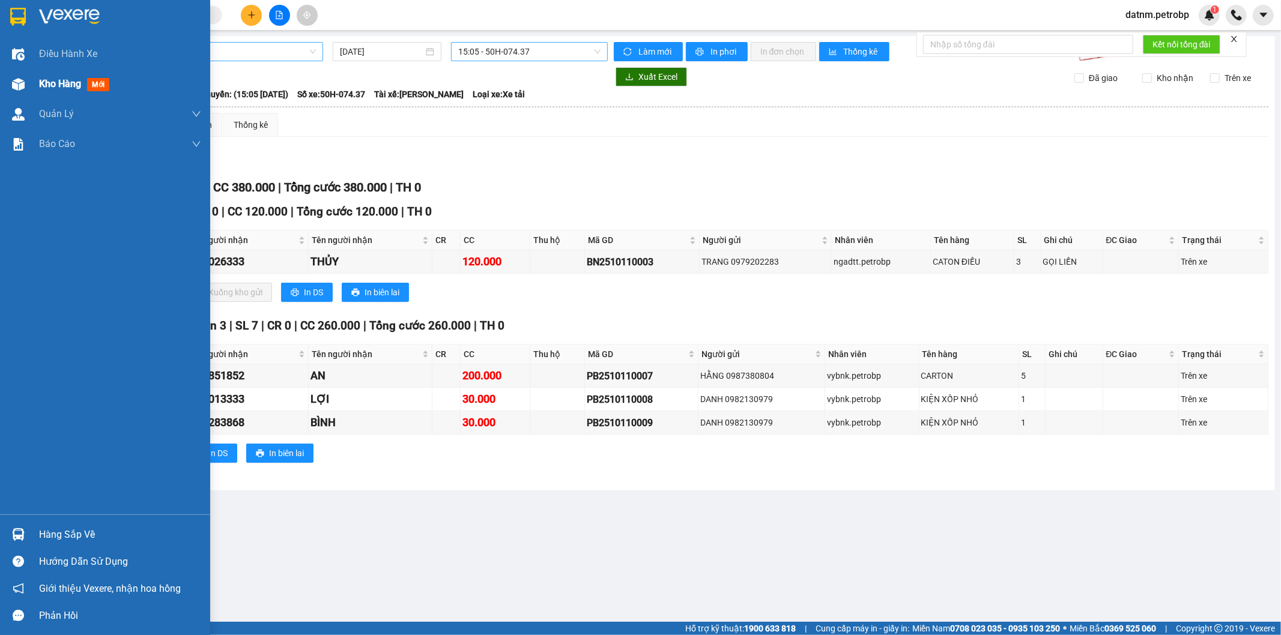
click at [58, 84] on span "Kho hàng" at bounding box center [60, 83] width 42 height 11
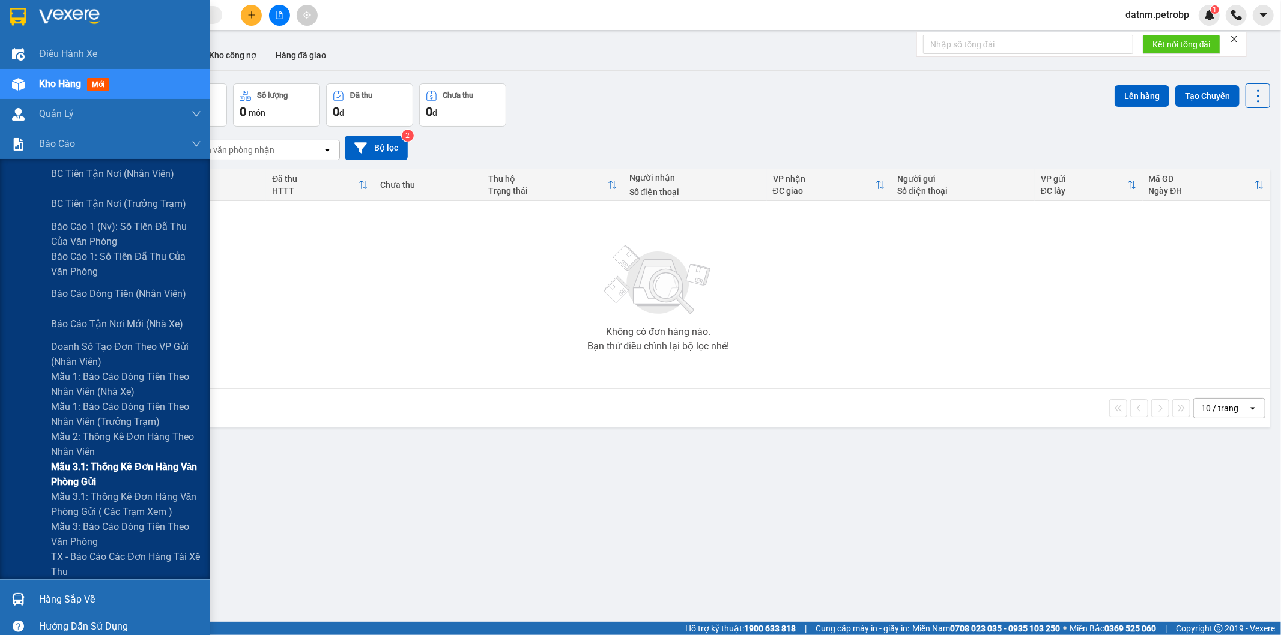
click at [96, 467] on span "Mẫu 3.1: Thống kê đơn hàng văn phòng gửi" at bounding box center [126, 474] width 150 height 30
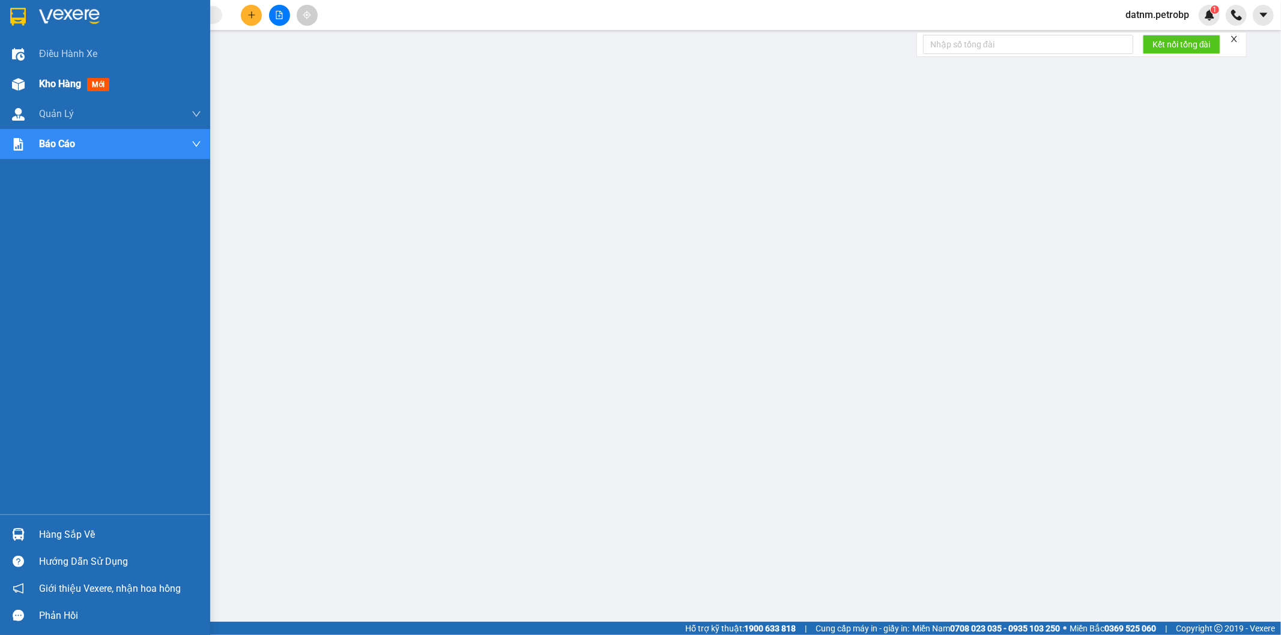
click at [67, 82] on span "Kho hàng" at bounding box center [60, 83] width 42 height 11
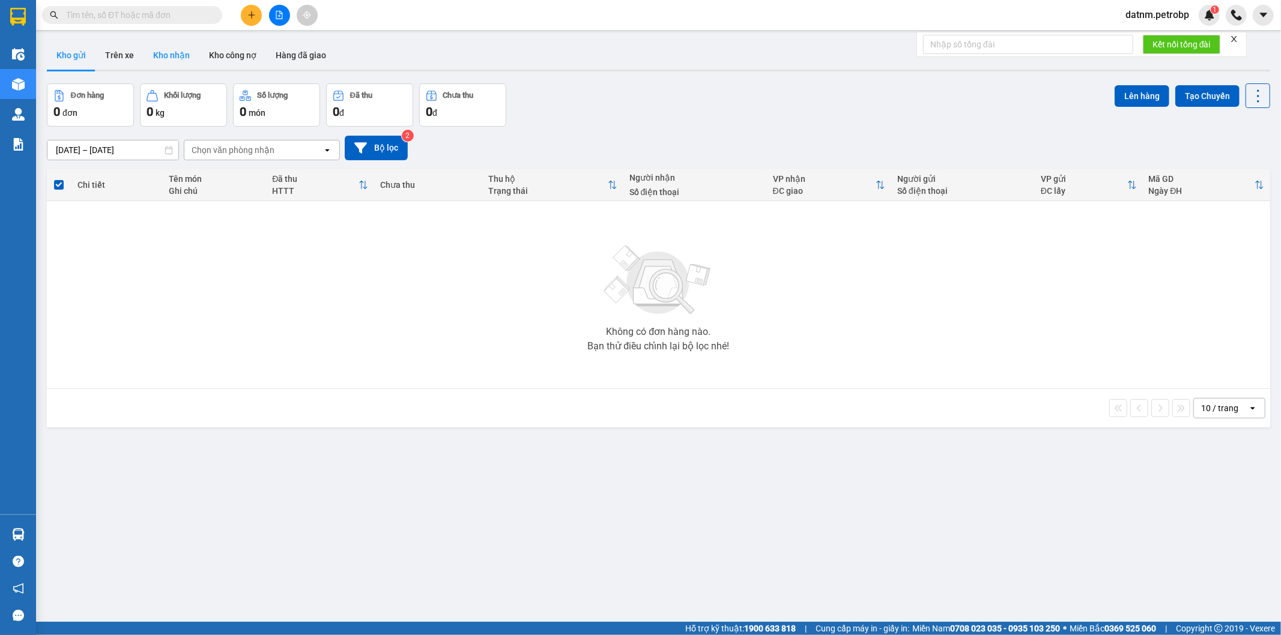
click at [163, 58] on button "Kho nhận" at bounding box center [172, 55] width 56 height 29
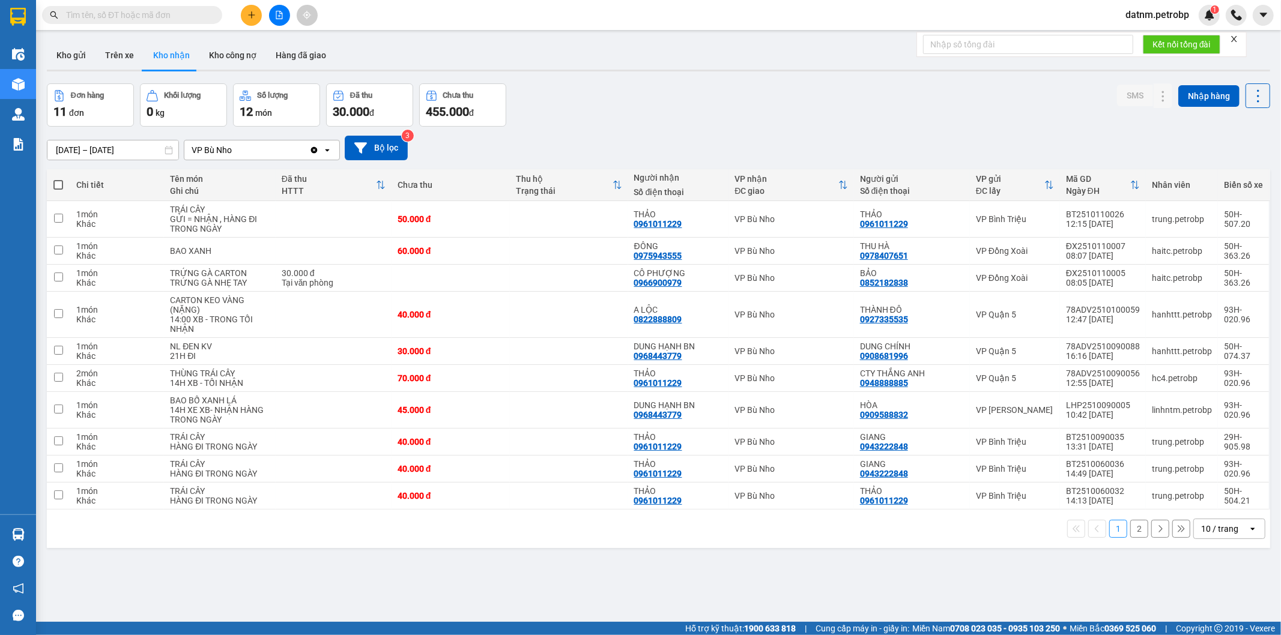
click at [1132, 531] on button "2" at bounding box center [1139, 529] width 18 height 18
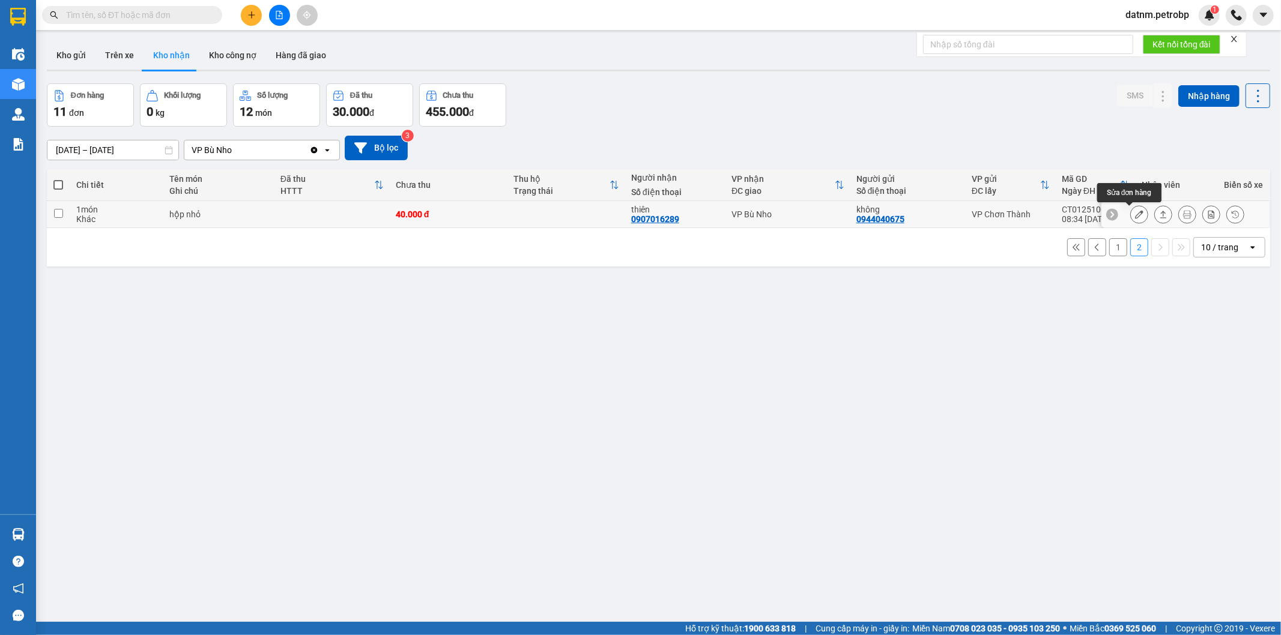
click at [1135, 215] on icon at bounding box center [1139, 214] width 8 height 8
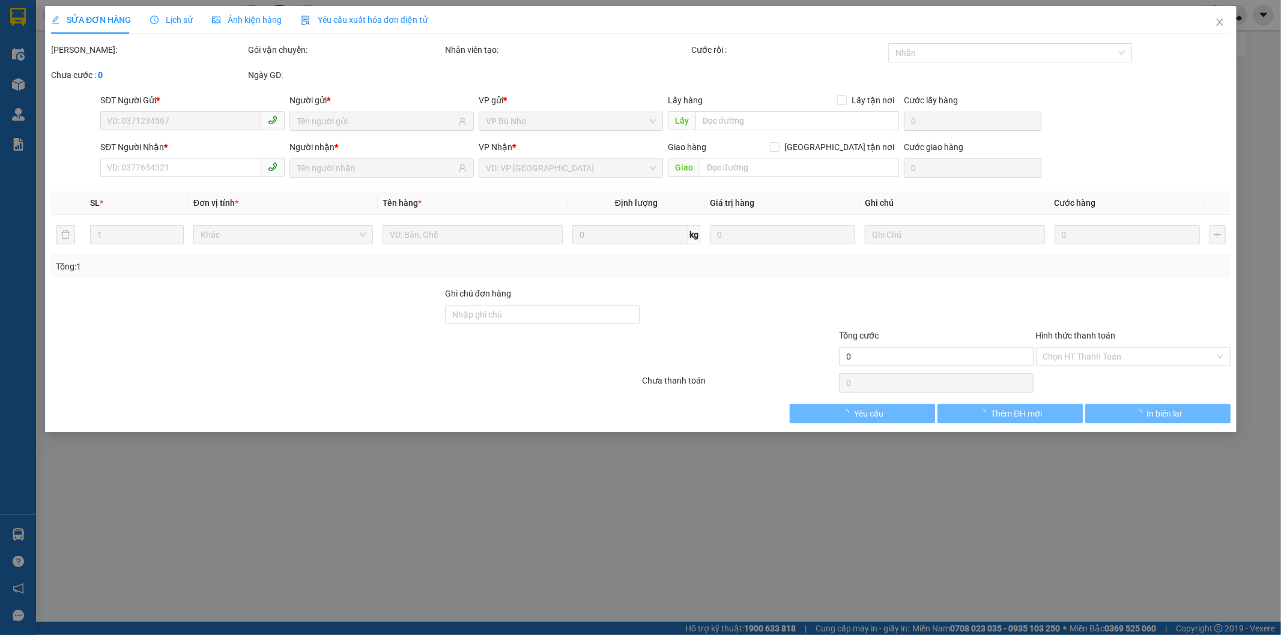
type input "0944040675"
type input "không"
type input "0907016289"
type input "thiên"
type input "40.000"
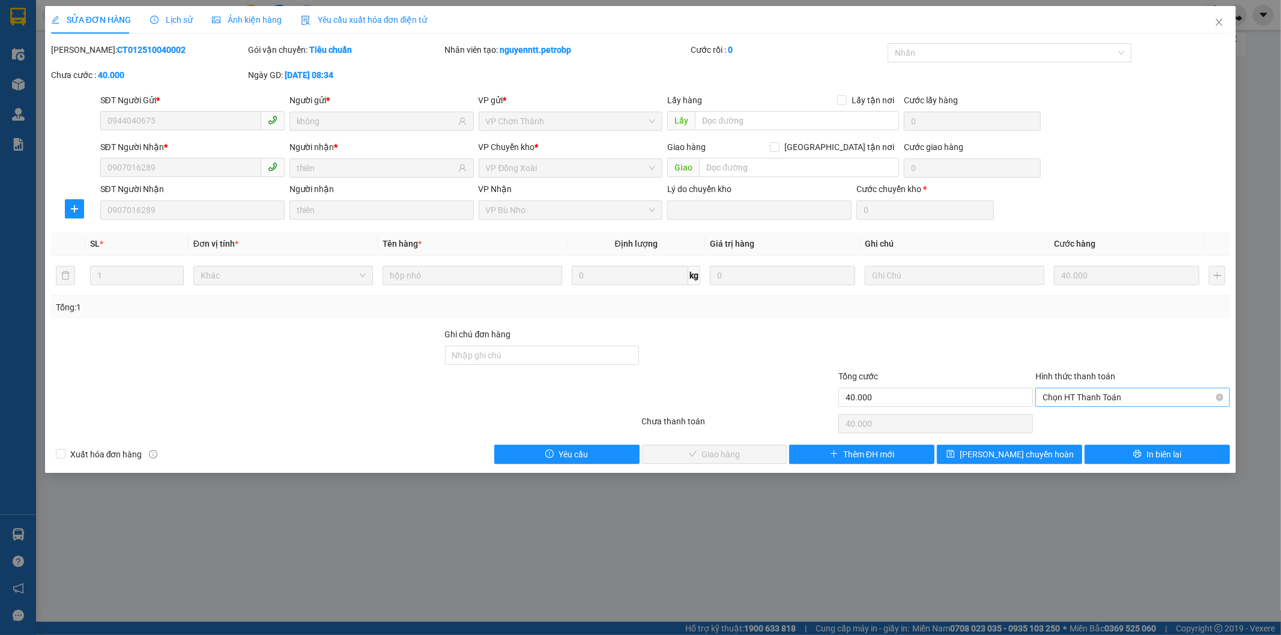
click at [1085, 398] on span "Chọn HT Thanh Toán" at bounding box center [1133, 398] width 180 height 18
click at [1079, 421] on div "Tại văn phòng" at bounding box center [1133, 421] width 180 height 13
type input "0"
click at [715, 456] on span "Giao hàng" at bounding box center [721, 454] width 38 height 13
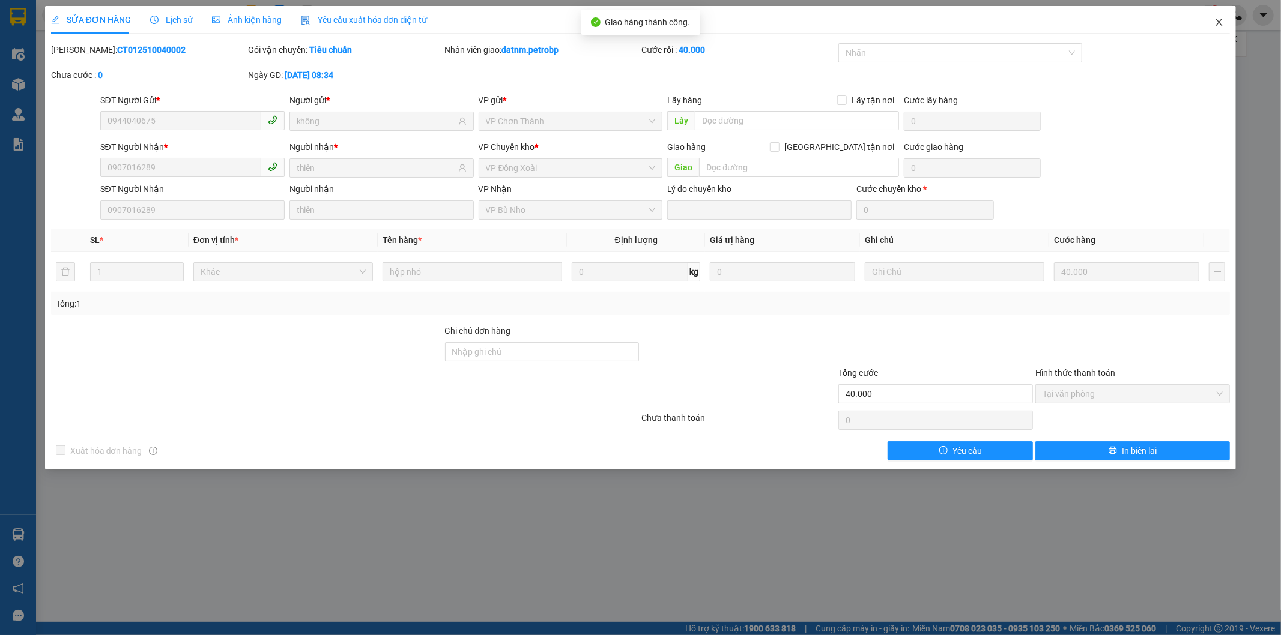
click at [1218, 20] on icon "close" at bounding box center [1219, 22] width 10 height 10
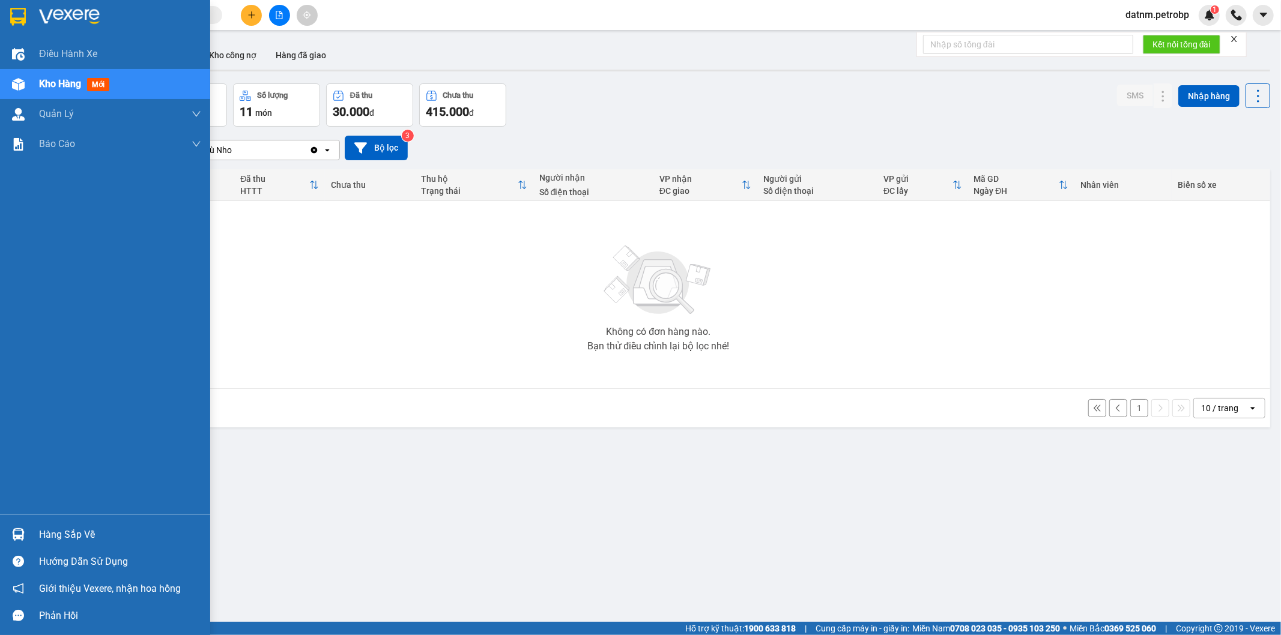
click at [64, 541] on div "Hàng sắp về" at bounding box center [120, 535] width 162 height 18
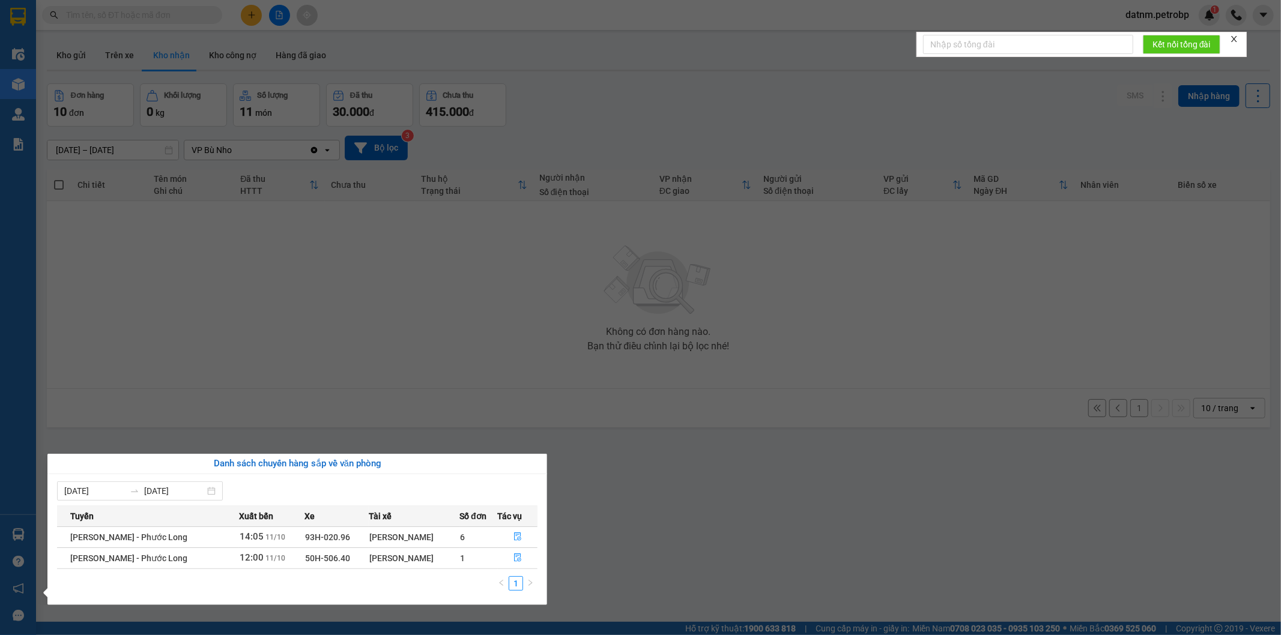
click at [729, 541] on section "Kết quả tìm kiếm ( 0 ) Bộ lọc No Data datnm.petrobp 1 Điều hành xe Kho hàng mới…" at bounding box center [640, 317] width 1281 height 635
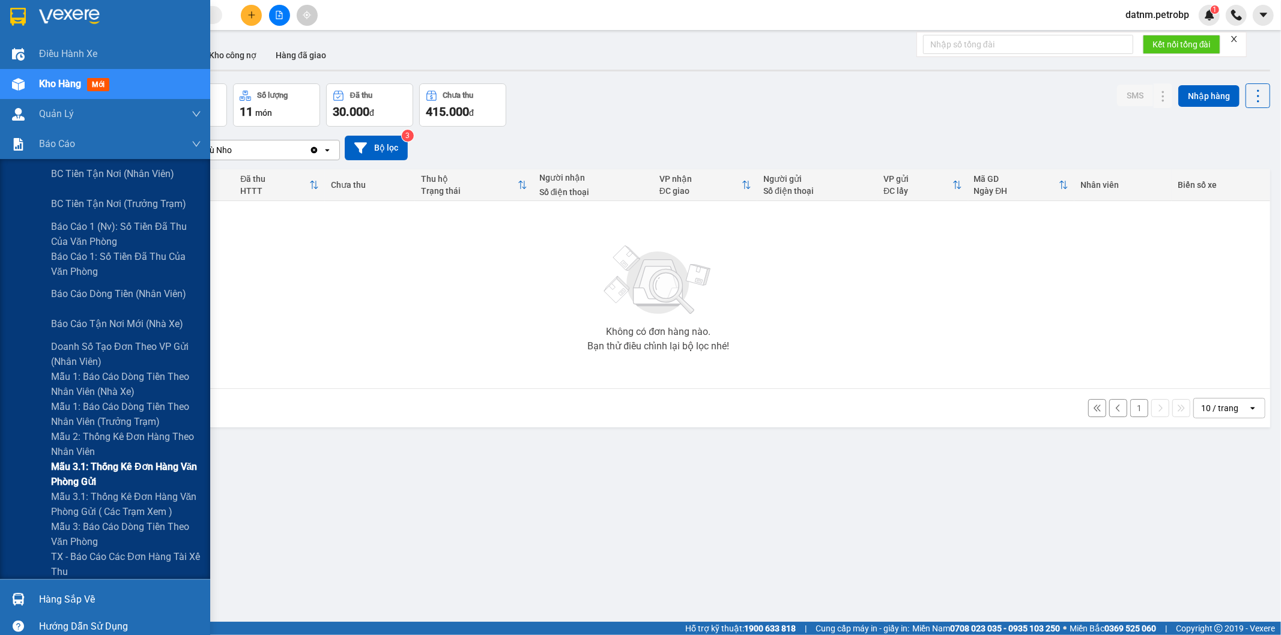
click at [95, 467] on span "Mẫu 3.1: Thống kê đơn hàng văn phòng gửi" at bounding box center [126, 474] width 150 height 30
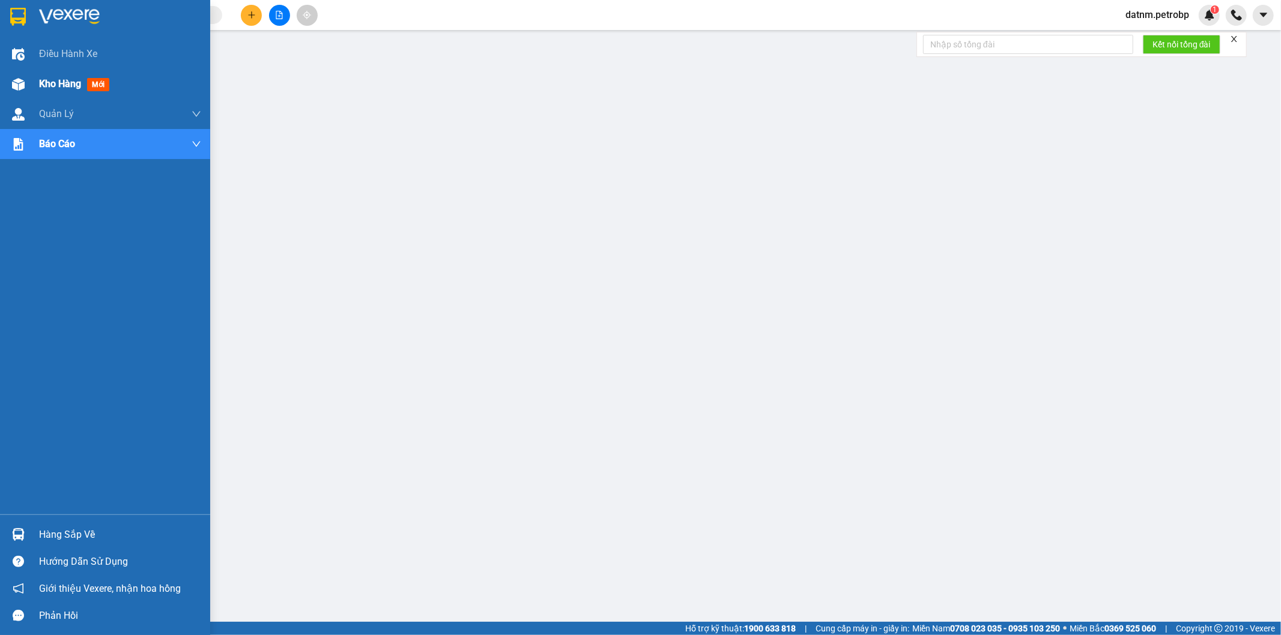
click at [50, 86] on span "Kho hàng" at bounding box center [60, 83] width 42 height 11
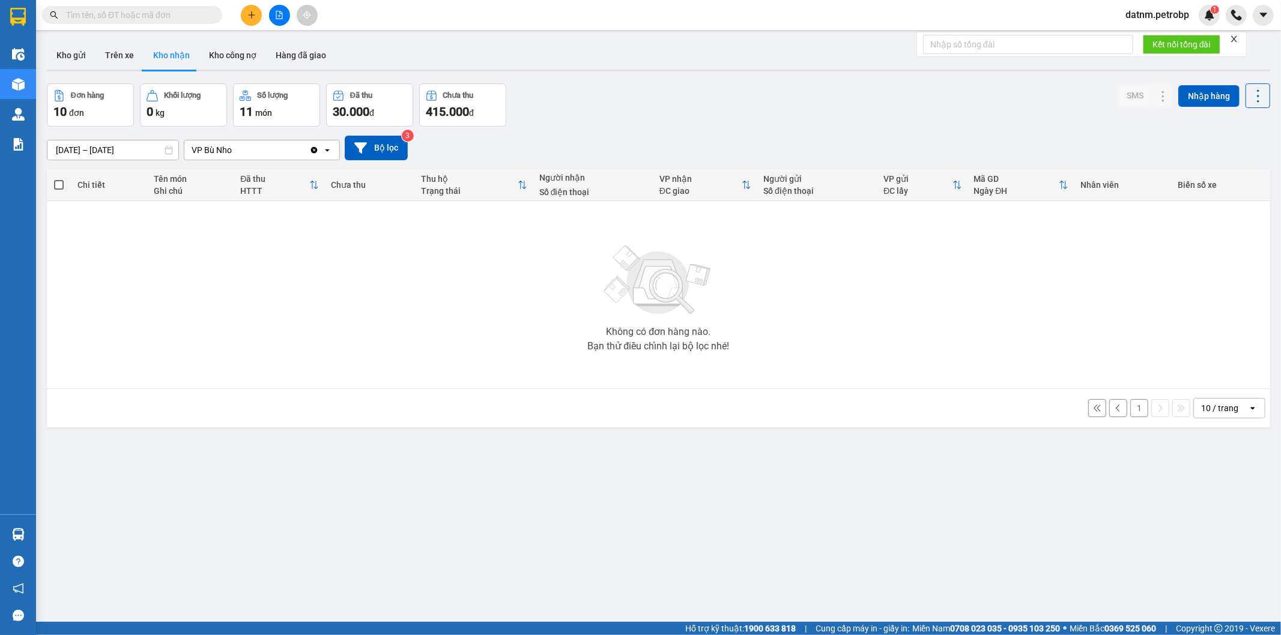
click at [175, 55] on button "Kho nhận" at bounding box center [172, 55] width 56 height 29
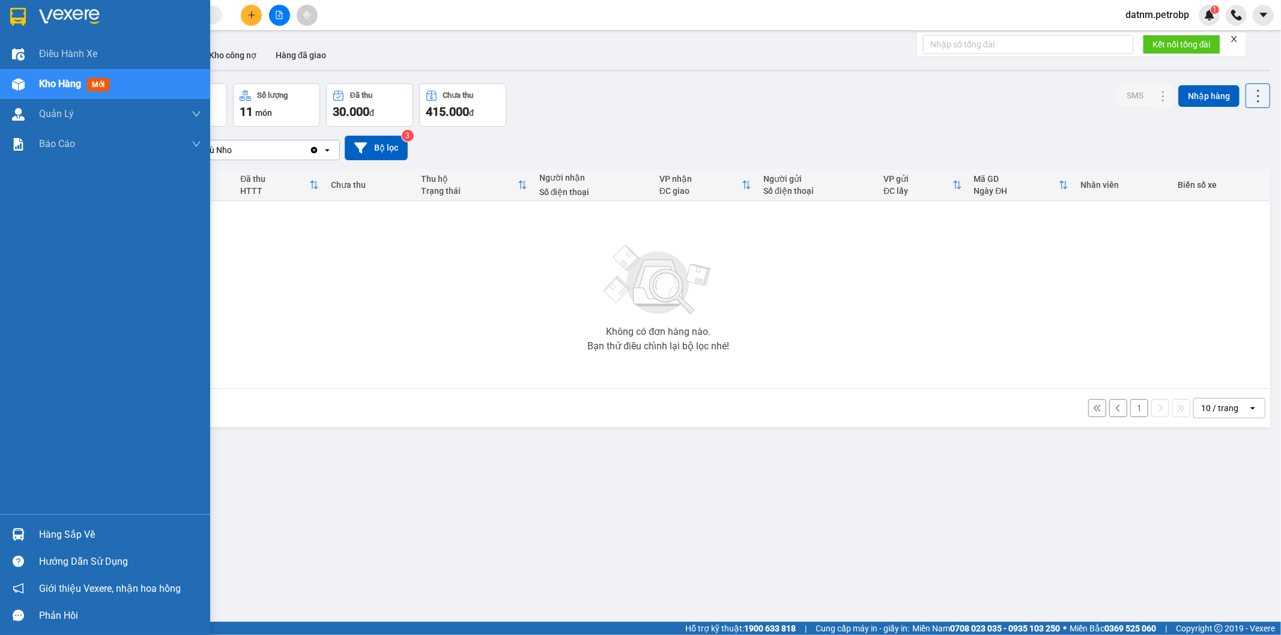
click at [67, 529] on div "Hàng sắp về" at bounding box center [120, 535] width 162 height 18
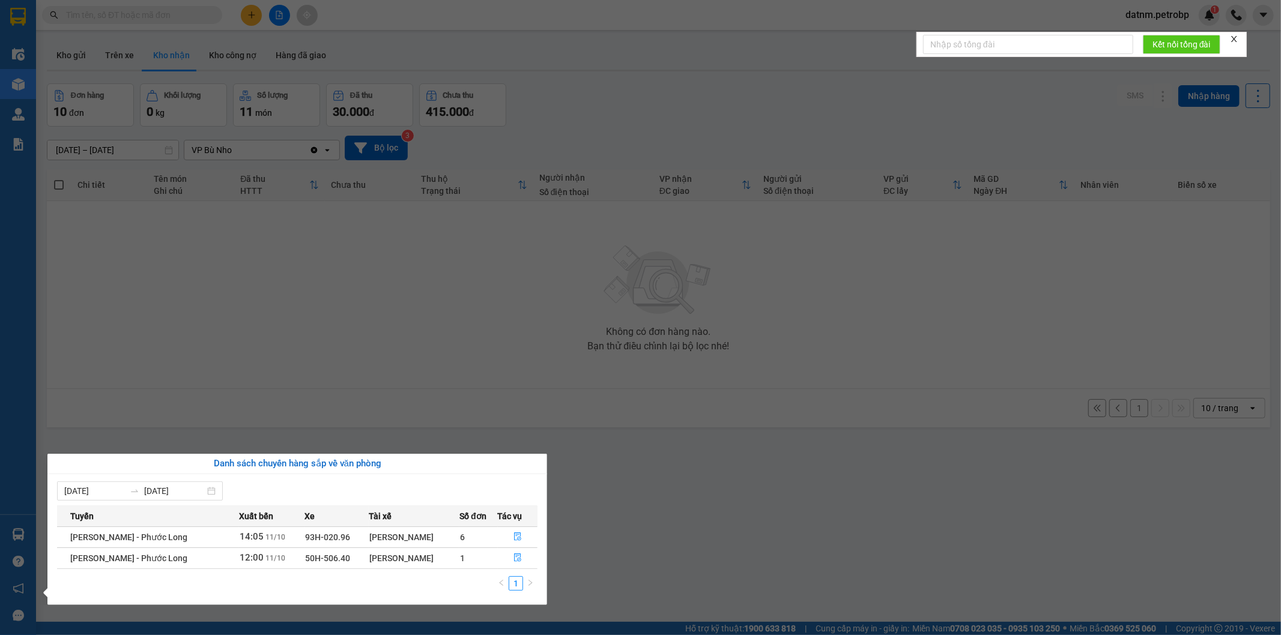
click at [658, 556] on section "Kết quả tìm kiếm ( 0 ) Bộ lọc No Data datnm.petrobp 1 Điều hành xe Kho hàng mới…" at bounding box center [640, 317] width 1281 height 635
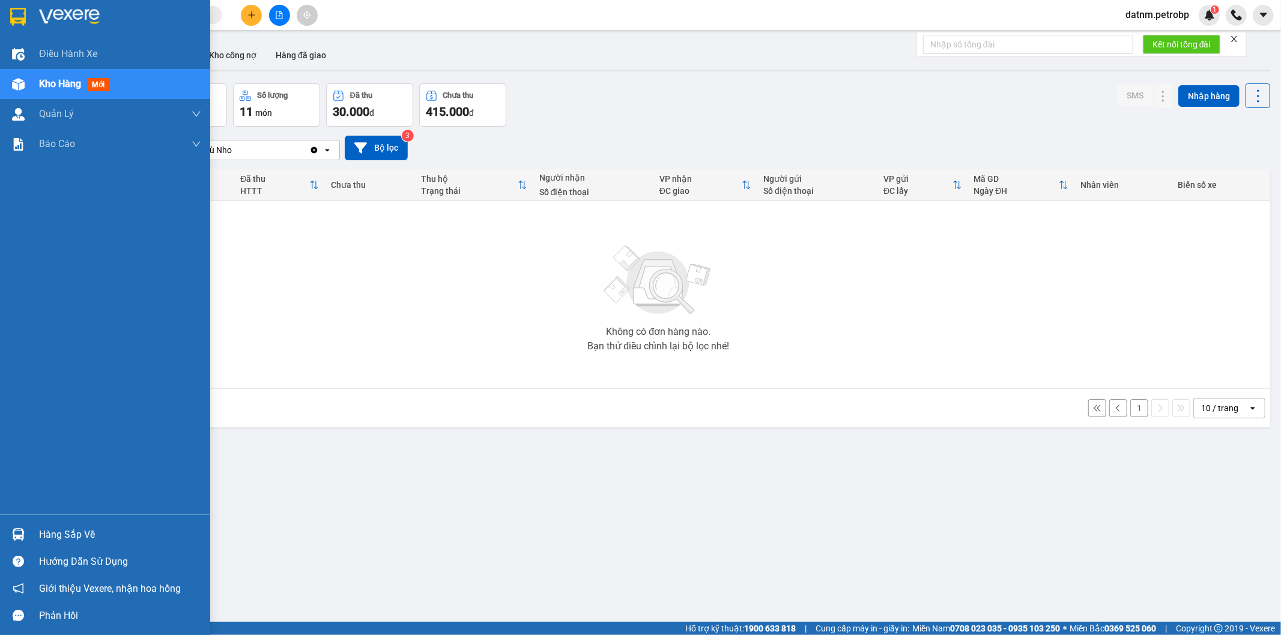
click at [79, 532] on div "Hàng sắp về" at bounding box center [120, 535] width 162 height 18
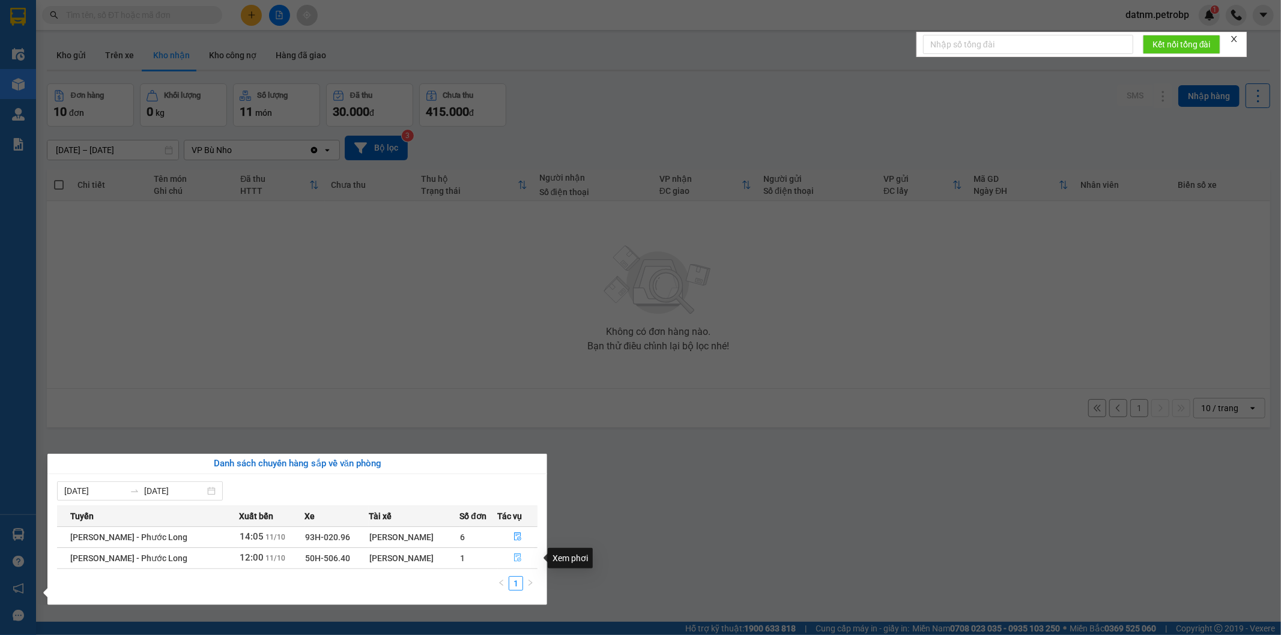
click at [517, 560] on icon "file-done" at bounding box center [517, 558] width 7 height 8
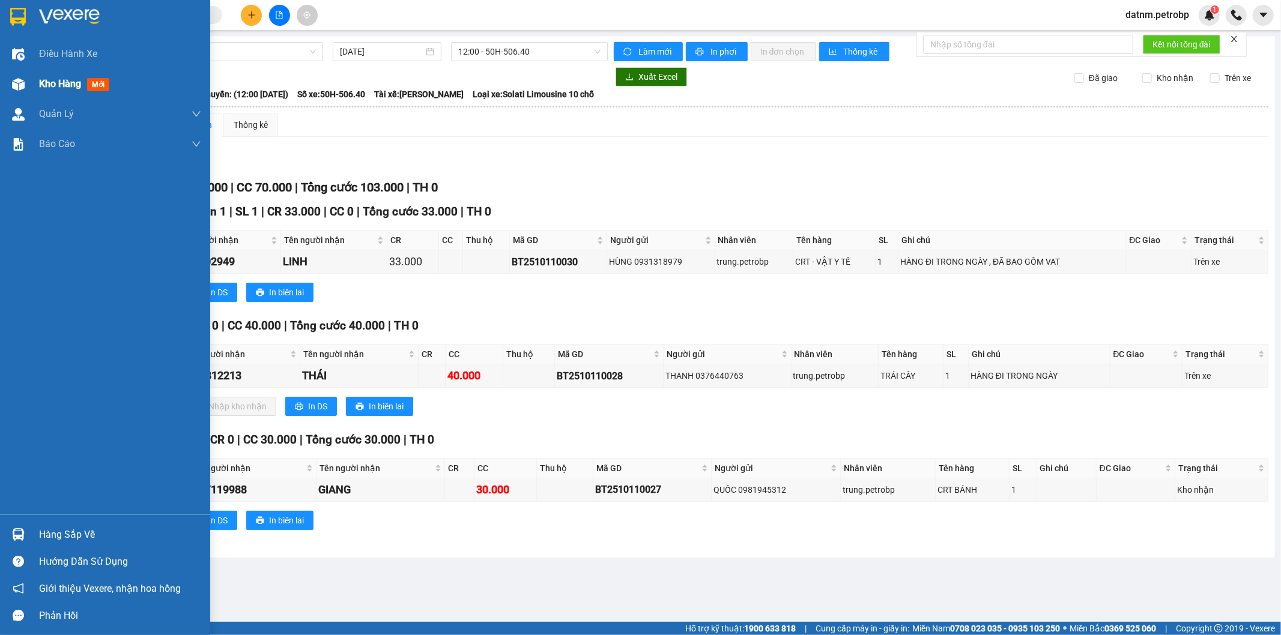
click at [61, 86] on span "Kho hàng" at bounding box center [60, 83] width 42 height 11
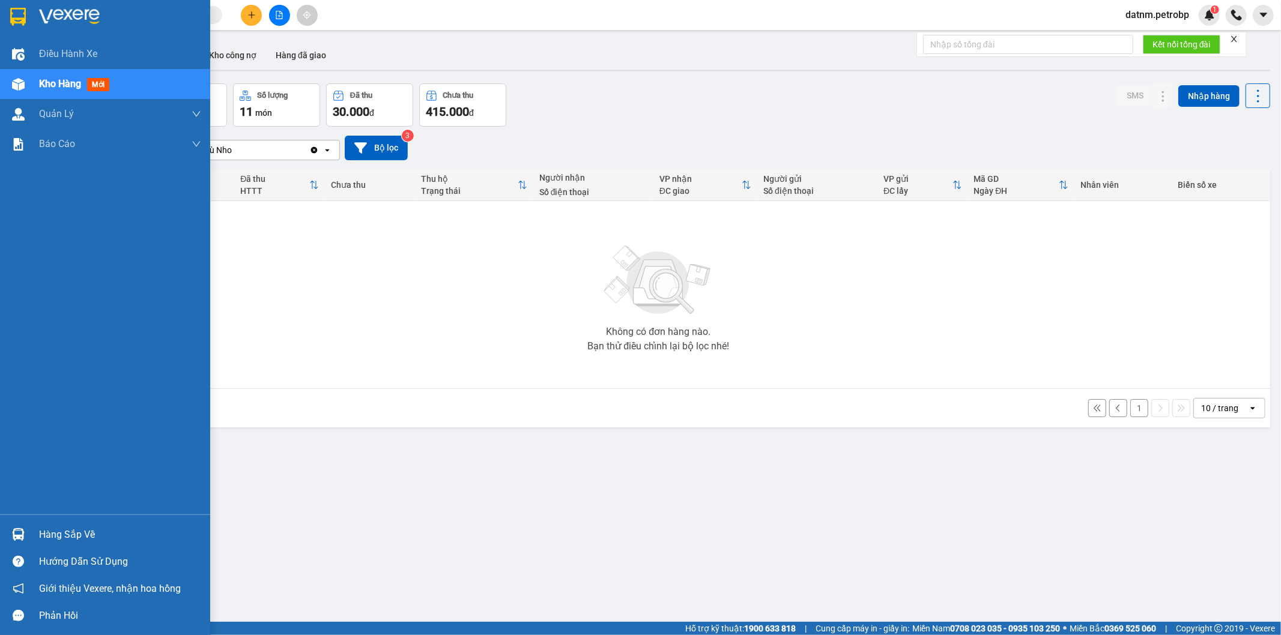
click at [71, 533] on div "Hàng sắp về" at bounding box center [120, 535] width 162 height 18
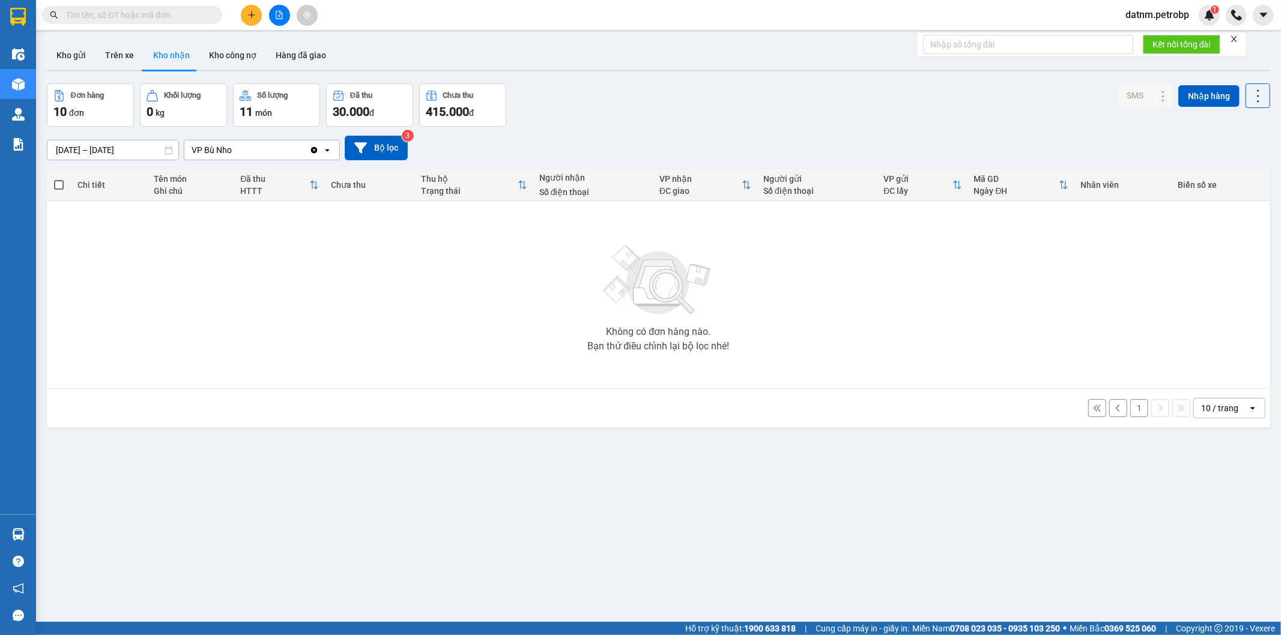
click at [727, 615] on section "Kết quả tìm kiếm ( 0 ) Bộ lọc No Data datnm.petrobp 1 Điều hành xe Kho hàng mới…" at bounding box center [640, 317] width 1281 height 635
click at [163, 54] on button "Kho nhận" at bounding box center [172, 55] width 56 height 29
click at [1133, 411] on button "1" at bounding box center [1139, 408] width 18 height 18
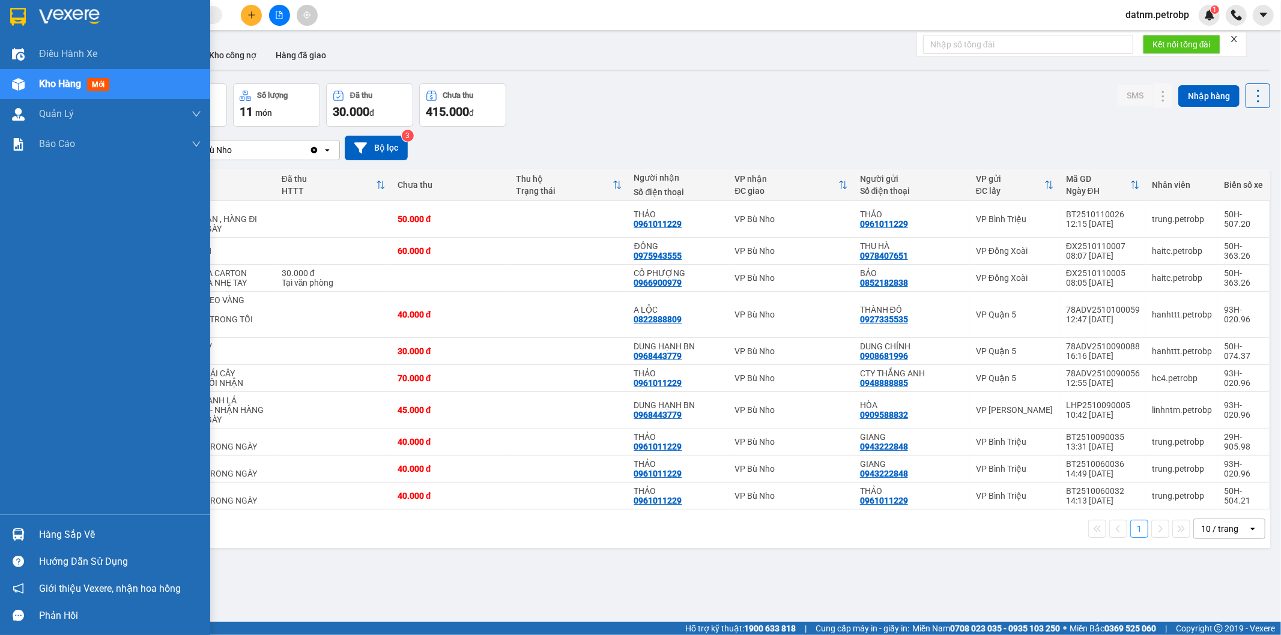
click at [56, 536] on div "Hàng sắp về" at bounding box center [120, 535] width 162 height 18
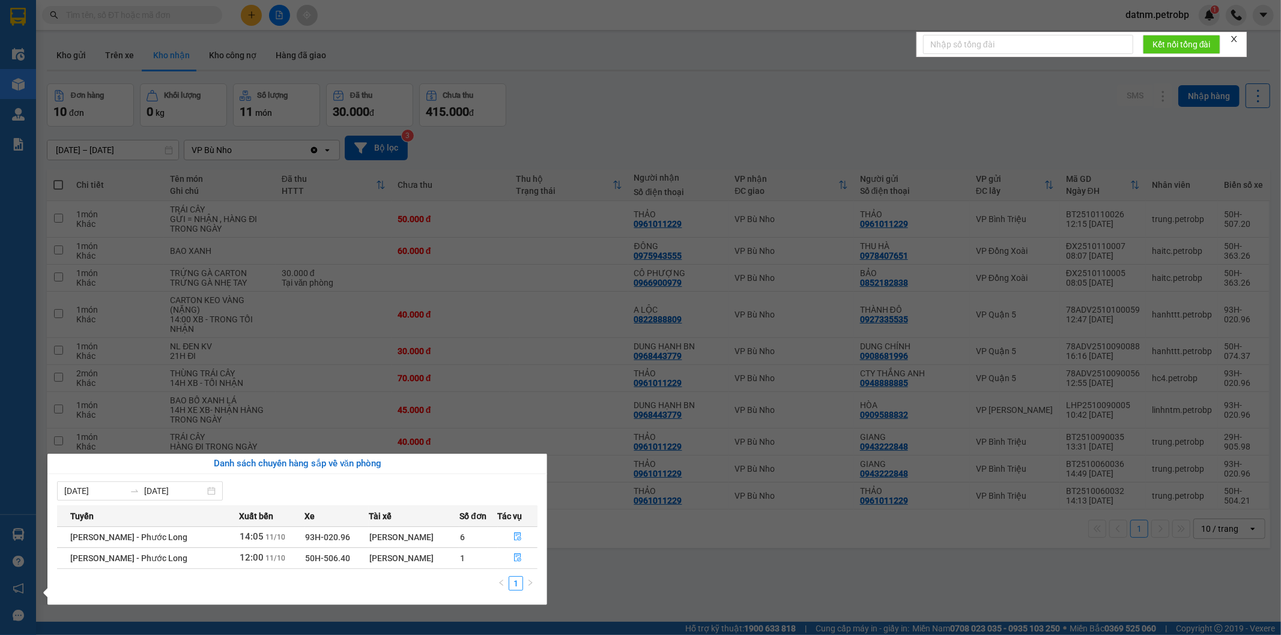
click at [661, 571] on section "Kết quả tìm kiếm ( 0 ) Bộ lọc No Data datnm.petrobp 1 Điều hành xe Kho hàng mới…" at bounding box center [640, 317] width 1281 height 635
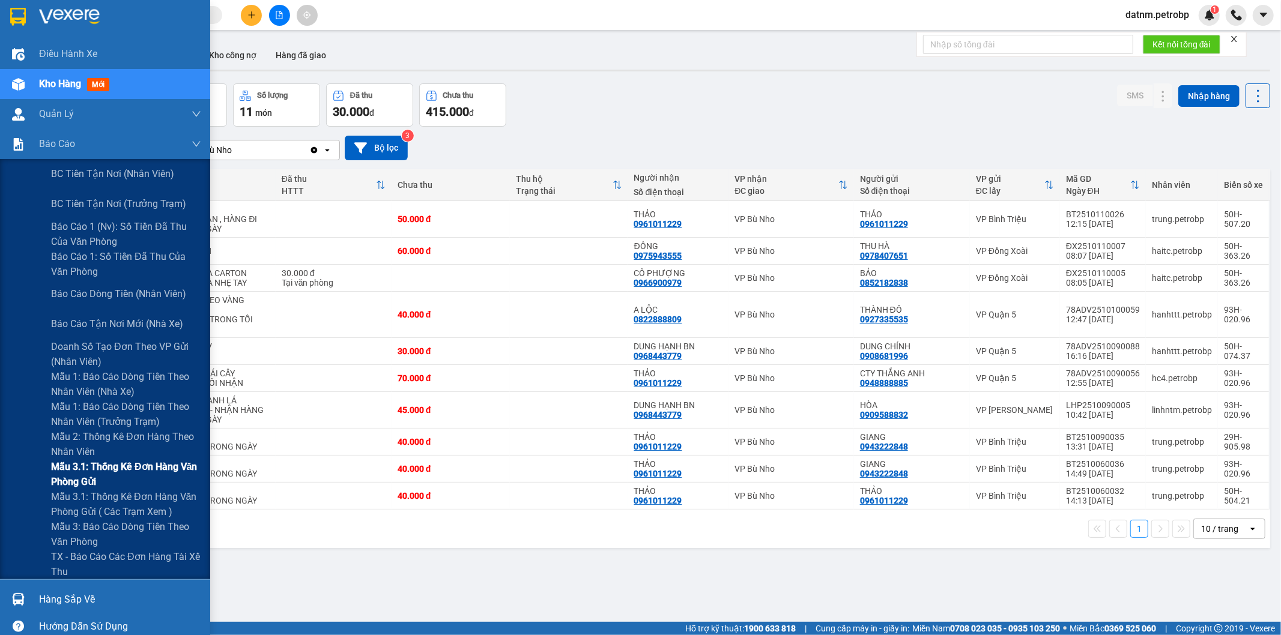
click at [86, 471] on span "Mẫu 3.1: Thống kê đơn hàng văn phòng gửi" at bounding box center [126, 474] width 150 height 30
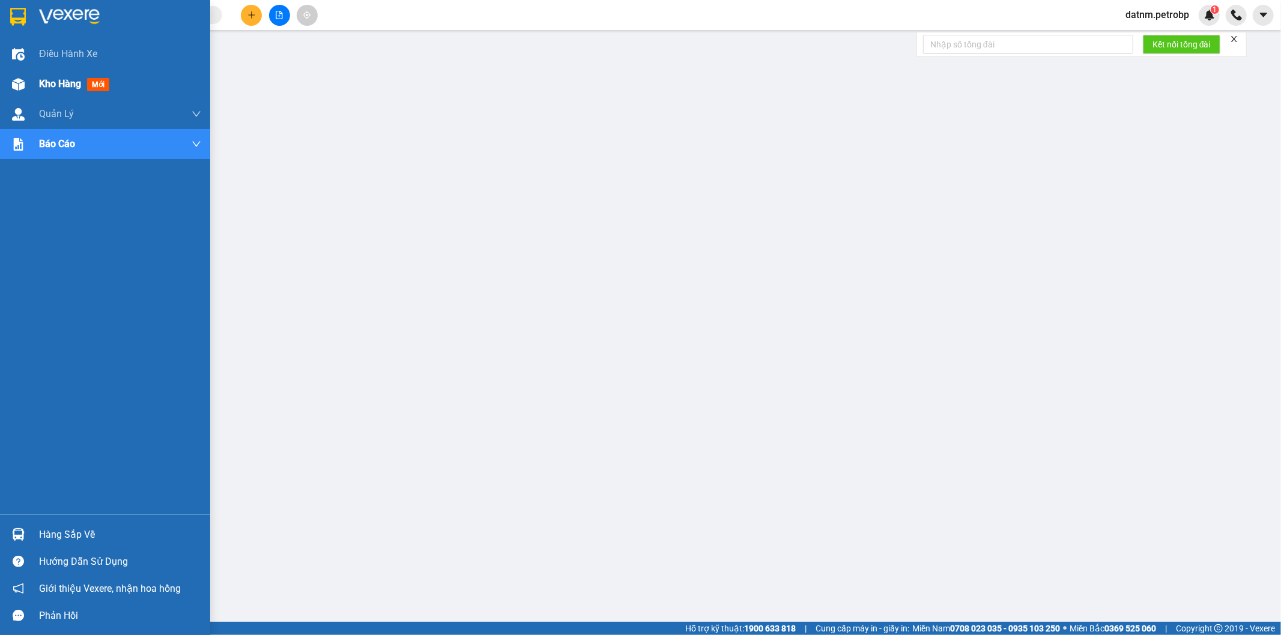
click at [37, 84] on div "Kho hàng mới" at bounding box center [105, 84] width 210 height 30
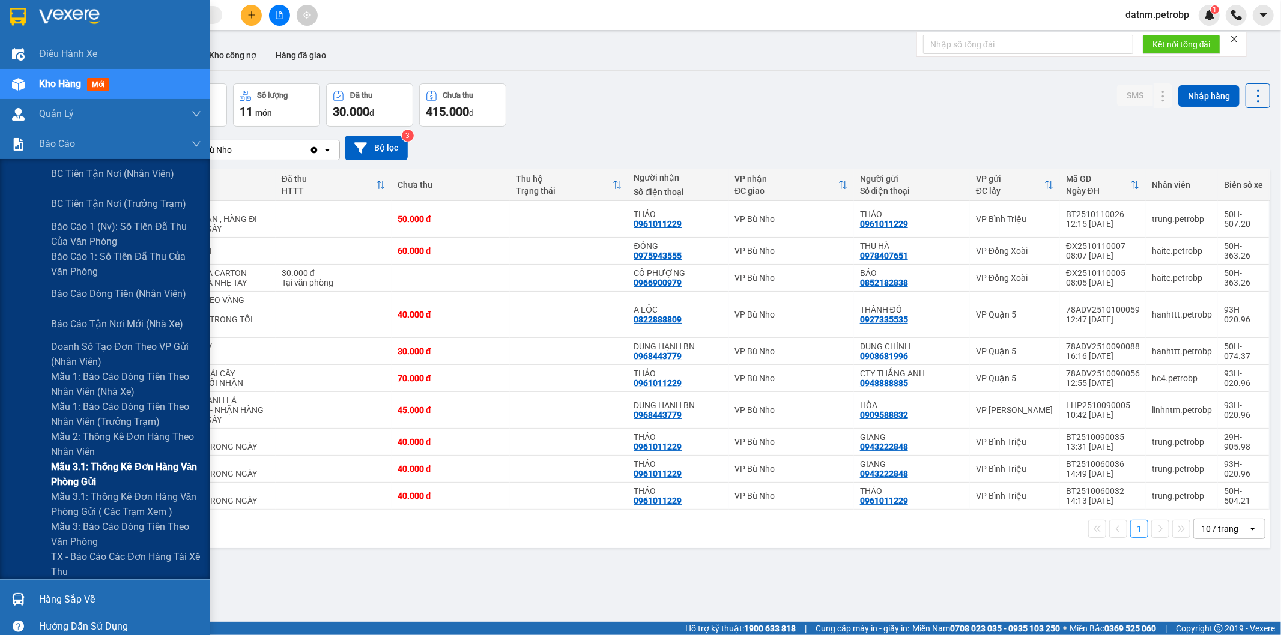
click at [121, 465] on span "Mẫu 3.1: Thống kê đơn hàng văn phòng gửi" at bounding box center [126, 474] width 150 height 30
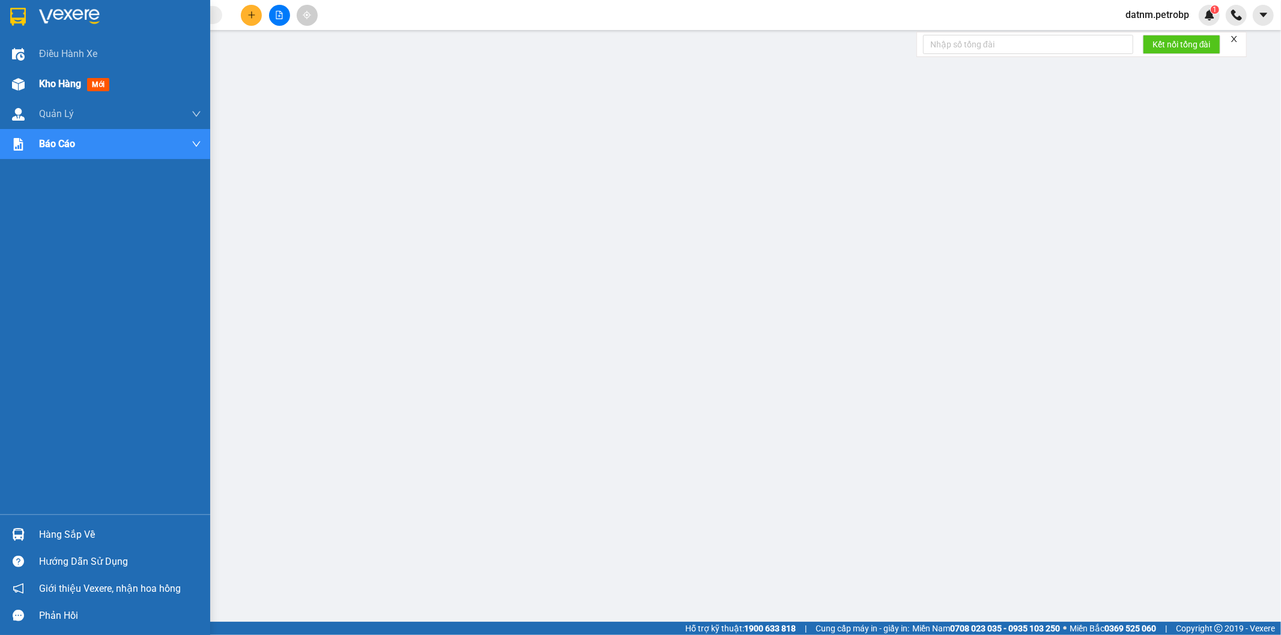
click at [61, 80] on span "Kho hàng" at bounding box center [60, 83] width 42 height 11
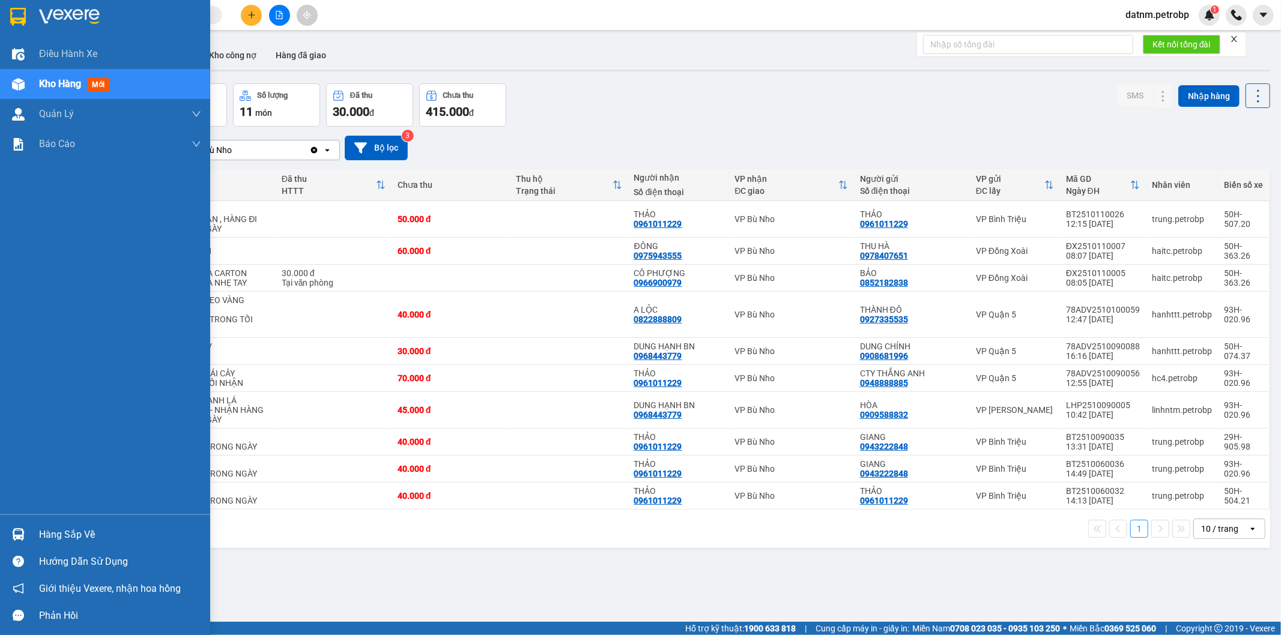
click at [58, 537] on div "Hàng sắp về" at bounding box center [120, 535] width 162 height 18
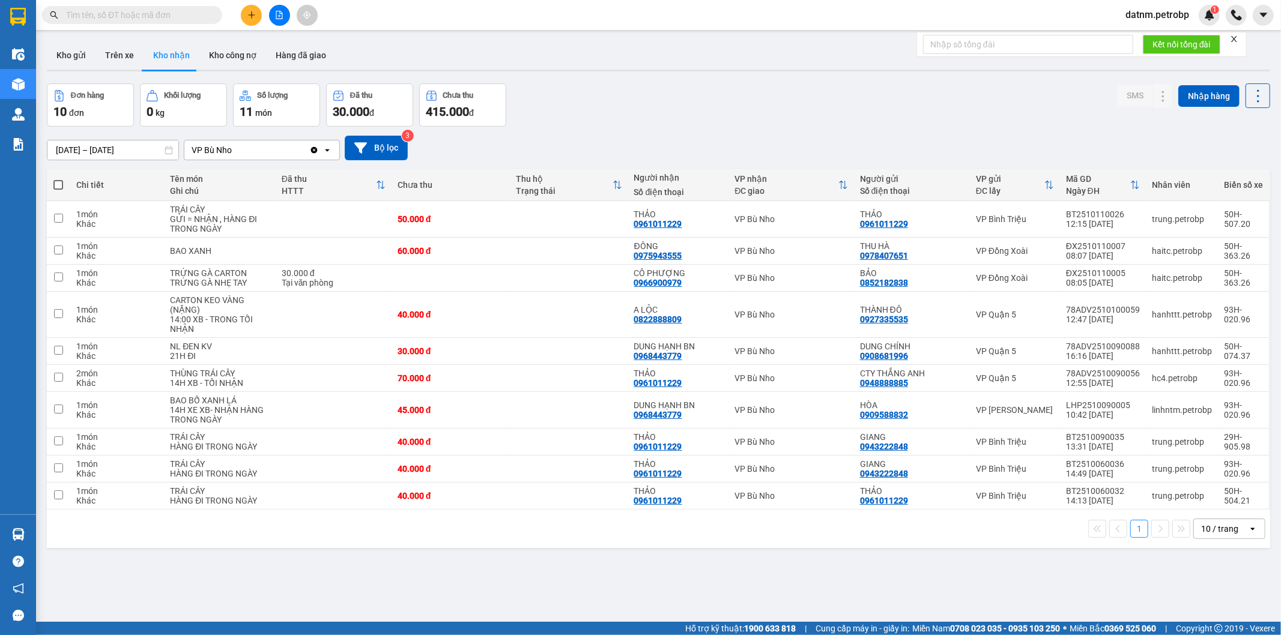
click at [631, 555] on section "Kết quả tìm kiếm ( 0 ) Bộ lọc No Data datnm.petrobp 1 Điều hành xe Kho hàng mới…" at bounding box center [640, 317] width 1281 height 635
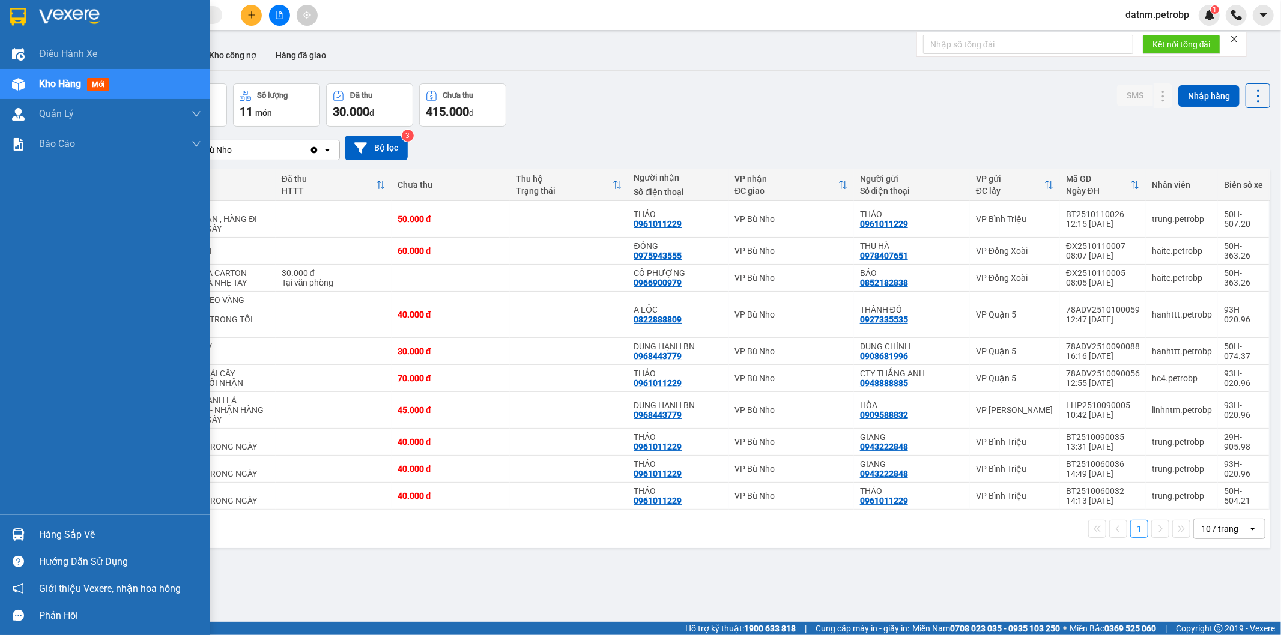
click at [70, 539] on div "Hàng sắp về" at bounding box center [120, 535] width 162 height 18
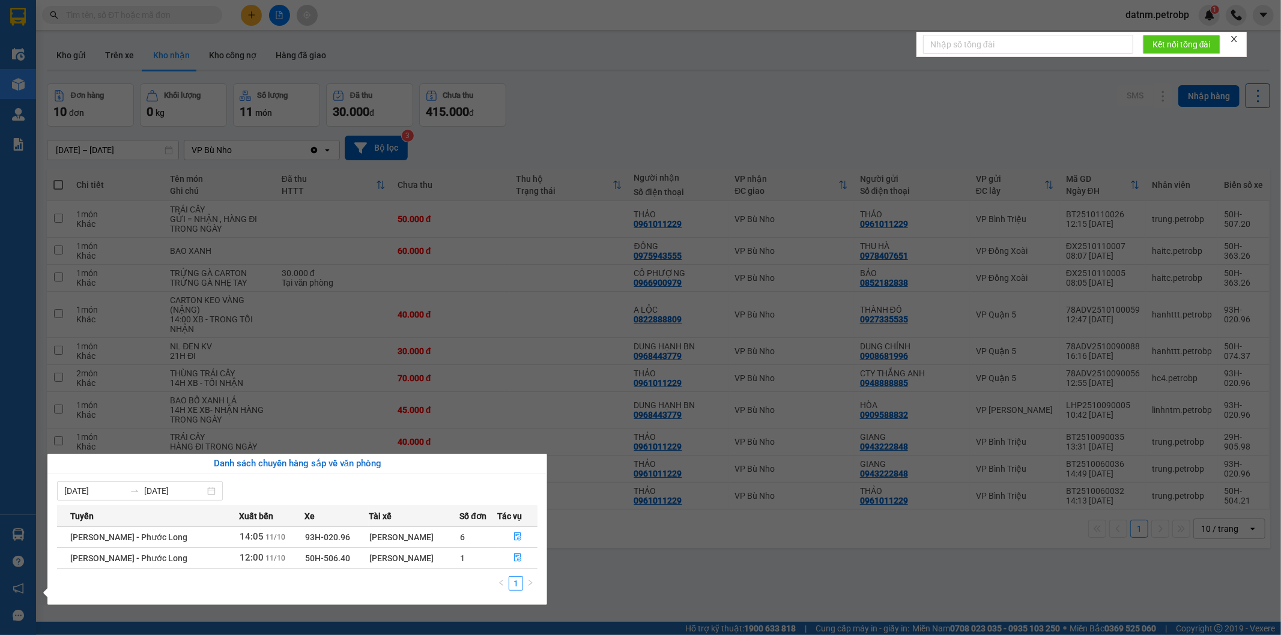
click at [640, 557] on section "Kết quả tìm kiếm ( 0 ) Bộ lọc No Data datnm.petrobp 1 Điều hành xe Kho hàng mới…" at bounding box center [640, 317] width 1281 height 635
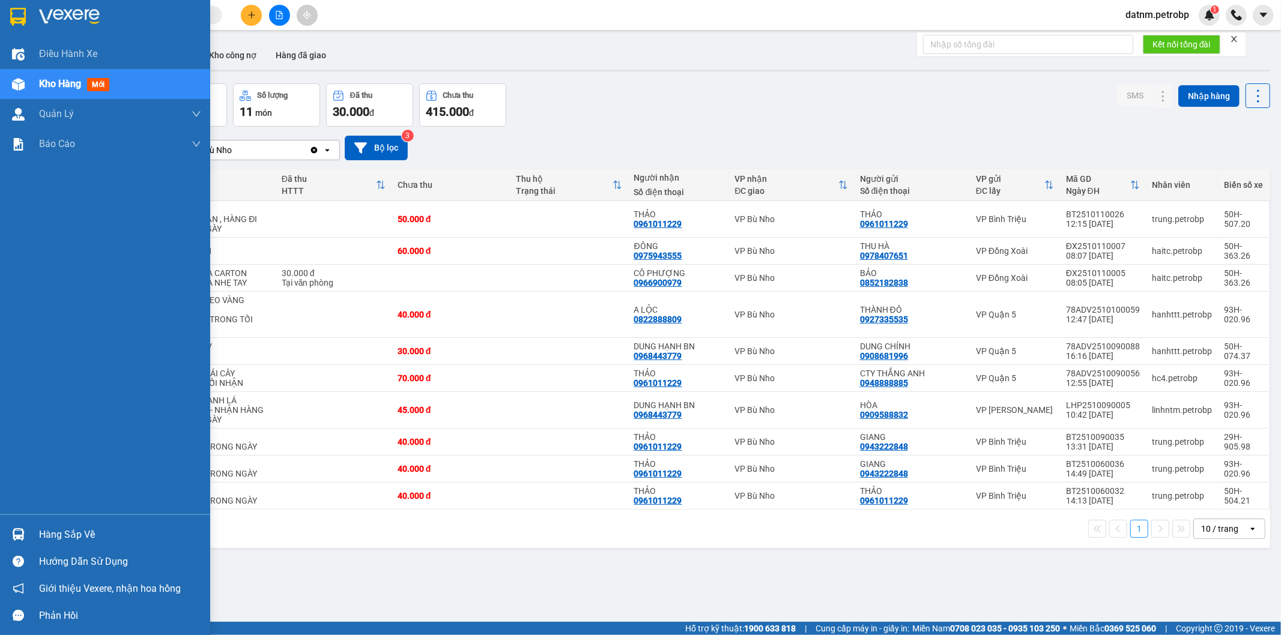
click at [67, 532] on div "Hàng sắp về" at bounding box center [120, 535] width 162 height 18
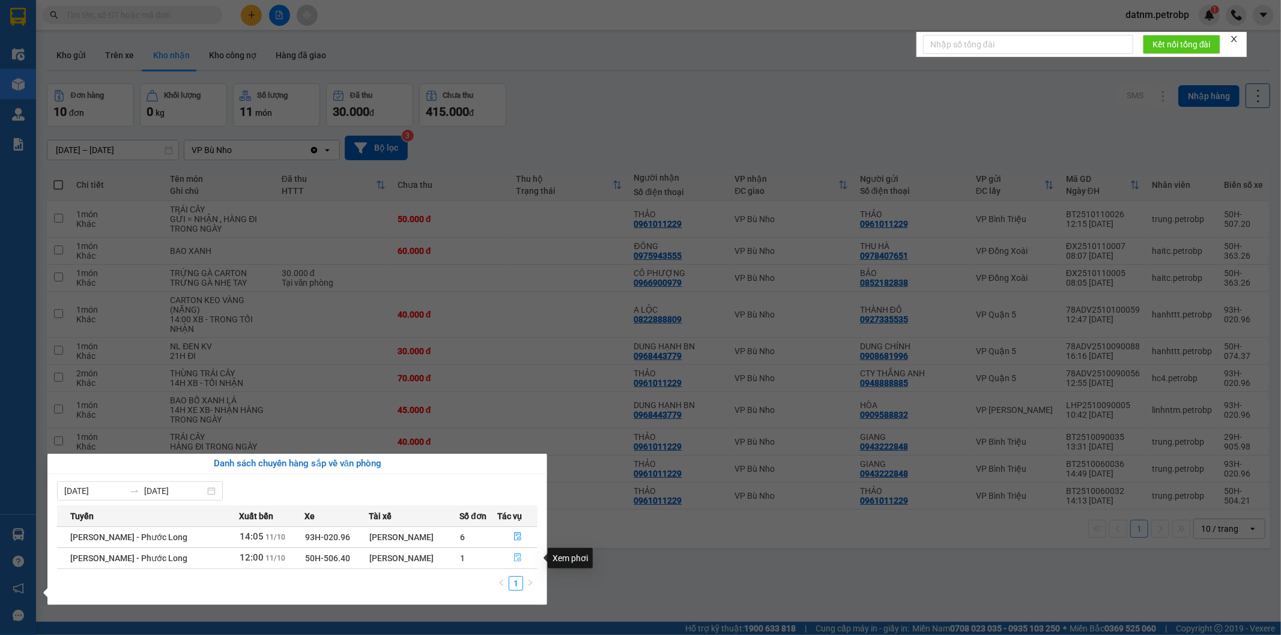
click at [518, 557] on icon "file-done" at bounding box center [518, 558] width 8 height 8
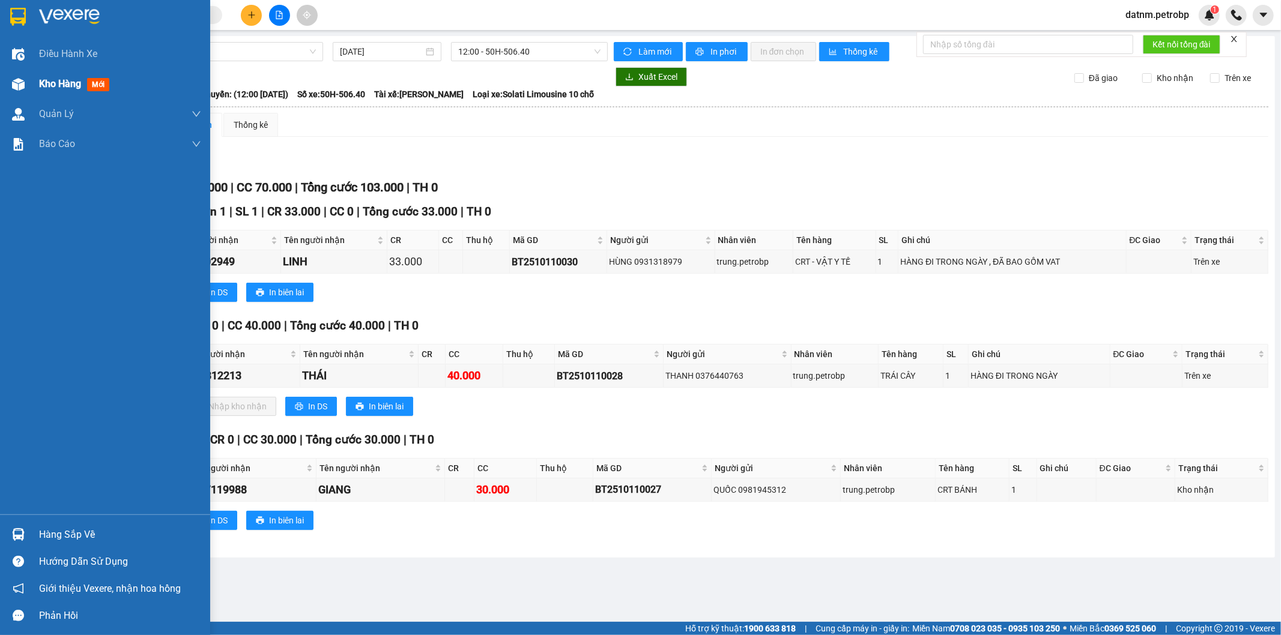
click at [51, 85] on span "Kho hàng" at bounding box center [60, 83] width 42 height 11
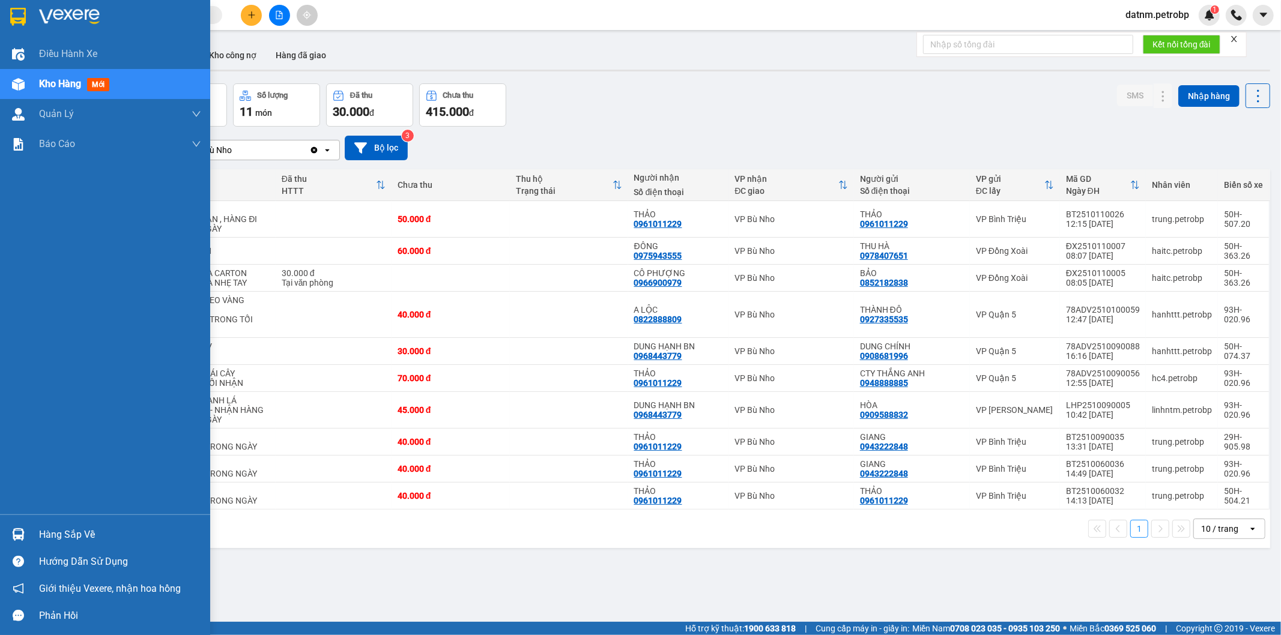
click at [72, 530] on div "Hàng sắp về" at bounding box center [120, 535] width 162 height 18
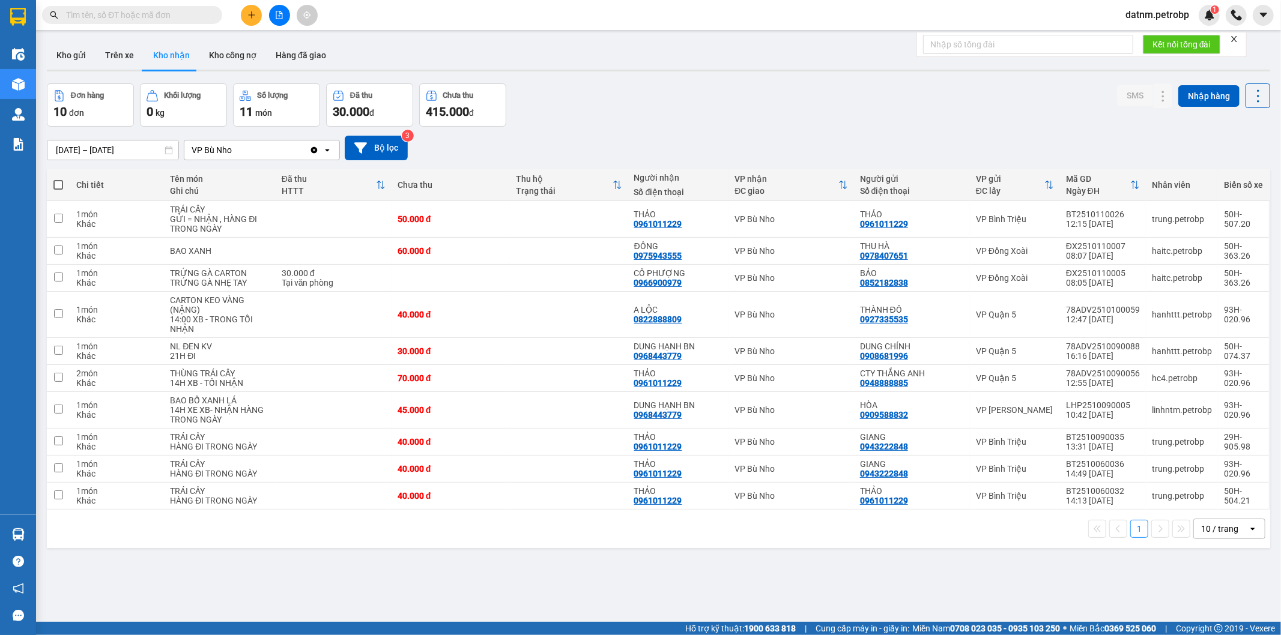
click at [622, 553] on section "Kết quả tìm kiếm ( 0 ) Bộ lọc No Data datnm.petrobp 1 Điều hành xe Kho hàng mới…" at bounding box center [640, 317] width 1281 height 635
click at [622, 553] on div "ver 1.8.146 Kho gửi Trên xe Kho nhận Kho công nợ Hàng đã giao Đơn hàng 10 đơn K…" at bounding box center [658, 353] width 1233 height 635
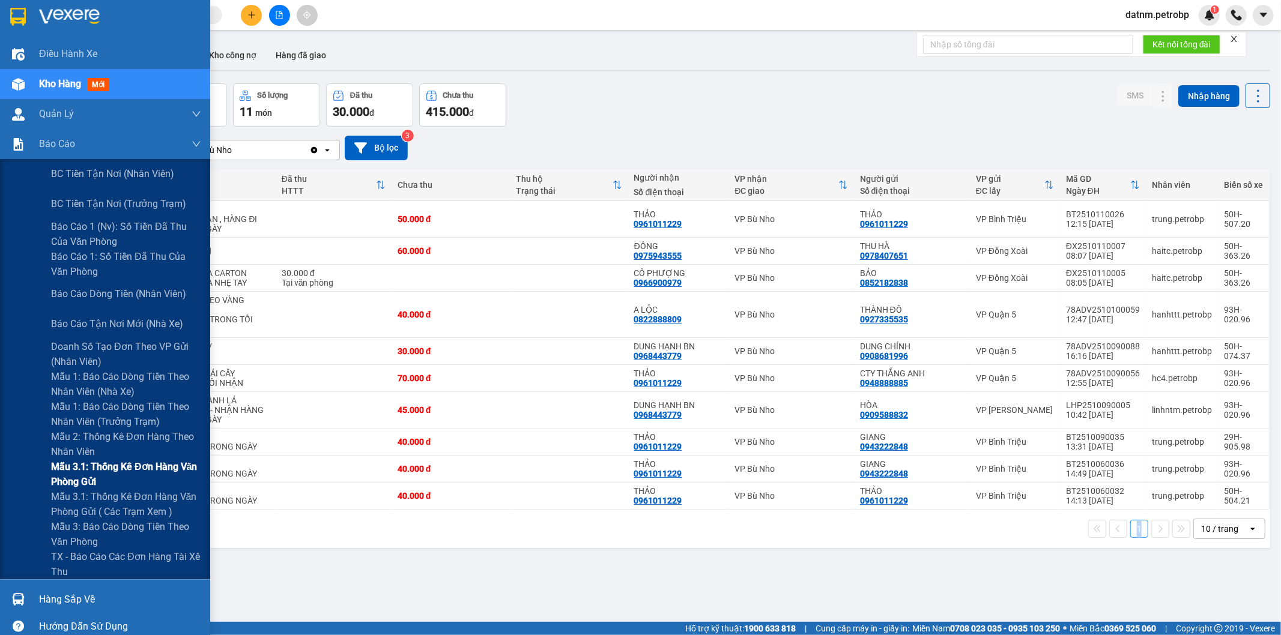
click at [104, 474] on span "Mẫu 3.1: Thống kê đơn hàng văn phòng gửi" at bounding box center [126, 474] width 150 height 30
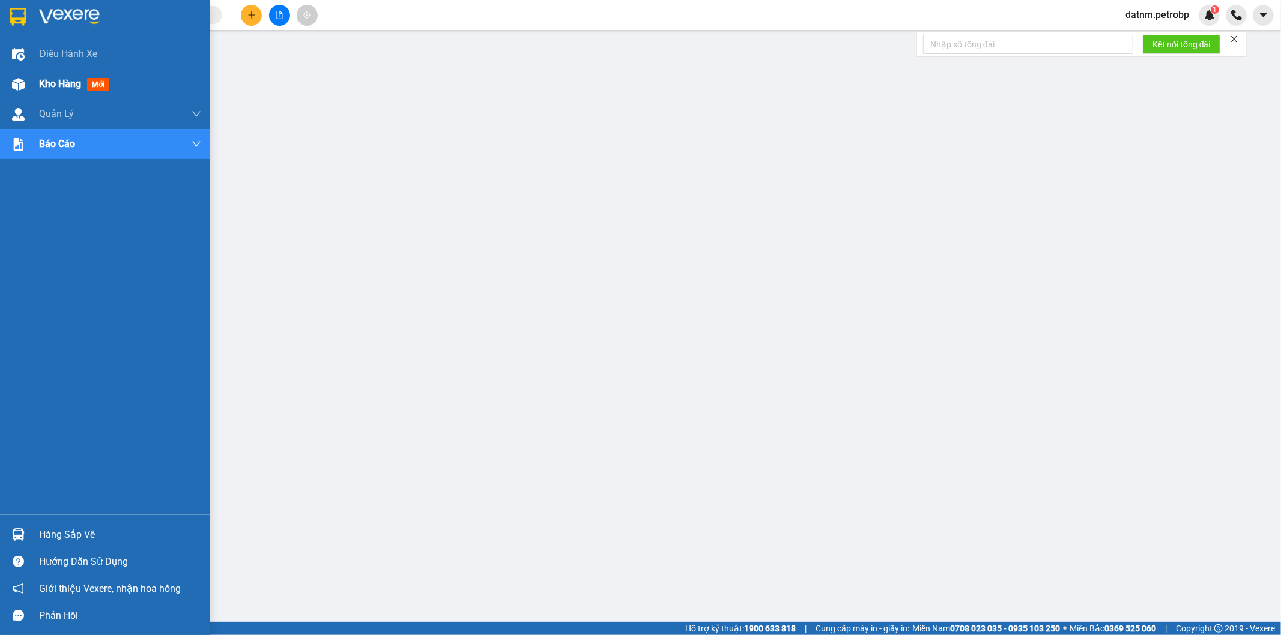
click at [49, 86] on span "Kho hàng" at bounding box center [60, 83] width 42 height 11
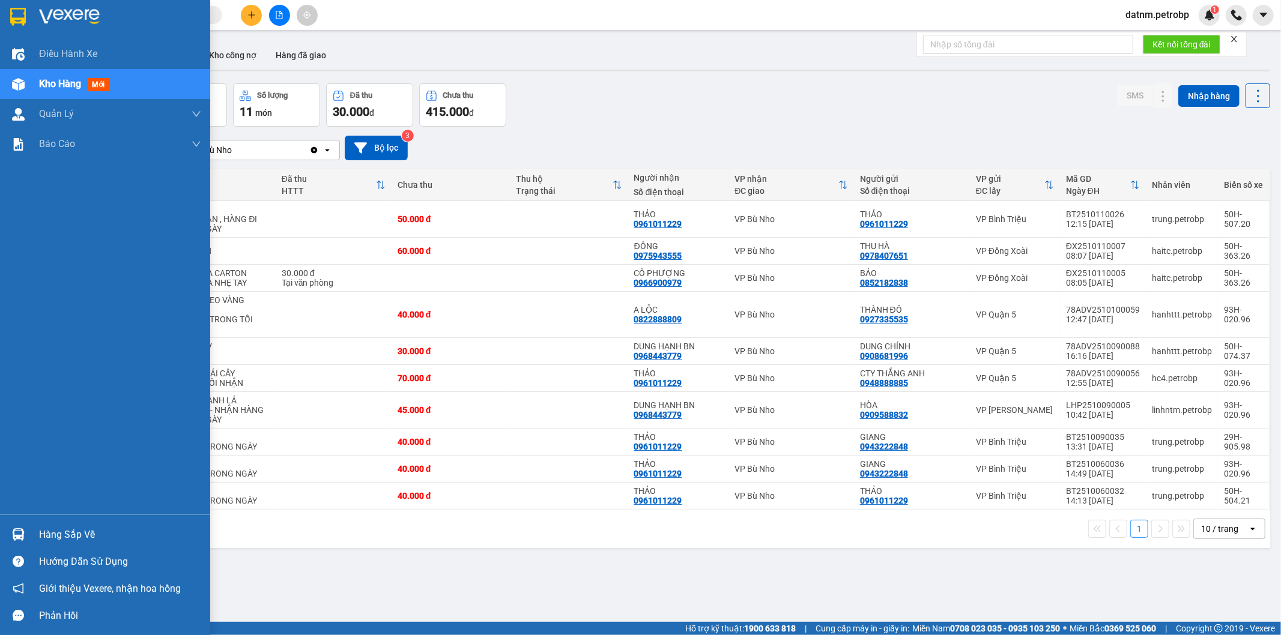
click at [64, 532] on div "Hàng sắp về" at bounding box center [120, 535] width 162 height 18
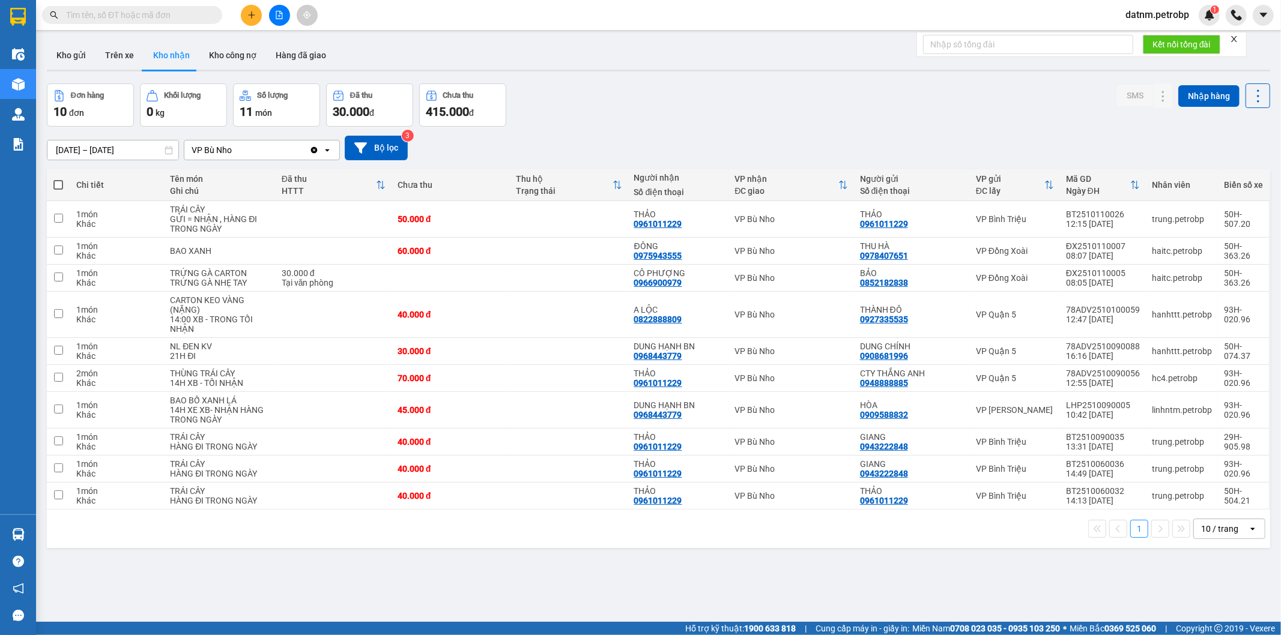
click at [712, 543] on section "Kết quả tìm kiếm ( 0 ) Bộ lọc No Data datnm.petrobp 1 Điều hành xe Kho hàng mới…" at bounding box center [640, 317] width 1281 height 635
click at [712, 543] on div "1 10 / trang open" at bounding box center [658, 529] width 1223 height 38
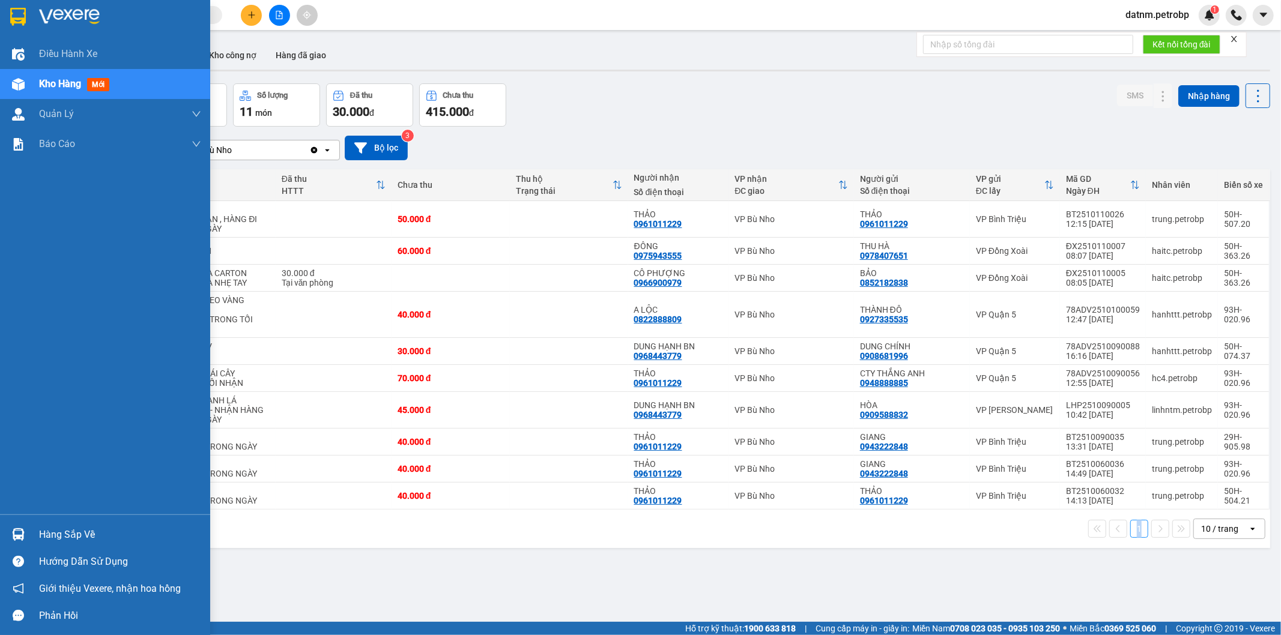
click at [62, 531] on div "Hàng sắp về" at bounding box center [120, 535] width 162 height 18
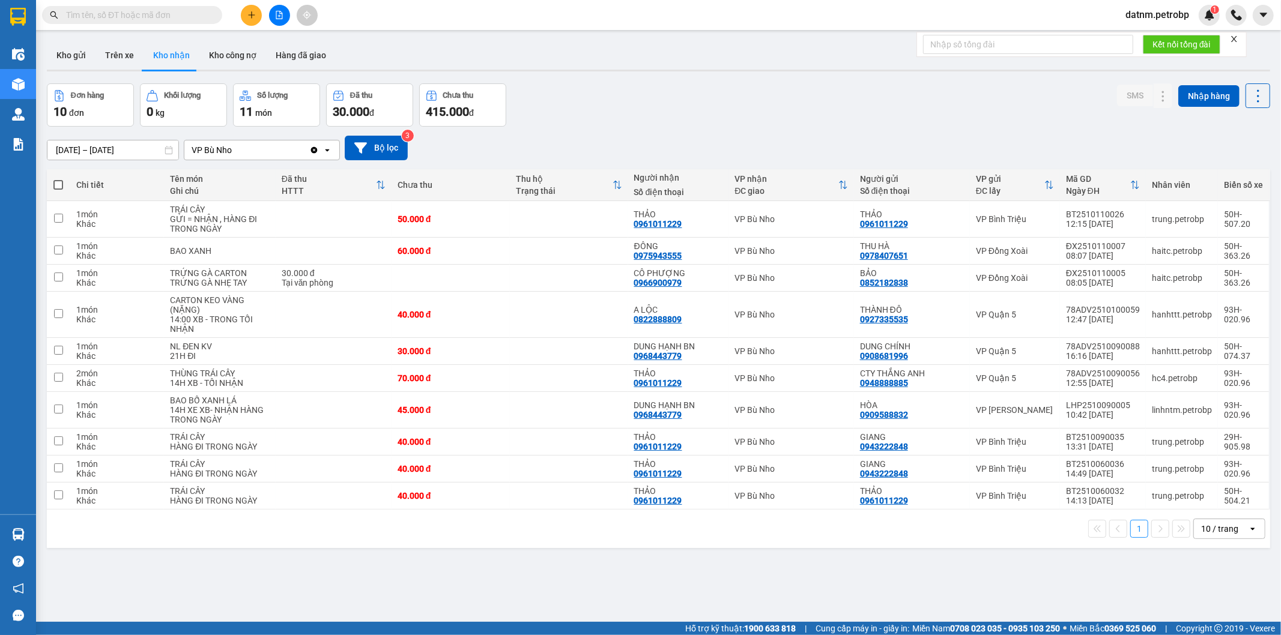
click at [619, 550] on section "Kết quả tìm kiếm ( 0 ) Bộ lọc No Data datnm.petrobp 1 Điều hành xe Kho hàng mới…" at bounding box center [640, 317] width 1281 height 635
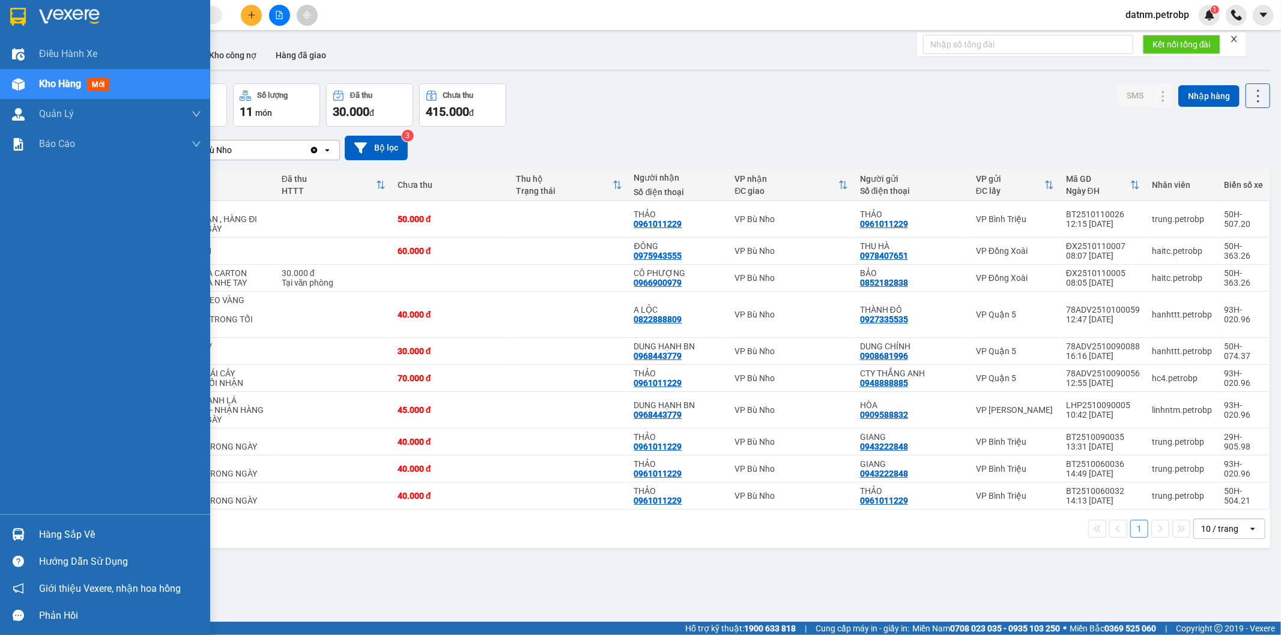
click at [72, 535] on div "Hàng sắp về" at bounding box center [120, 535] width 162 height 18
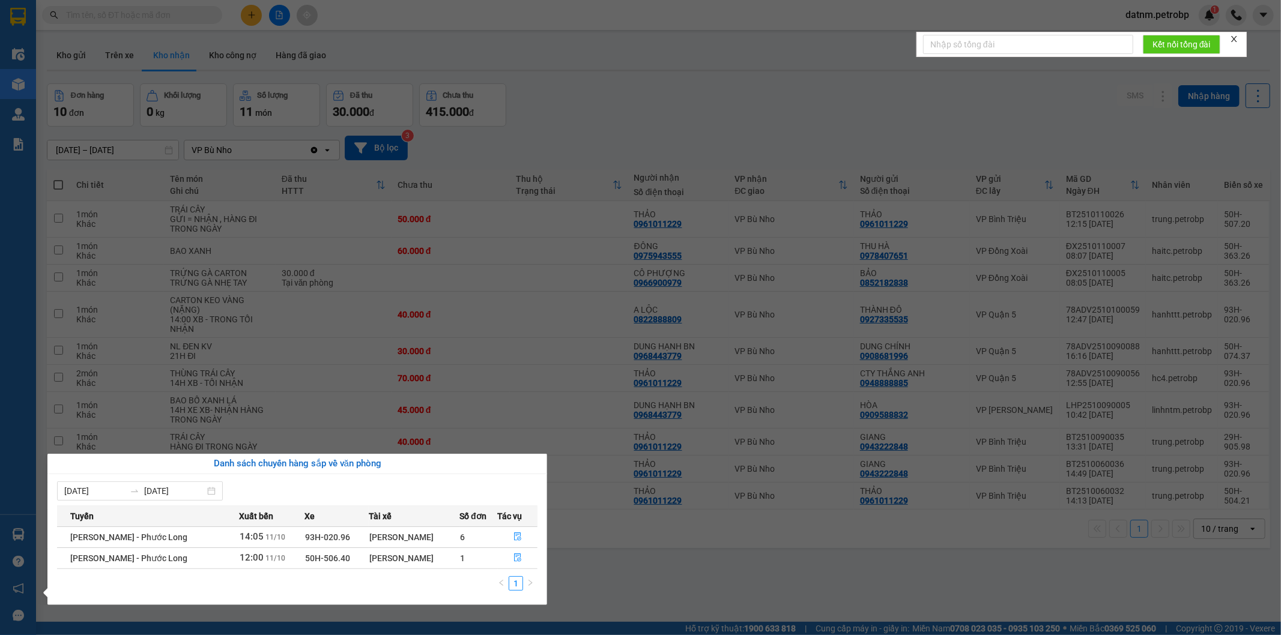
click at [605, 584] on section "Kết quả tìm kiếm ( 0 ) Bộ lọc No Data datnm.petrobp 1 Điều hành xe Kho hàng mới…" at bounding box center [640, 317] width 1281 height 635
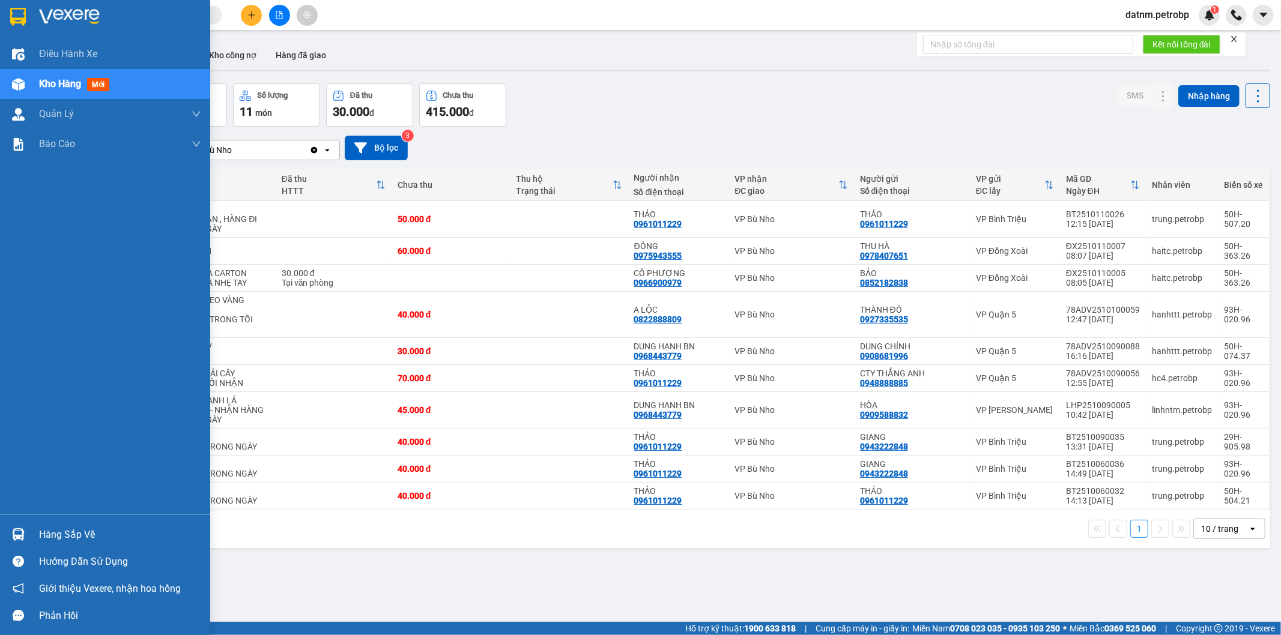
click at [57, 531] on div "Hàng sắp về" at bounding box center [120, 535] width 162 height 18
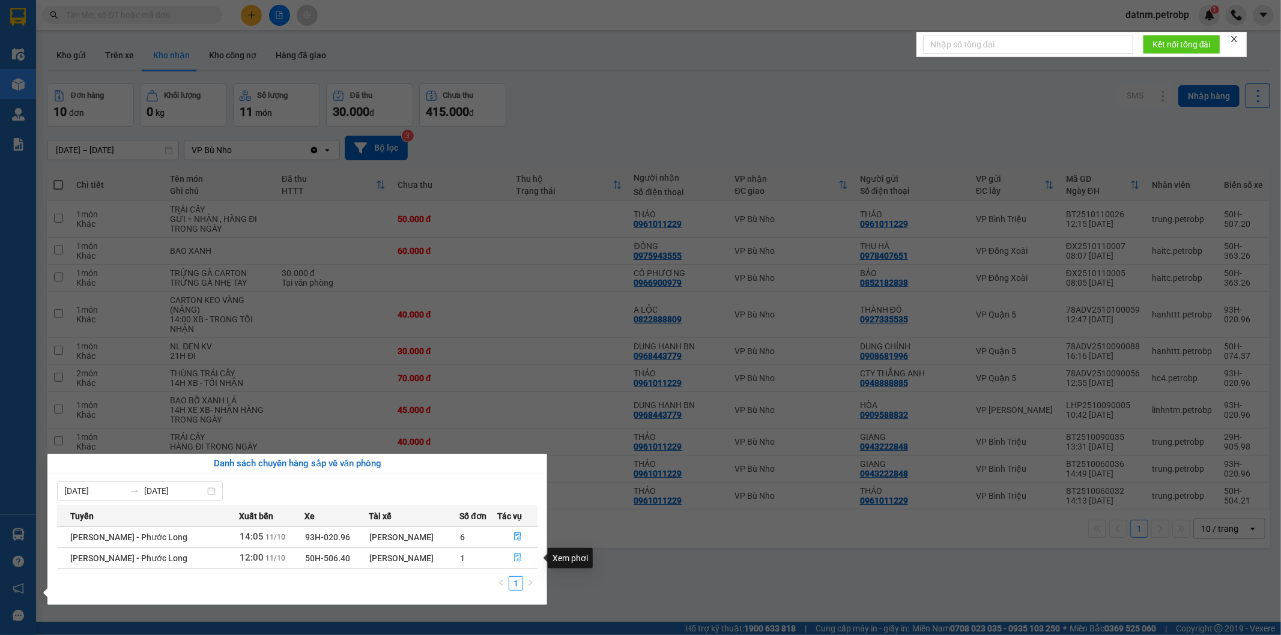
click at [517, 556] on icon "file-done" at bounding box center [518, 558] width 8 height 8
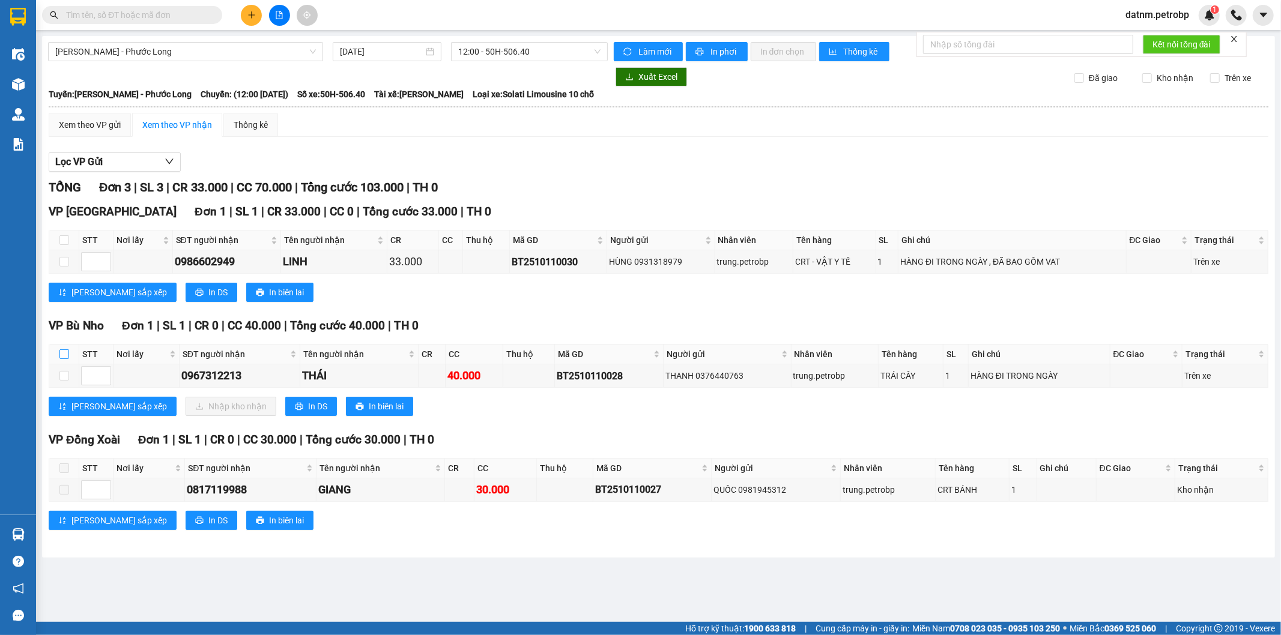
click at [64, 356] on input "checkbox" at bounding box center [64, 355] width 10 height 10
checkbox input "true"
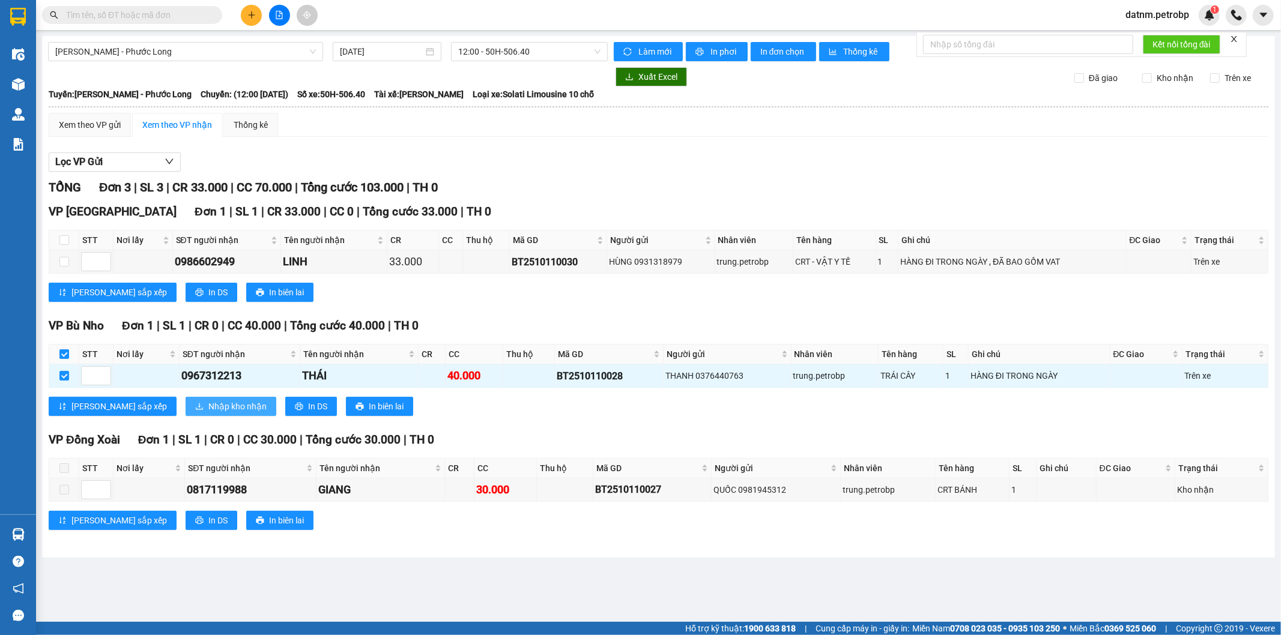
click at [208, 407] on span "Nhập kho nhận" at bounding box center [237, 406] width 58 height 13
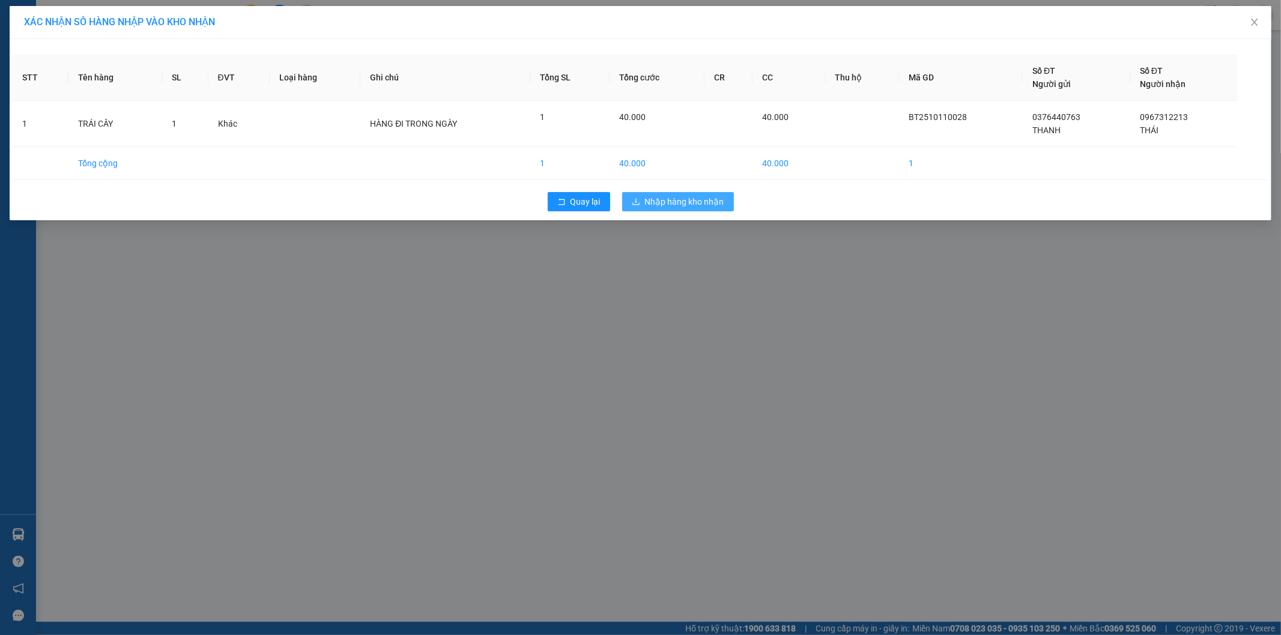
click at [696, 202] on span "Nhập hàng kho nhận" at bounding box center [684, 201] width 79 height 13
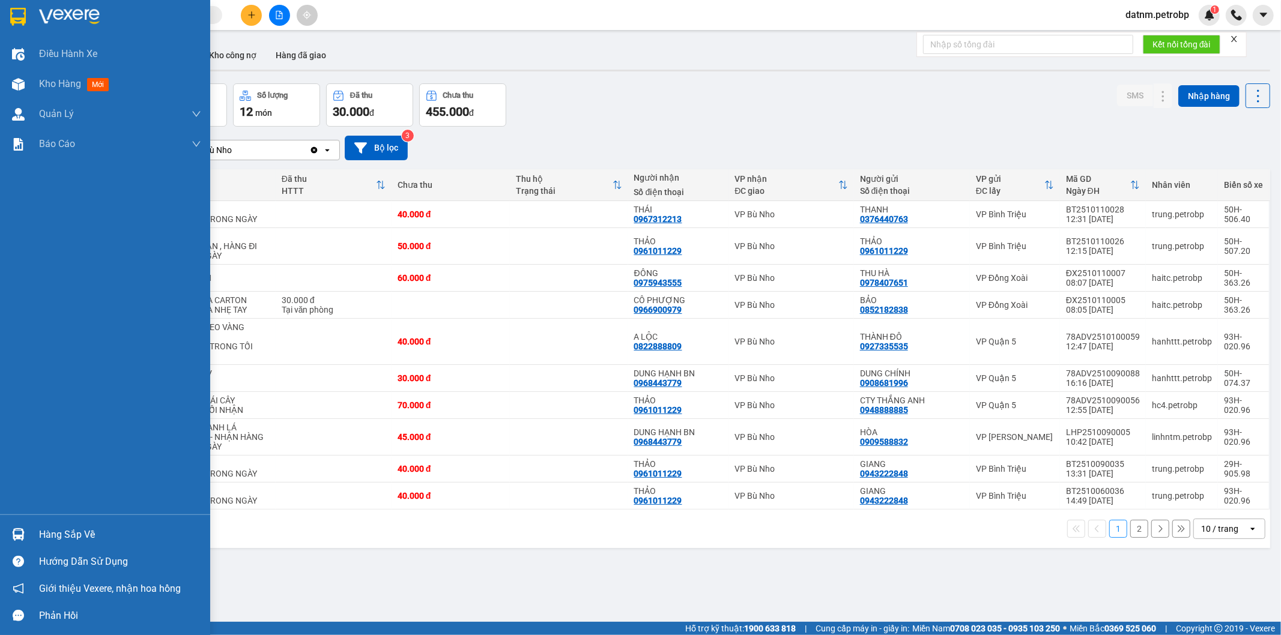
click at [73, 536] on div "Hàng sắp về" at bounding box center [120, 535] width 162 height 18
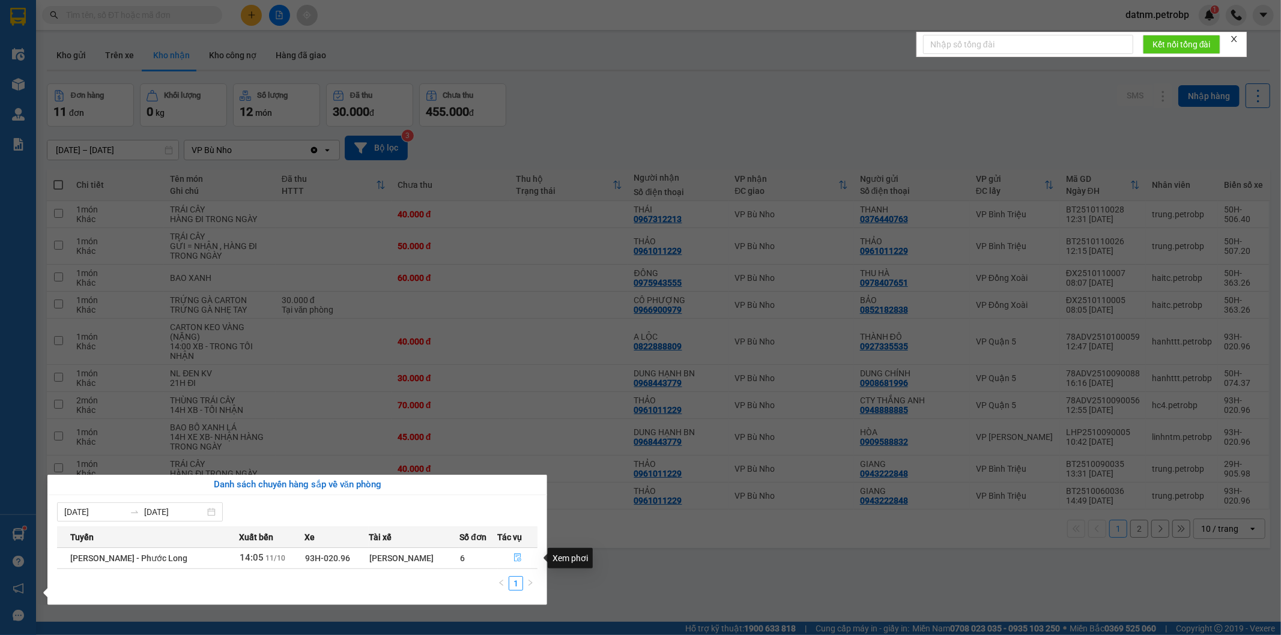
click at [518, 557] on icon "file-done" at bounding box center [518, 558] width 8 height 8
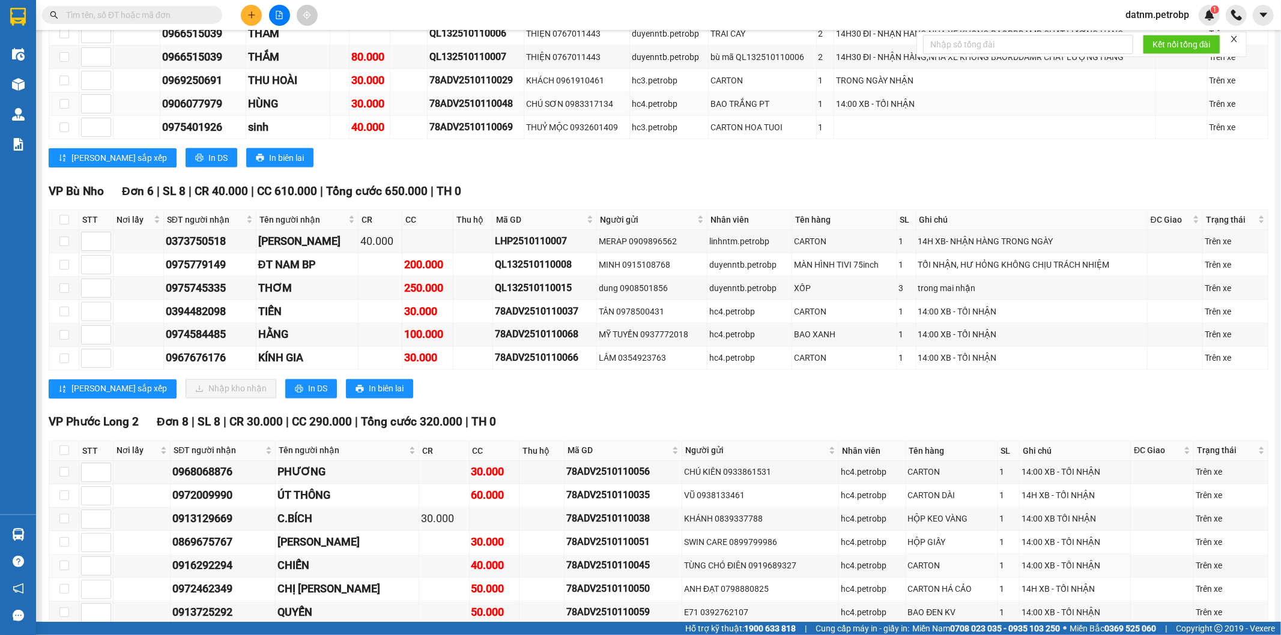
scroll to position [1201, 0]
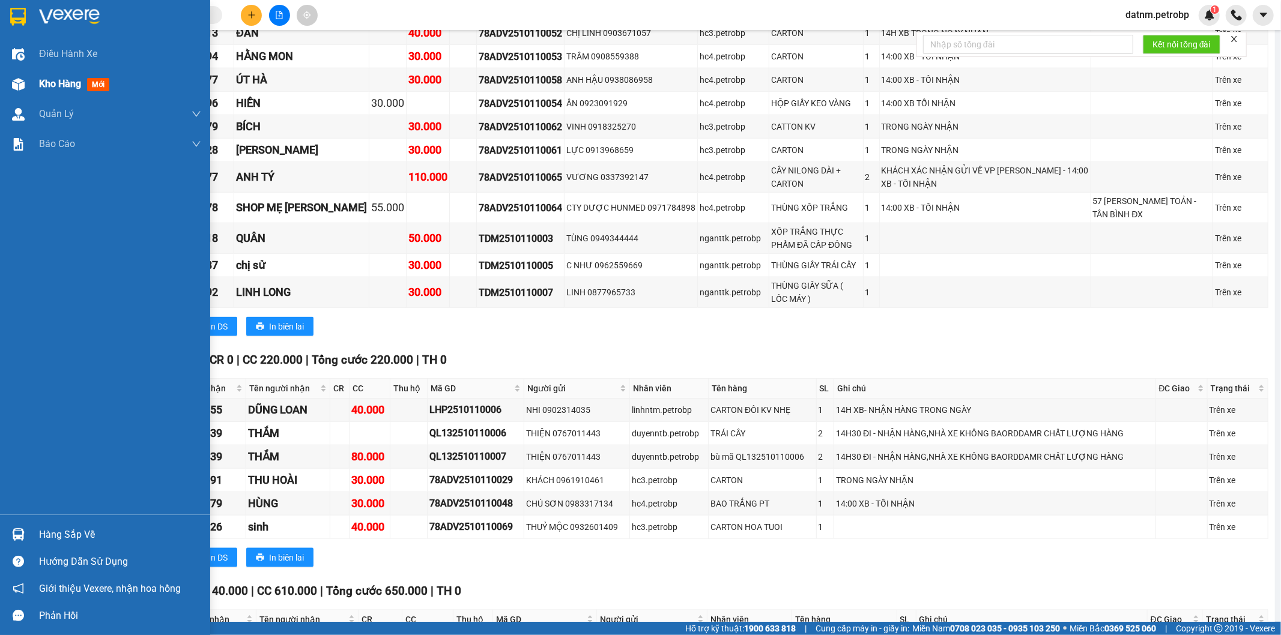
click at [45, 88] on span "Kho hàng" at bounding box center [60, 83] width 42 height 11
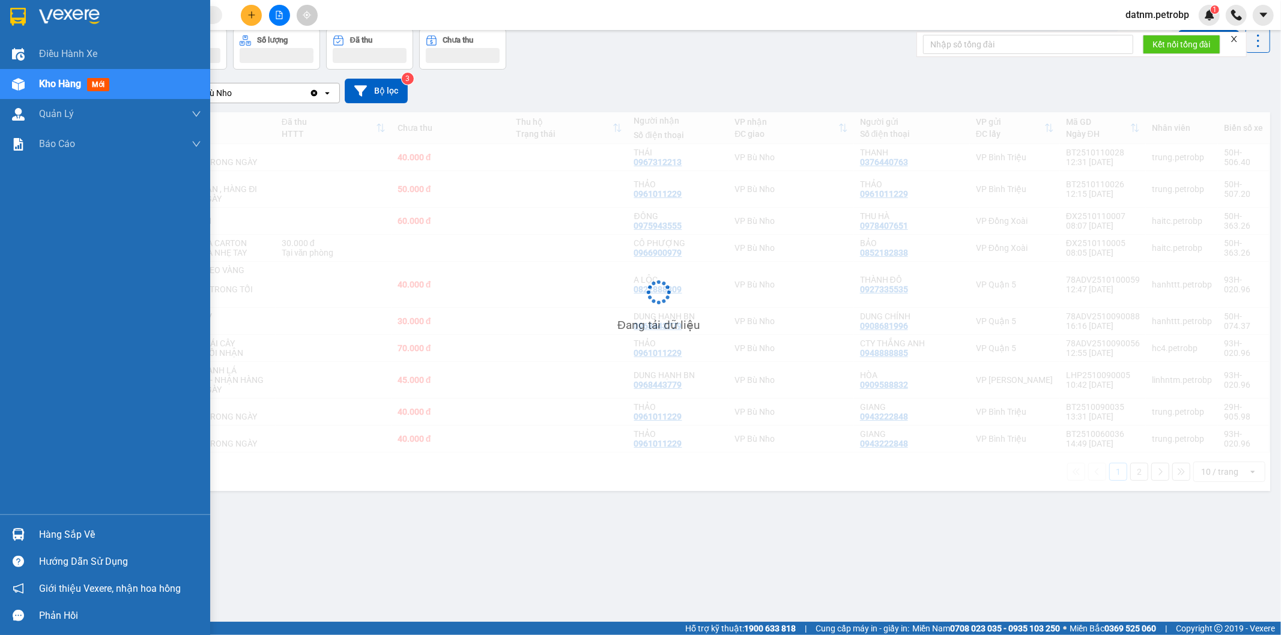
scroll to position [55, 0]
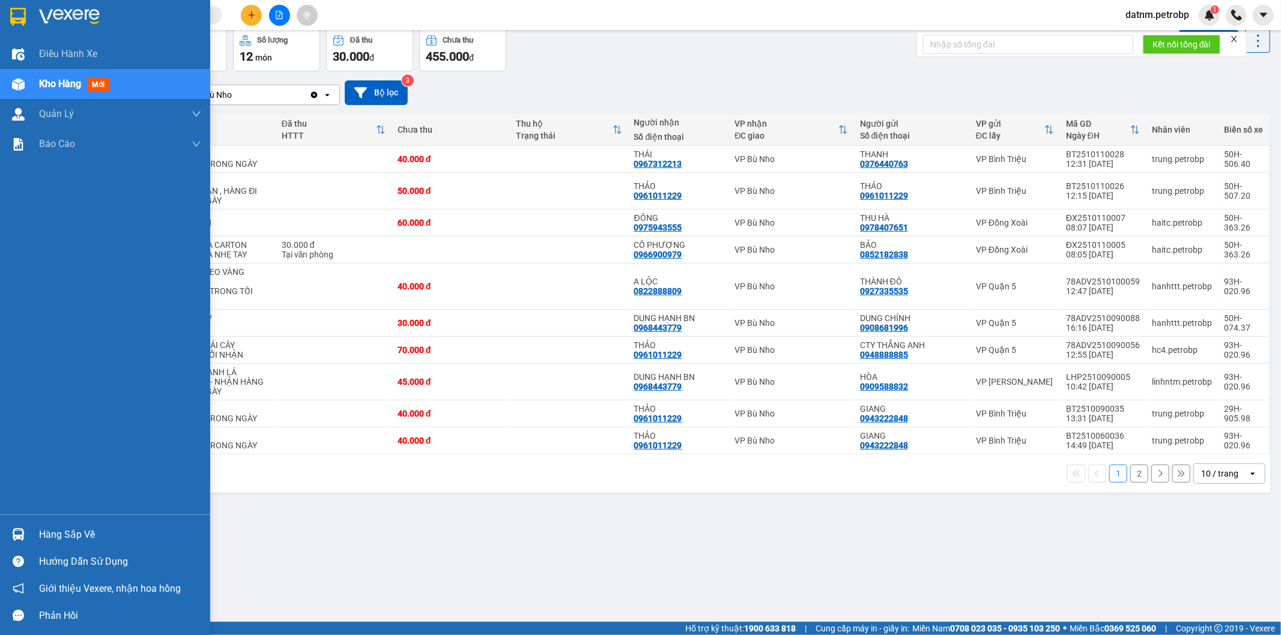
click at [61, 535] on div "Hàng sắp về" at bounding box center [120, 535] width 162 height 18
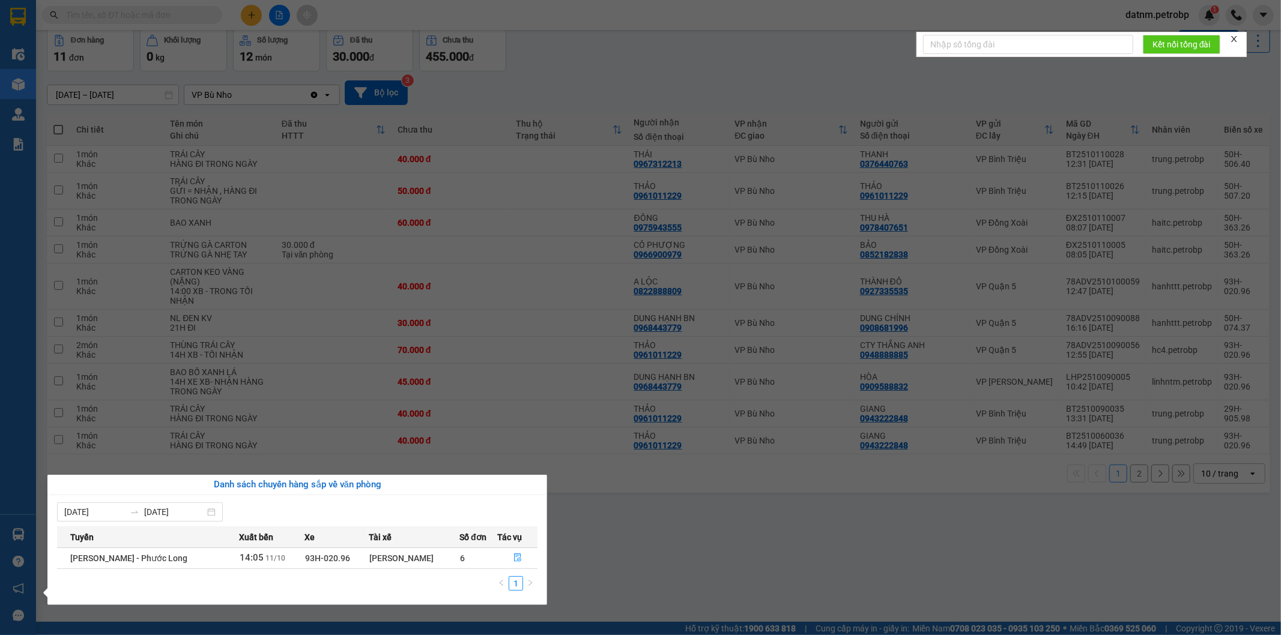
click at [629, 556] on section "Kết quả tìm kiếm ( 0 ) Bộ lọc No Data datnm.petrobp 1 Điều hành xe Kho hàng mới…" at bounding box center [640, 317] width 1281 height 635
click at [629, 556] on div "ver 1.8.146 Kho gửi Trên xe Kho nhận Kho công nợ Hàng đã giao Đơn hàng 11 đơn K…" at bounding box center [658, 298] width 1233 height 635
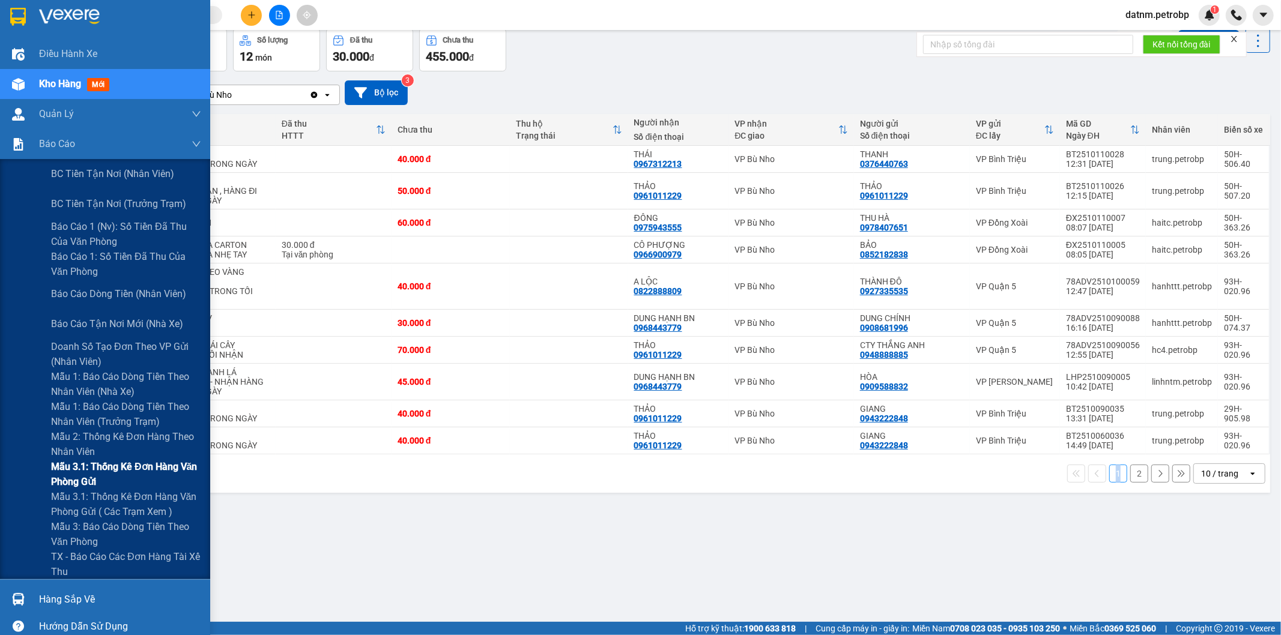
click at [85, 471] on span "Mẫu 3.1: Thống kê đơn hàng văn phòng gửi" at bounding box center [126, 474] width 150 height 30
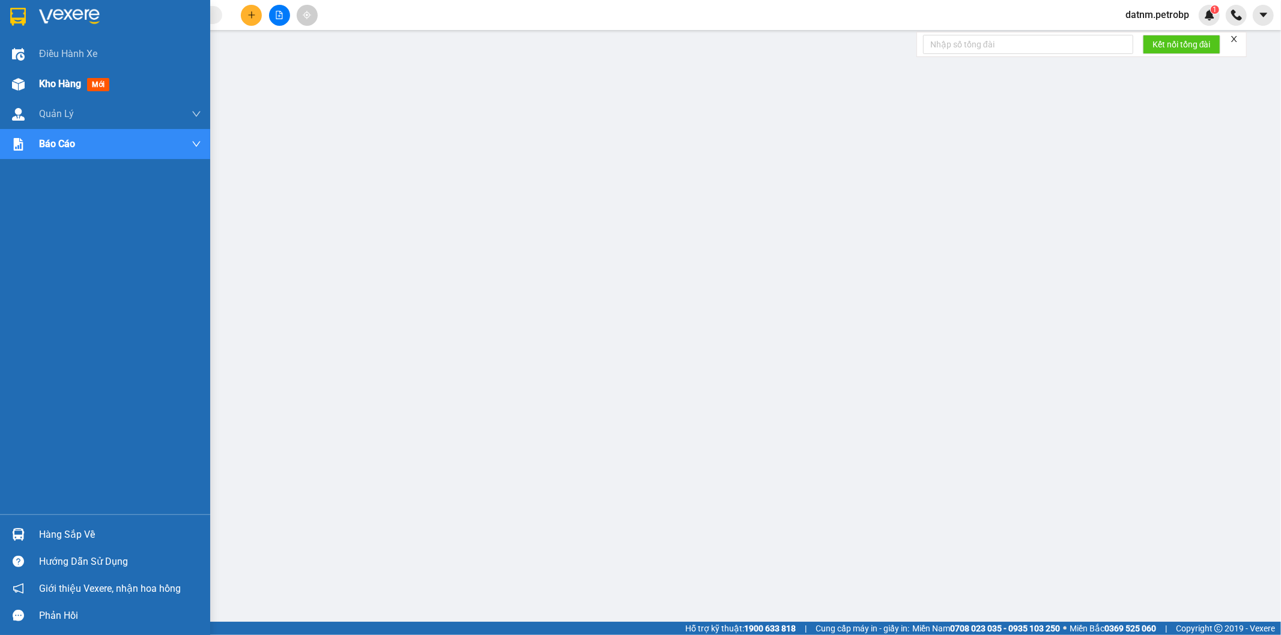
click at [53, 79] on span "Kho hàng" at bounding box center [60, 83] width 42 height 11
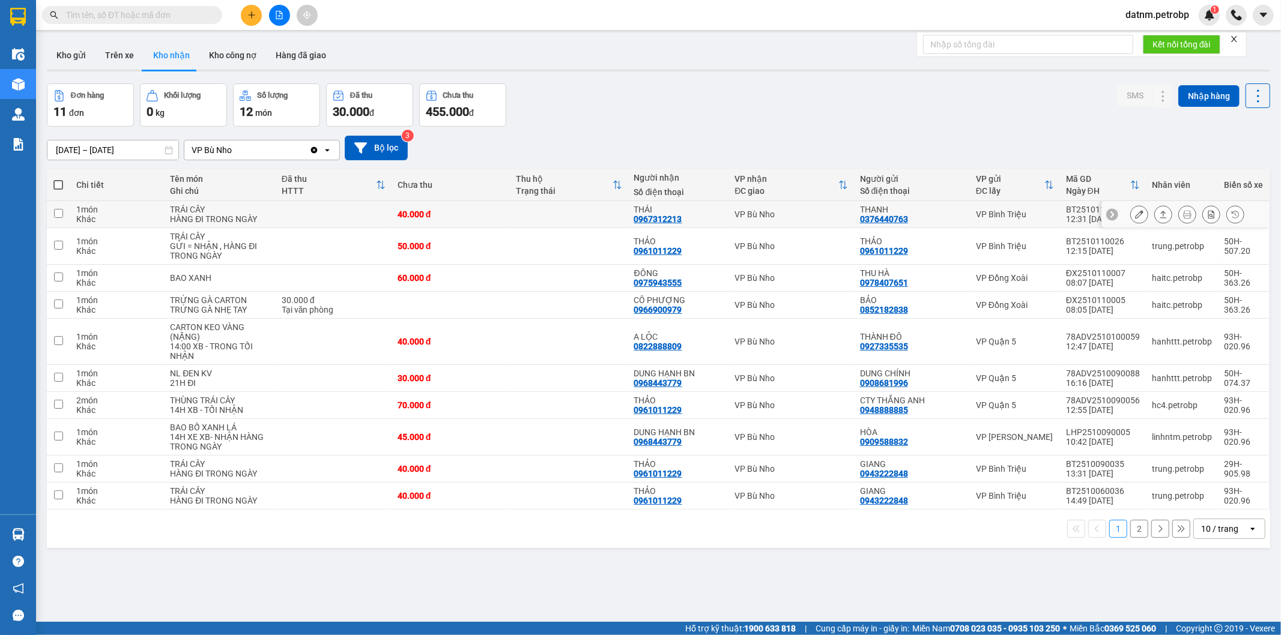
click at [1135, 211] on icon at bounding box center [1139, 214] width 8 height 8
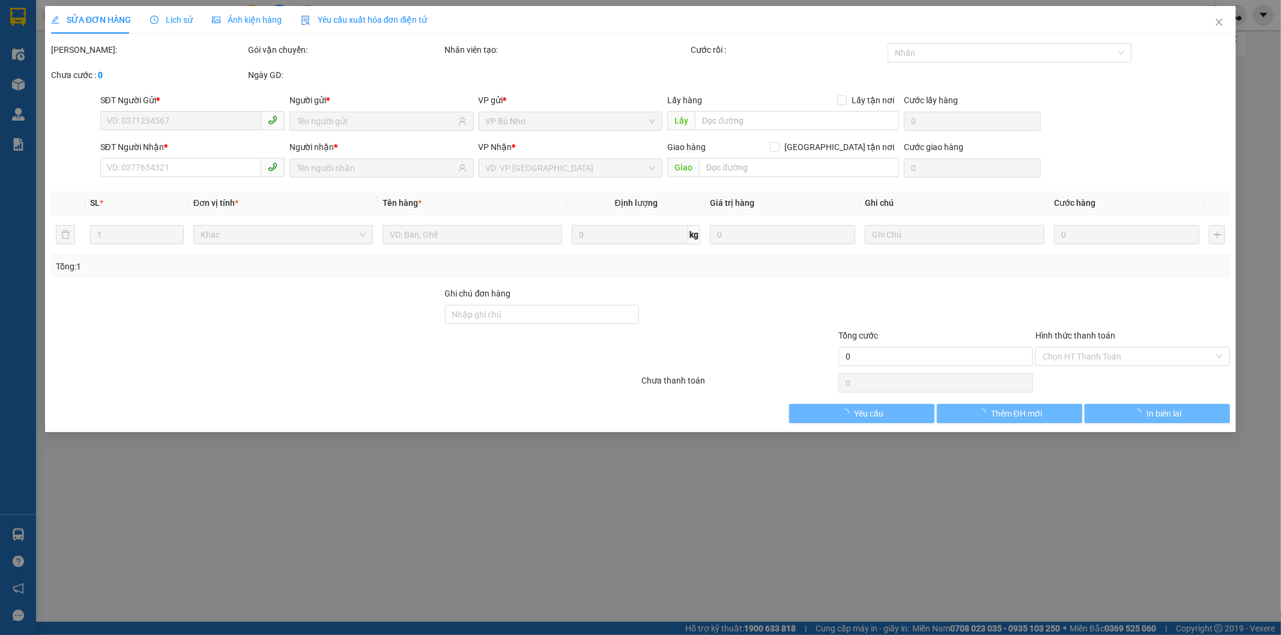
type input "0376440763"
type input "THANH"
type input "0967312213"
type input "THÁI"
type input "40.000"
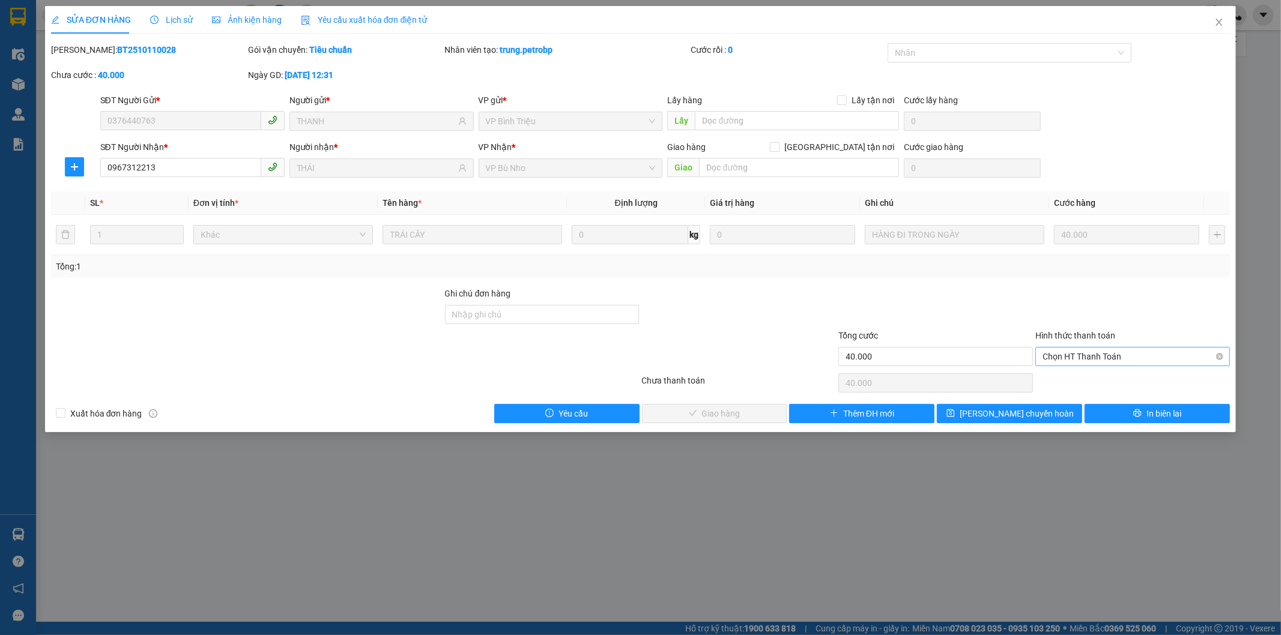
click at [1075, 357] on span "Chọn HT Thanh Toán" at bounding box center [1133, 357] width 180 height 18
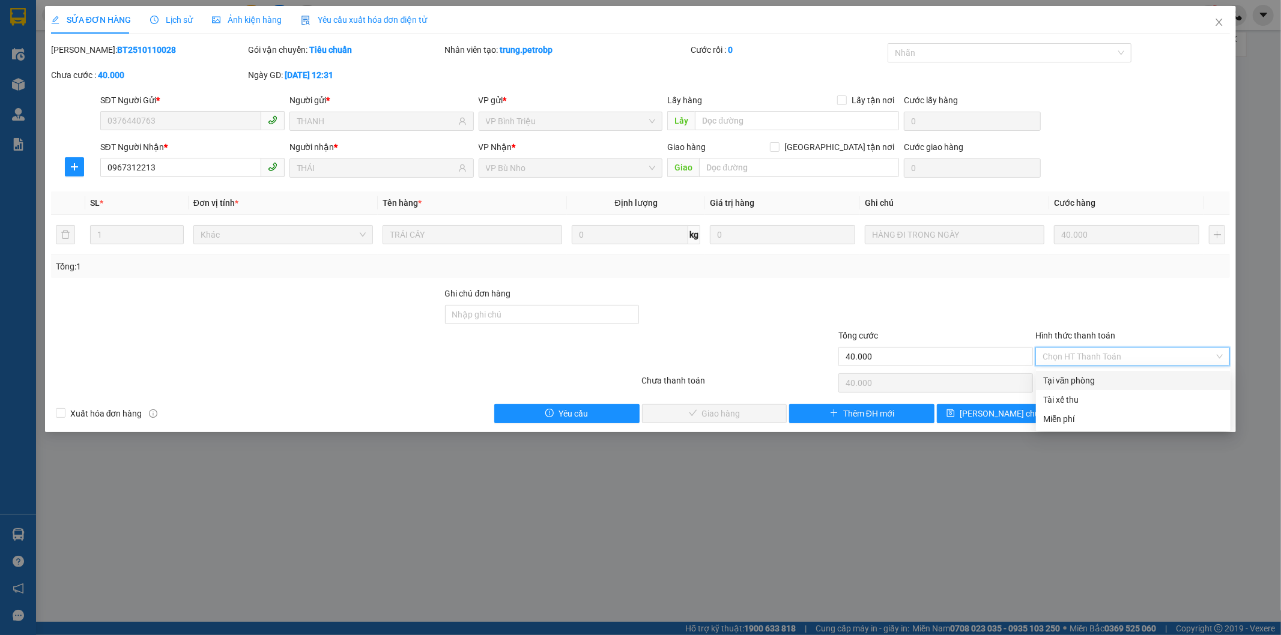
click at [1064, 383] on div "Tại văn phòng" at bounding box center [1133, 380] width 180 height 13
type input "0"
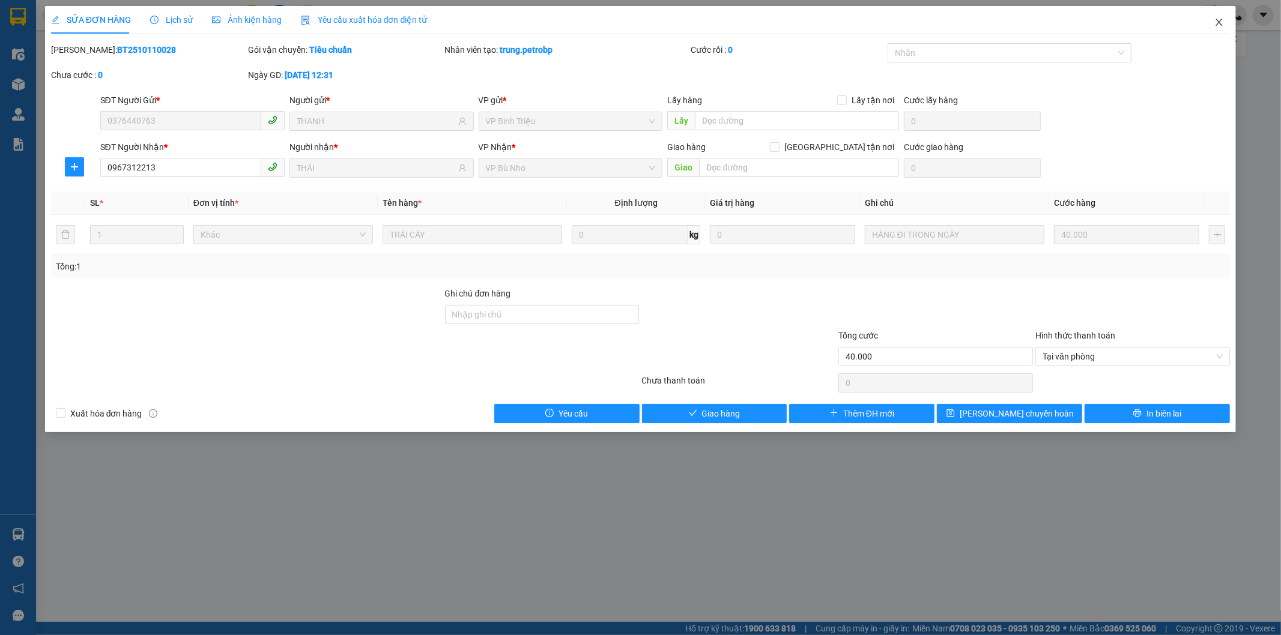
click at [1222, 22] on icon "close" at bounding box center [1219, 22] width 10 height 10
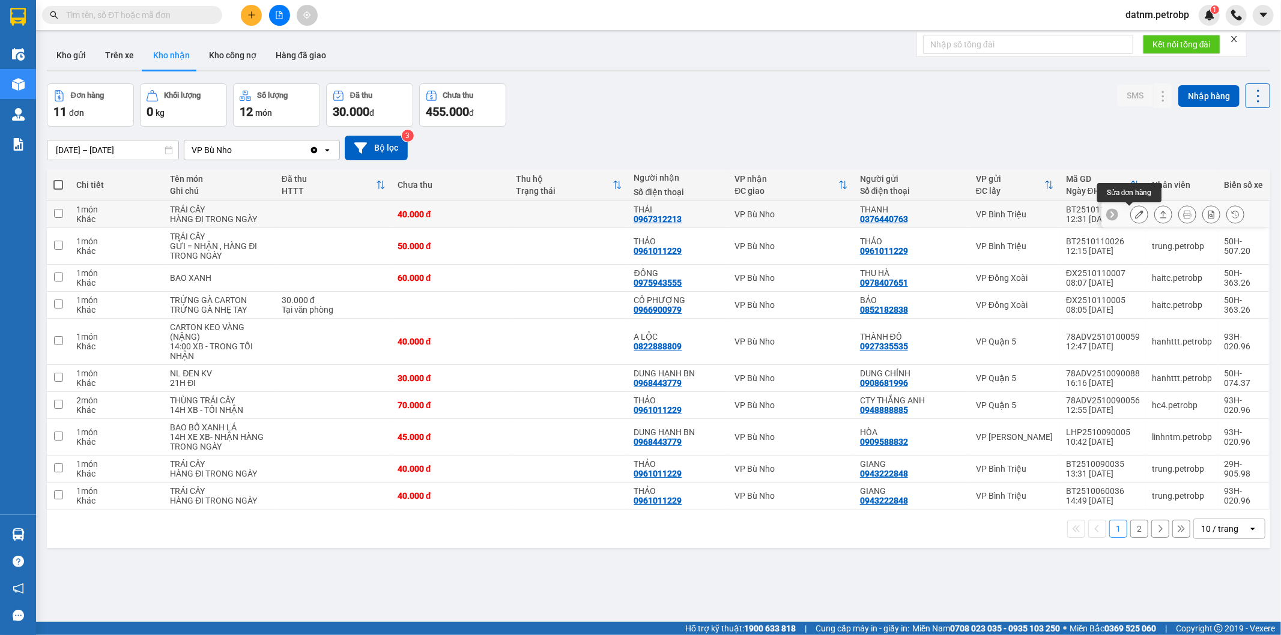
click at [1135, 212] on icon at bounding box center [1139, 214] width 8 height 8
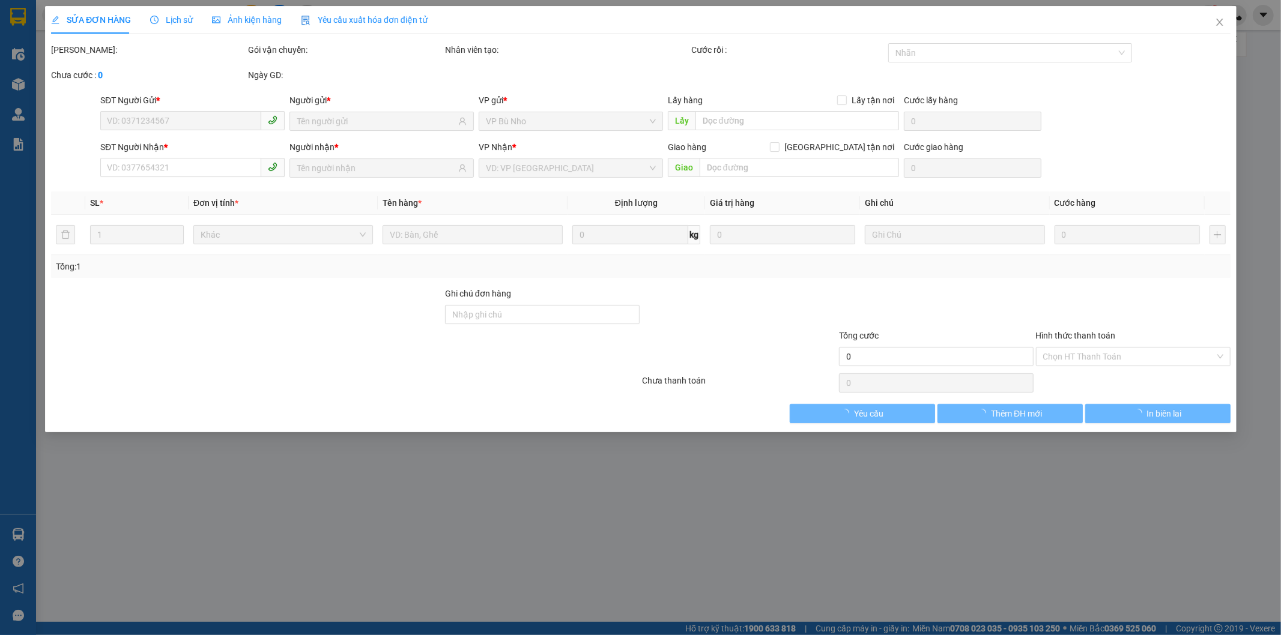
type input "0376440763"
type input "THANH"
type input "0967312213"
type input "THÁI"
type input "40.000"
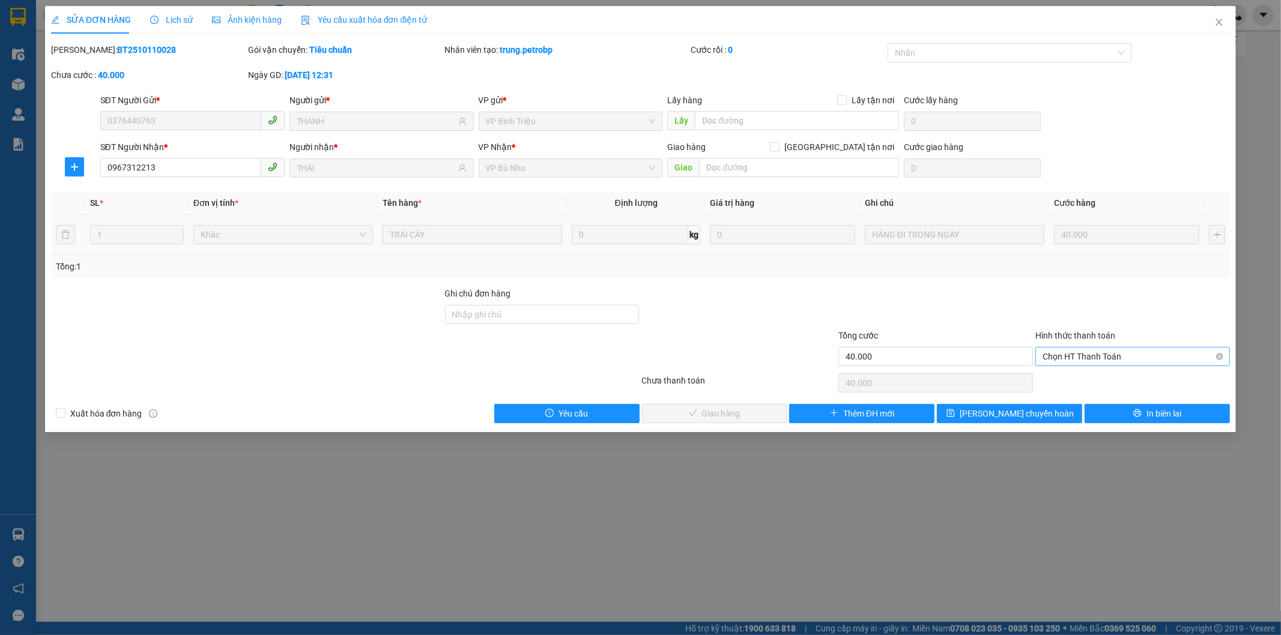
click at [1064, 356] on span "Chọn HT Thanh Toán" at bounding box center [1133, 357] width 180 height 18
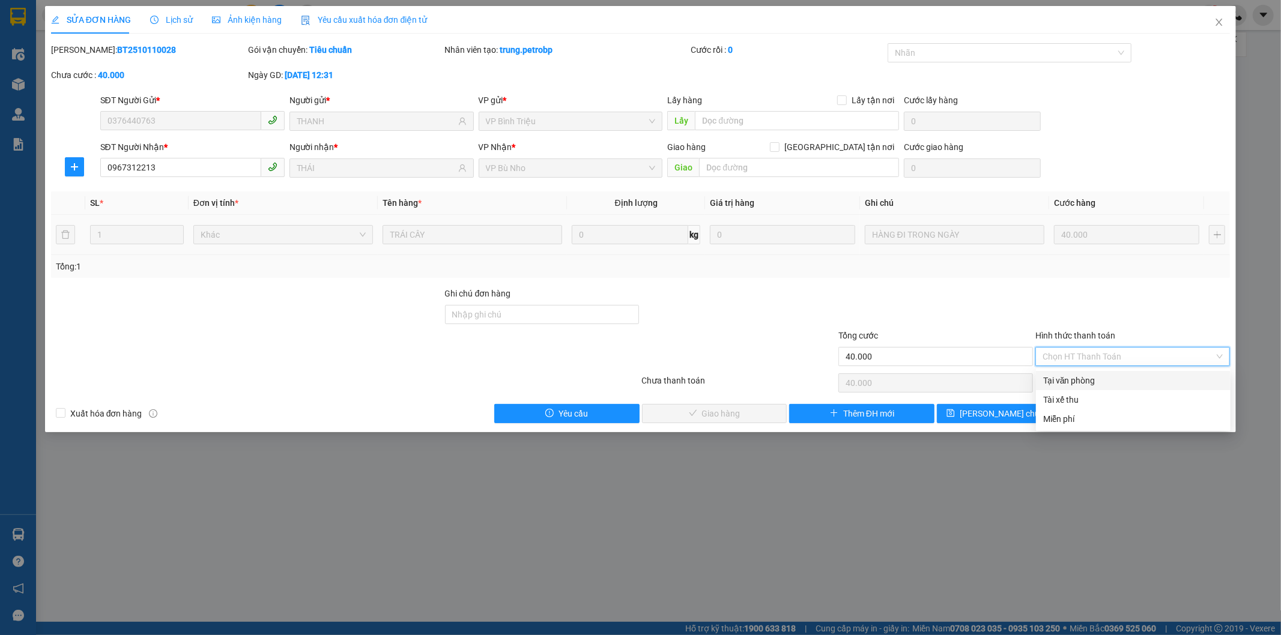
click at [1059, 380] on div "Tại văn phòng" at bounding box center [1133, 380] width 180 height 13
type input "0"
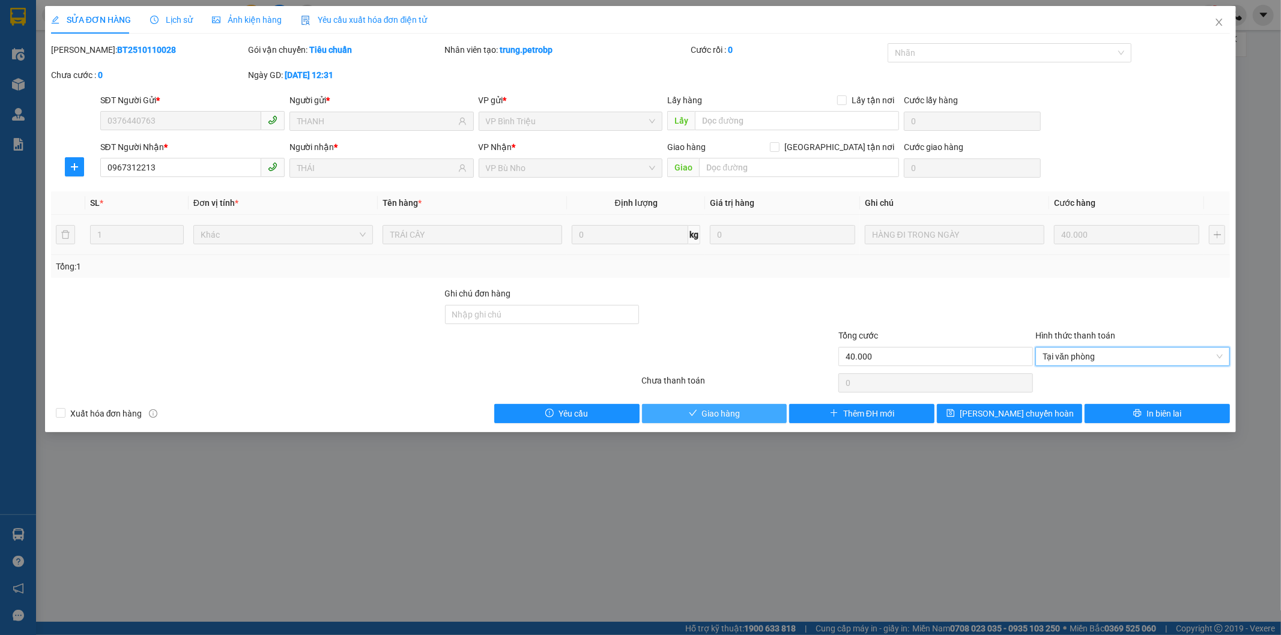
click at [730, 416] on span "Giao hàng" at bounding box center [721, 413] width 38 height 13
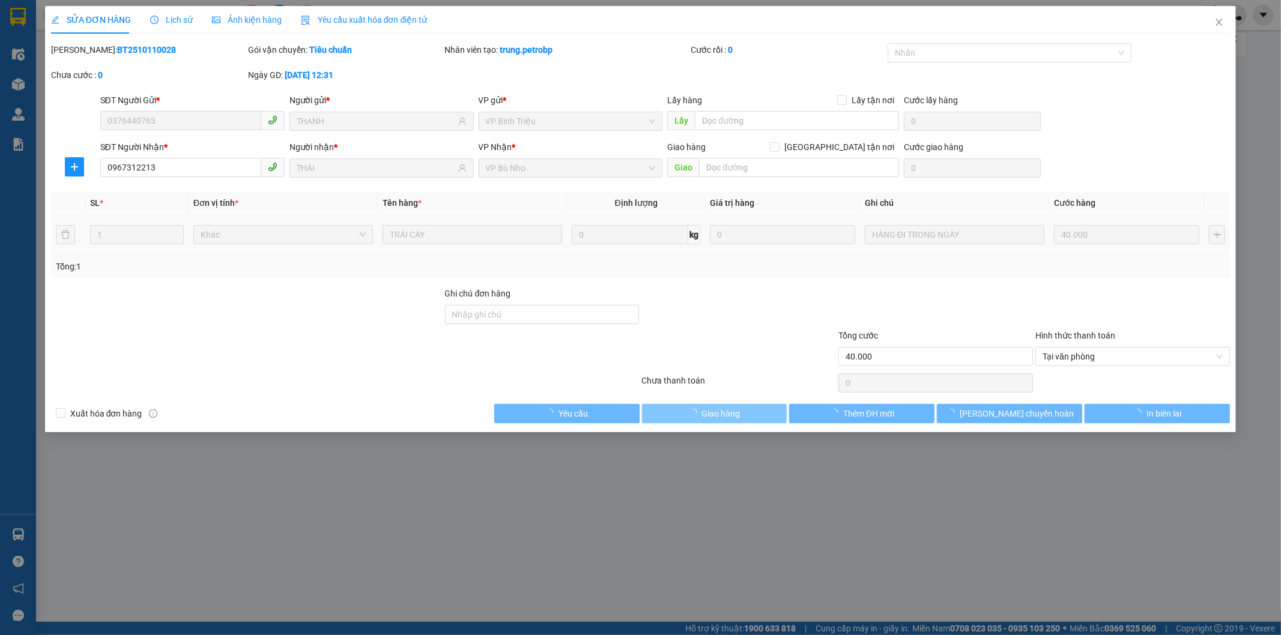
click at [730, 416] on span "Giao hàng" at bounding box center [721, 413] width 38 height 13
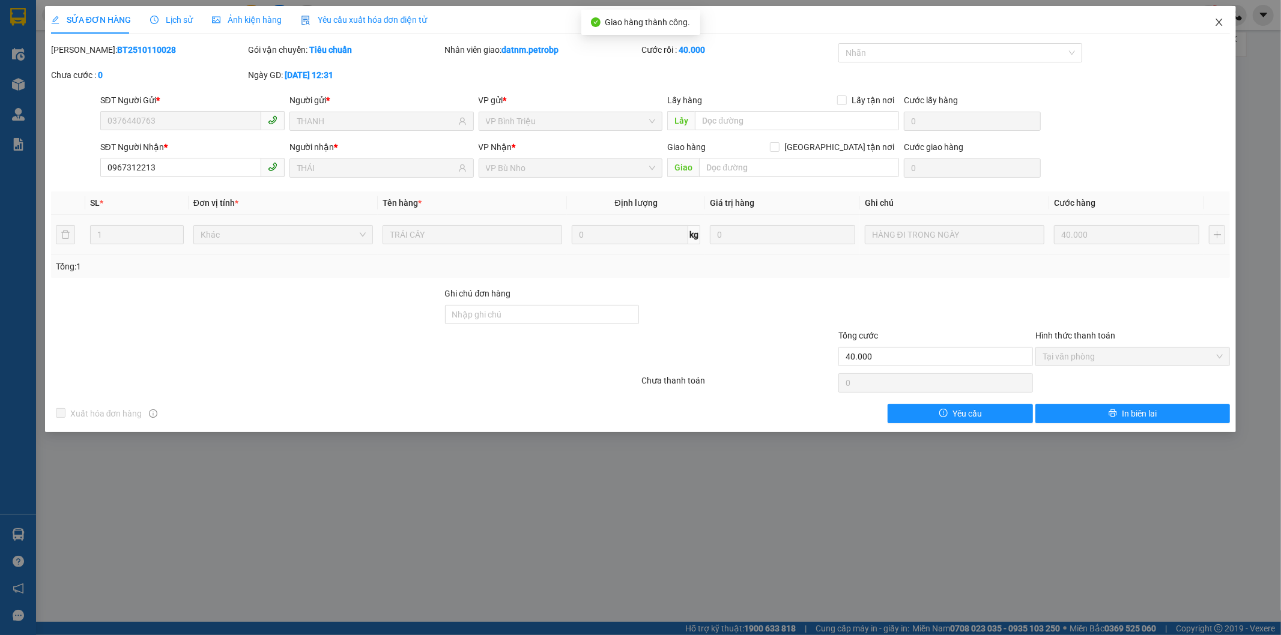
click at [1216, 26] on icon "close" at bounding box center [1219, 22] width 10 height 10
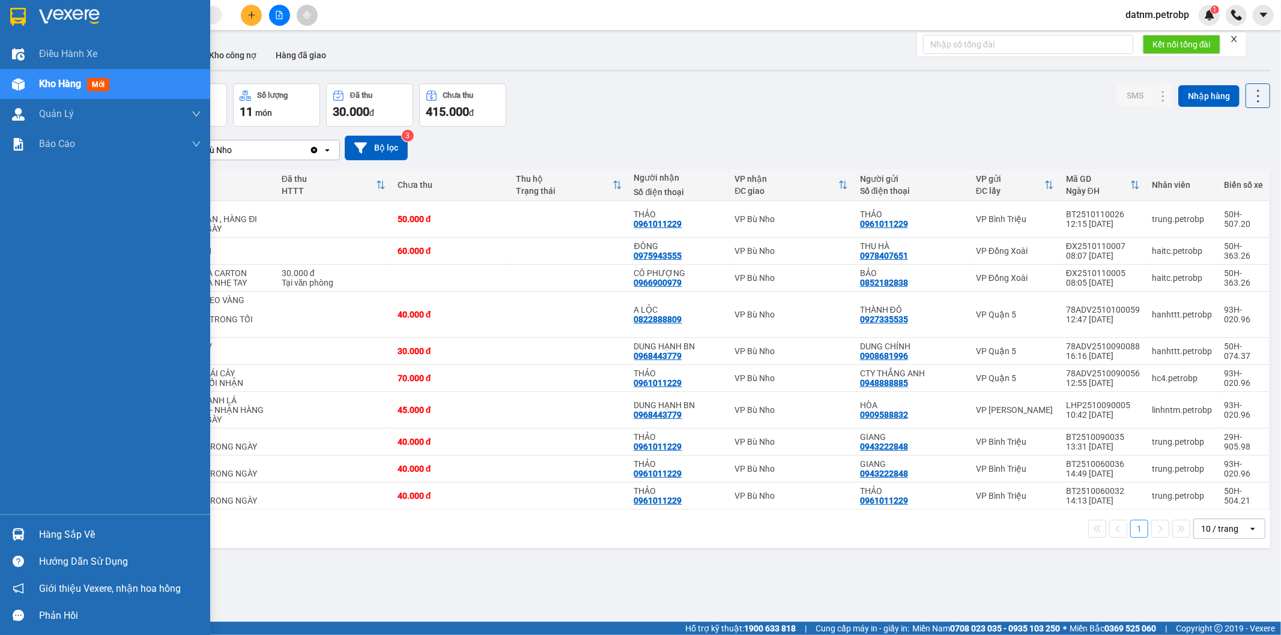
click at [62, 526] on div "Hàng sắp về" at bounding box center [120, 535] width 162 height 18
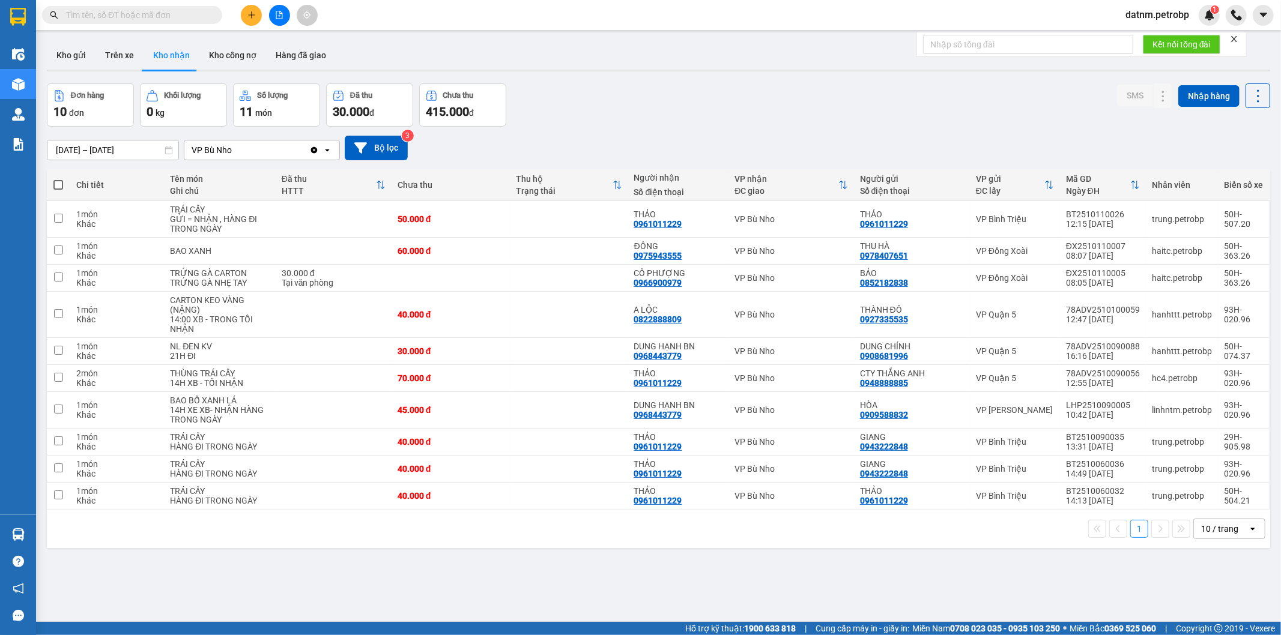
click at [623, 569] on section "Kết quả tìm kiếm ( 0 ) Bộ lọc No Data datnm.petrobp 1 Điều hành xe Kho hàng mới…" at bounding box center [640, 317] width 1281 height 635
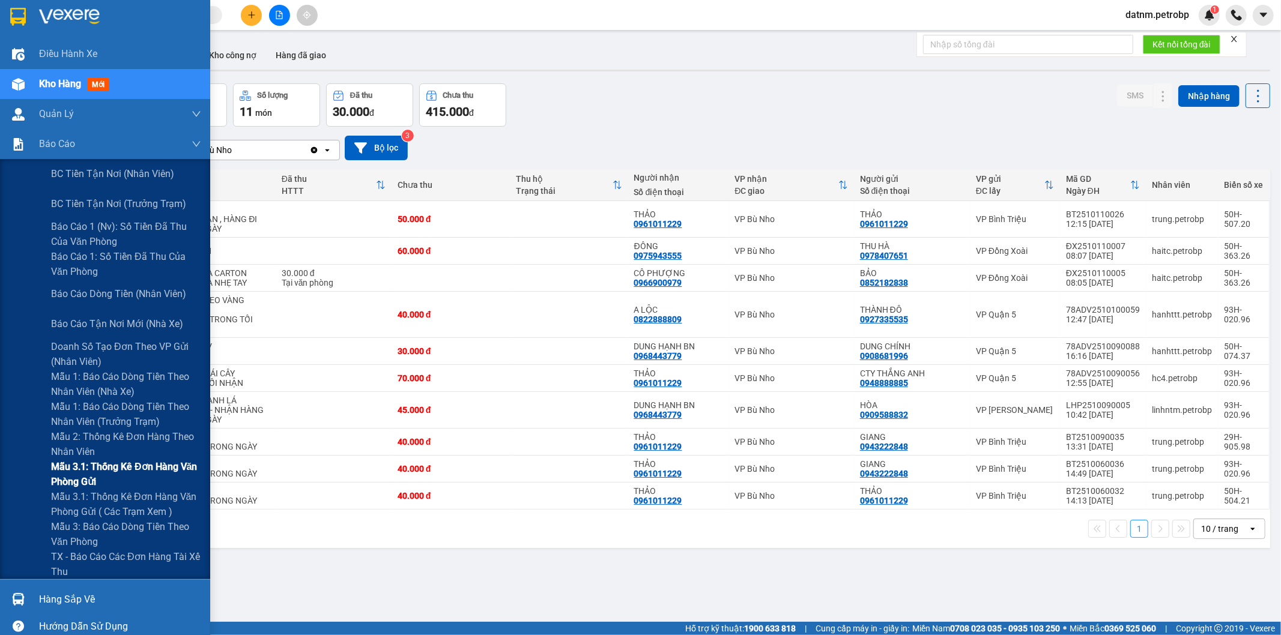
click at [97, 473] on span "Mẫu 3.1: Thống kê đơn hàng văn phòng gửi" at bounding box center [126, 474] width 150 height 30
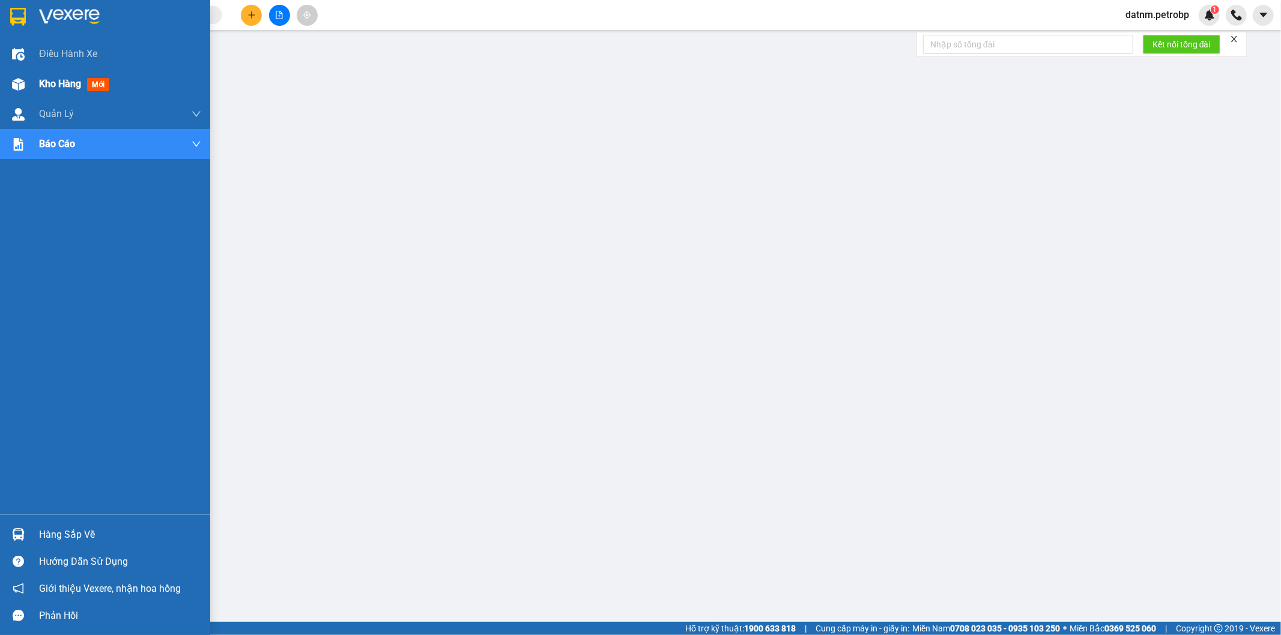
click at [49, 79] on span "Kho hàng" at bounding box center [60, 83] width 42 height 11
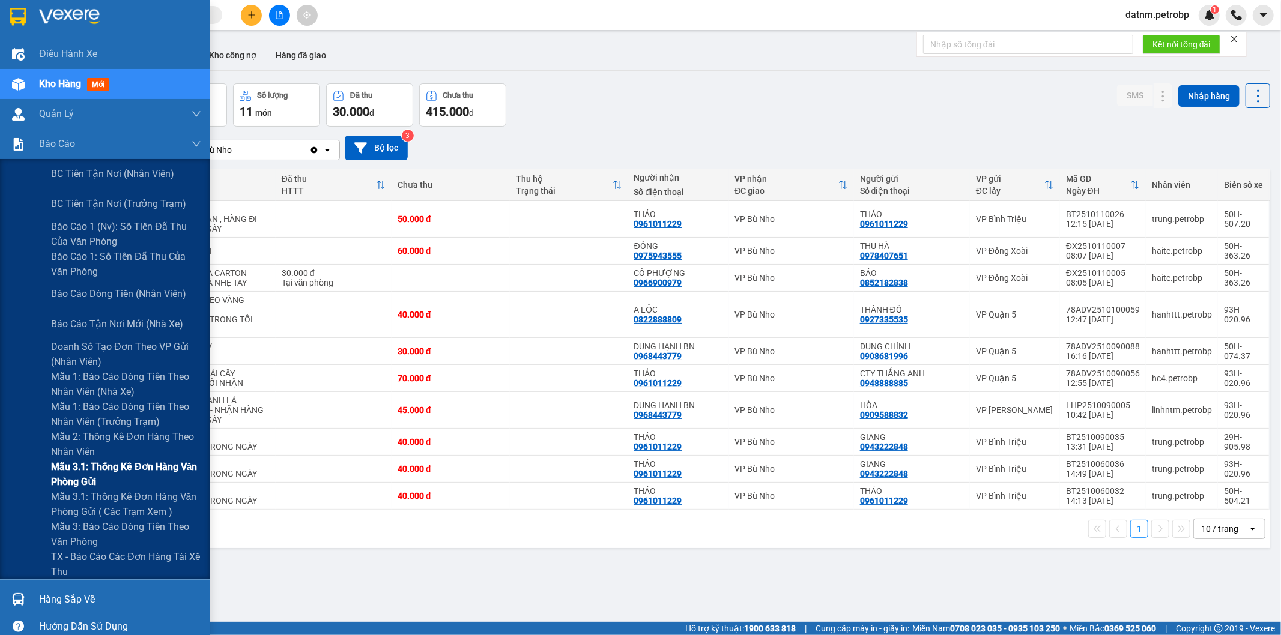
click at [88, 470] on span "Mẫu 3.1: Thống kê đơn hàng văn phòng gửi" at bounding box center [126, 474] width 150 height 30
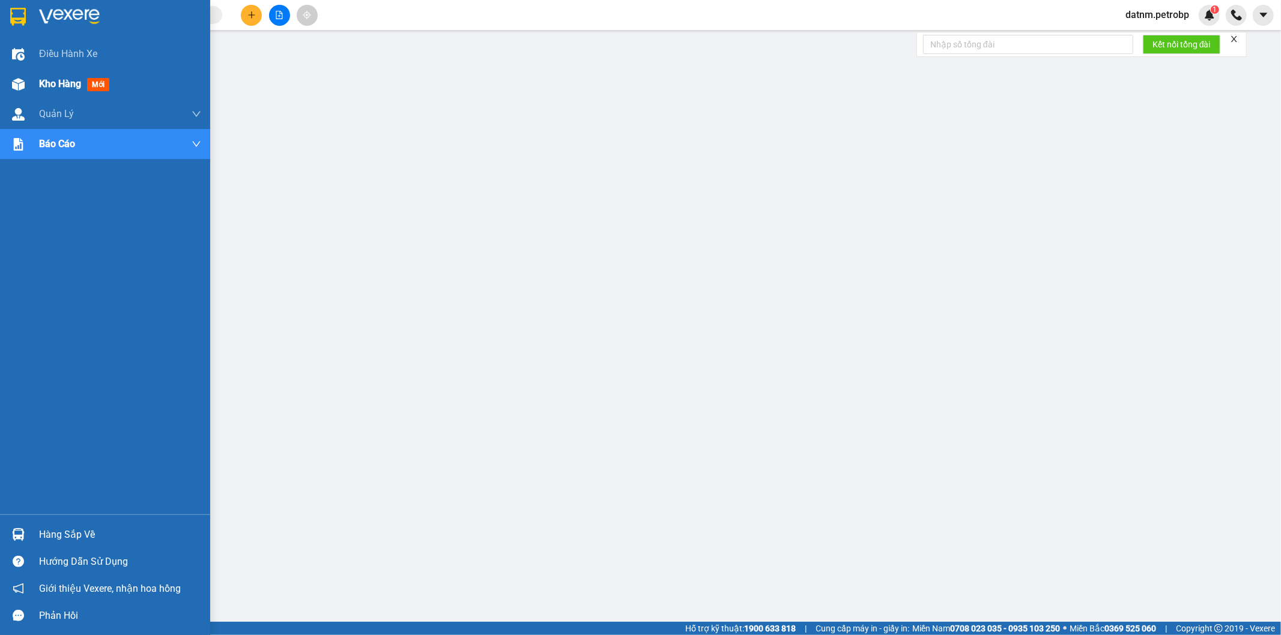
click at [65, 87] on span "Kho hàng" at bounding box center [60, 83] width 42 height 11
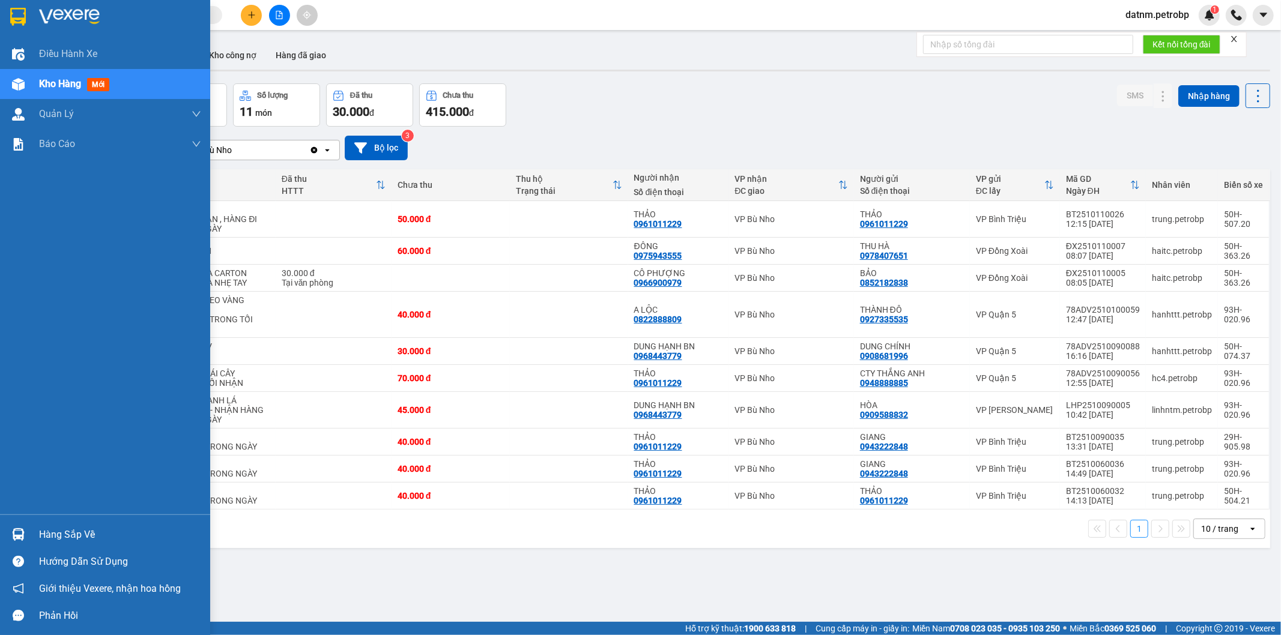
click at [79, 530] on div "Hàng sắp về" at bounding box center [120, 535] width 162 height 18
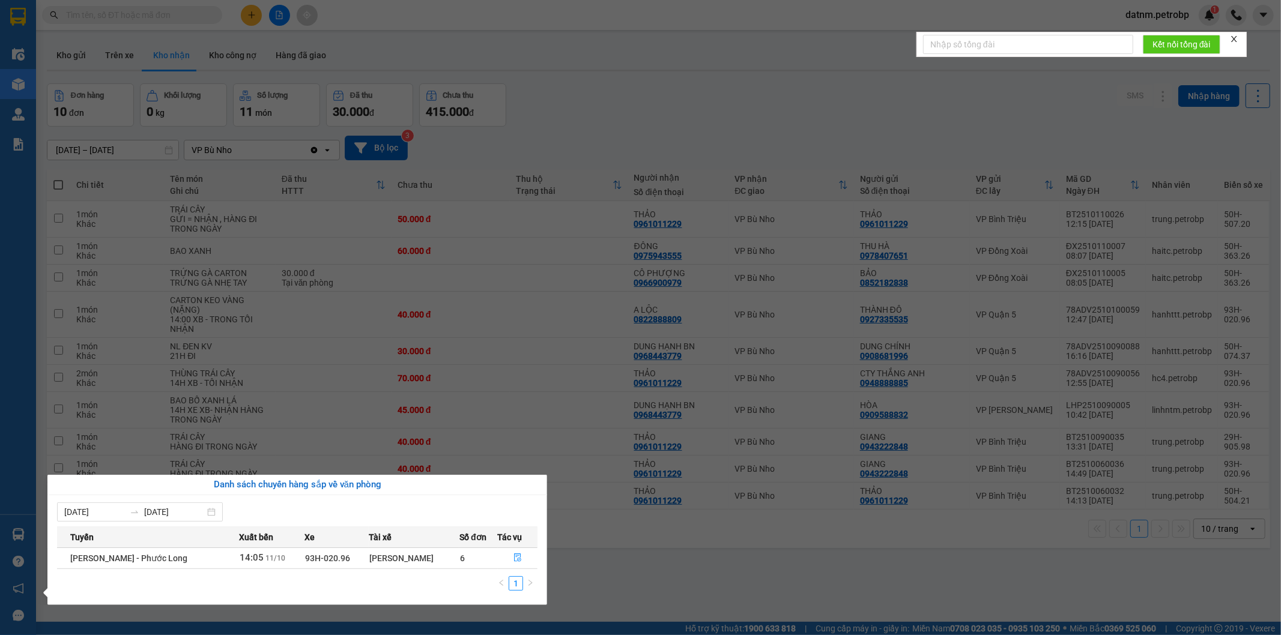
click at [727, 587] on section "Kết quả tìm kiếm ( 0 ) Bộ lọc No Data datnm.petrobp 1 Điều hành xe Kho hàng mới…" at bounding box center [640, 317] width 1281 height 635
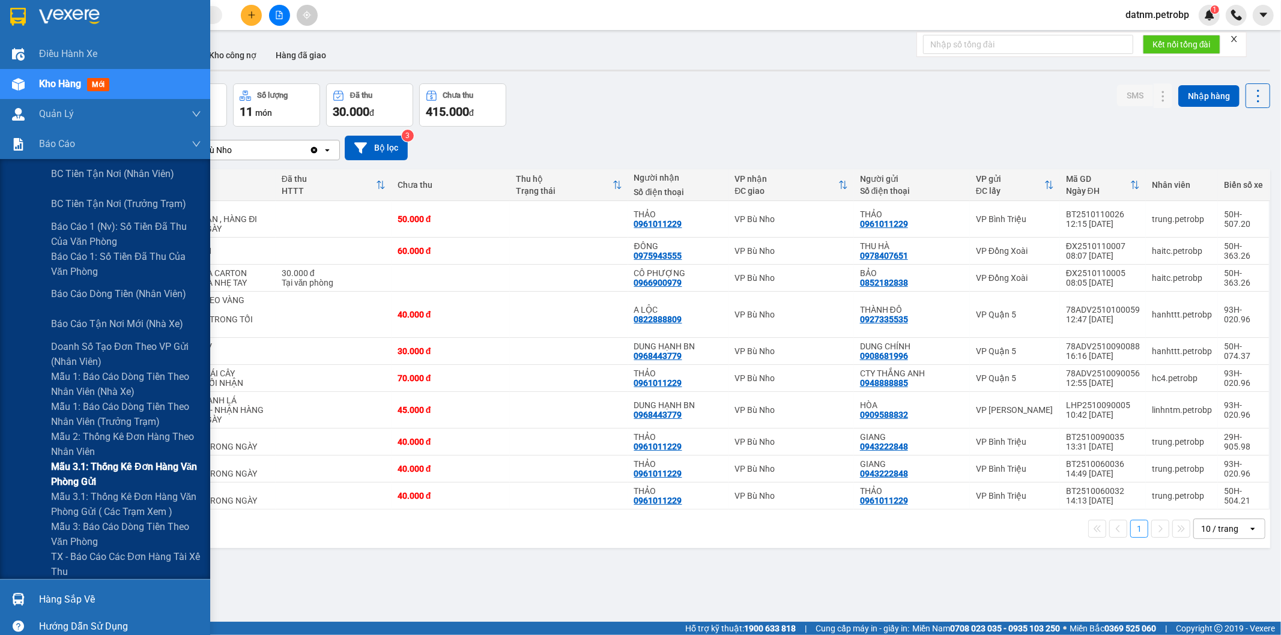
click at [114, 476] on span "Mẫu 3.1: Thống kê đơn hàng văn phòng gửi" at bounding box center [126, 474] width 150 height 30
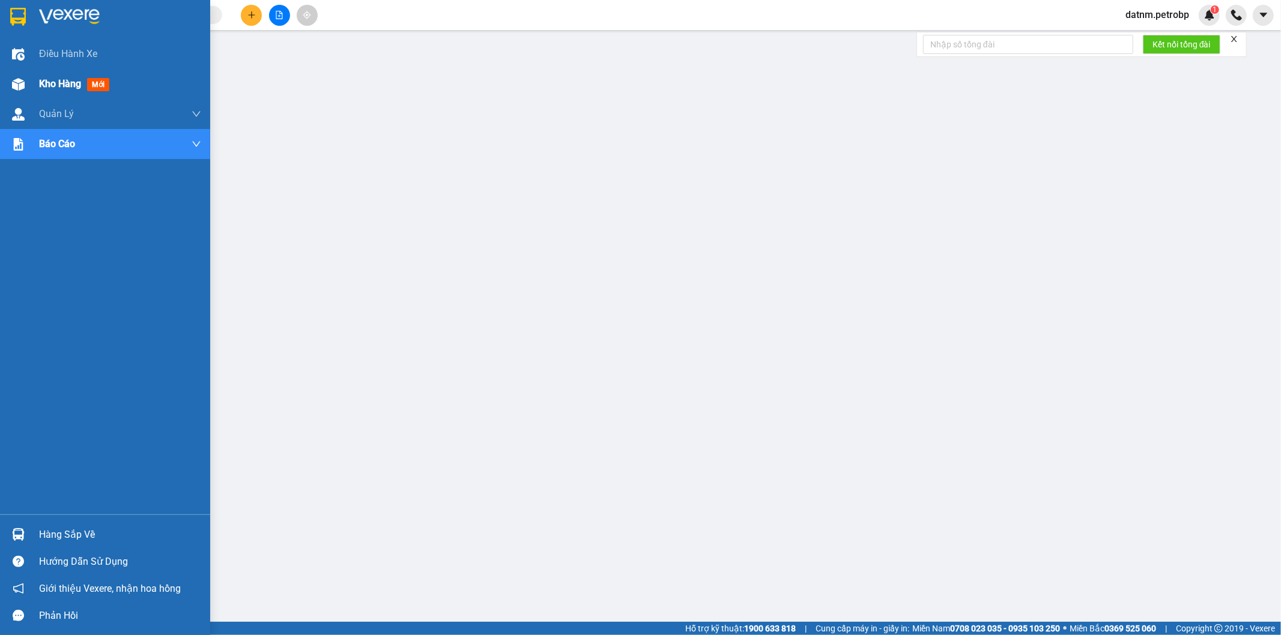
click at [44, 74] on div "Kho hàng mới" at bounding box center [120, 84] width 162 height 30
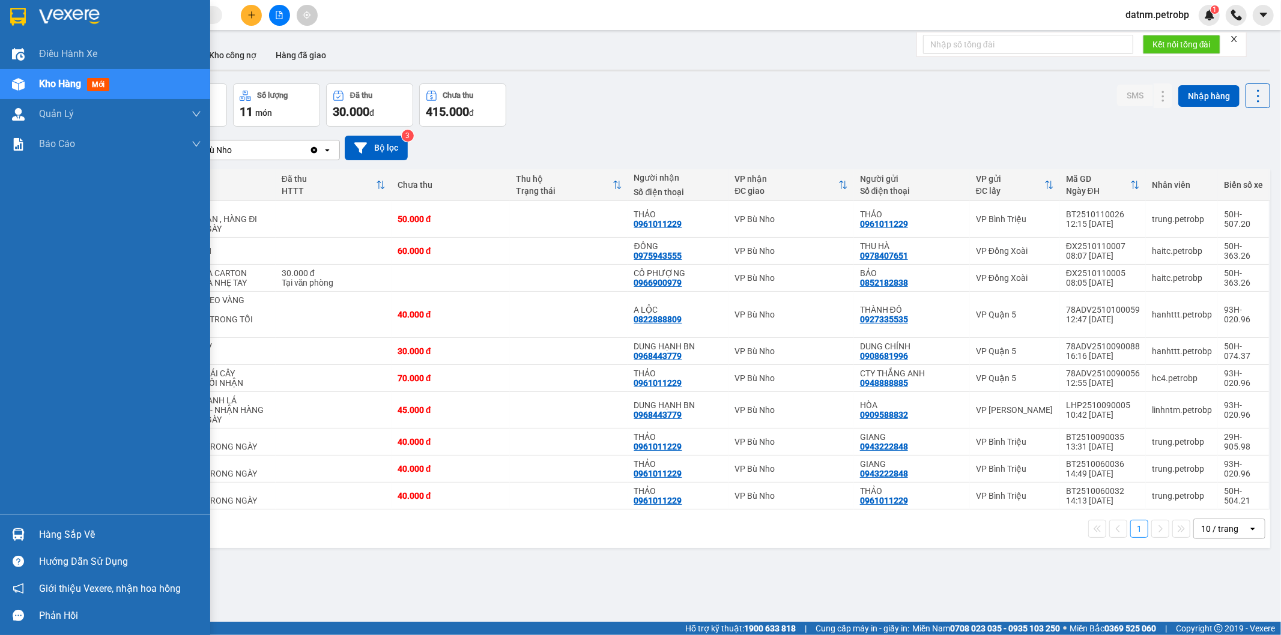
click at [70, 545] on div "Hàng sắp về" at bounding box center [105, 534] width 210 height 27
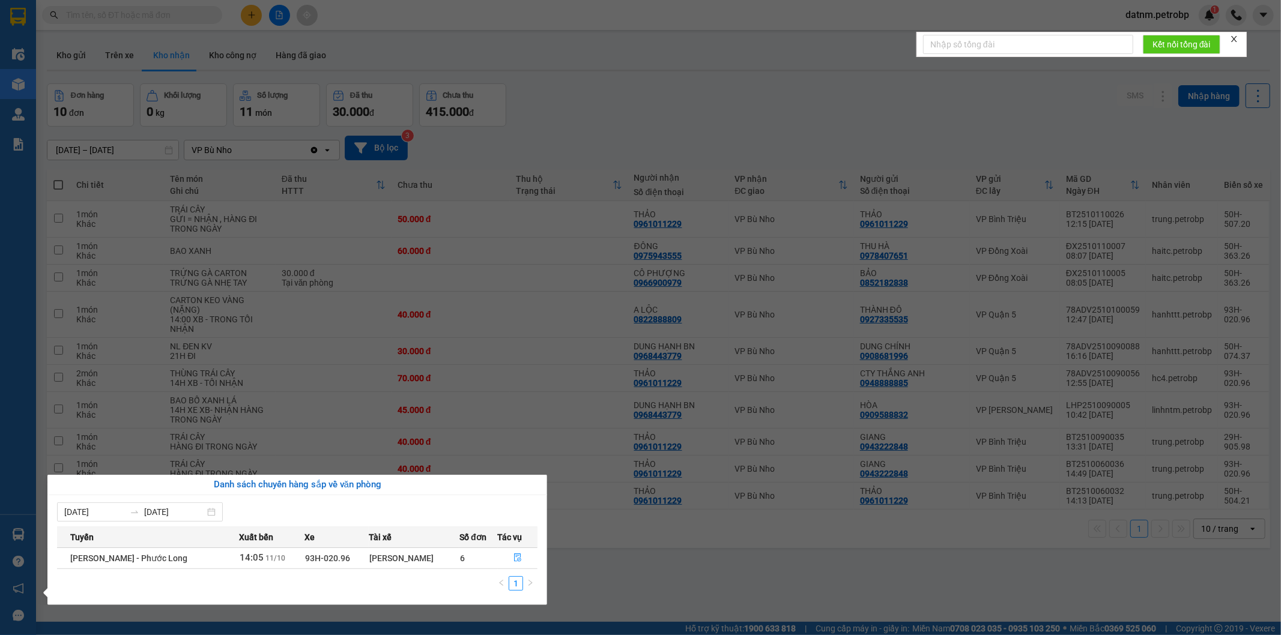
click at [569, 572] on section "Kết quả tìm kiếm ( 0 ) Bộ lọc No Data datnm.petrobp 1 Điều hành xe Kho hàng mới…" at bounding box center [640, 317] width 1281 height 635
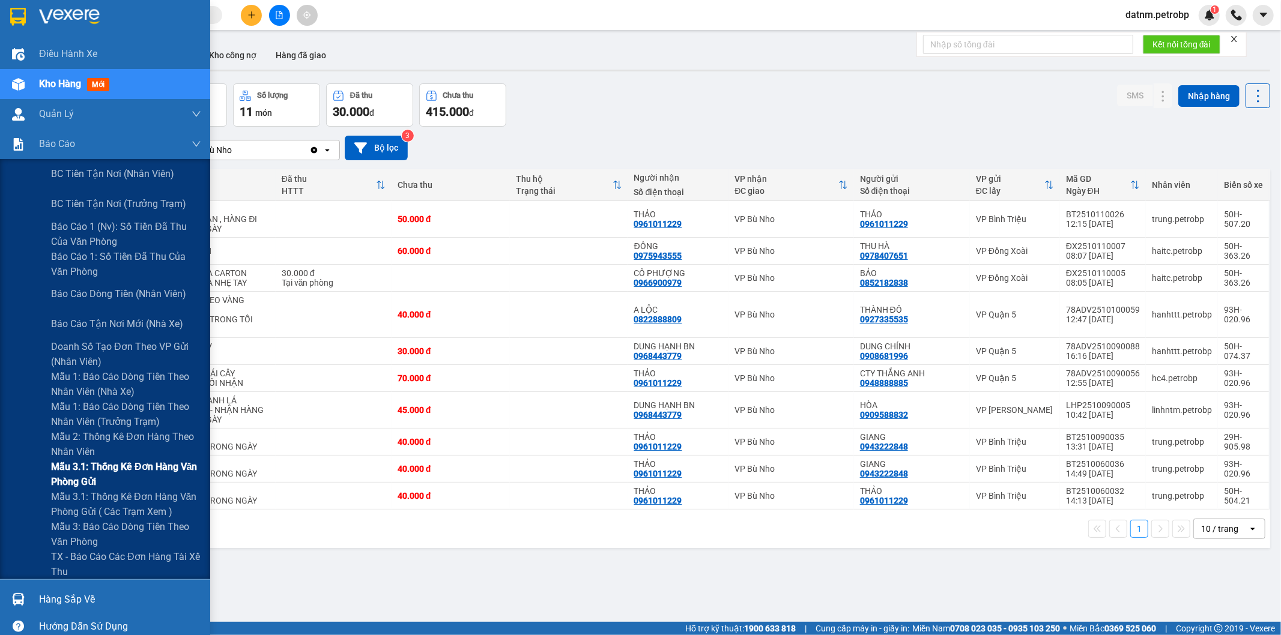
click at [100, 473] on span "Mẫu 3.1: Thống kê đơn hàng văn phòng gửi" at bounding box center [126, 474] width 150 height 30
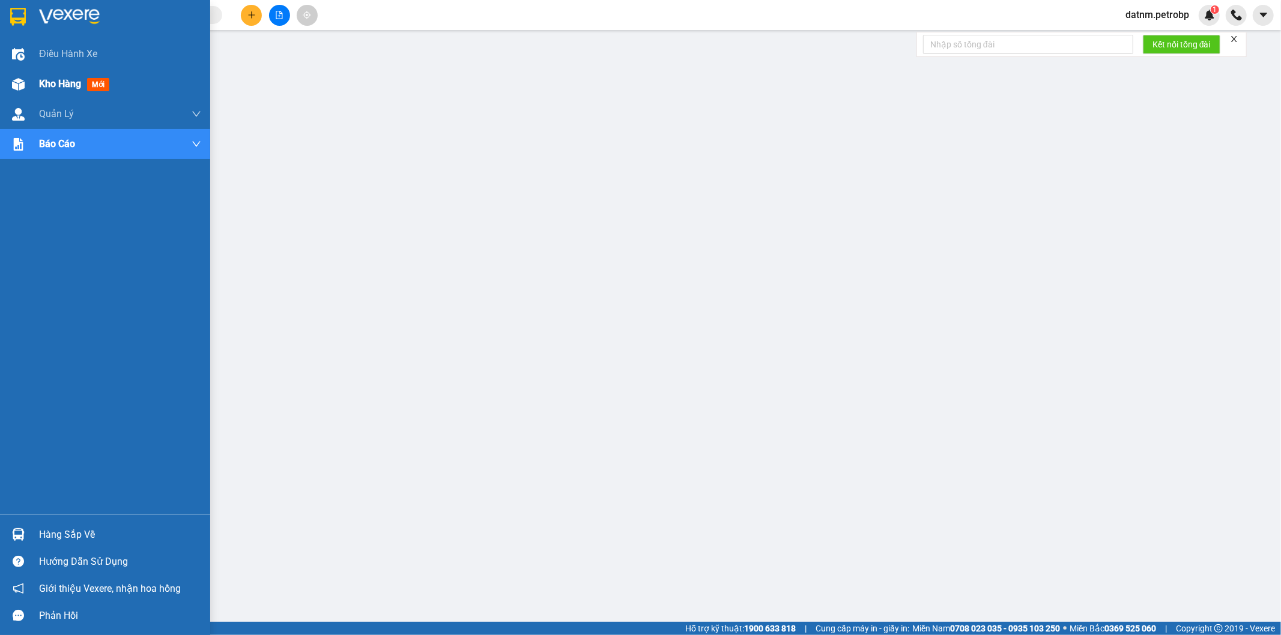
click at [43, 79] on span "Kho hàng" at bounding box center [60, 83] width 42 height 11
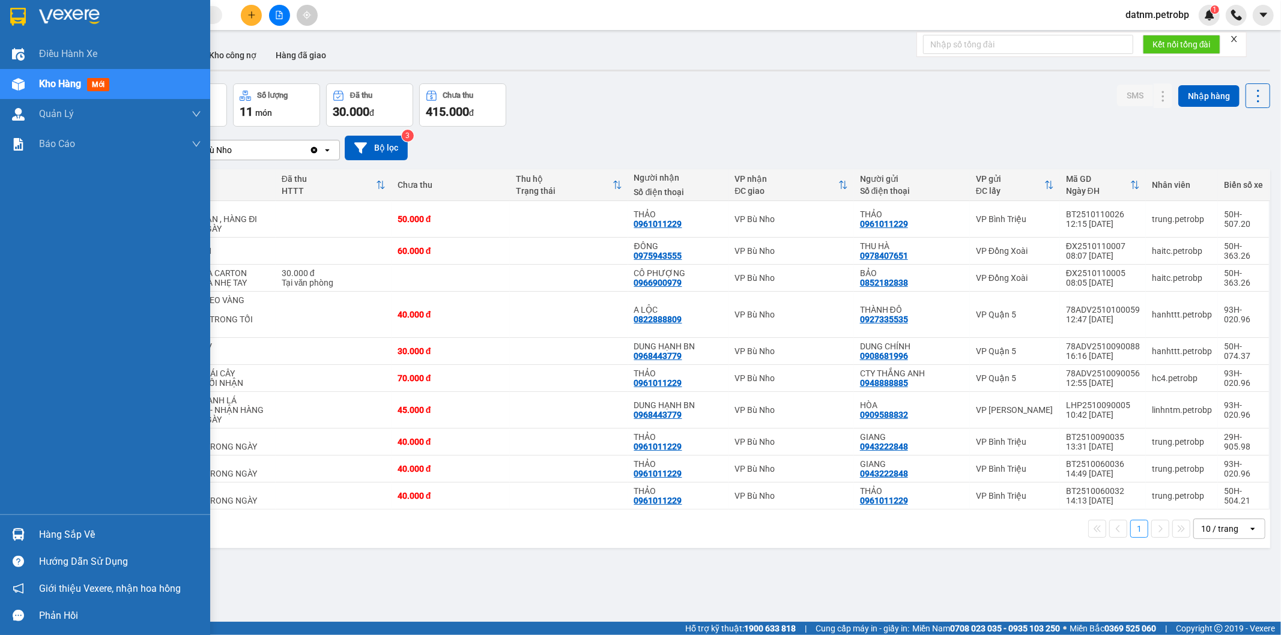
click at [78, 536] on div "Hàng sắp về" at bounding box center [120, 535] width 162 height 18
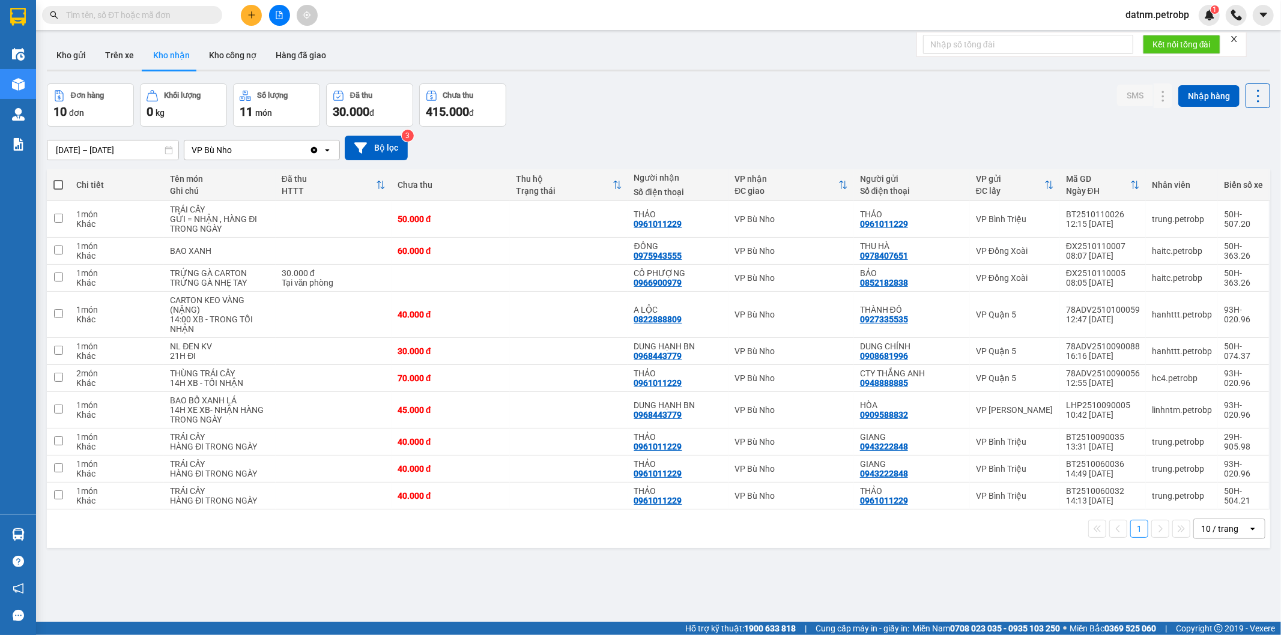
click at [679, 578] on section "Kết quả tìm kiếm ( 0 ) Bộ lọc No Data datnm.petrobp 1 Điều hành xe Kho hàng mới…" at bounding box center [640, 317] width 1281 height 635
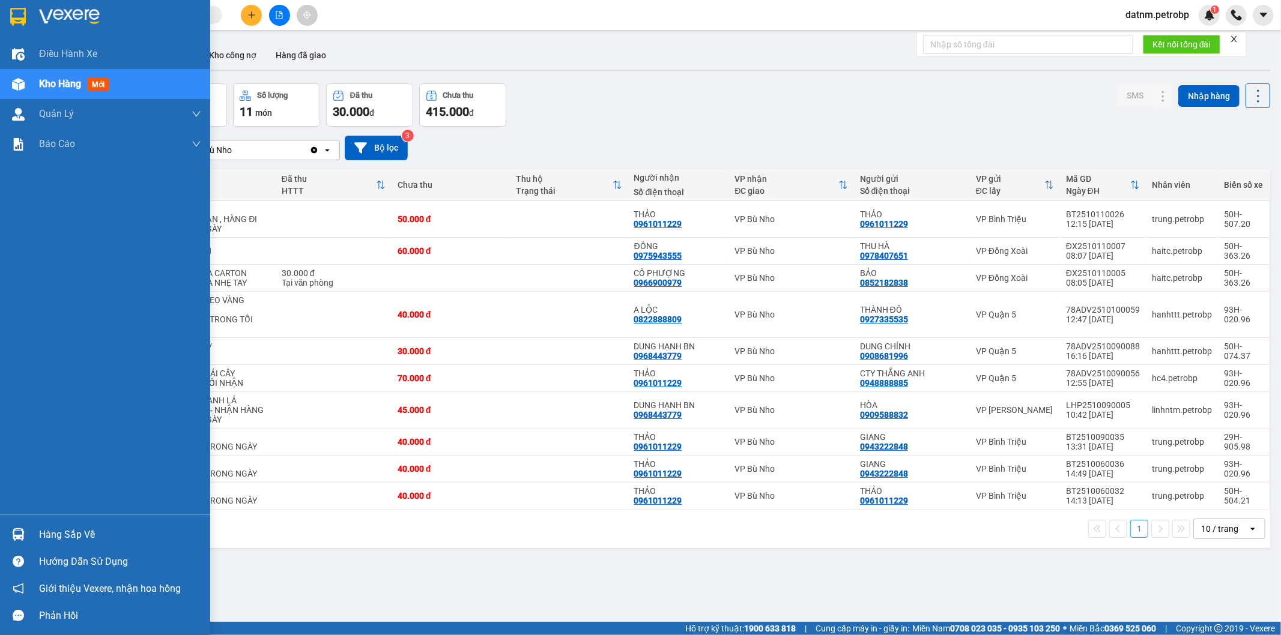
click at [73, 529] on div "Hàng sắp về" at bounding box center [120, 535] width 162 height 18
click at [73, 529] on body "Kết quả tìm kiếm ( 0 ) Bộ lọc No Data datnm.petrobp 1 Điều hành xe Kho hàng mới…" at bounding box center [640, 317] width 1281 height 635
click at [73, 529] on div "Hàng sắp về" at bounding box center [120, 535] width 162 height 18
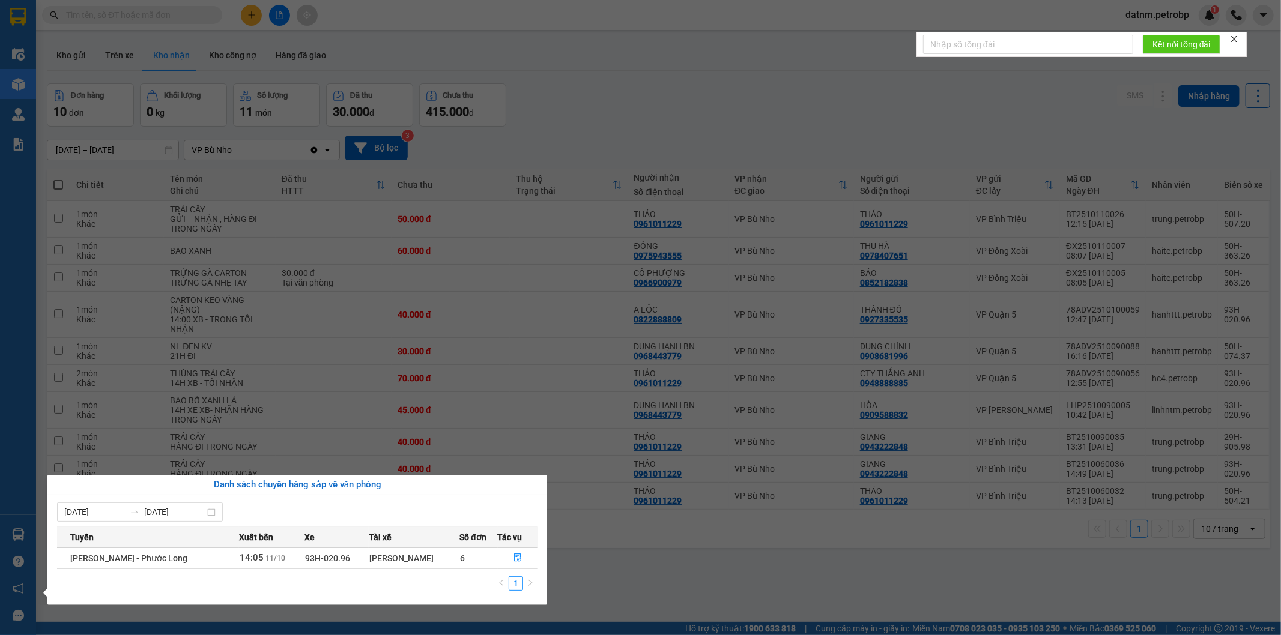
click at [620, 574] on section "Kết quả tìm kiếm ( 0 ) Bộ lọc No Data datnm.petrobp 1 Điều hành xe Kho hàng mới…" at bounding box center [640, 317] width 1281 height 635
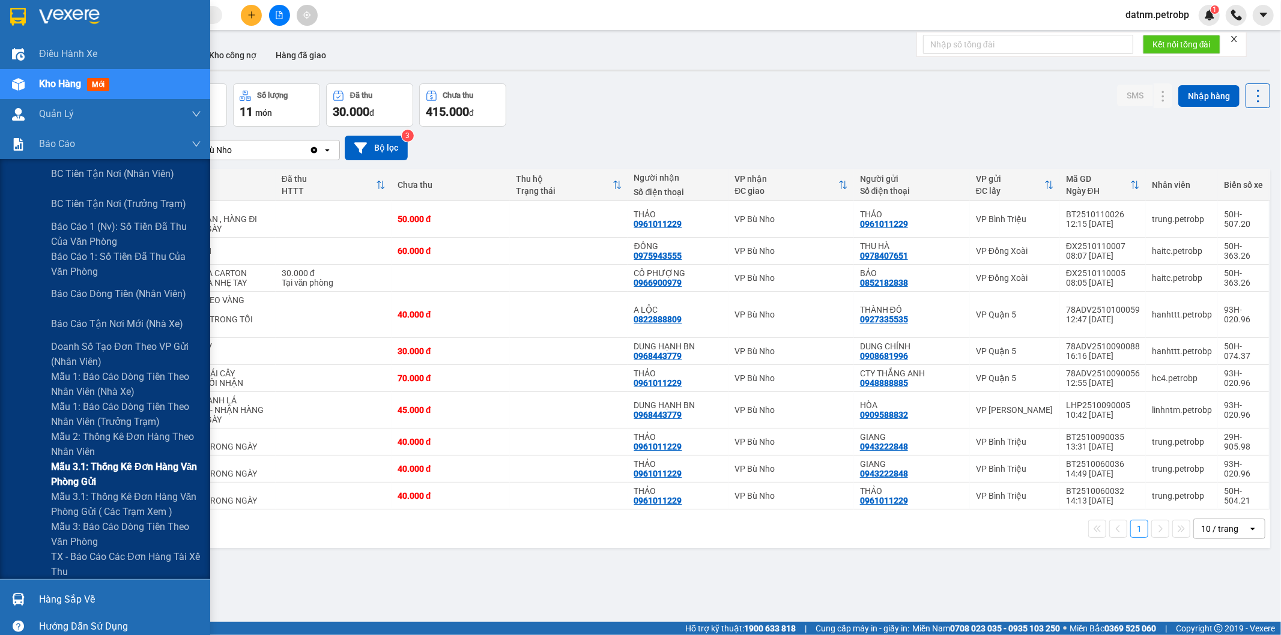
click at [100, 469] on span "Mẫu 3.1: Thống kê đơn hàng văn phòng gửi" at bounding box center [126, 474] width 150 height 30
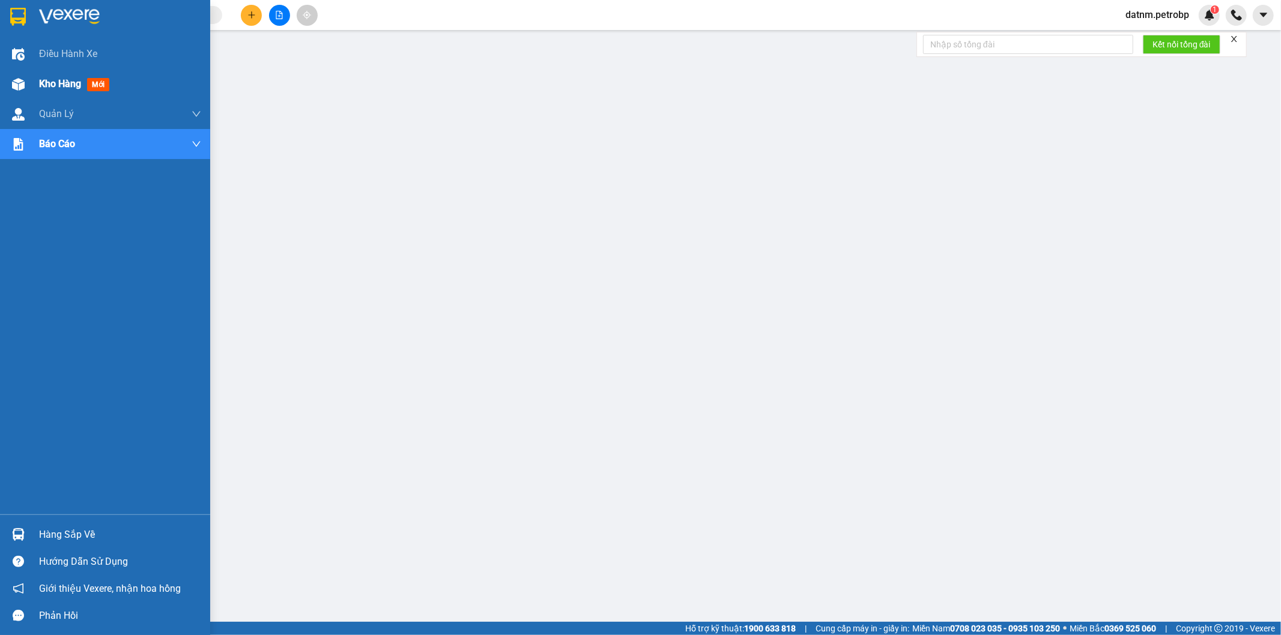
click at [55, 84] on span "Kho hàng" at bounding box center [60, 83] width 42 height 11
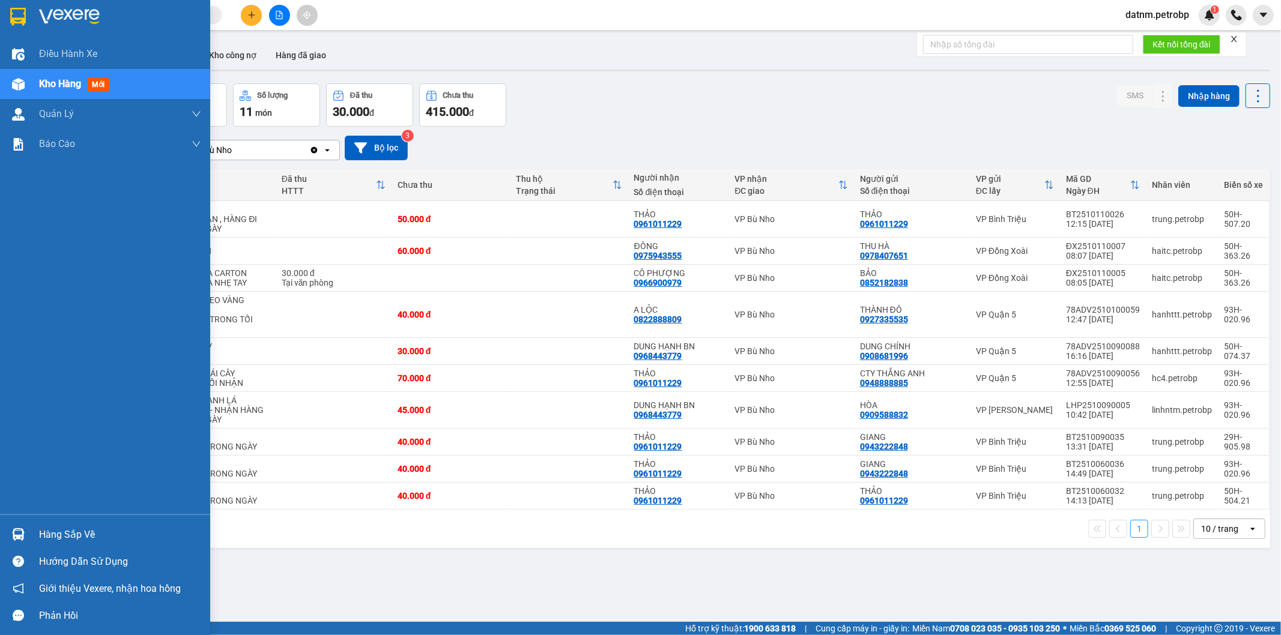
click at [92, 539] on div "Hàng sắp về" at bounding box center [120, 535] width 162 height 18
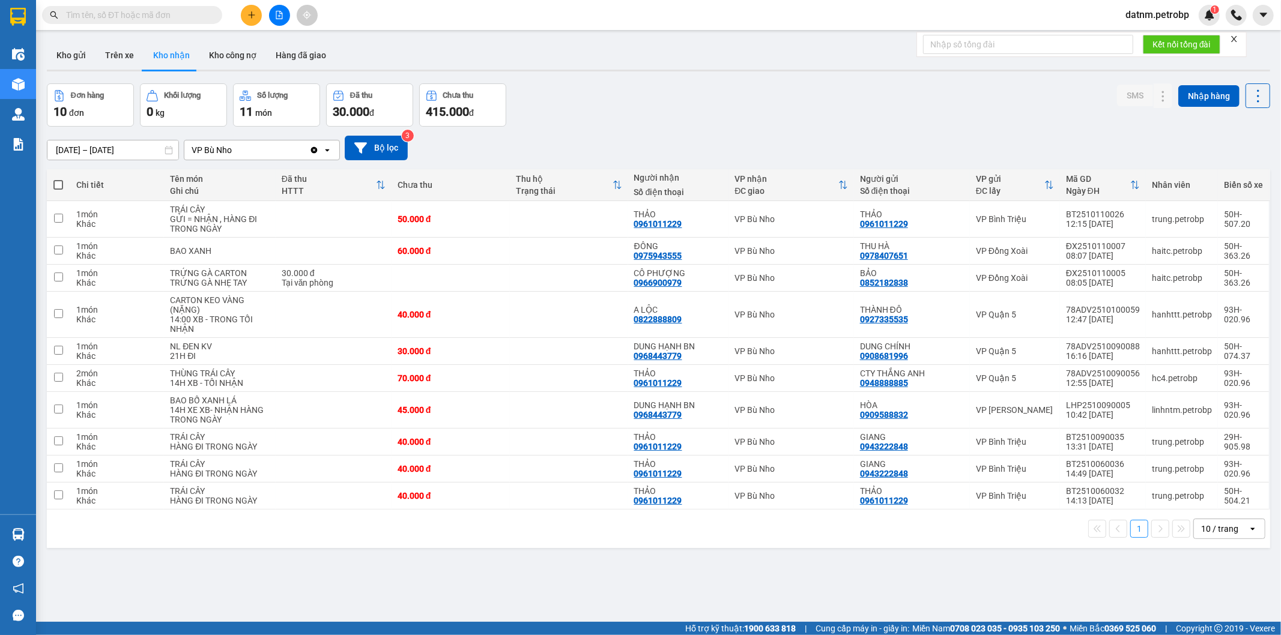
click at [692, 562] on section "Kết quả tìm kiếm ( 0 ) Bộ lọc No Data datnm.petrobp 1 Điều hành xe Kho hàng mới…" at bounding box center [640, 317] width 1281 height 635
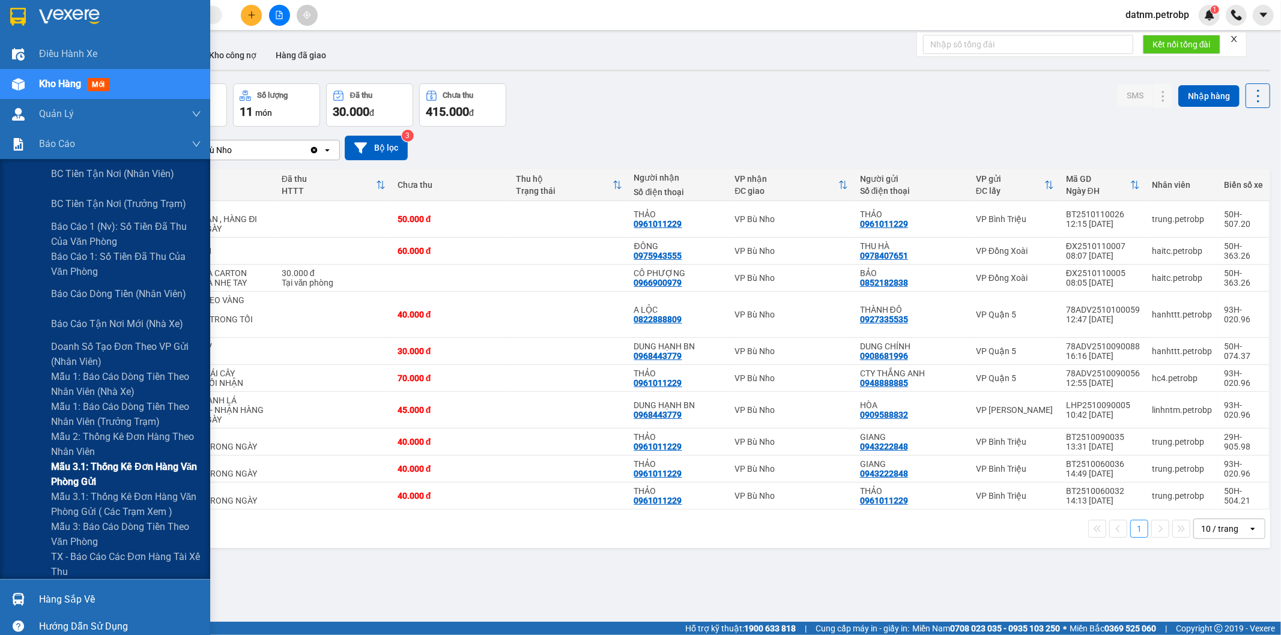
click at [103, 468] on span "Mẫu 3.1: Thống kê đơn hàng văn phòng gửi" at bounding box center [126, 474] width 150 height 30
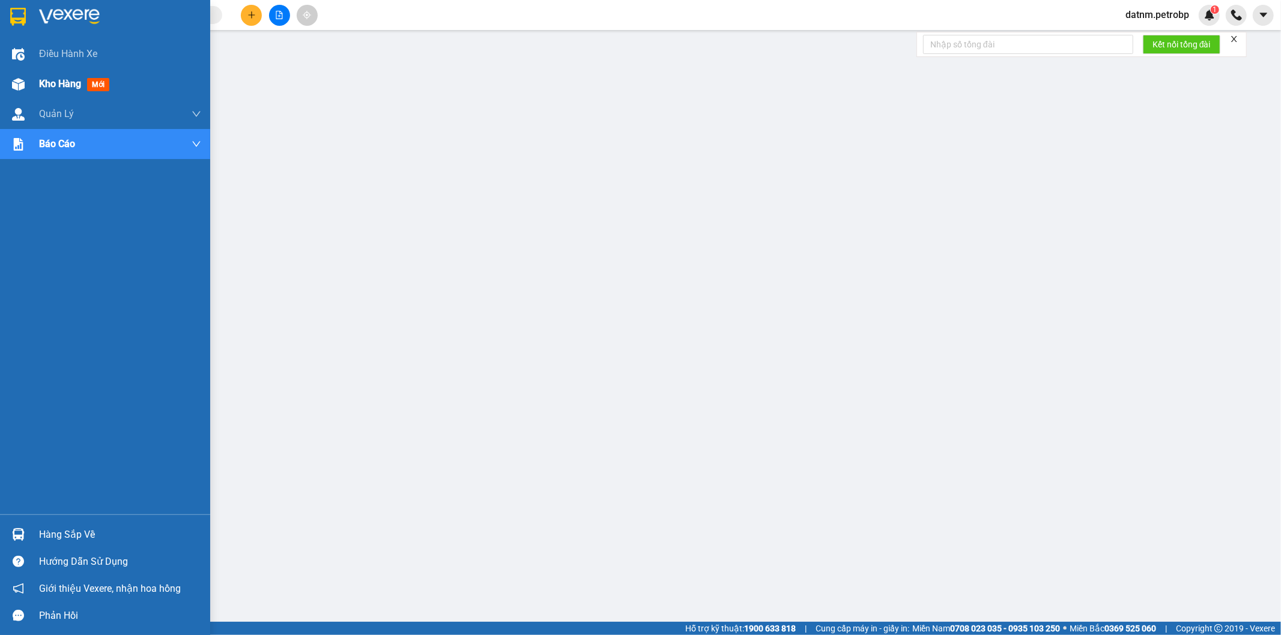
click at [50, 83] on span "Kho hàng" at bounding box center [60, 83] width 42 height 11
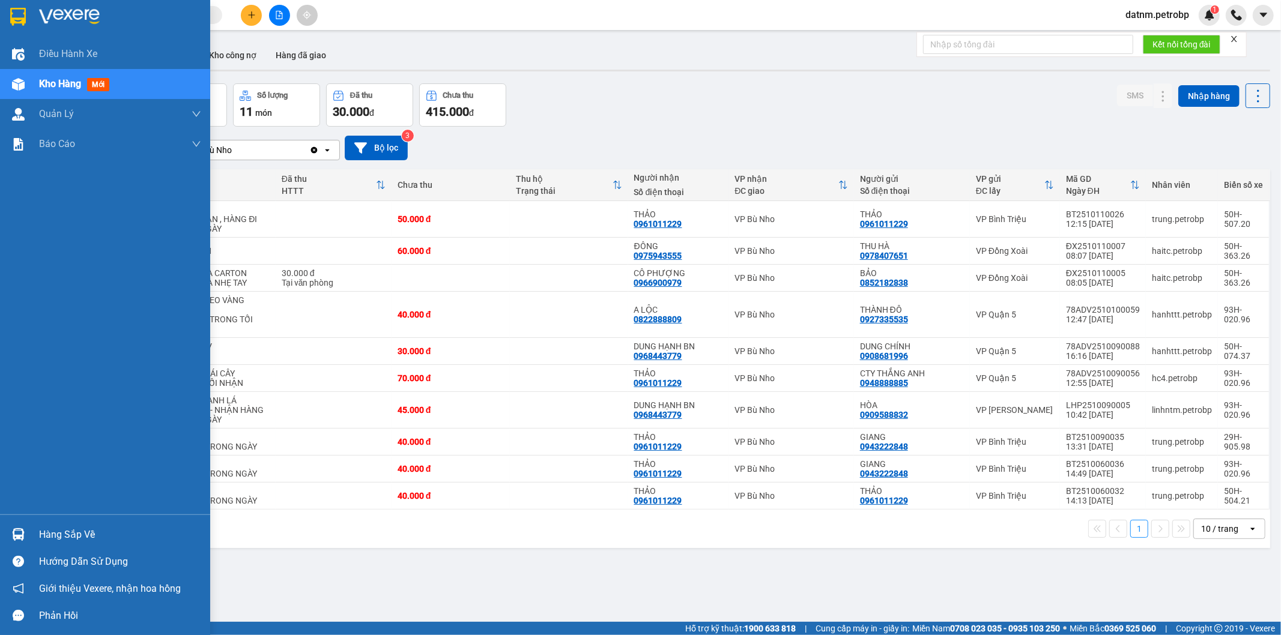
click at [98, 527] on div "Hàng sắp về" at bounding box center [120, 535] width 162 height 18
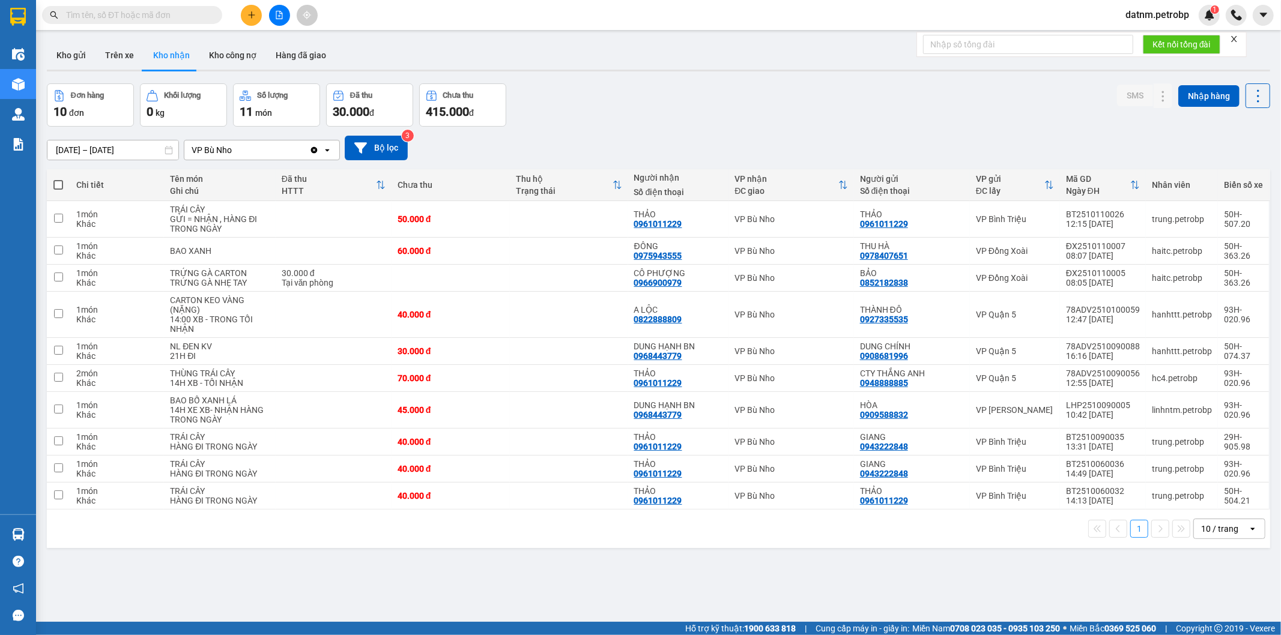
click at [708, 603] on section "Kết quả tìm kiếm ( 0 ) Bộ lọc No Data datnm.petrobp 1 Điều hành xe Kho hàng mới…" at bounding box center [640, 317] width 1281 height 635
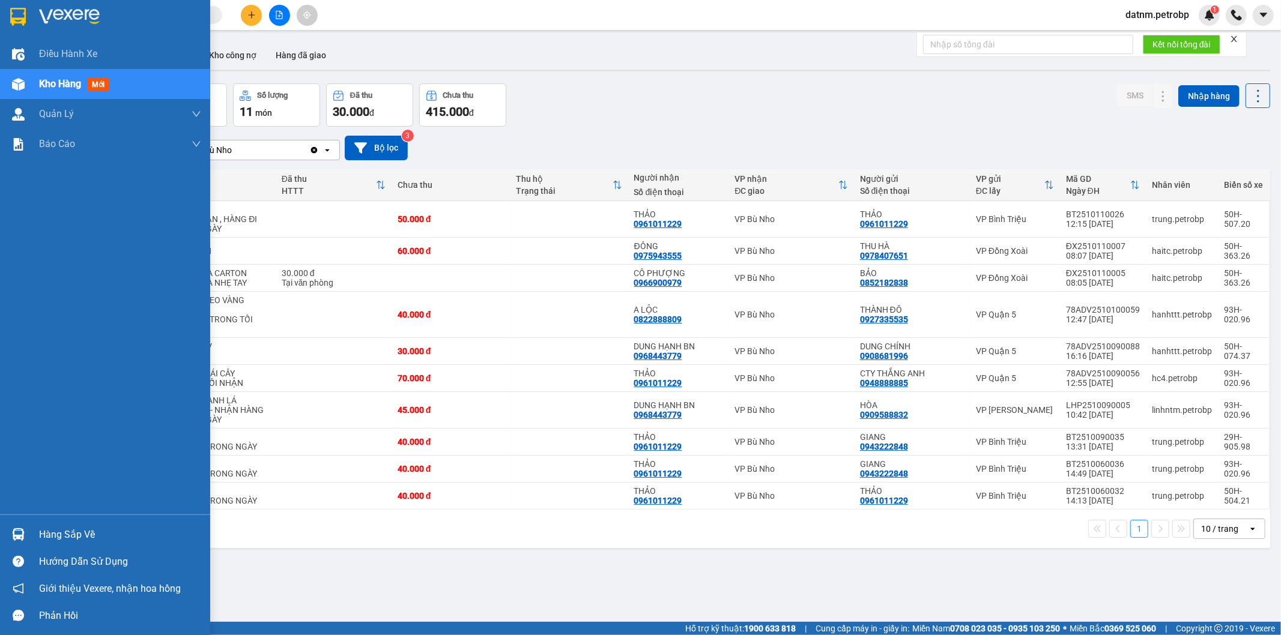
click at [80, 537] on div "Hàng sắp về" at bounding box center [120, 535] width 162 height 18
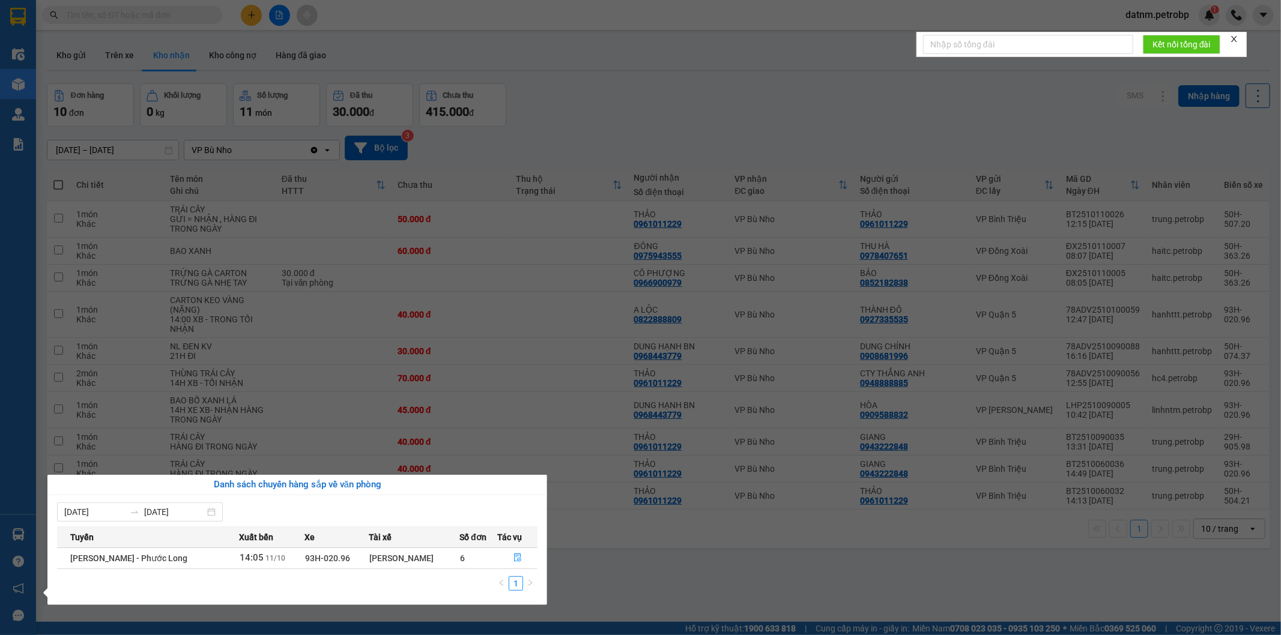
click at [733, 581] on section "Kết quả tìm kiếm ( 0 ) Bộ lọc No Data datnm.petrobp 1 Điều hành xe Kho hàng mới…" at bounding box center [640, 317] width 1281 height 635
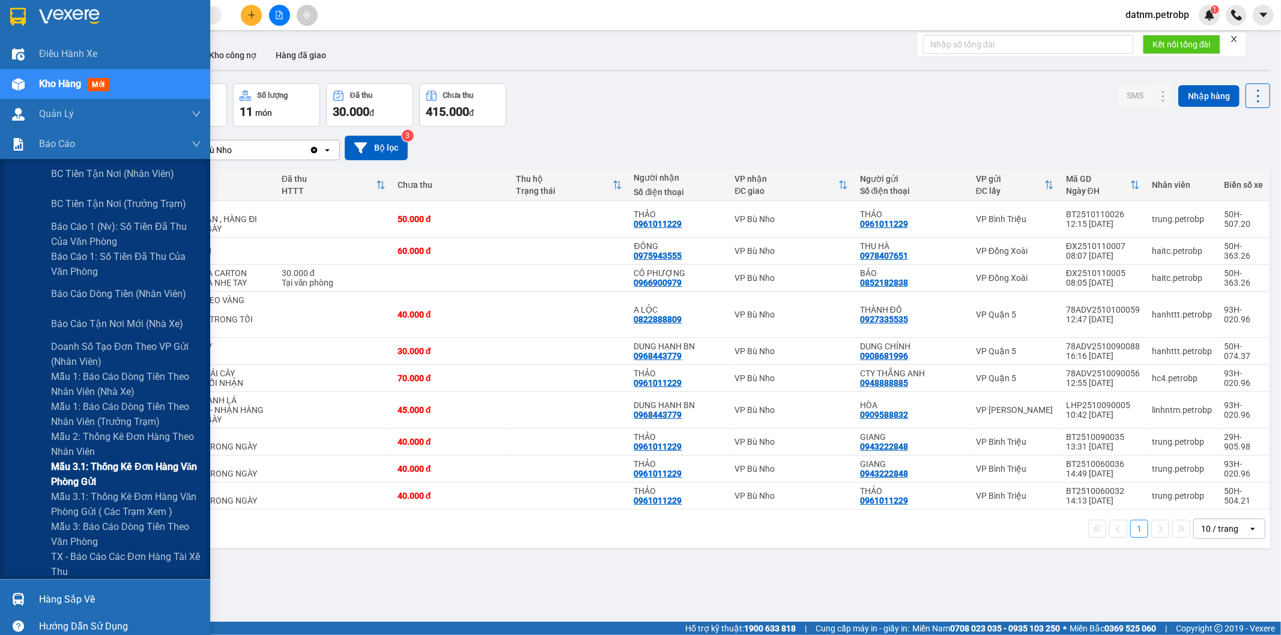
click at [86, 467] on span "Mẫu 3.1: Thống kê đơn hàng văn phòng gửi" at bounding box center [126, 474] width 150 height 30
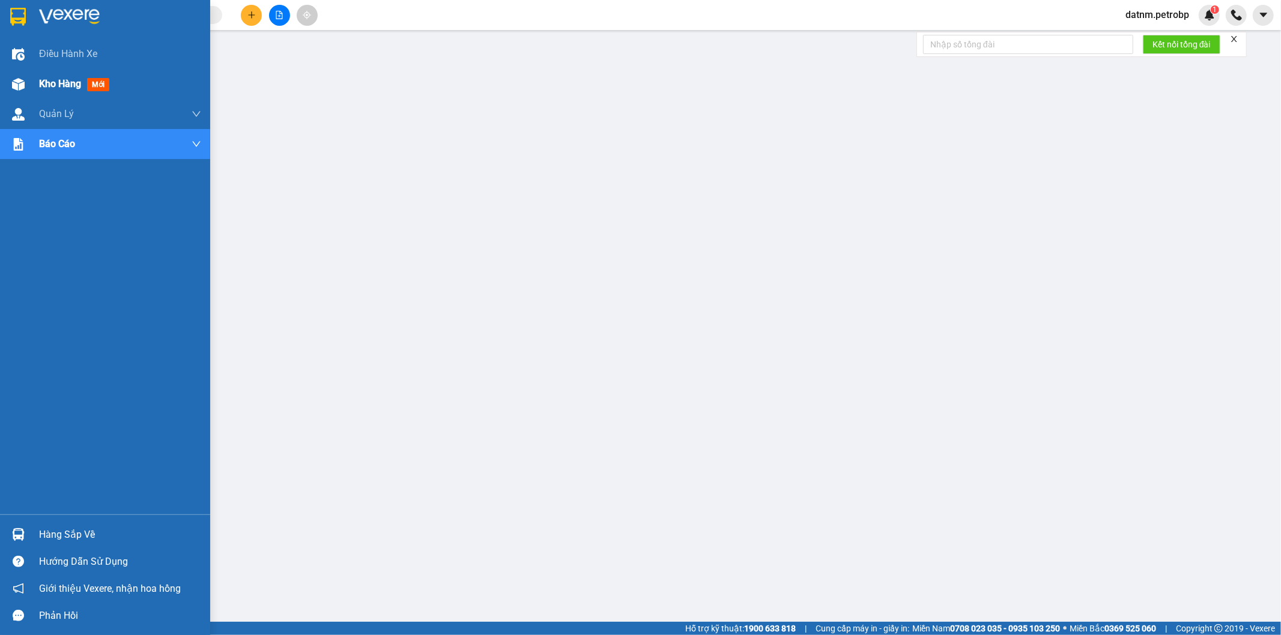
click at [58, 86] on span "Kho hàng" at bounding box center [60, 83] width 42 height 11
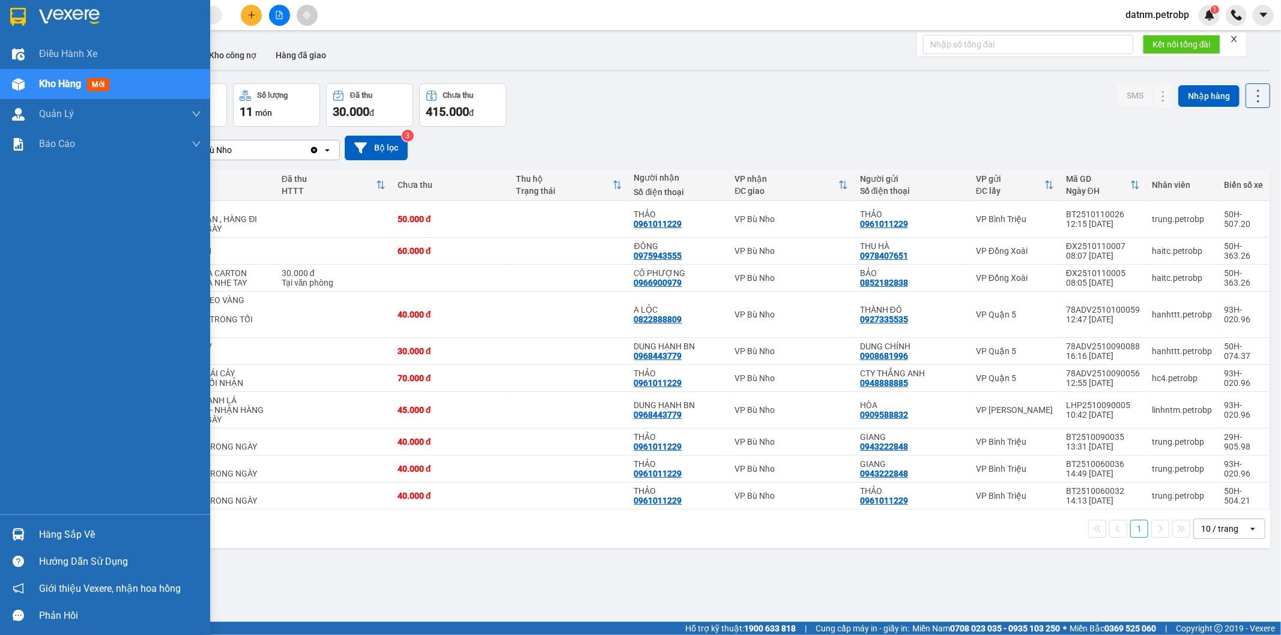
click at [67, 531] on div "Hàng sắp về" at bounding box center [120, 535] width 162 height 18
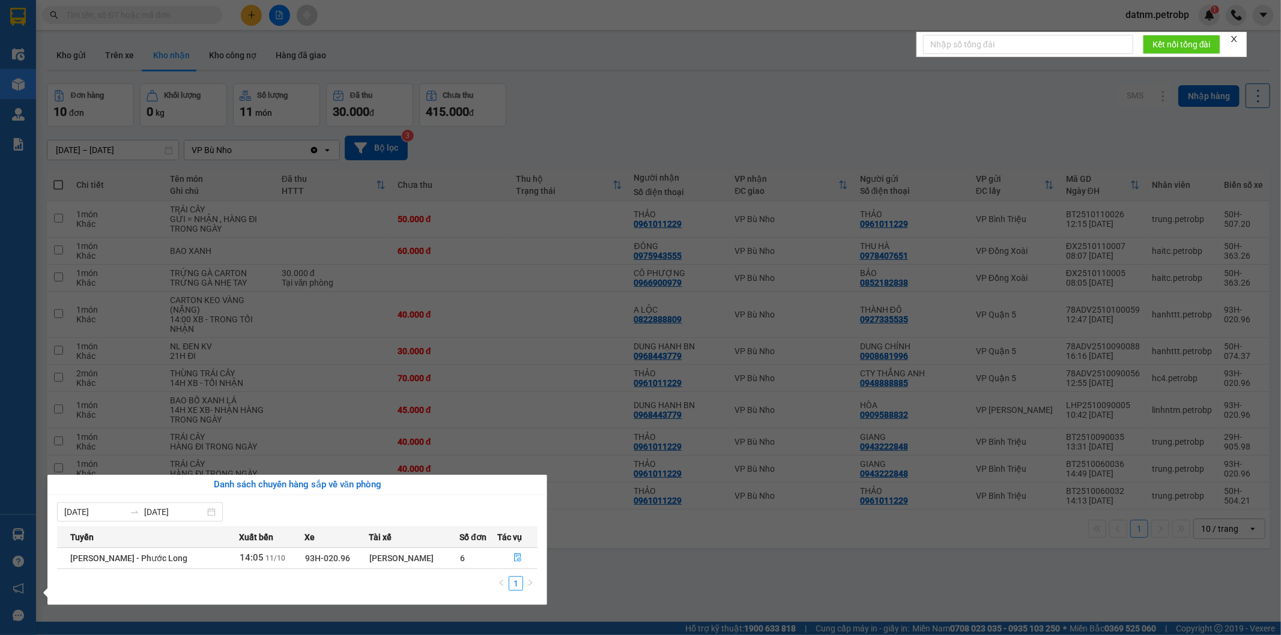
click at [629, 574] on section "Kết quả tìm kiếm ( 0 ) Bộ lọc No Data datnm.petrobp 1 Điều hành xe Kho hàng mới…" at bounding box center [640, 317] width 1281 height 635
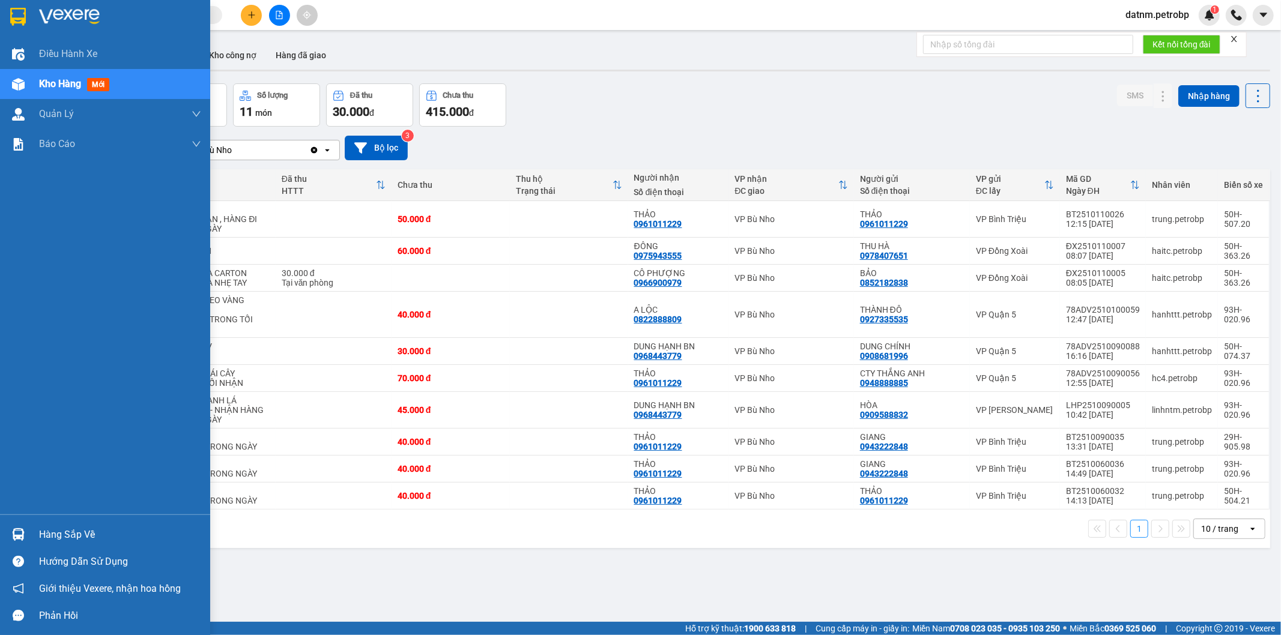
click at [74, 532] on div "Hàng sắp về" at bounding box center [120, 535] width 162 height 18
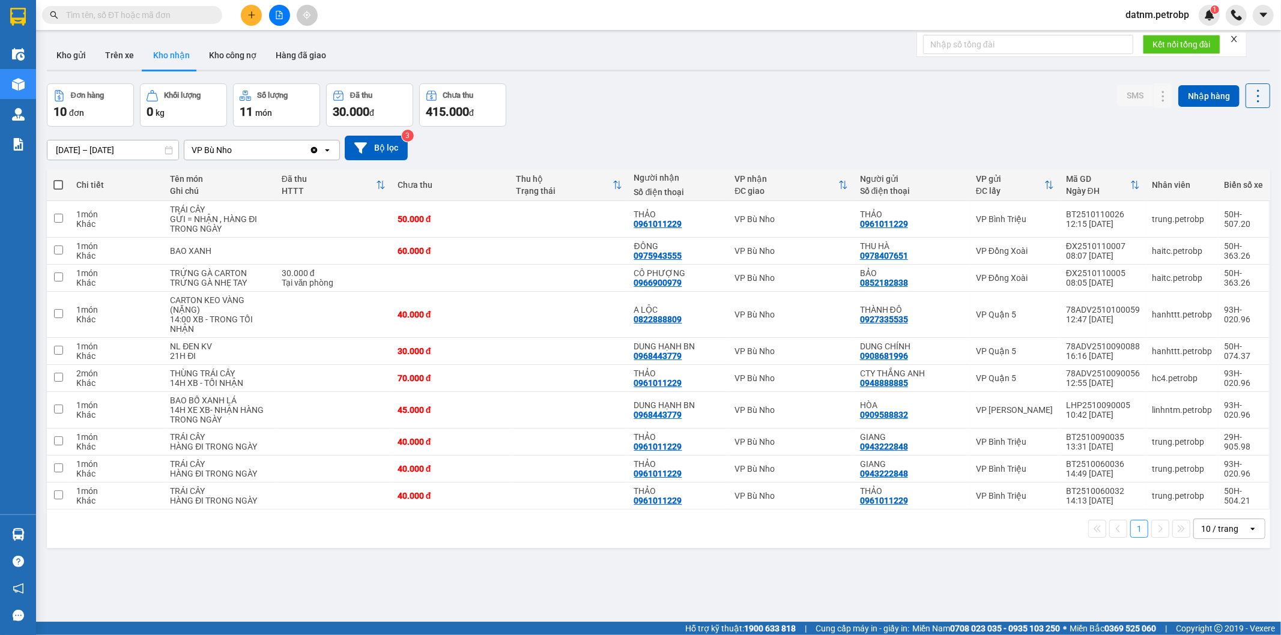
click at [665, 581] on section "Kết quả tìm kiếm ( 0 ) Bộ lọc No Data datnm.petrobp 1 Điều hành xe Kho hàng mới…" at bounding box center [640, 317] width 1281 height 635
click at [665, 581] on div "ver 1.8.146 Kho gửi Trên xe Kho nhận Kho công nợ Hàng đã giao Đơn hàng 10 đơn K…" at bounding box center [658, 353] width 1233 height 635
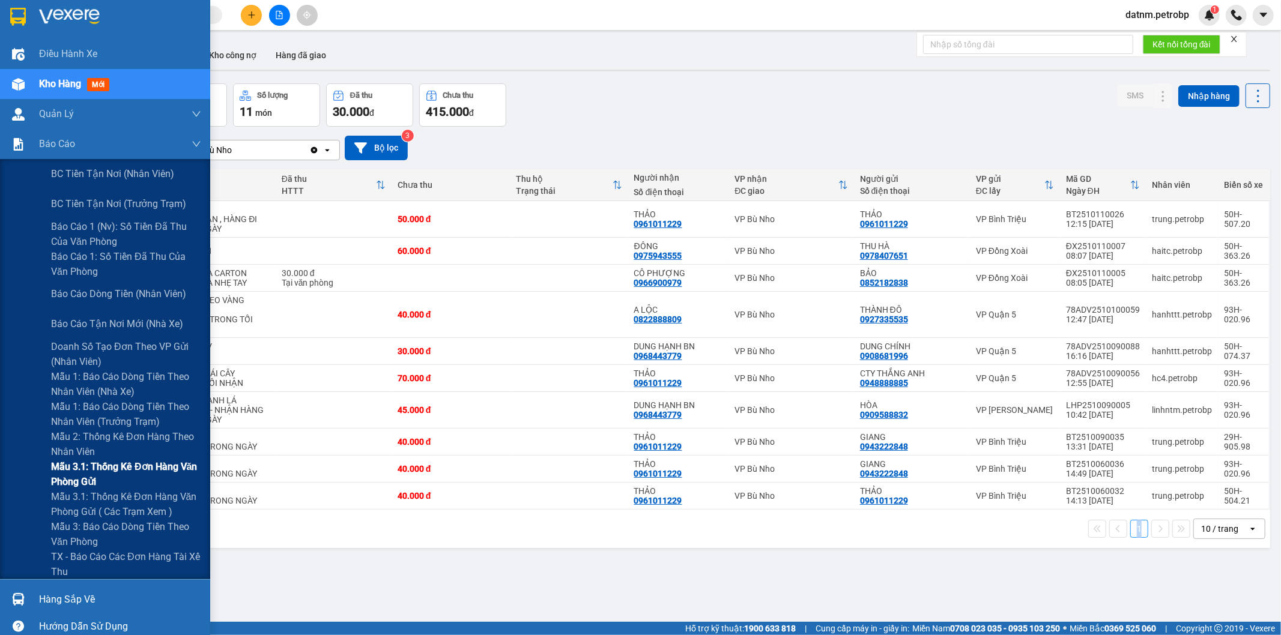
click at [107, 477] on span "Mẫu 3.1: Thống kê đơn hàng văn phòng gửi" at bounding box center [126, 474] width 150 height 30
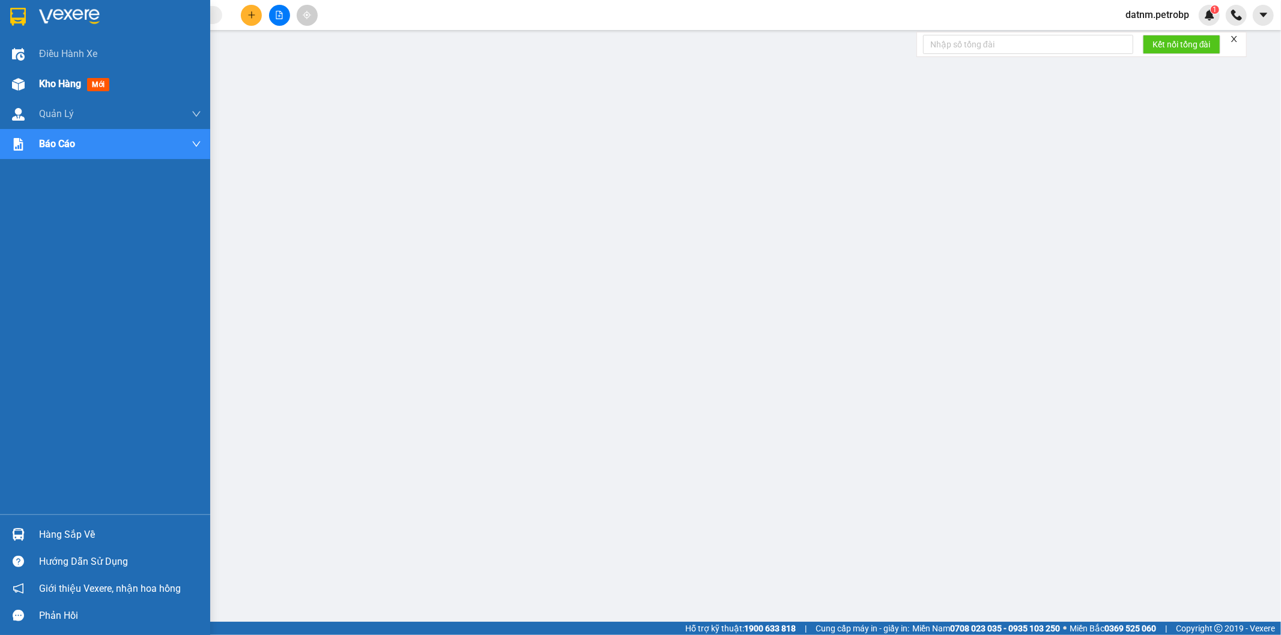
click at [55, 85] on span "Kho hàng" at bounding box center [60, 83] width 42 height 11
